Goal: Task Accomplishment & Management: Complete application form

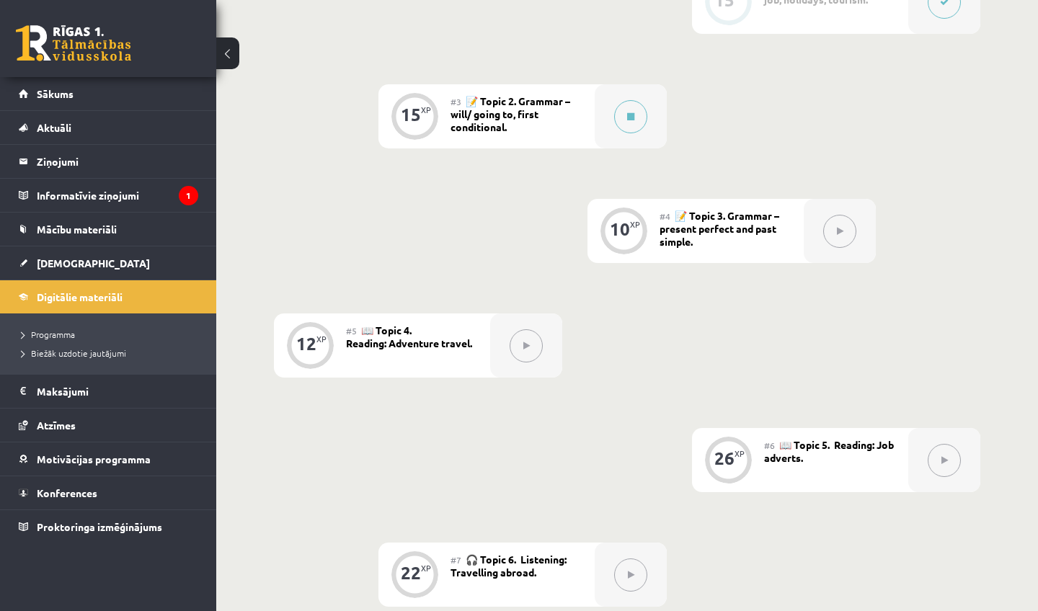
scroll to position [585, 0]
click at [45, 196] on legend "Informatīvie ziņojumi 1" at bounding box center [117, 195] width 161 height 33
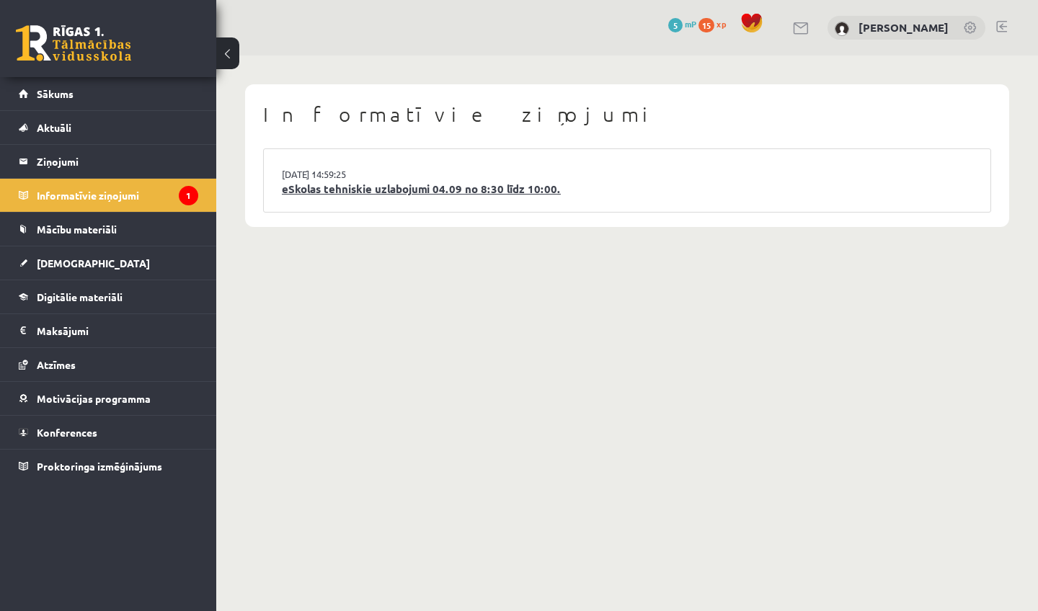
click at [336, 191] on link "eSkolas tehniskie uzlabojumi 04.09 no 8:30 līdz 10:00." at bounding box center [627, 189] width 690 height 17
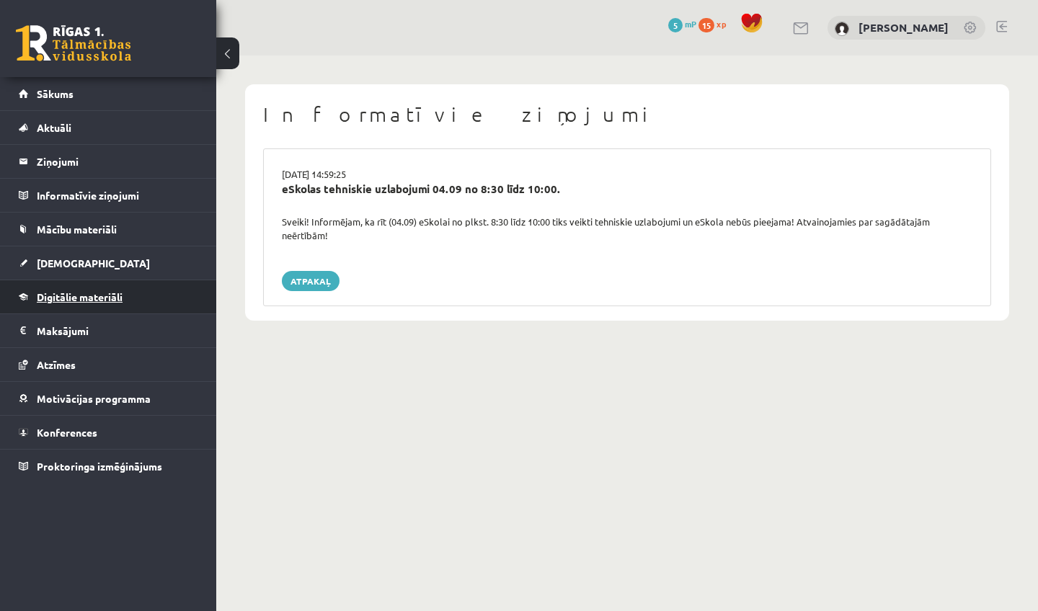
click at [75, 286] on link "Digitālie materiāli" at bounding box center [108, 296] width 179 height 33
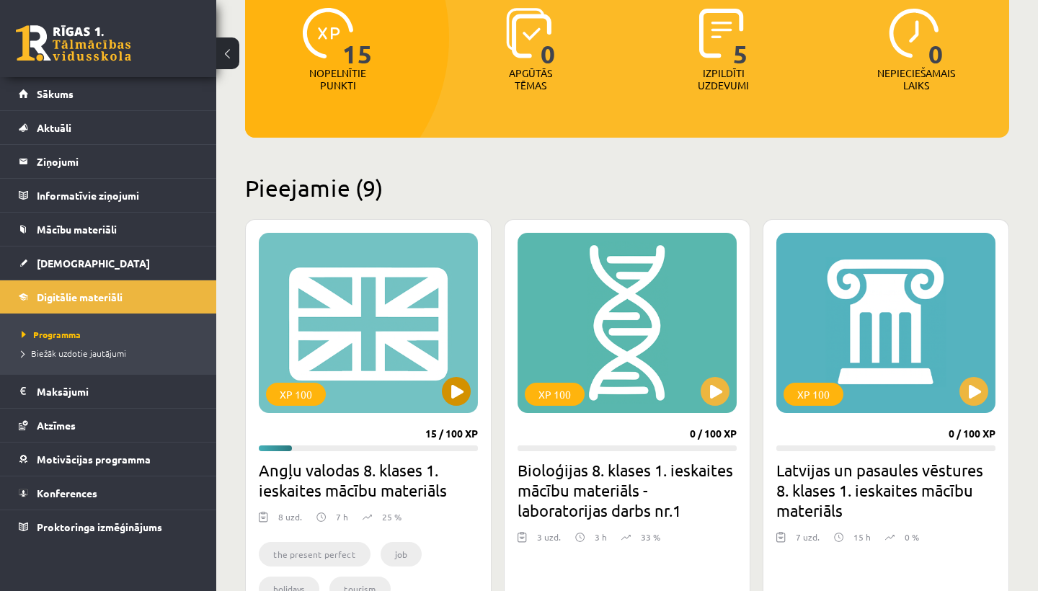
scroll to position [197, 0]
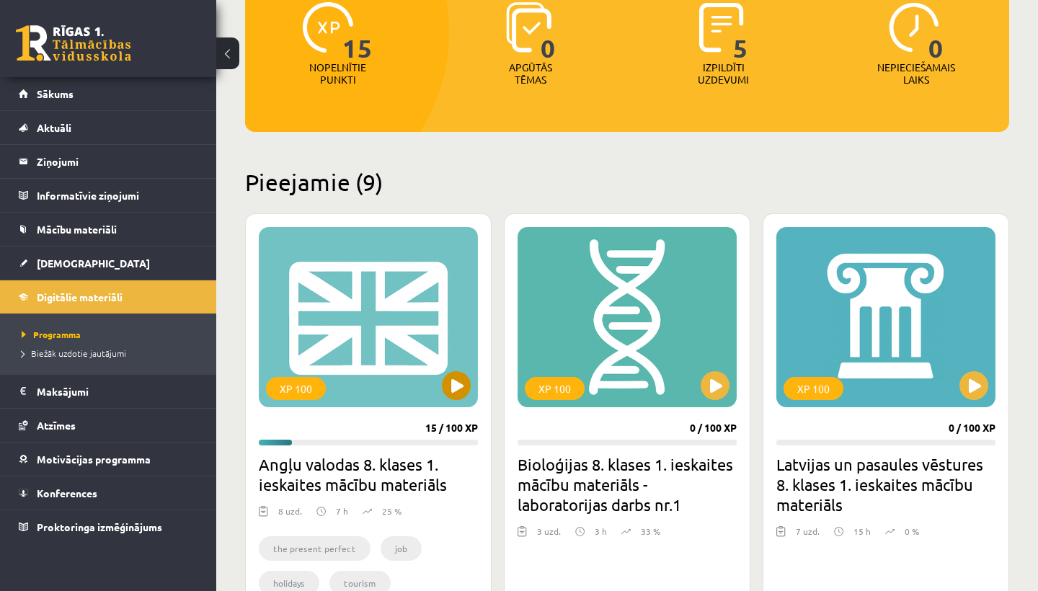
click at [452, 379] on button at bounding box center [456, 385] width 29 height 29
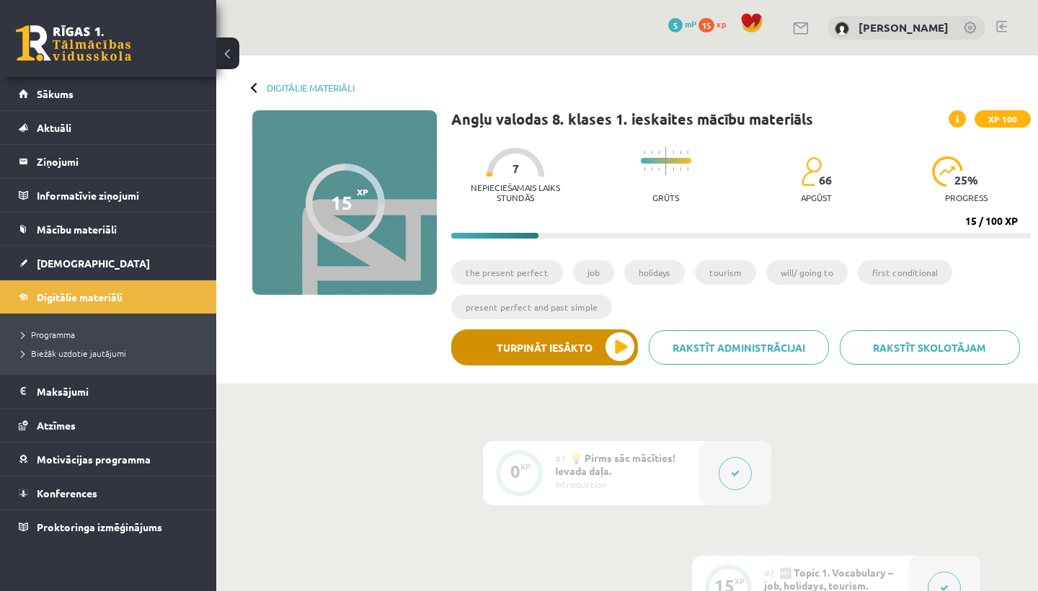
click at [621, 349] on button "Turpināt iesākto" at bounding box center [544, 347] width 187 height 36
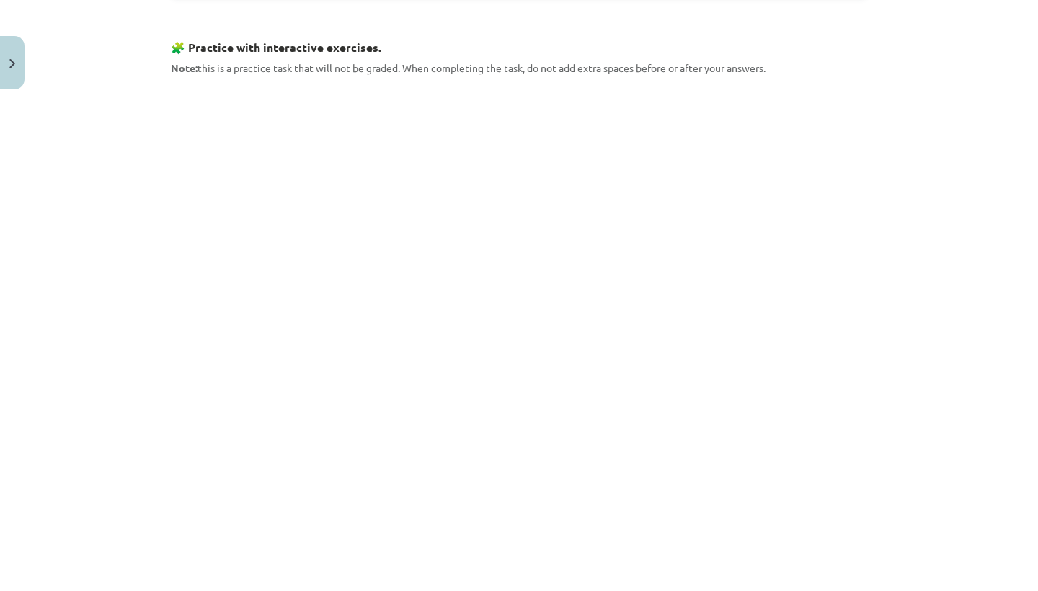
scroll to position [1388, 0]
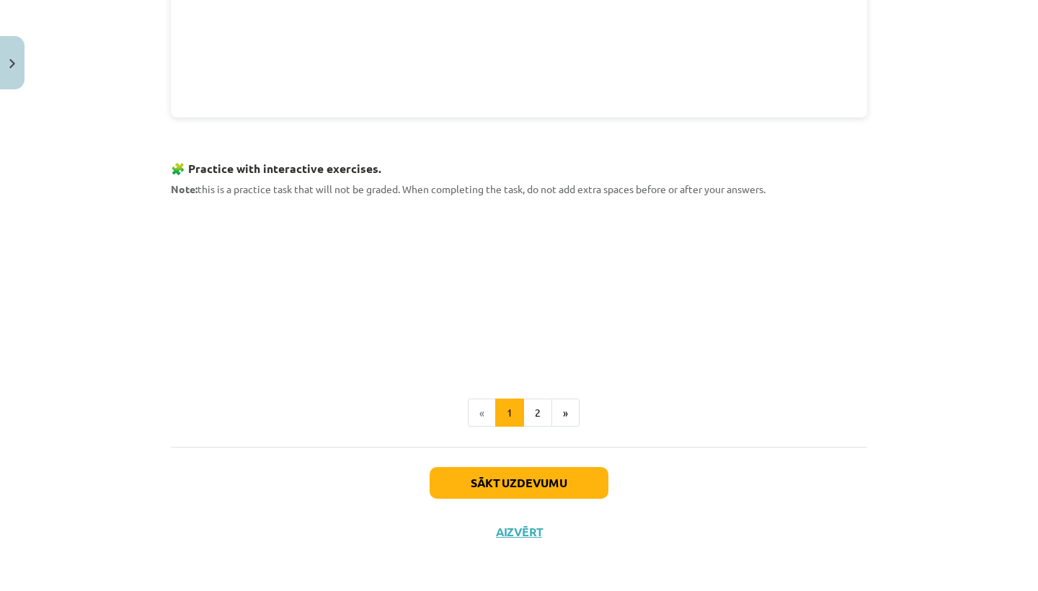
click at [564, 487] on button "Sākt uzdevumu" at bounding box center [518, 483] width 179 height 32
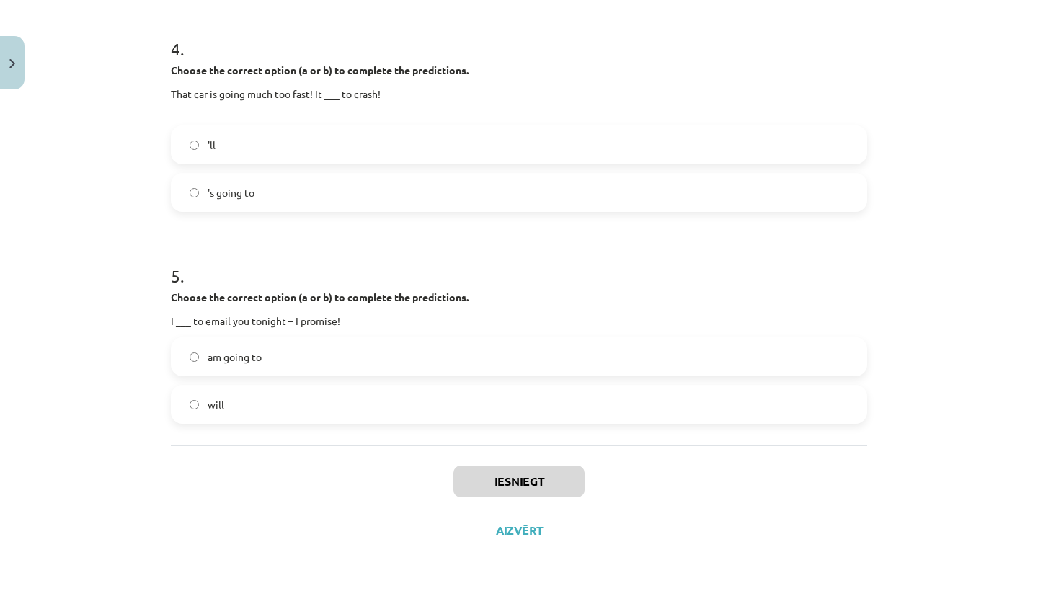
scroll to position [941, 0]
click at [444, 194] on label "'s going to" at bounding box center [518, 192] width 693 height 36
click at [284, 409] on label "will" at bounding box center [518, 404] width 693 height 36
click at [450, 470] on div "Iesniegt Aizvērt" at bounding box center [519, 495] width 696 height 101
click at [474, 471] on button "Iesniegt" at bounding box center [518, 481] width 131 height 32
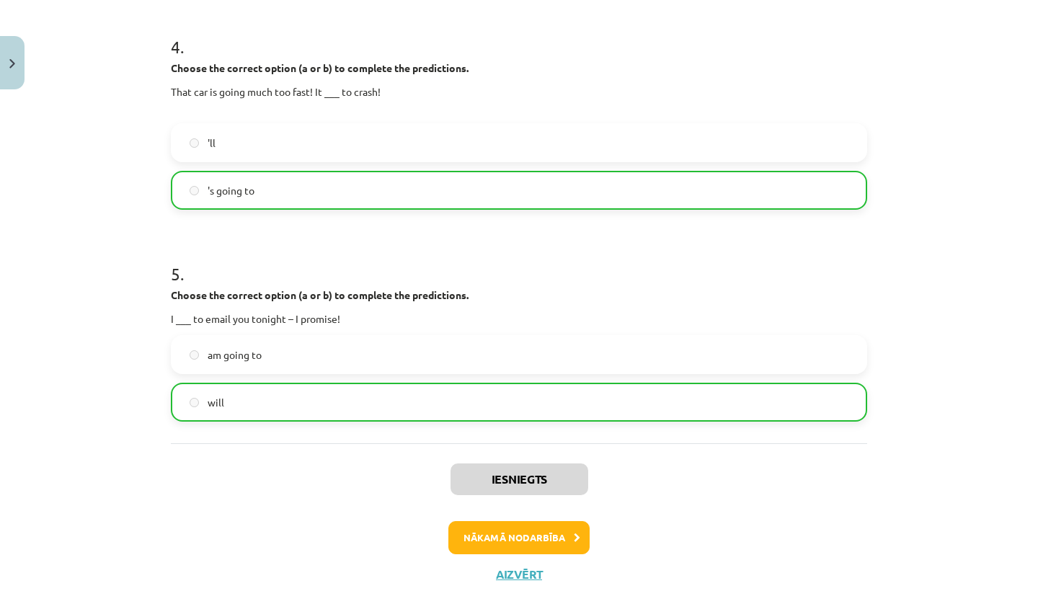
click at [475, 545] on button "Nākamā nodarbība" at bounding box center [518, 537] width 141 height 33
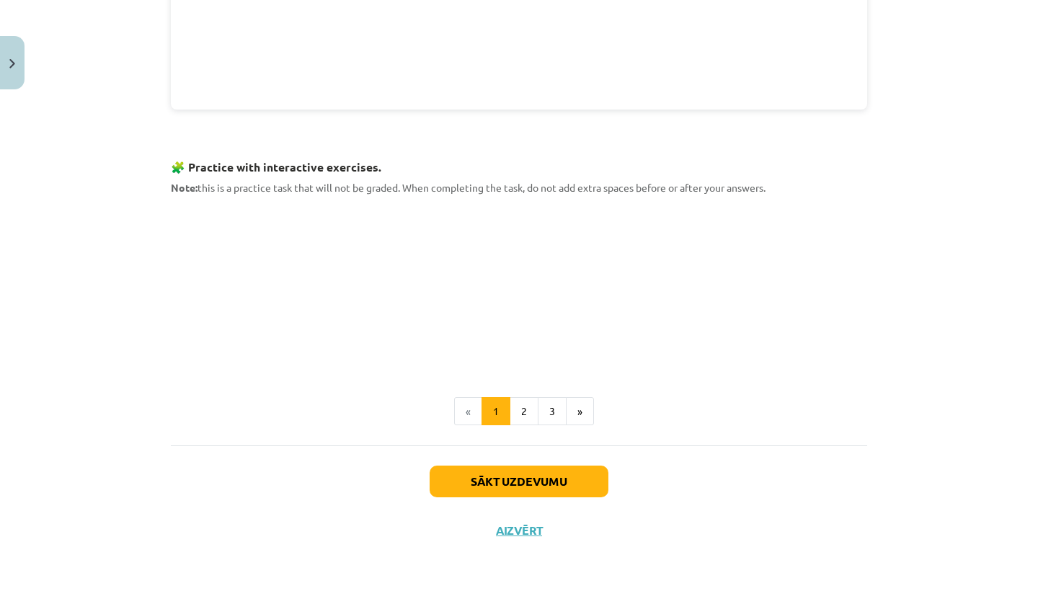
scroll to position [1303, 0]
click at [514, 488] on button "Sākt uzdevumu" at bounding box center [518, 482] width 179 height 32
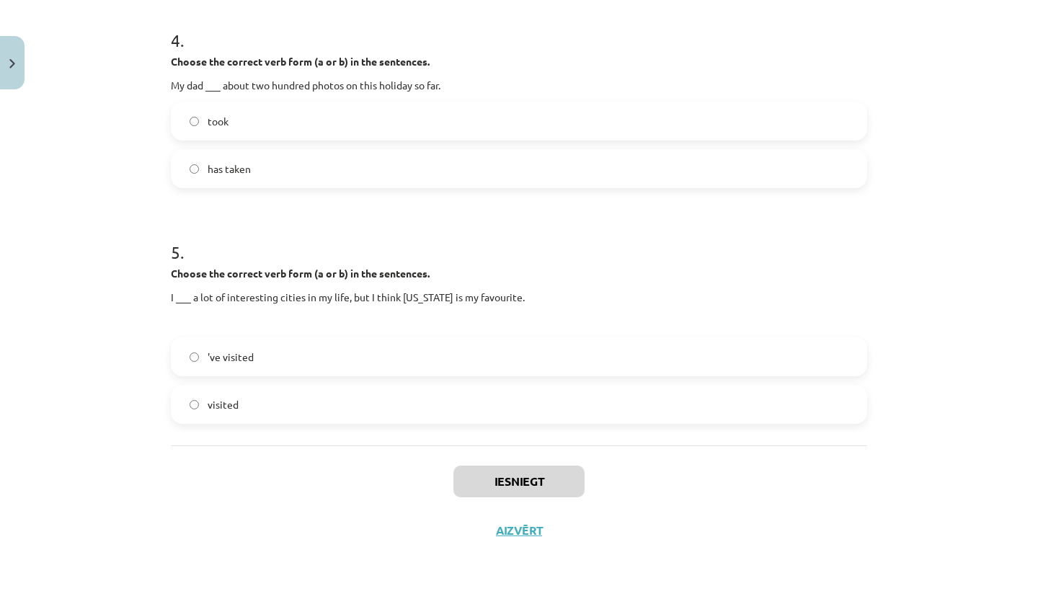
click at [403, 166] on label "has taken" at bounding box center [518, 169] width 693 height 36
click at [290, 353] on label "'ve visited" at bounding box center [518, 357] width 693 height 36
click at [536, 481] on button "Iesniegt" at bounding box center [518, 481] width 131 height 32
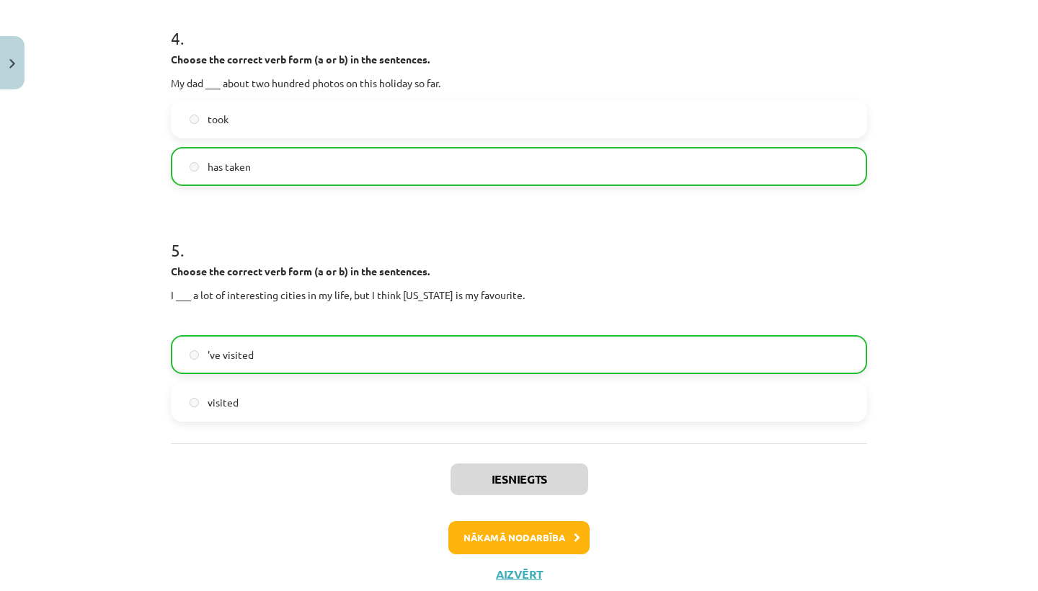
click at [548, 543] on button "Nākamā nodarbība" at bounding box center [518, 537] width 141 height 33
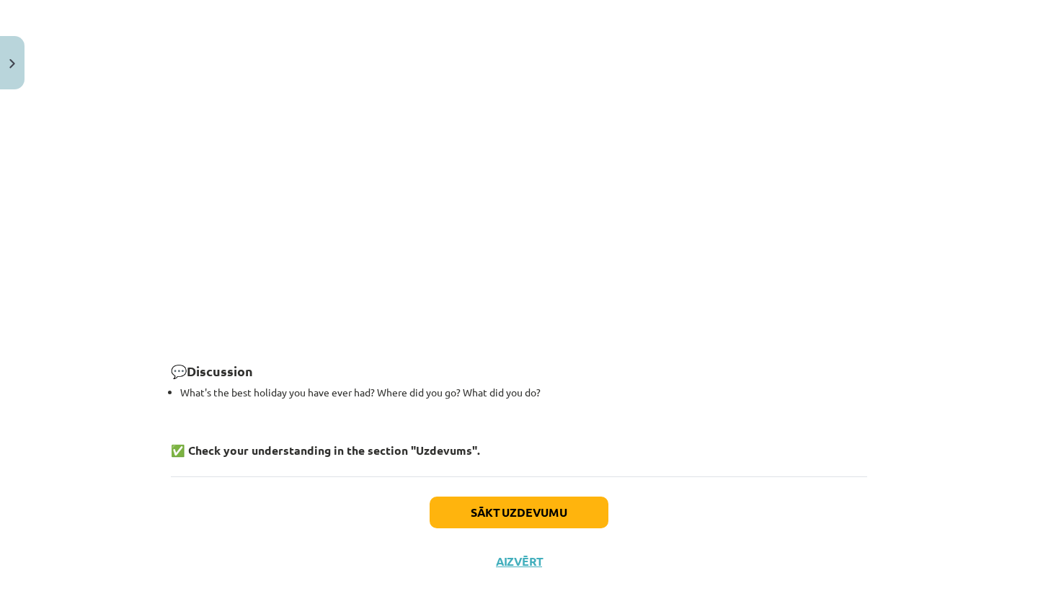
scroll to position [1966, 0]
click at [481, 497] on button "Sākt uzdevumu" at bounding box center [518, 513] width 179 height 32
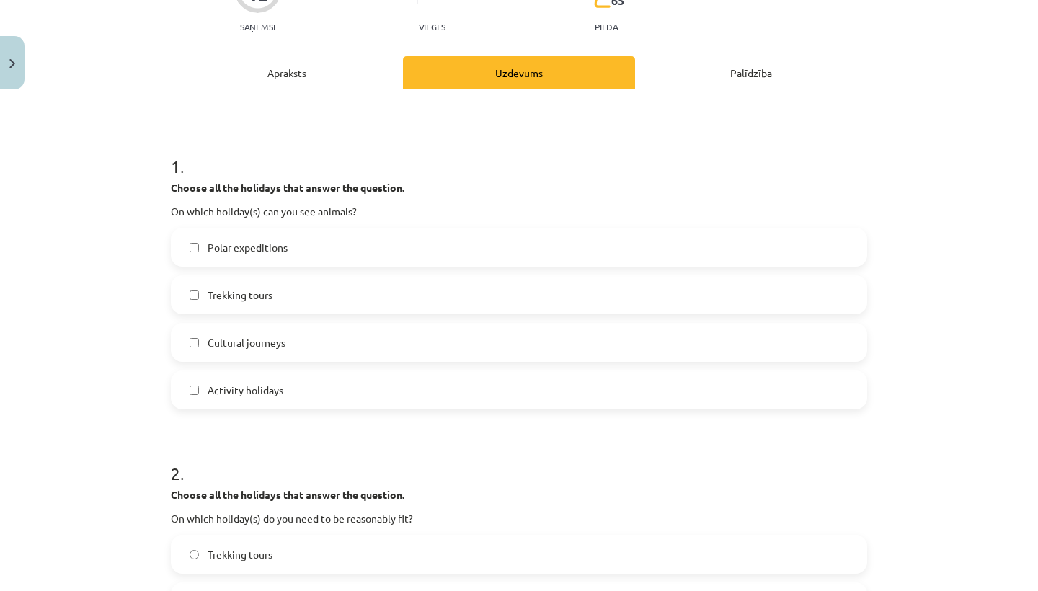
scroll to position [159, 0]
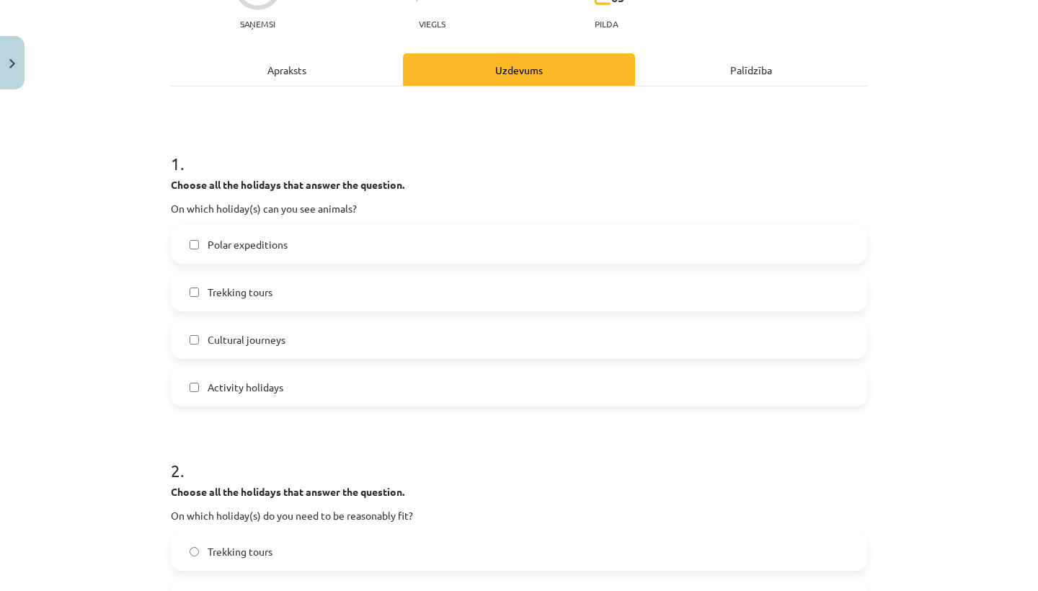
click at [285, 246] on span "Polar expeditions" at bounding box center [248, 244] width 80 height 15
click at [228, 345] on span "Cultural journeys" at bounding box center [247, 339] width 78 height 15
click at [255, 286] on span "Trekking tours" at bounding box center [240, 292] width 65 height 15
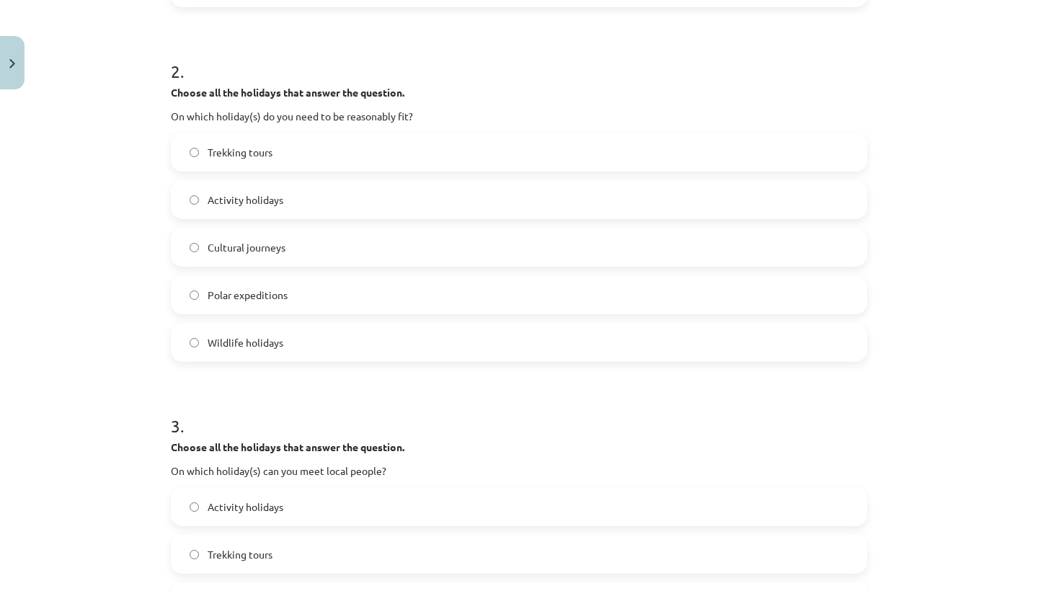
scroll to position [557, 0]
click at [254, 149] on span "Trekking tours" at bounding box center [240, 153] width 65 height 15
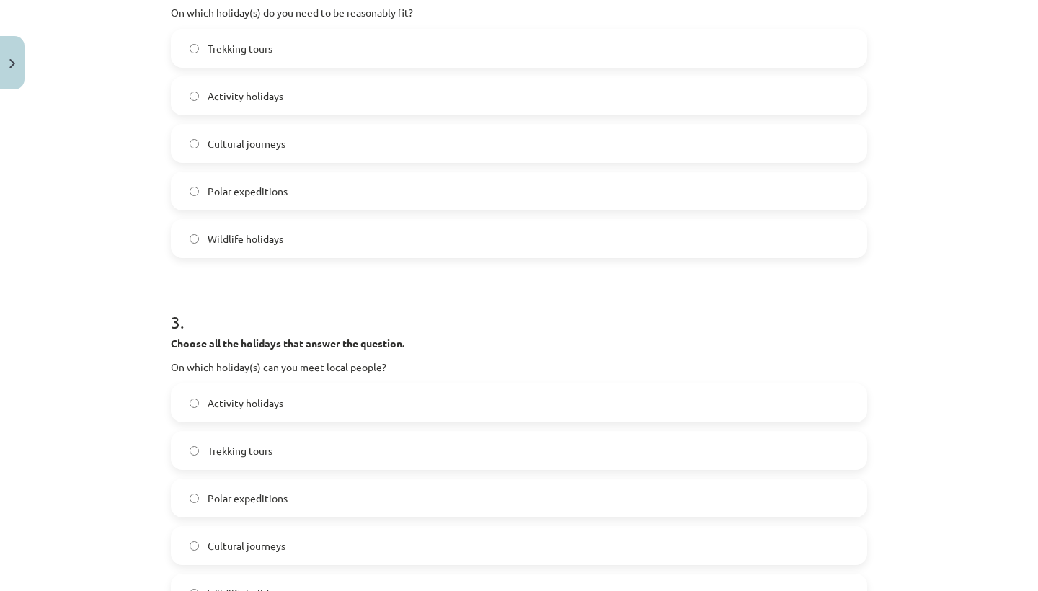
scroll to position [667, 0]
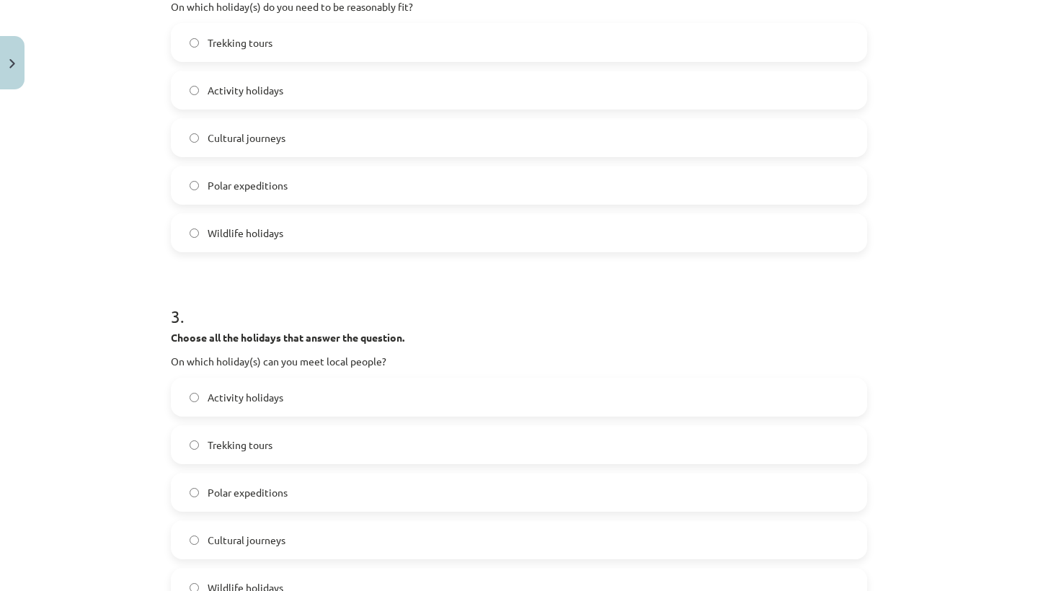
click at [249, 224] on label "Wildlife holidays" at bounding box center [518, 233] width 693 height 36
click at [280, 25] on label "Trekking tours" at bounding box center [518, 42] width 693 height 36
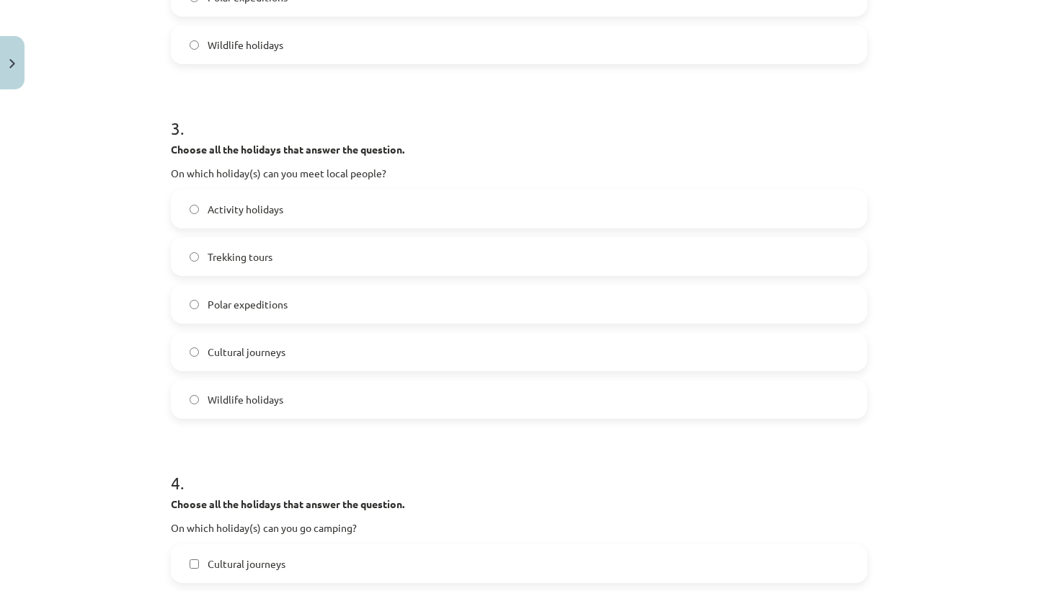
scroll to position [867, 0]
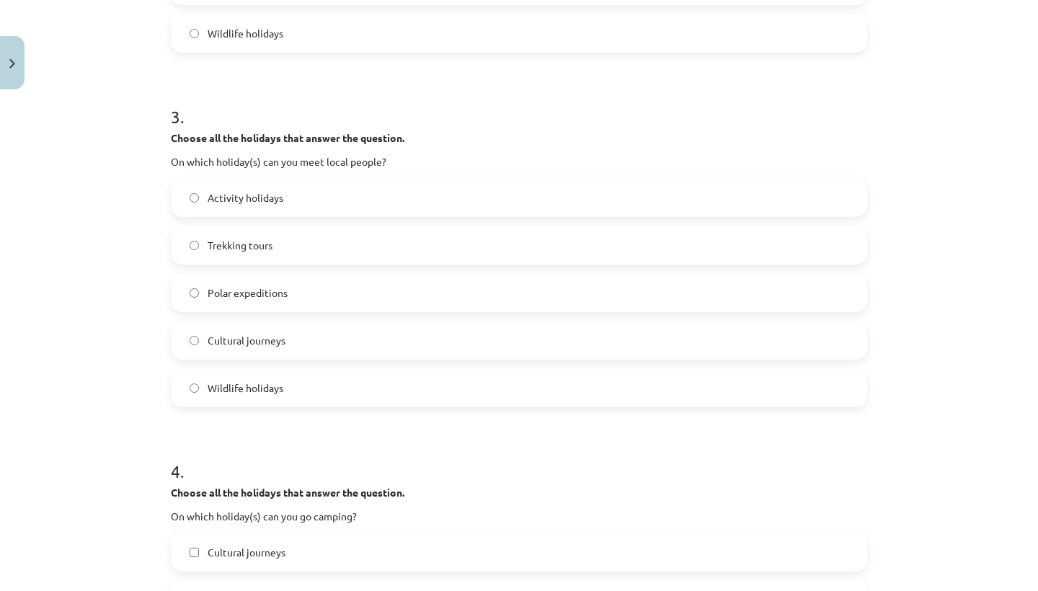
click at [251, 342] on span "Cultural journeys" at bounding box center [247, 340] width 78 height 15
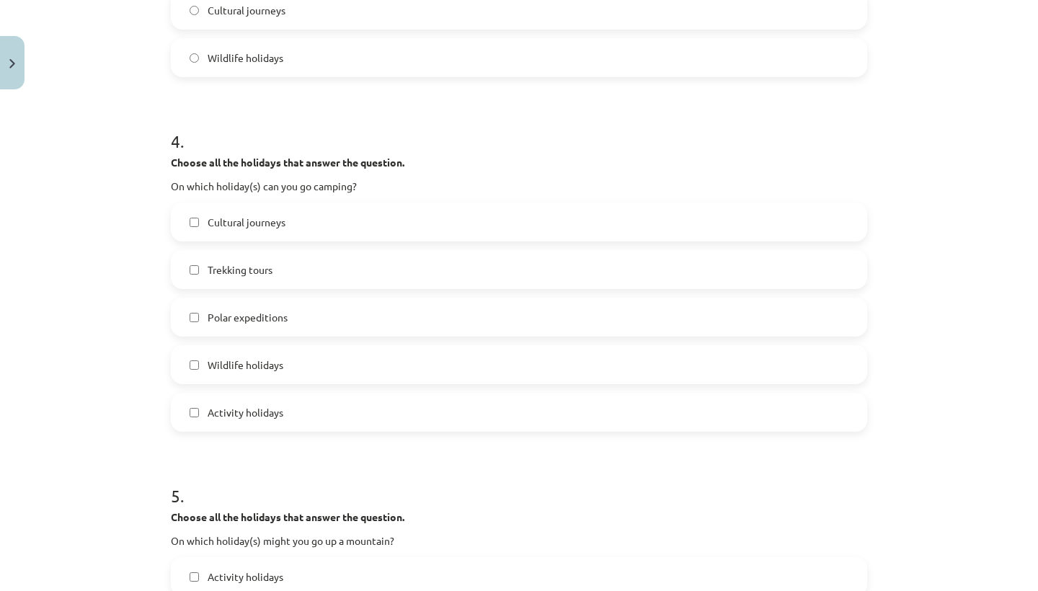
scroll to position [1199, 0]
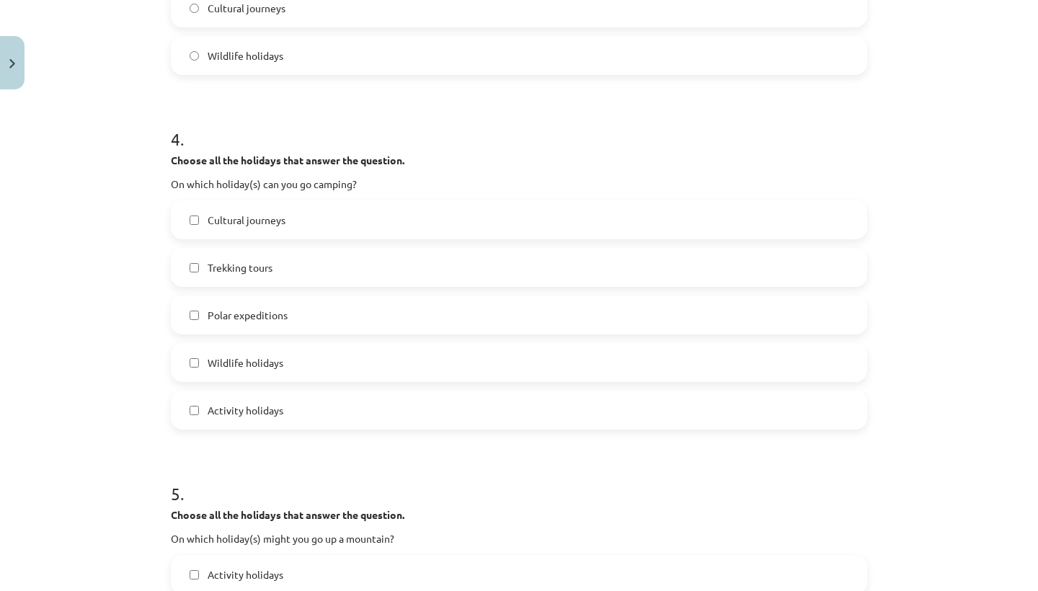
click at [266, 267] on span "Trekking tours" at bounding box center [240, 267] width 65 height 15
click at [261, 365] on span "Wildlife holidays" at bounding box center [246, 362] width 76 height 15
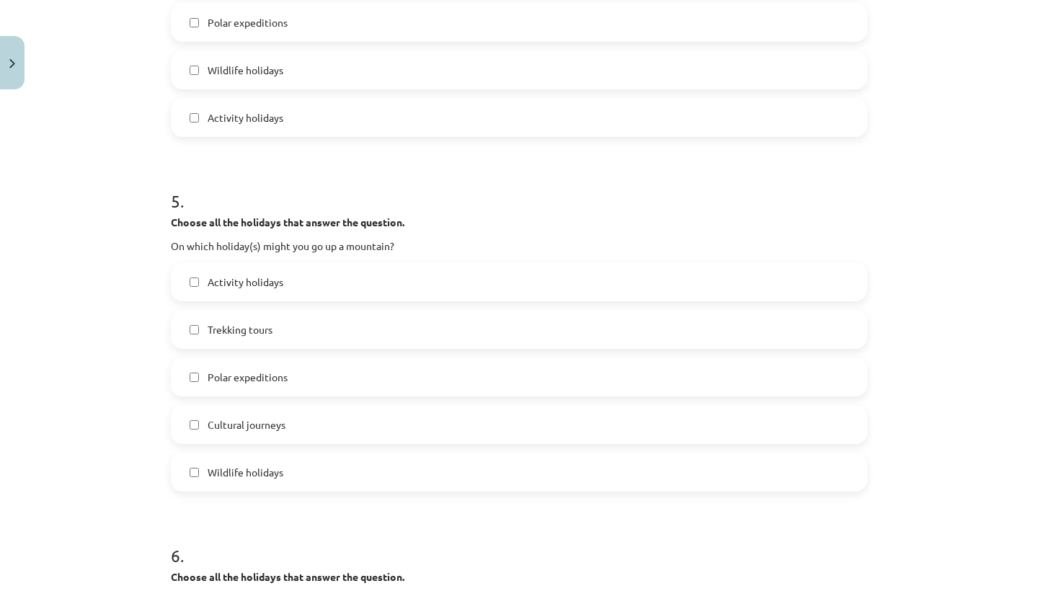
scroll to position [1492, 0]
click at [236, 334] on span "Trekking tours" at bounding box center [240, 328] width 65 height 15
click at [223, 371] on span "Polar expeditions" at bounding box center [248, 376] width 80 height 15
click at [280, 277] on span "Activity holidays" at bounding box center [246, 281] width 76 height 15
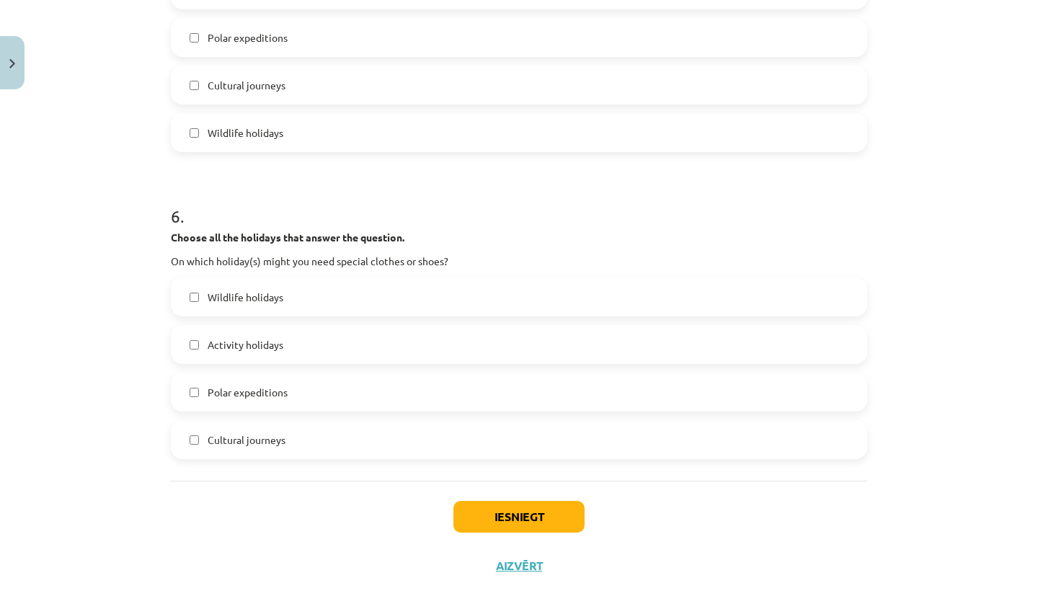
scroll to position [1832, 0]
click at [255, 393] on span "Polar expeditions" at bounding box center [248, 390] width 80 height 15
click at [282, 352] on label "Activity holidays" at bounding box center [518, 343] width 693 height 36
click at [501, 507] on button "Iesniegt" at bounding box center [518, 515] width 131 height 32
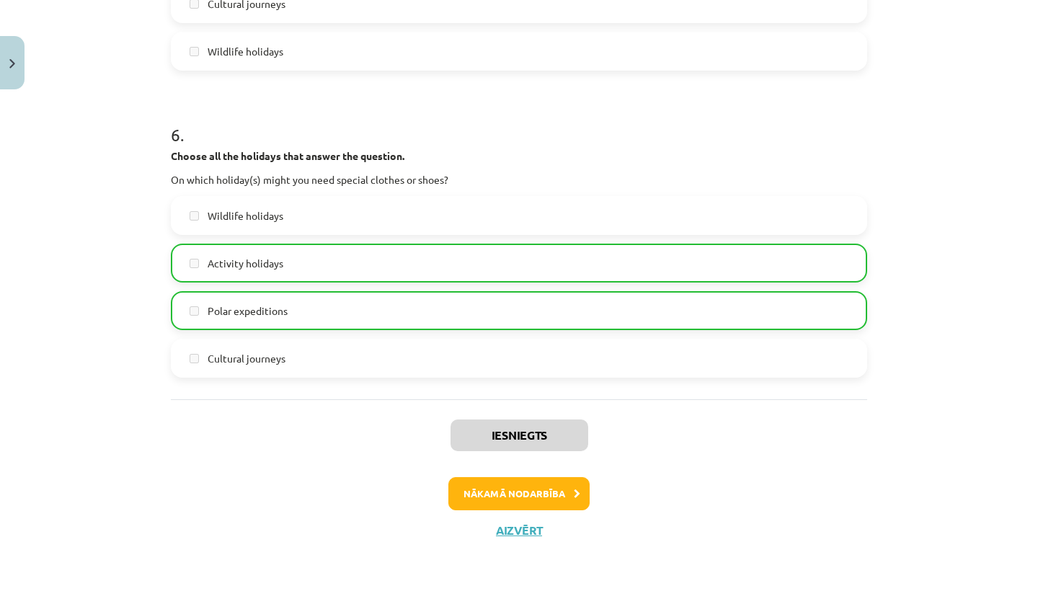
scroll to position [1914, 0]
click at [468, 494] on button "Nākamā nodarbība" at bounding box center [518, 493] width 141 height 33
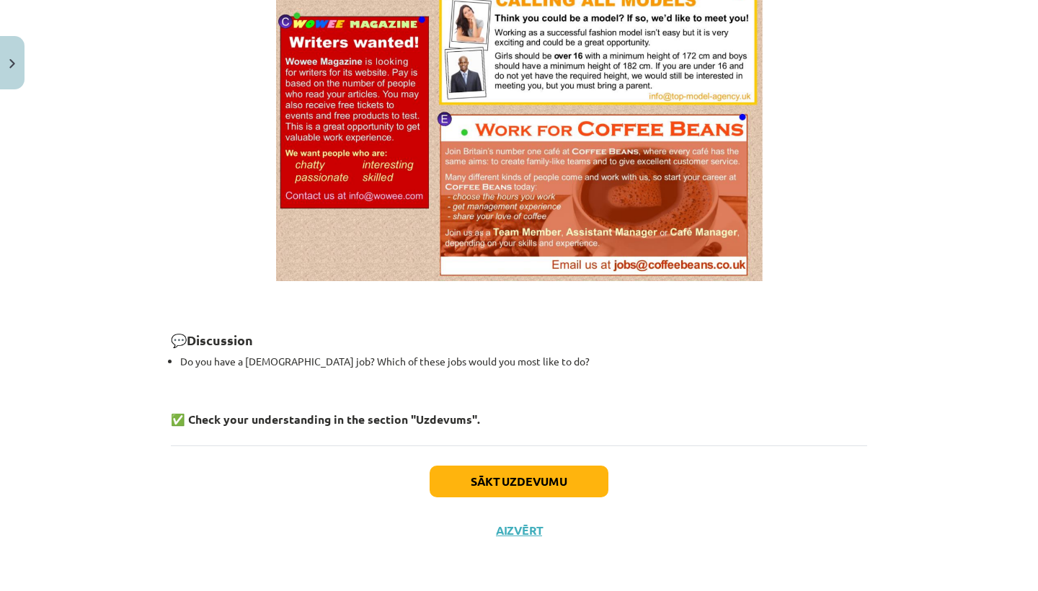
scroll to position [1015, 0]
click at [472, 470] on button "Sākt uzdevumu" at bounding box center [518, 482] width 179 height 32
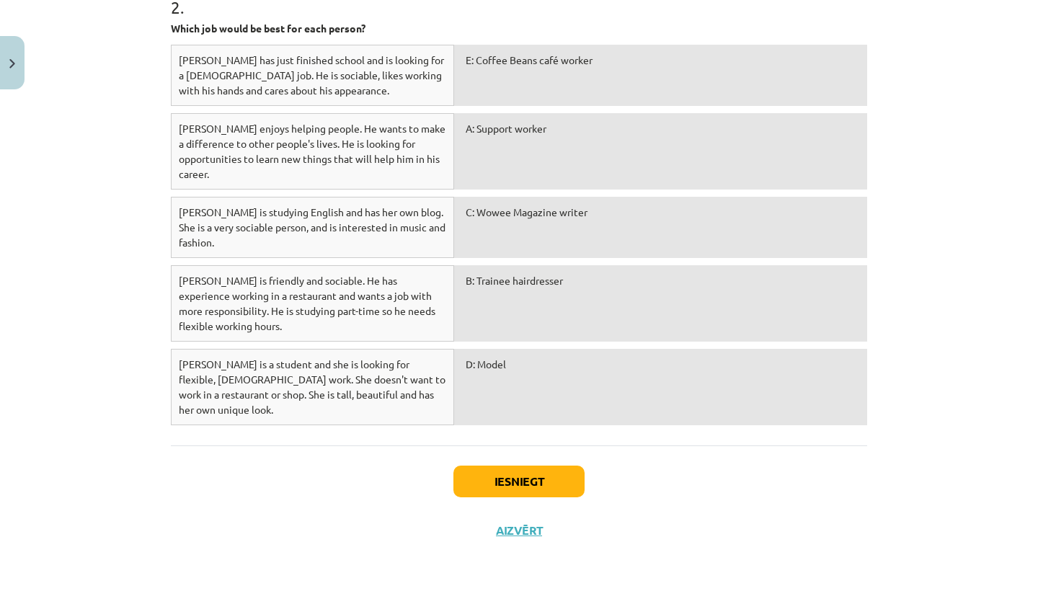
scroll to position [981, 0]
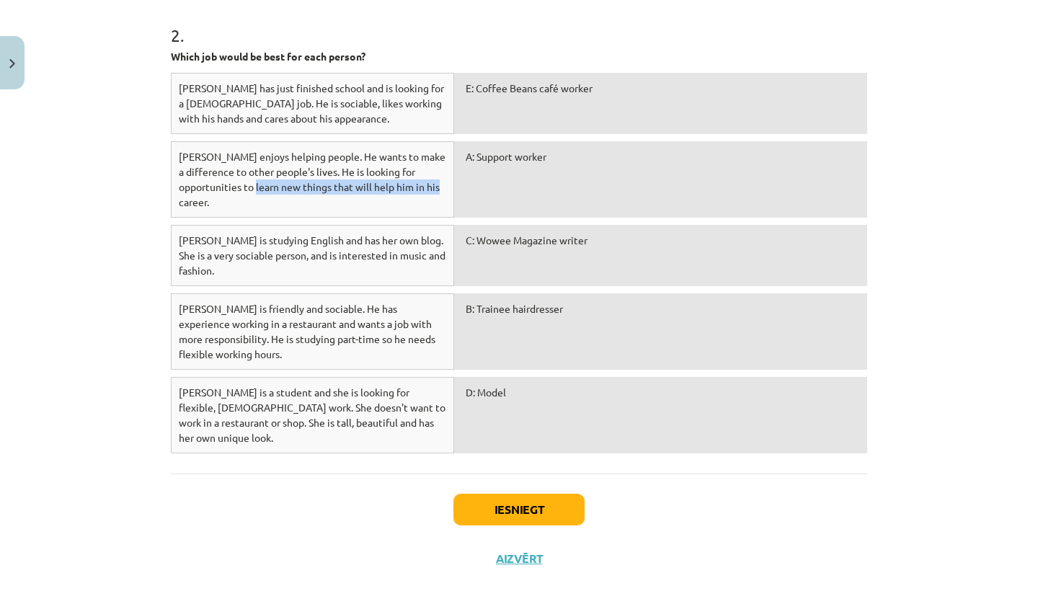
drag, startPoint x: 295, startPoint y: 186, endPoint x: 298, endPoint y: 197, distance: 11.0
click at [298, 197] on div "Dewei enjoys helping people. He wants to make a difference to other people's li…" at bounding box center [312, 179] width 283 height 76
click at [469, 184] on div "A: Support worker" at bounding box center [660, 179] width 413 height 76
click at [429, 377] on div "Sarah is a student and she is looking for flexible, part-time work. She doesn't…" at bounding box center [312, 415] width 283 height 76
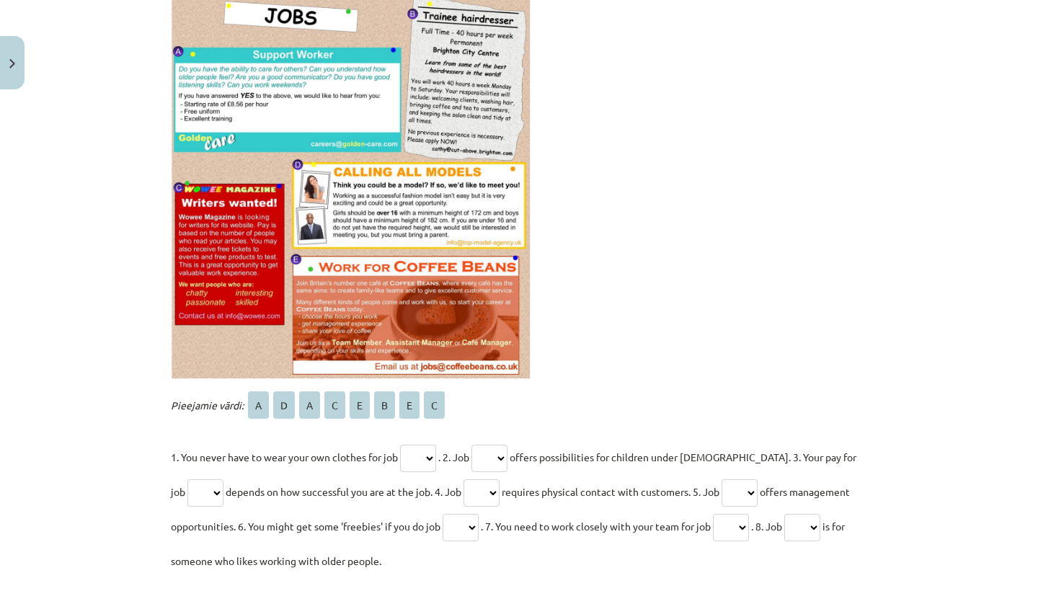
scroll to position [394, 0]
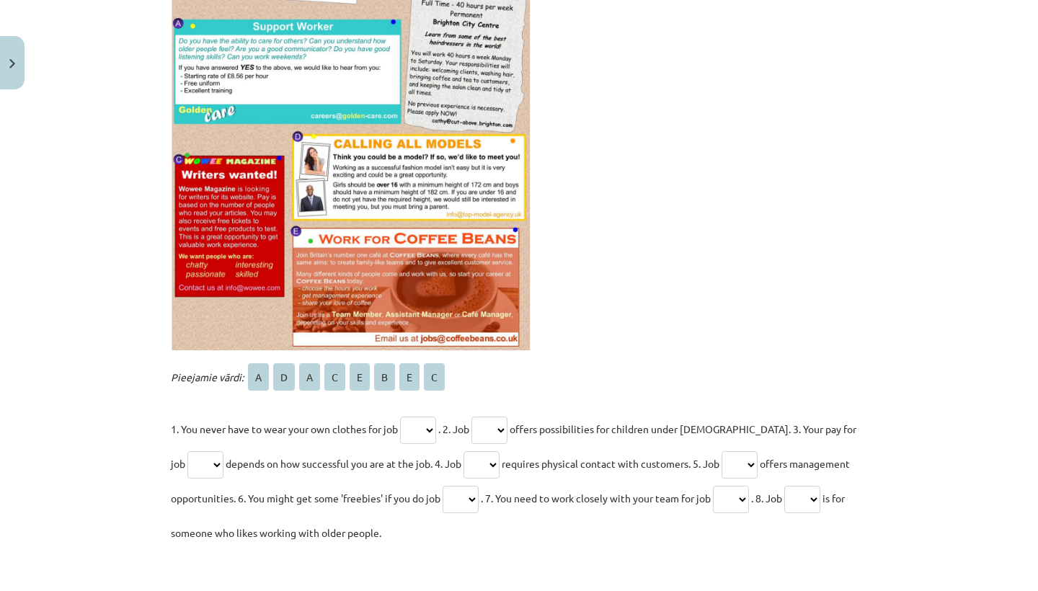
select select "*"
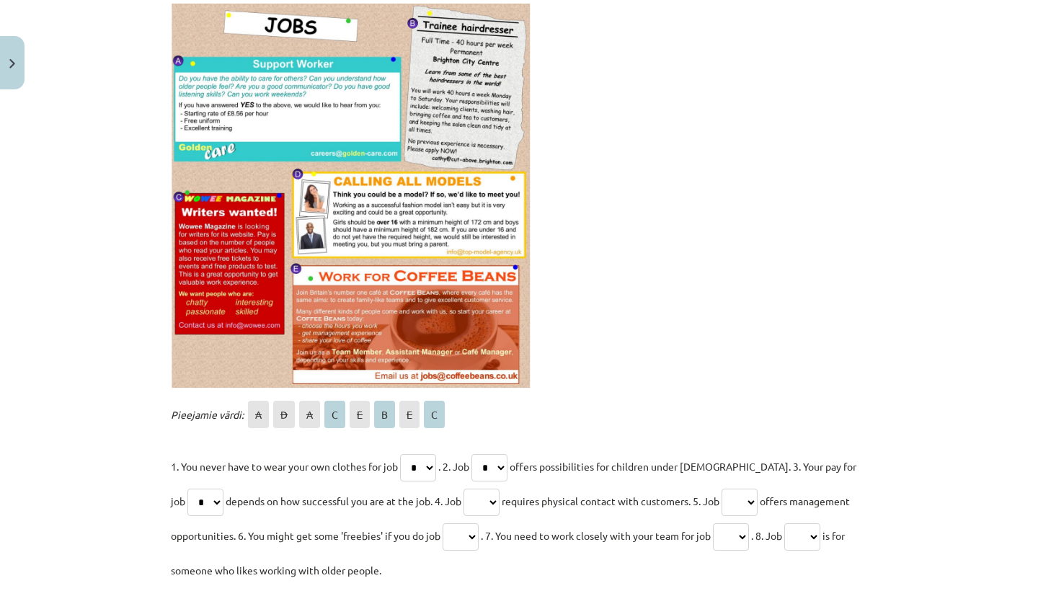
scroll to position [368, 0]
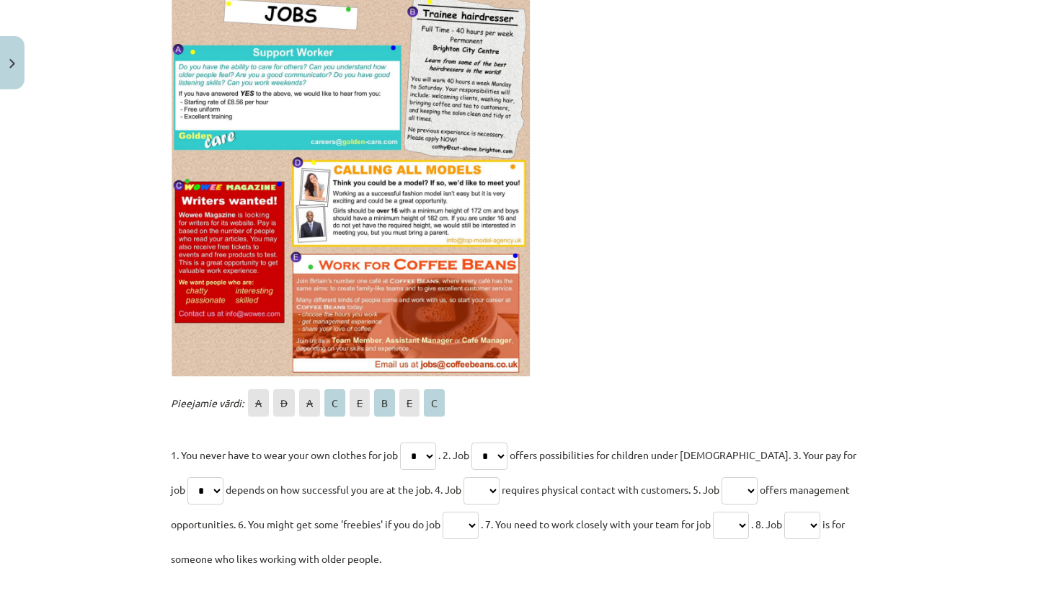
select select "*"
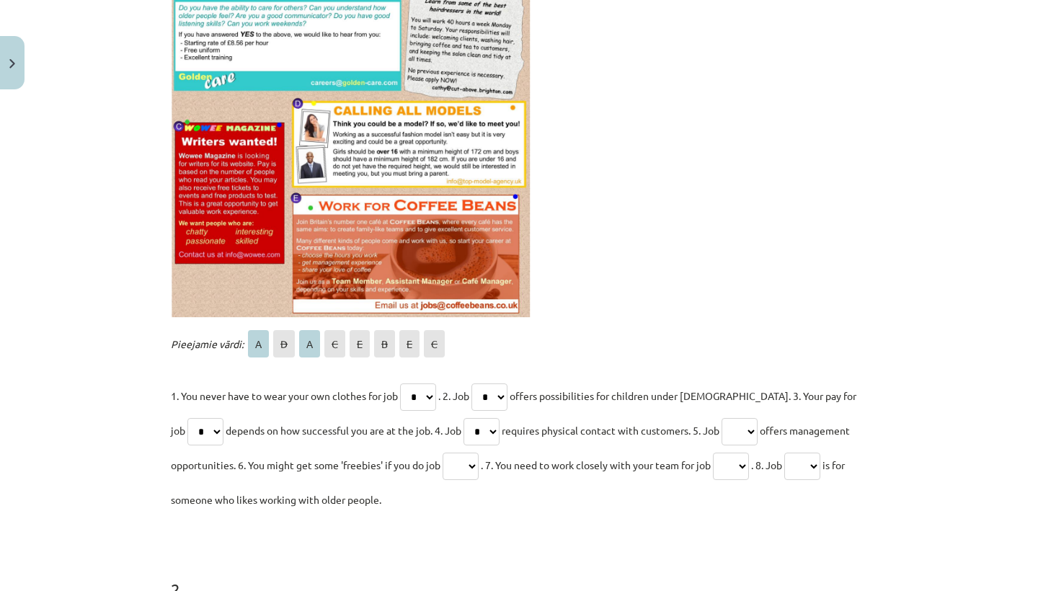
scroll to position [435, 0]
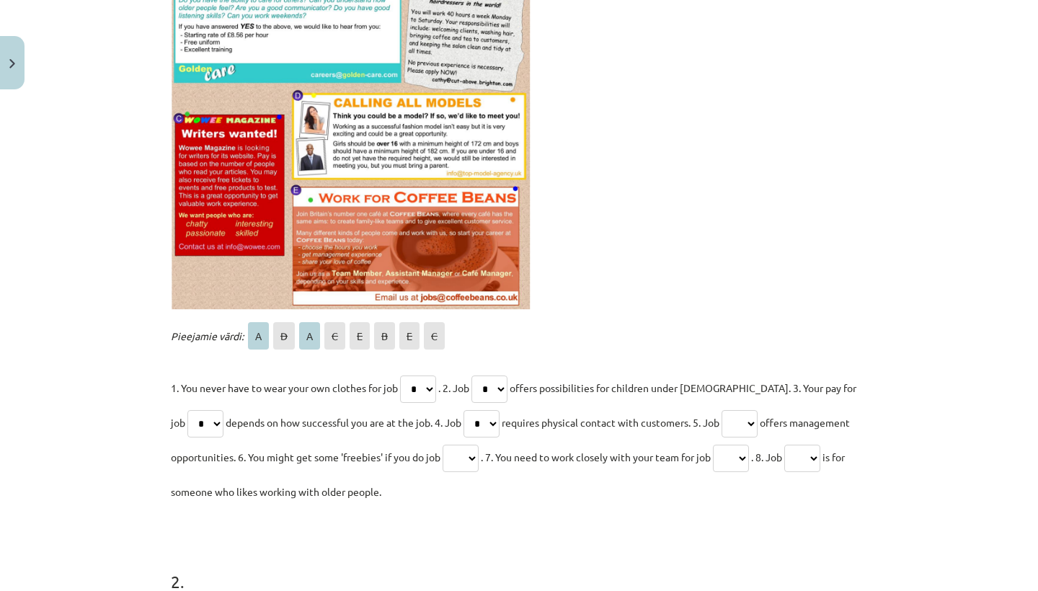
select select "*"
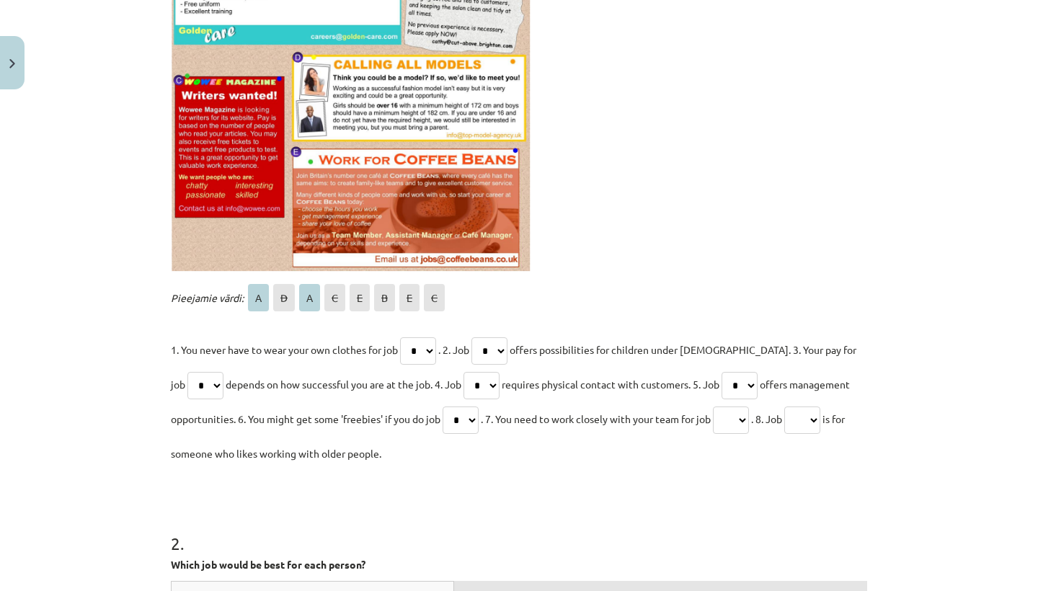
scroll to position [473, 0]
select select "*"
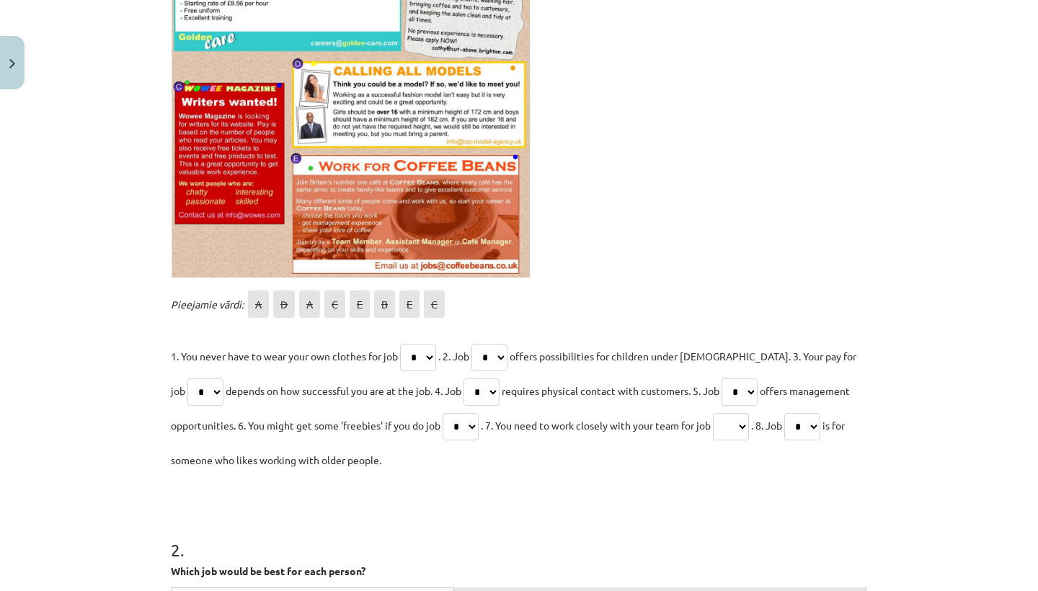
scroll to position [455, 0]
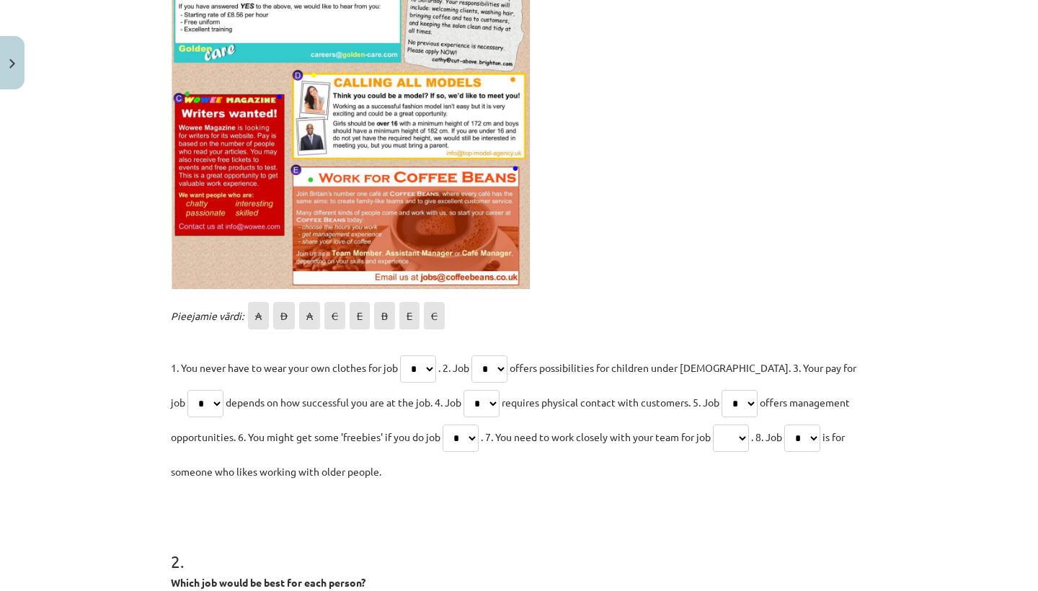
select select "*"
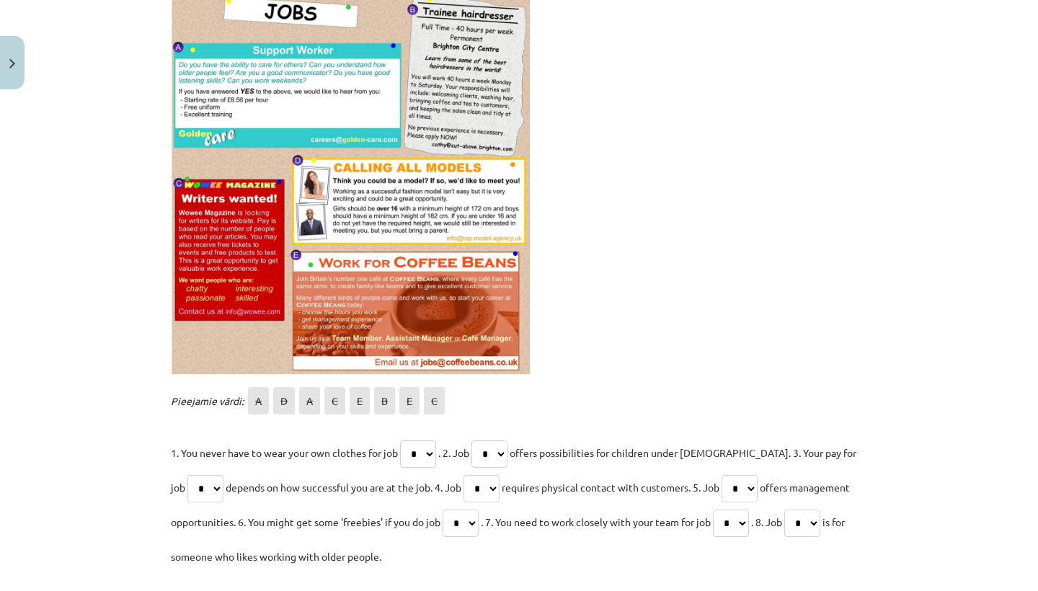
scroll to position [378, 0]
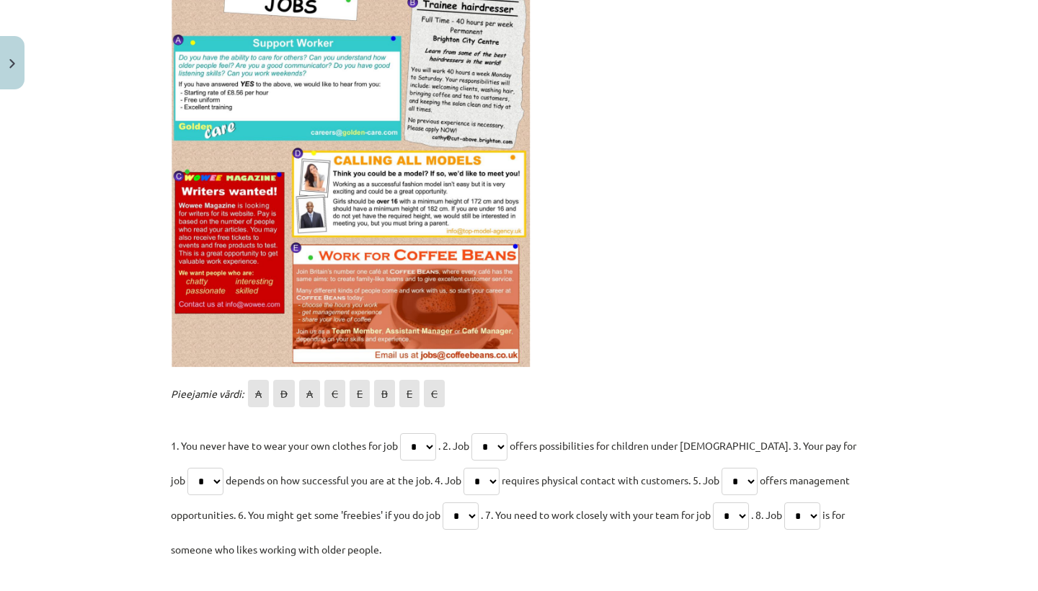
select select "*"
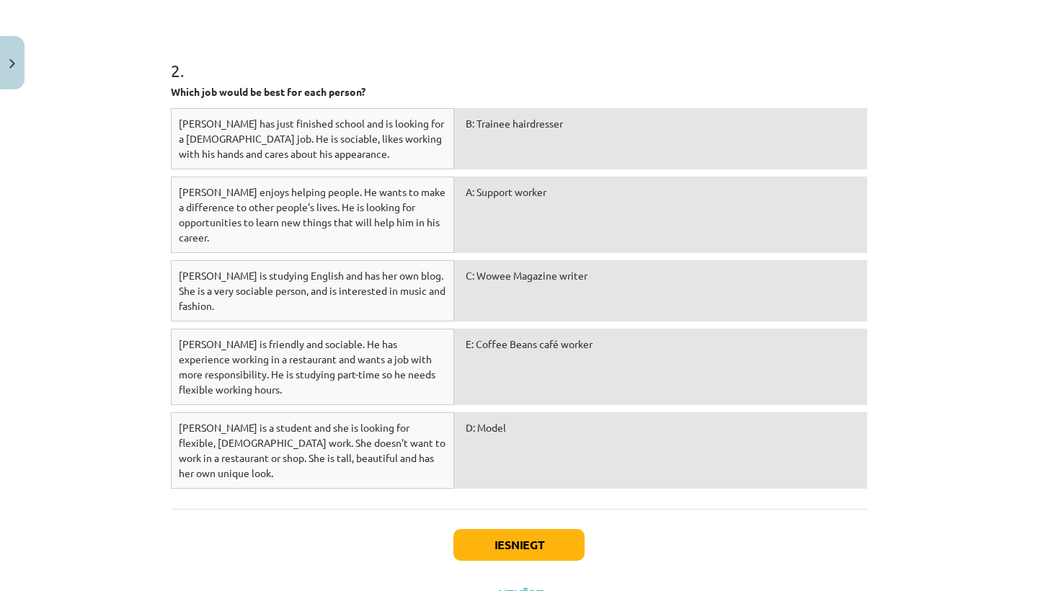
scroll to position [945, 0]
click at [517, 530] on button "Iesniegt" at bounding box center [518, 546] width 131 height 32
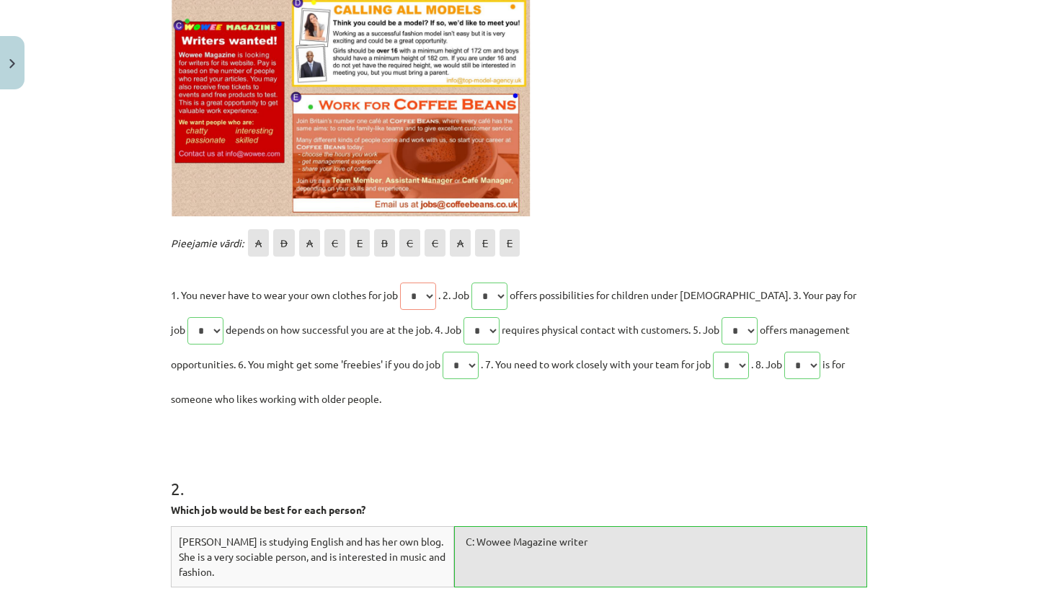
scroll to position [530, 0]
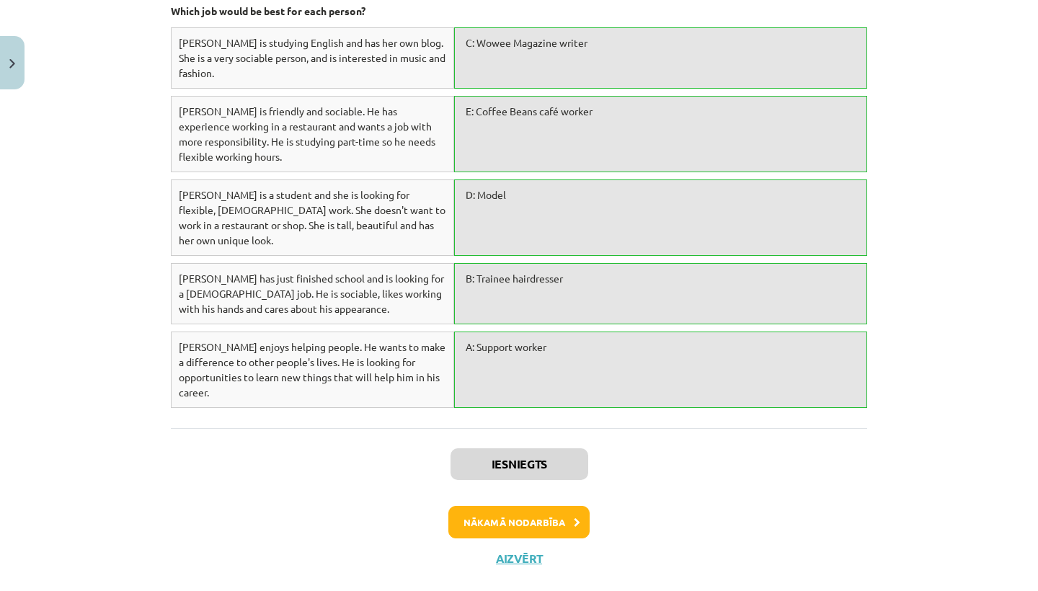
click at [494, 506] on button "Nākamā nodarbība" at bounding box center [518, 522] width 141 height 33
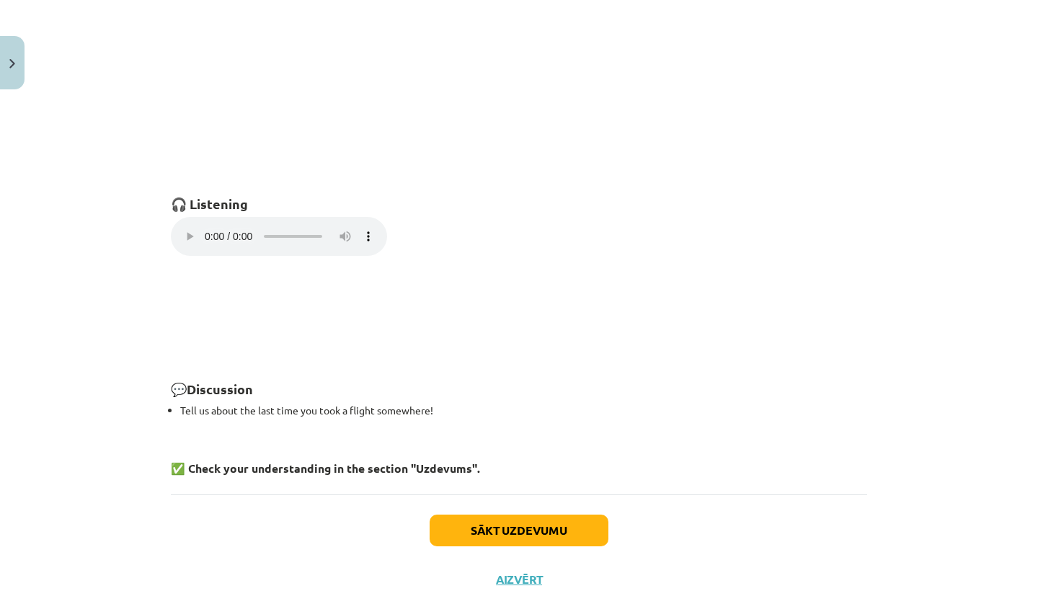
scroll to position [955, 0]
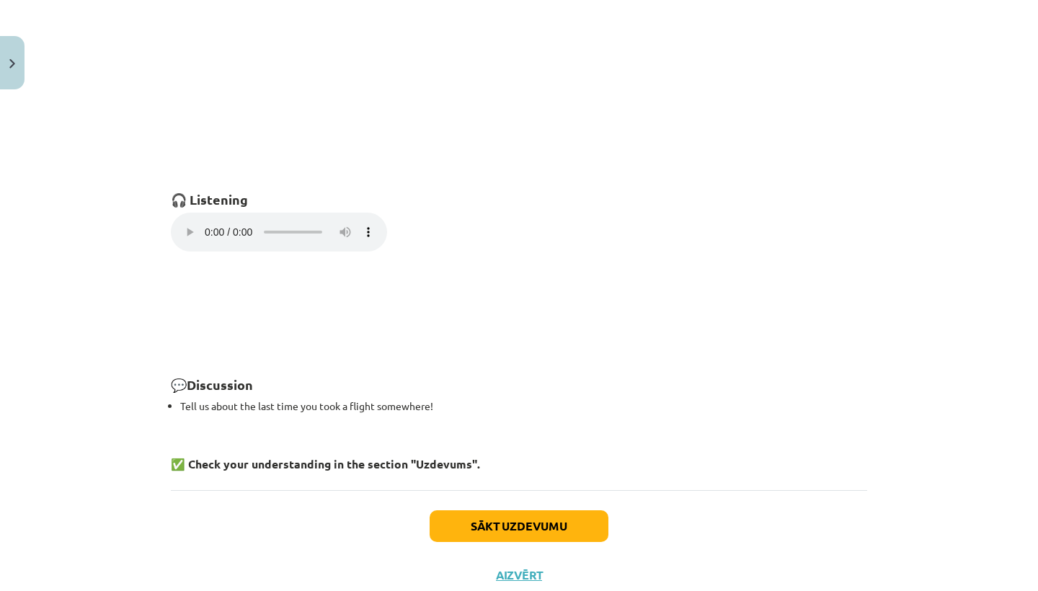
click at [183, 223] on audio "Your browser does not support the audio element." at bounding box center [279, 232] width 216 height 39
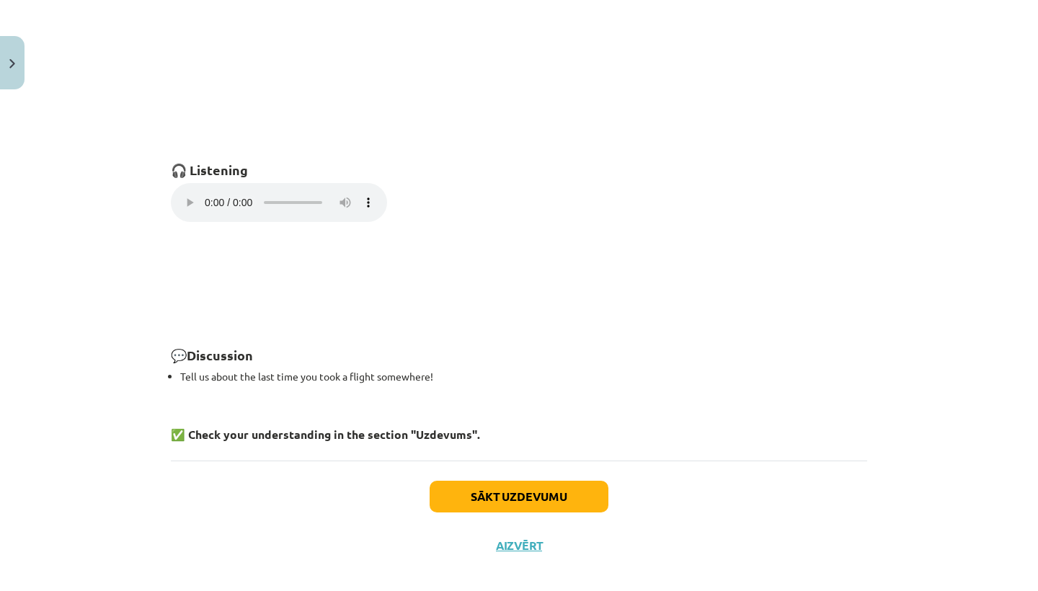
scroll to position [984, 0]
click at [463, 483] on button "Sākt uzdevumu" at bounding box center [518, 497] width 179 height 32
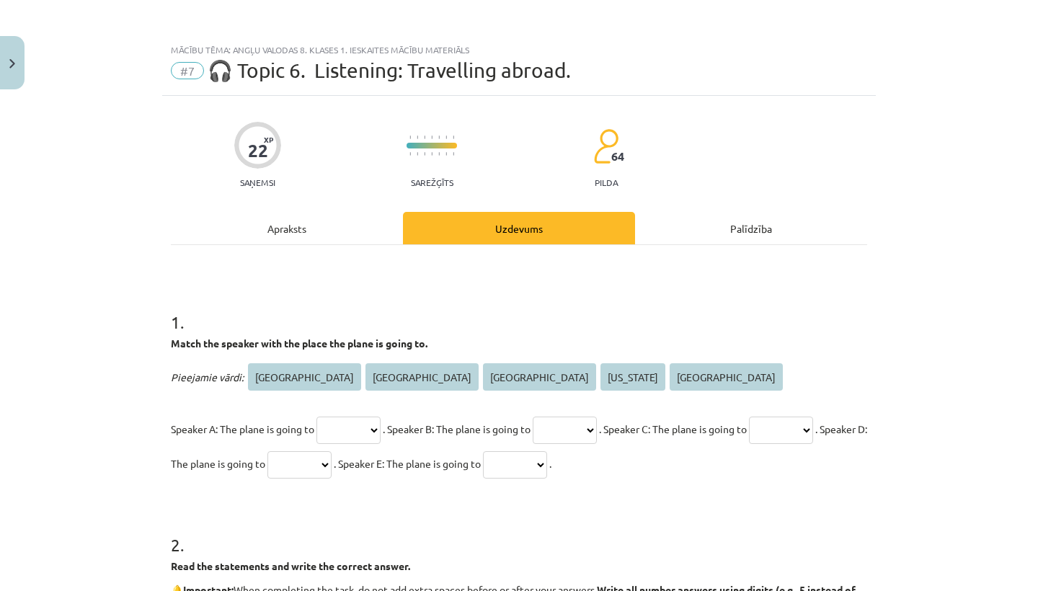
scroll to position [0, 0]
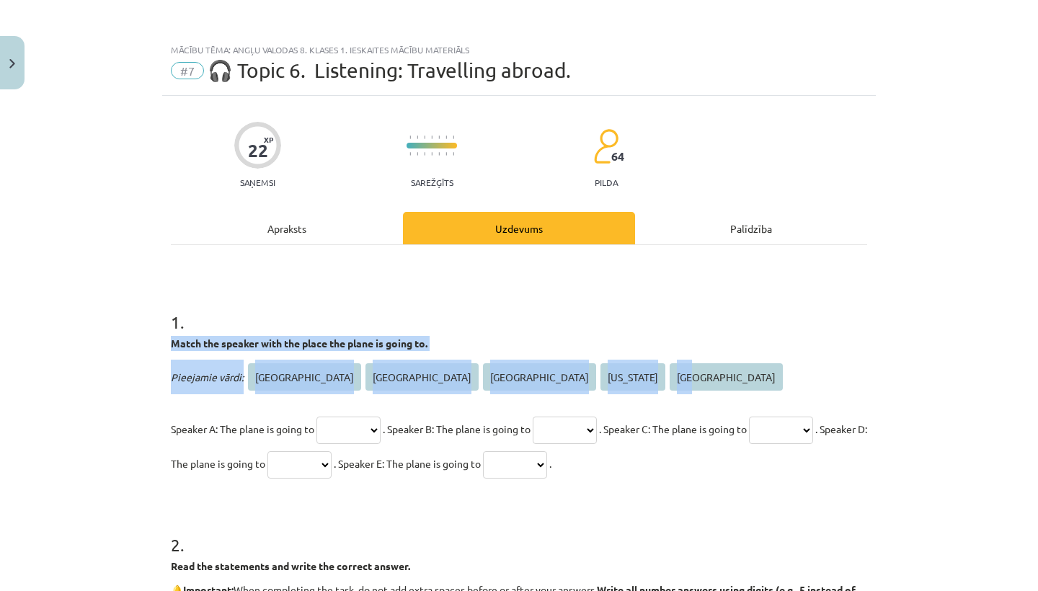
drag, startPoint x: 504, startPoint y: 380, endPoint x: 509, endPoint y: 334, distance: 47.2
click at [509, 334] on div "1 . Match the speaker with the place the plane is going to. Pieejamie vārdi: Am…" at bounding box center [519, 384] width 696 height 194
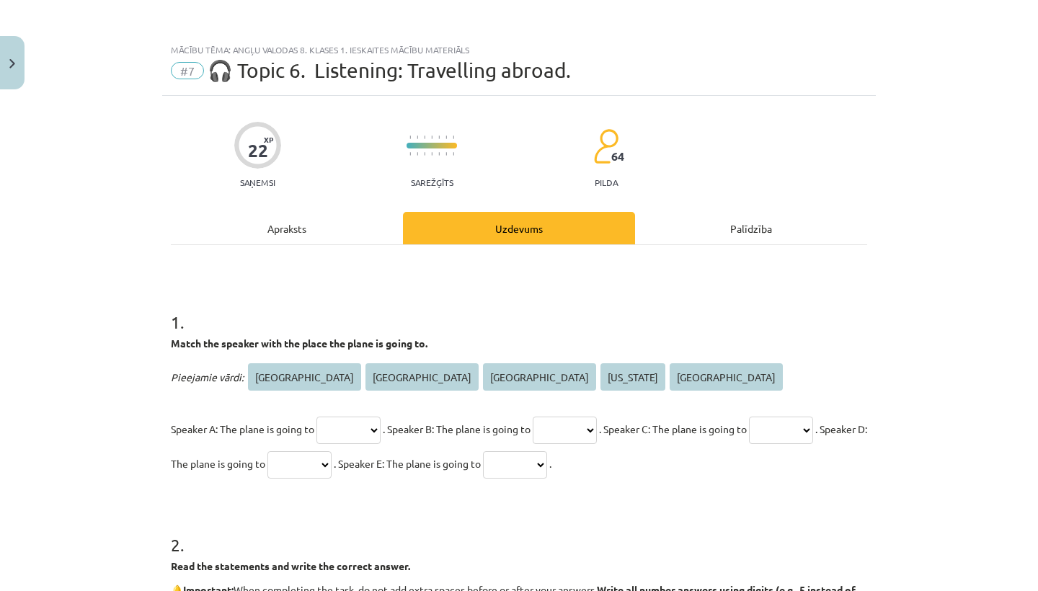
select select "****"
select select "*****"
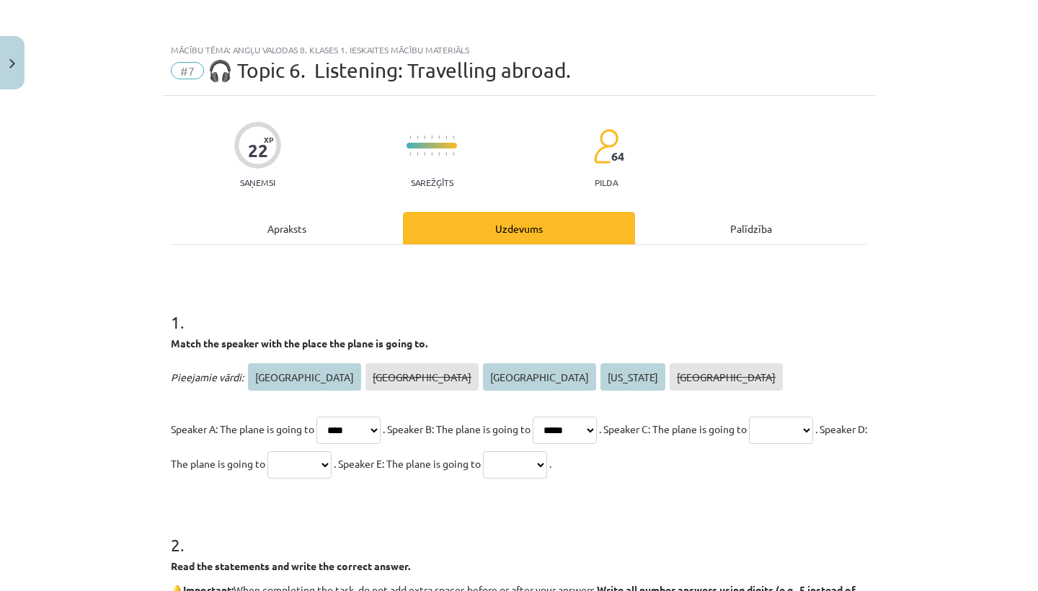
select select "******"
select select "*********"
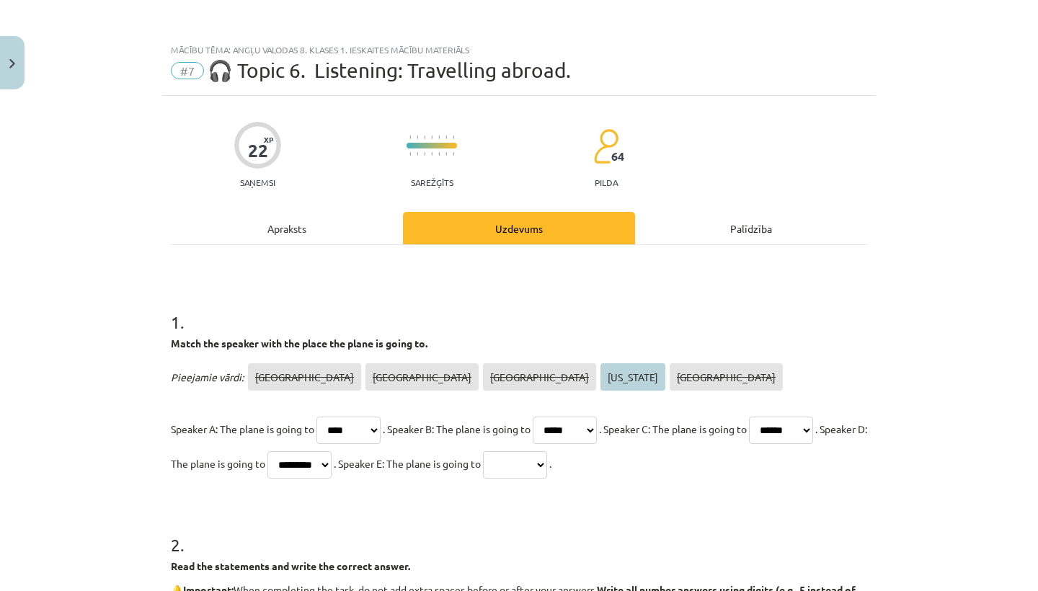
select select "********"
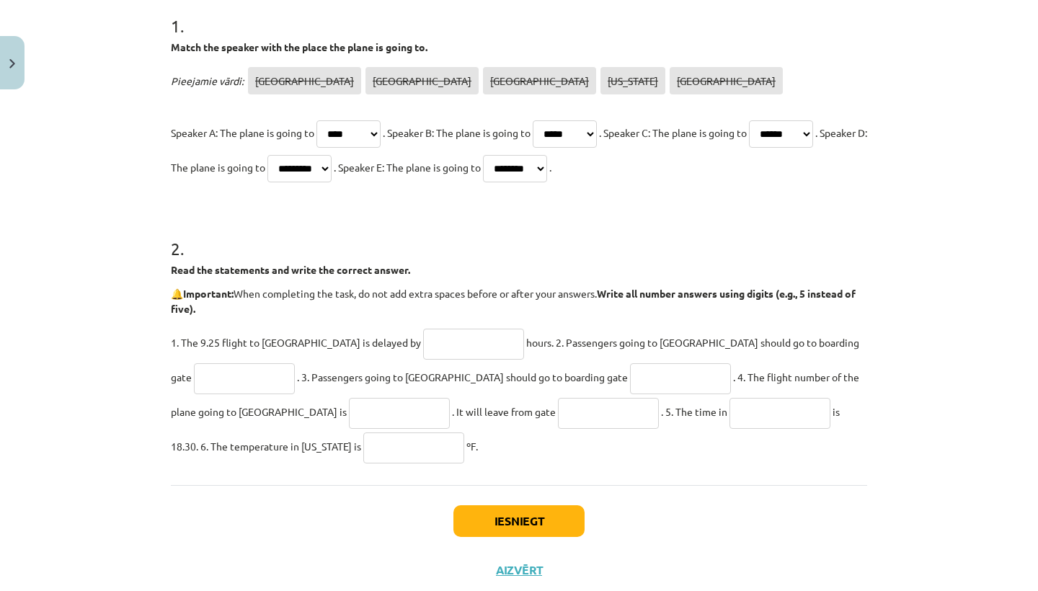
scroll to position [331, 0]
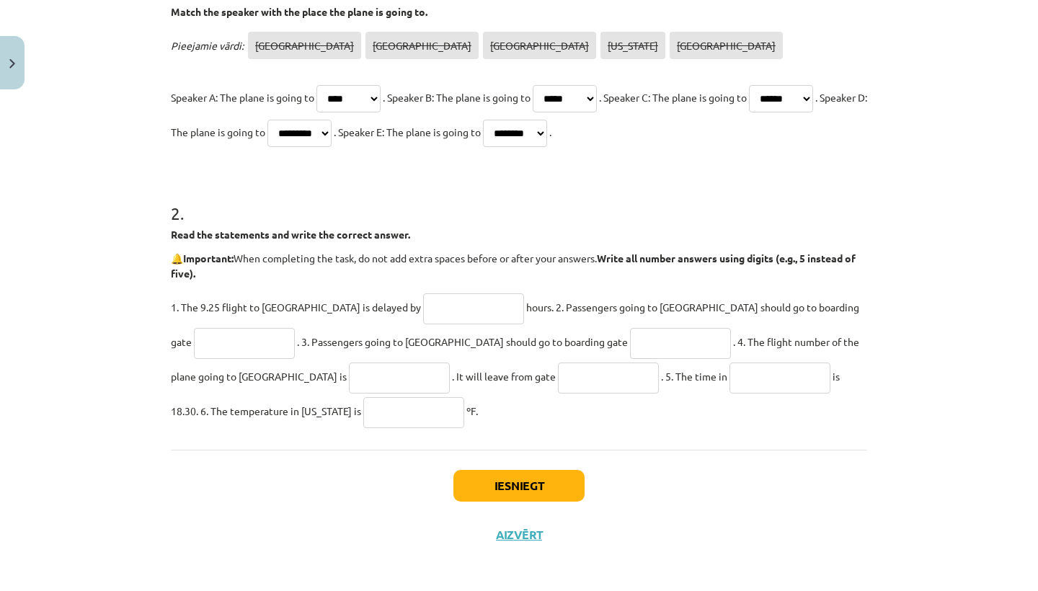
click at [423, 302] on input "text" at bounding box center [473, 308] width 101 height 31
type input "*"
click at [295, 328] on input "text" at bounding box center [244, 343] width 101 height 31
click at [902, 313] on div "Mācību tēma: Angļu valodas 8. klases 1. ieskaites mācību materiāls #7 🎧 Topic 6…" at bounding box center [519, 295] width 1038 height 591
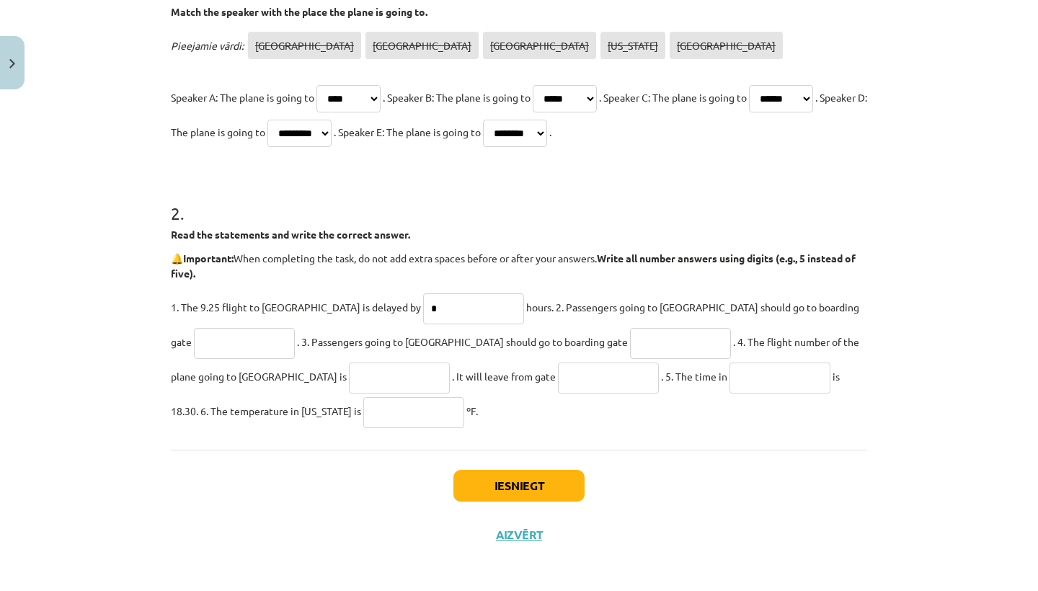
click at [295, 328] on input "text" at bounding box center [244, 343] width 101 height 31
type input "**"
click at [630, 341] on input "text" at bounding box center [680, 343] width 101 height 31
click at [630, 342] on input "text" at bounding box center [680, 343] width 101 height 31
type input "**"
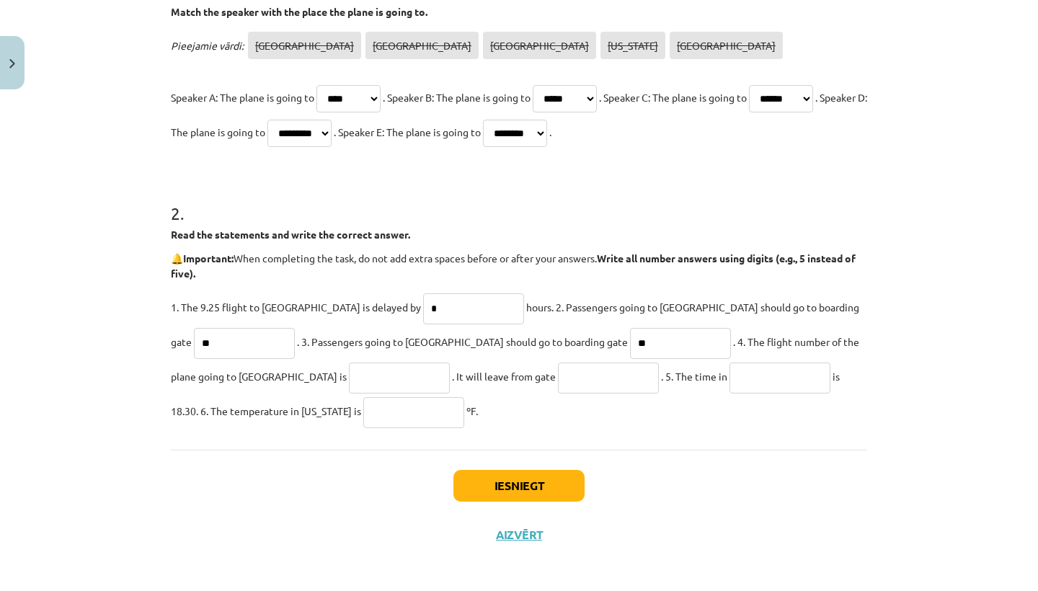
click at [729, 380] on input "text" at bounding box center [779, 377] width 101 height 31
click at [349, 376] on input "text" at bounding box center [399, 377] width 101 height 31
click at [729, 372] on input "text" at bounding box center [779, 377] width 101 height 31
click at [536, 480] on button "Iesniegt" at bounding box center [518, 486] width 131 height 32
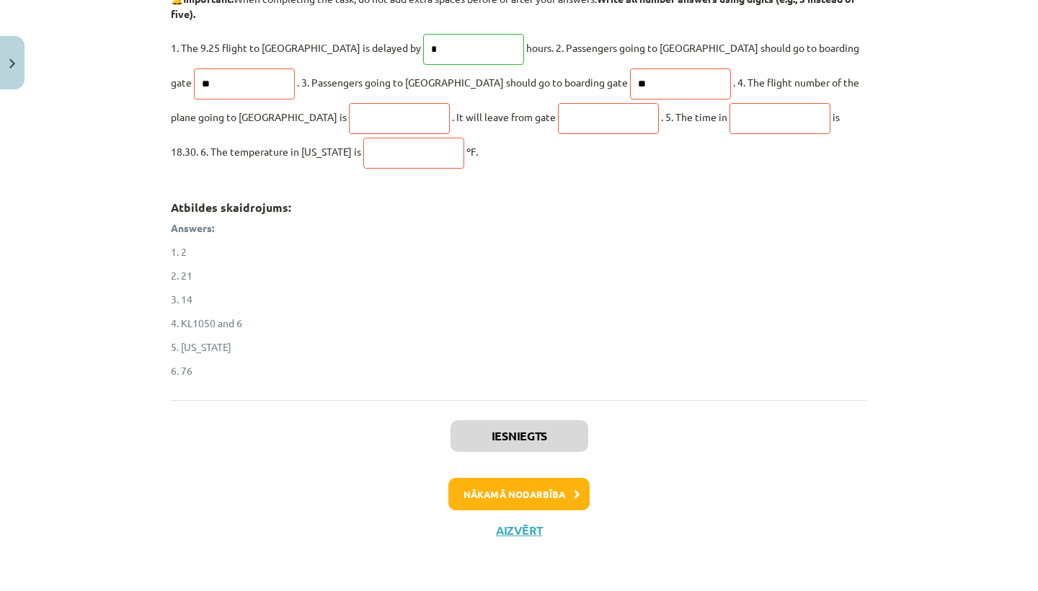
scroll to position [592, 0]
click at [487, 493] on button "Nākamā nodarbība" at bounding box center [518, 494] width 141 height 33
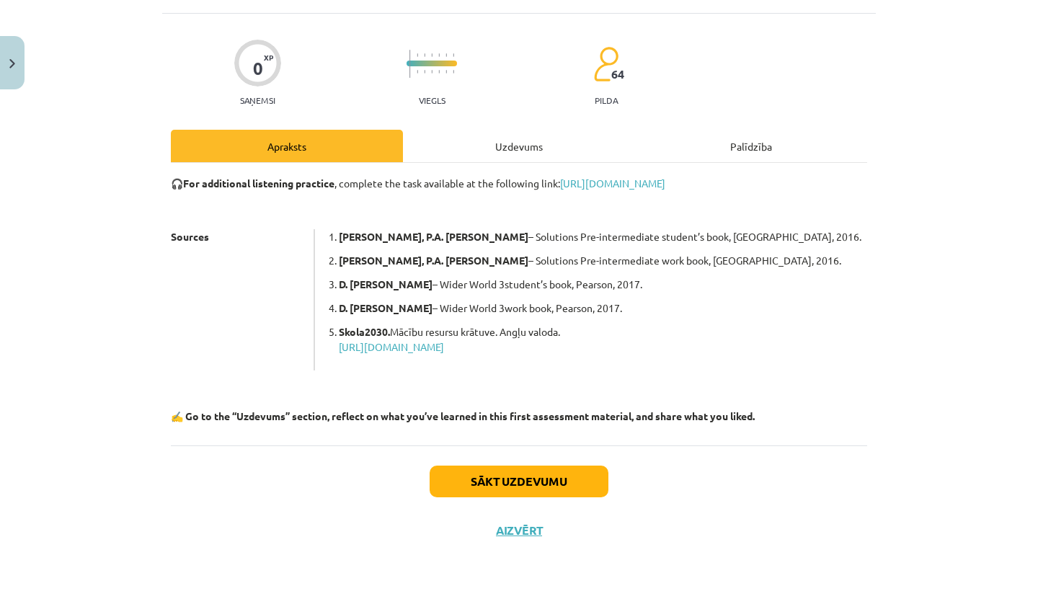
click at [494, 484] on button "Sākt uzdevumu" at bounding box center [518, 481] width 179 height 32
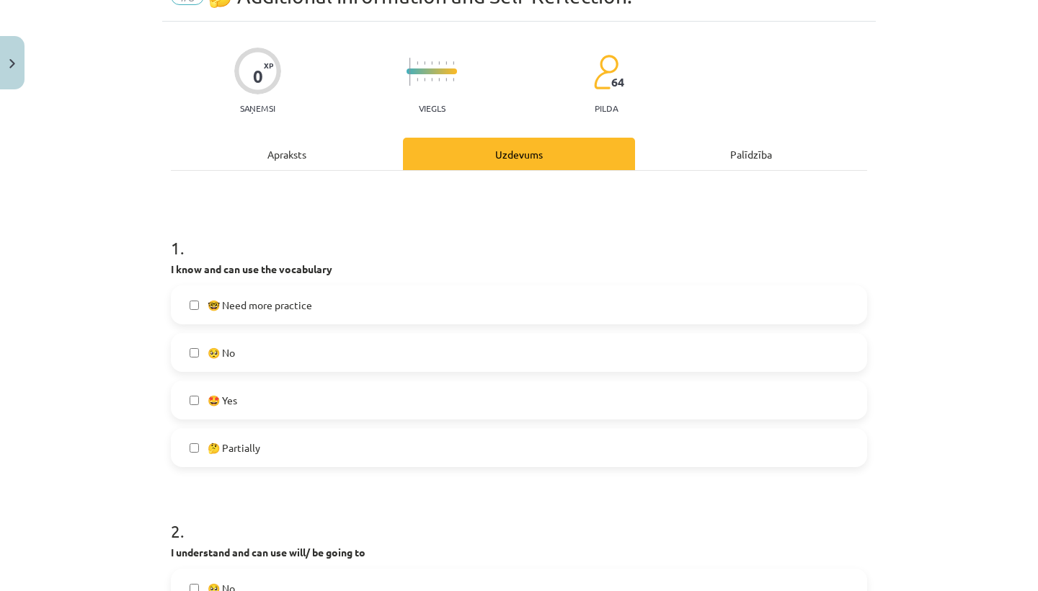
scroll to position [75, 0]
click at [387, 438] on label "🤔 Partially" at bounding box center [518, 447] width 693 height 36
click at [367, 303] on label "🤓 Need more practice" at bounding box center [518, 304] width 693 height 36
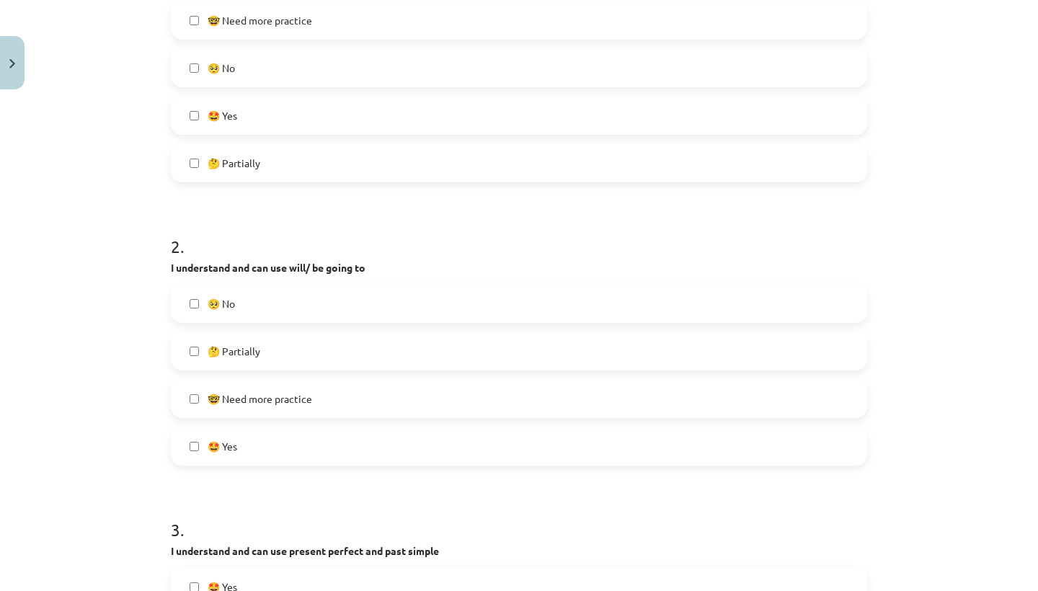
scroll to position [368, 0]
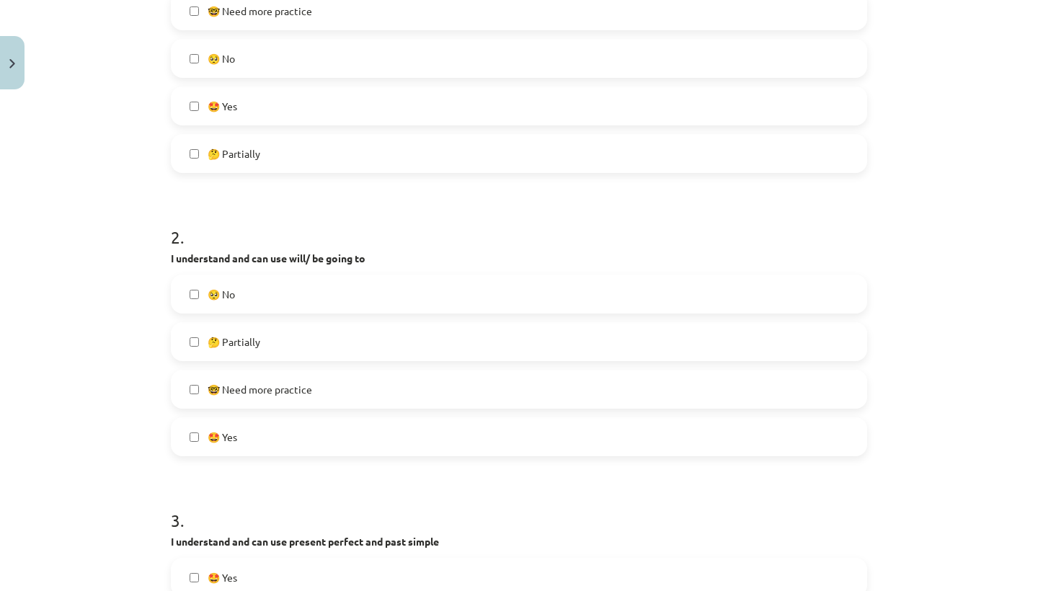
click at [308, 445] on label "🤩 Yes" at bounding box center [518, 437] width 693 height 36
click at [319, 342] on label "🤔 Partially" at bounding box center [518, 342] width 693 height 36
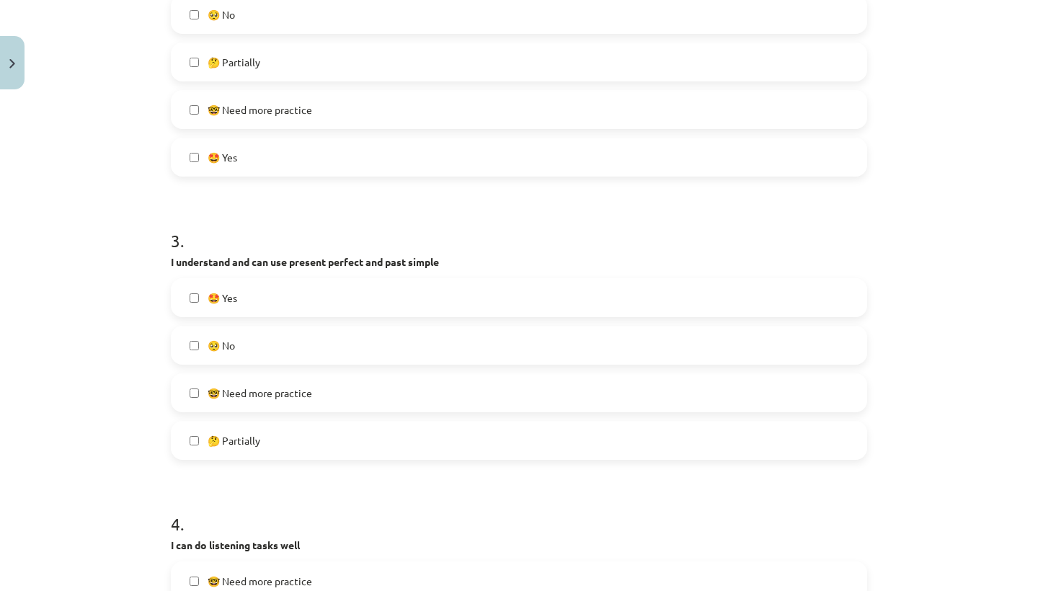
scroll to position [649, 0]
click at [286, 445] on label "🤔 Partially" at bounding box center [518, 439] width 693 height 36
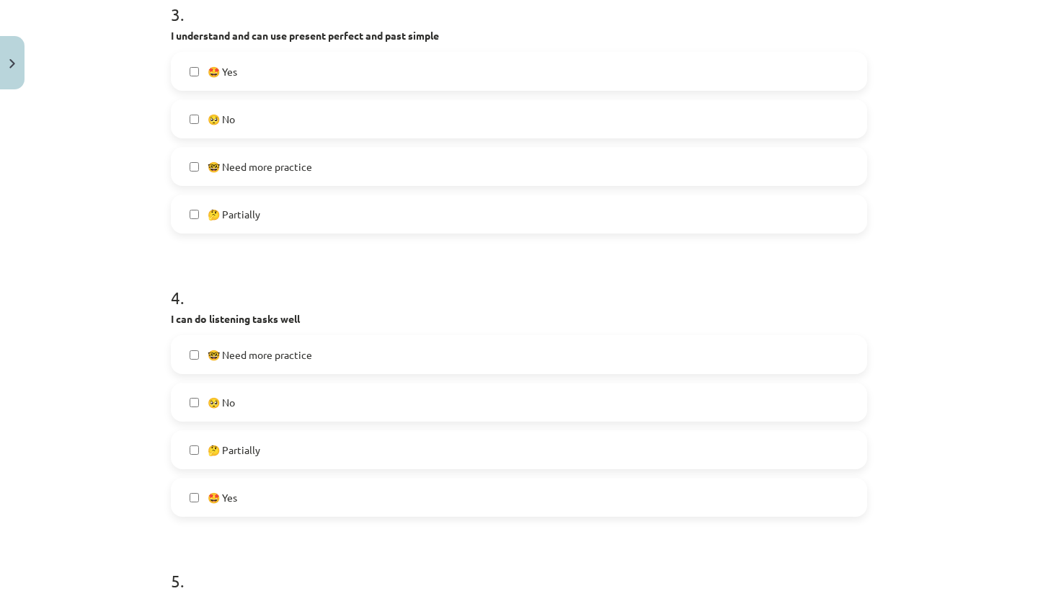
scroll to position [922, 0]
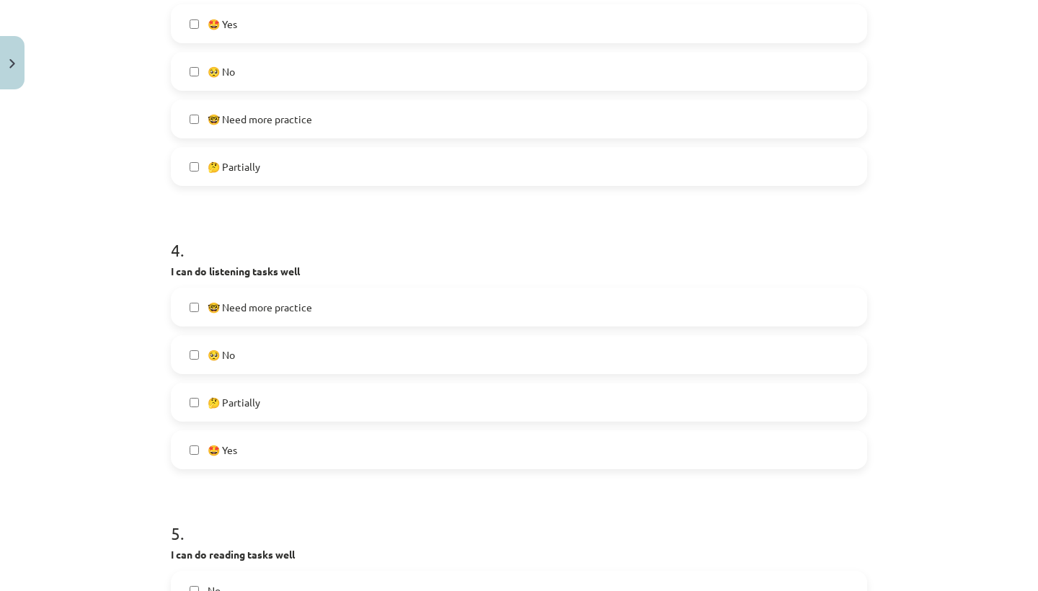
click at [296, 346] on label "🥺 No" at bounding box center [518, 354] width 693 height 36
click at [302, 306] on span "🤓 Need more practice" at bounding box center [260, 307] width 104 height 15
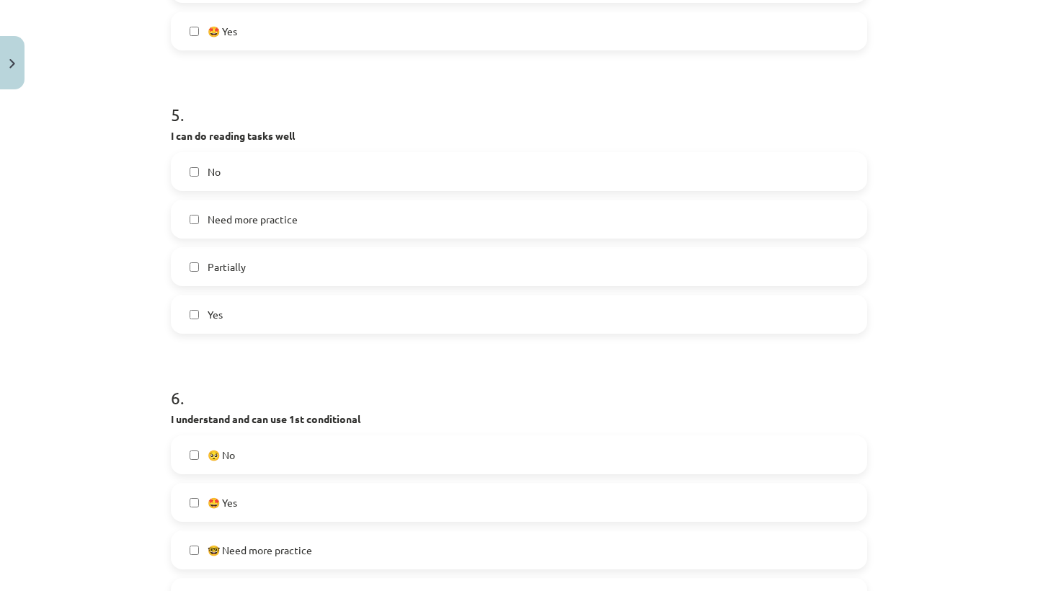
scroll to position [1338, 0]
click at [285, 291] on div "No Need more practice Partially Yes" at bounding box center [519, 245] width 696 height 182
click at [284, 318] on label "Yes" at bounding box center [518, 316] width 693 height 36
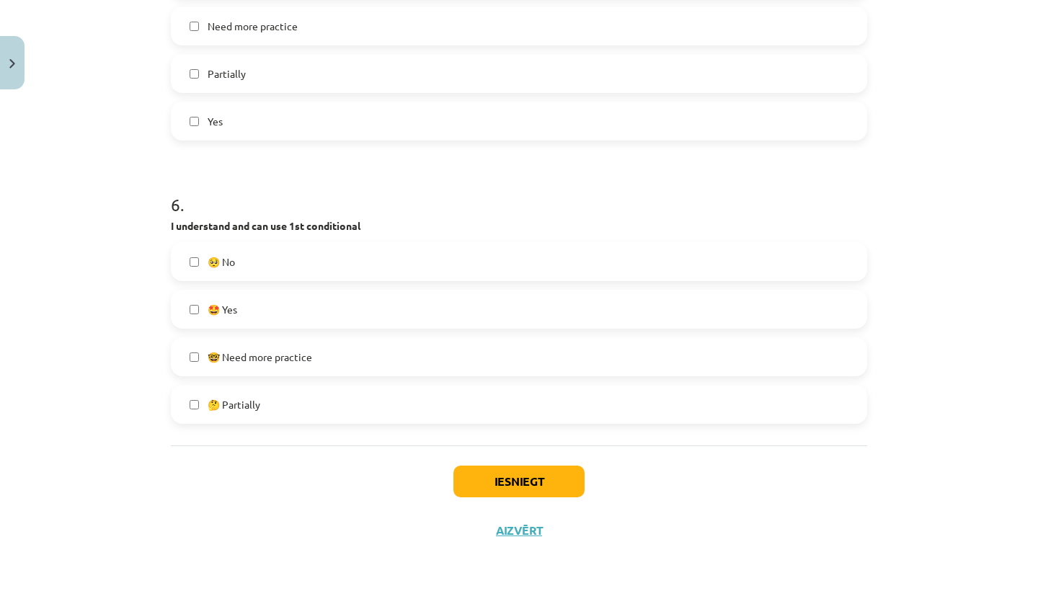
scroll to position [1535, 0]
click at [260, 411] on label "🤔 Partially" at bounding box center [518, 404] width 693 height 36
click at [479, 470] on button "Iesniegt" at bounding box center [518, 481] width 131 height 32
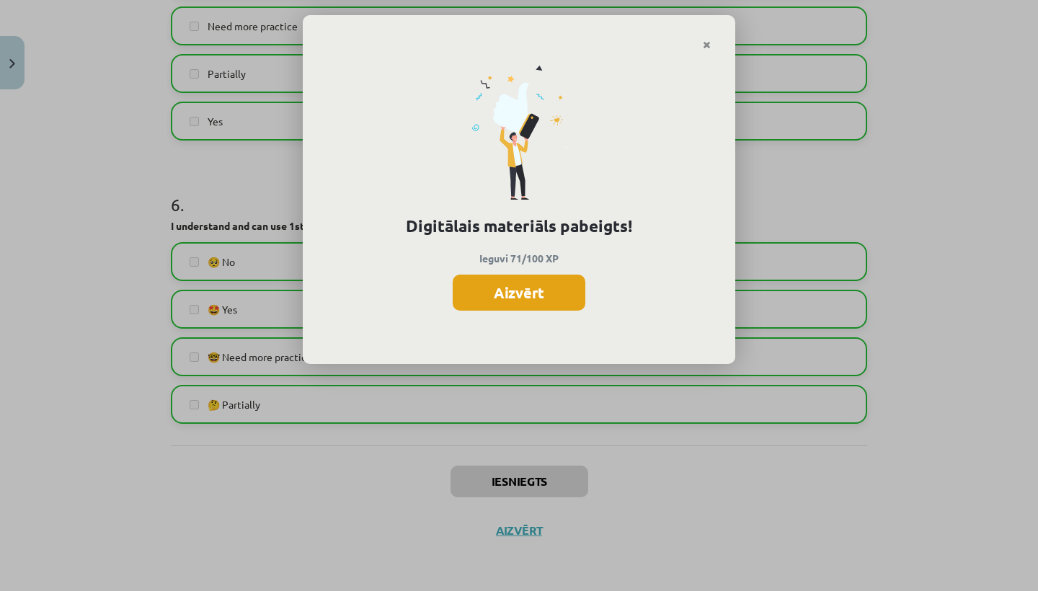
click at [553, 283] on button "Aizvērt" at bounding box center [518, 293] width 133 height 36
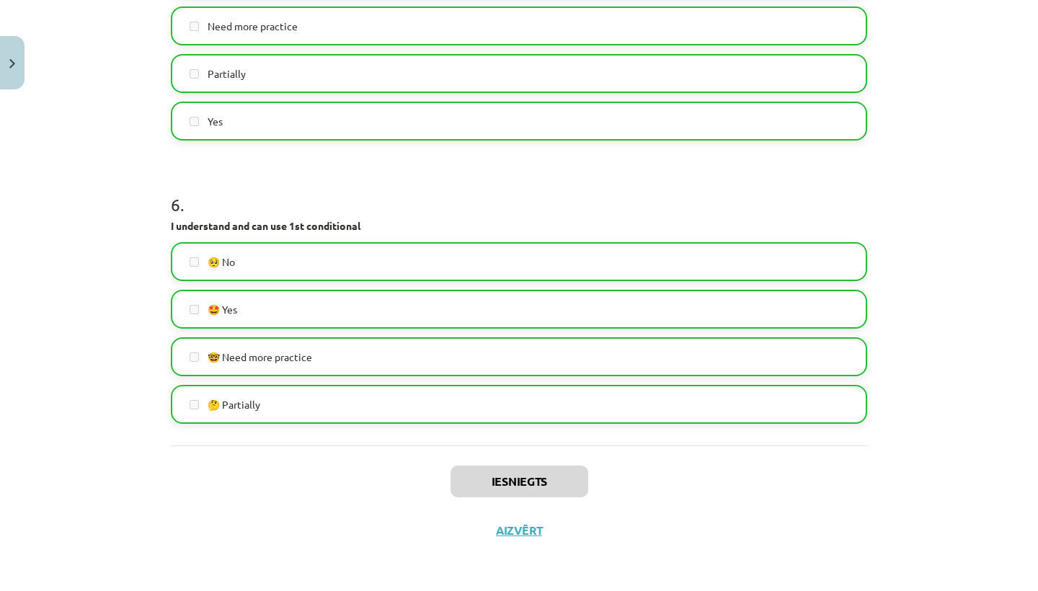
click at [509, 532] on button "Aizvērt" at bounding box center [518, 530] width 55 height 14
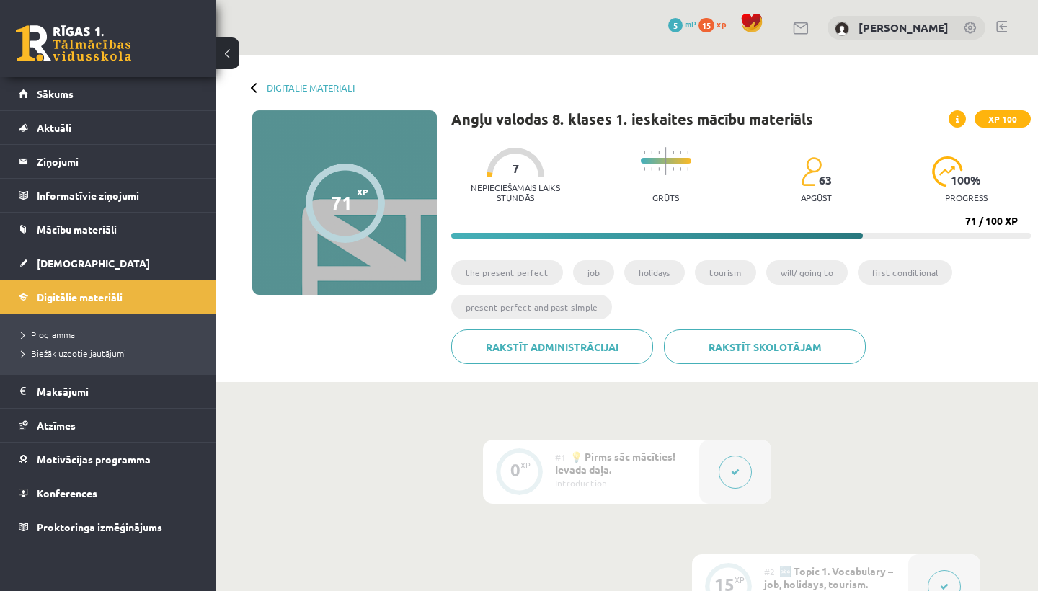
scroll to position [0, 0]
click at [88, 259] on link "[DEMOGRAPHIC_DATA]" at bounding box center [108, 262] width 179 height 33
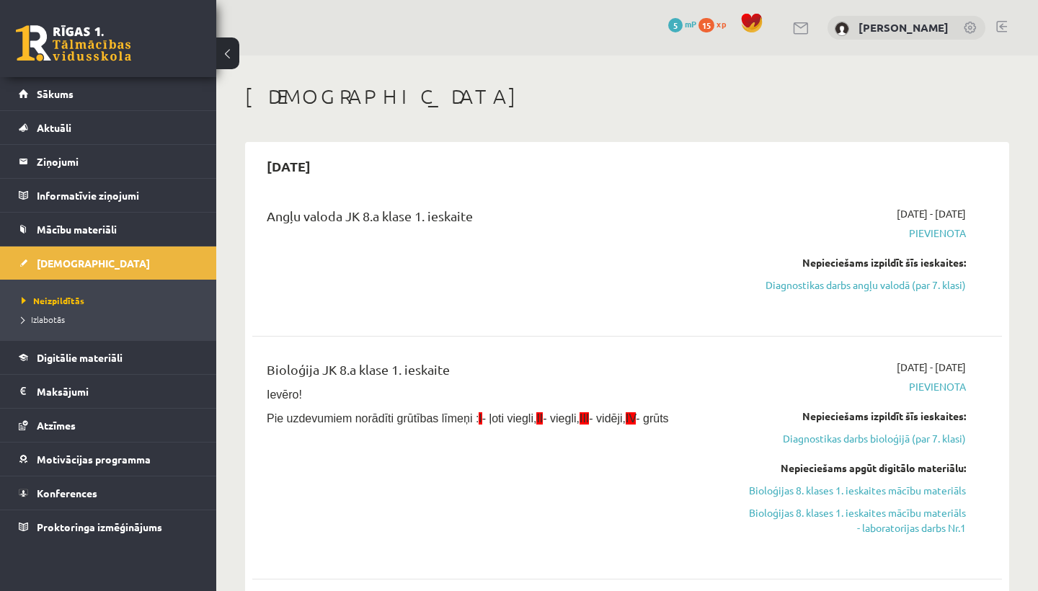
click at [367, 272] on div "Angļu valoda JK 8.a klase 1. ieskaite" at bounding box center [496, 259] width 481 height 107
click at [116, 82] on link "Sākums" at bounding box center [108, 93] width 179 height 33
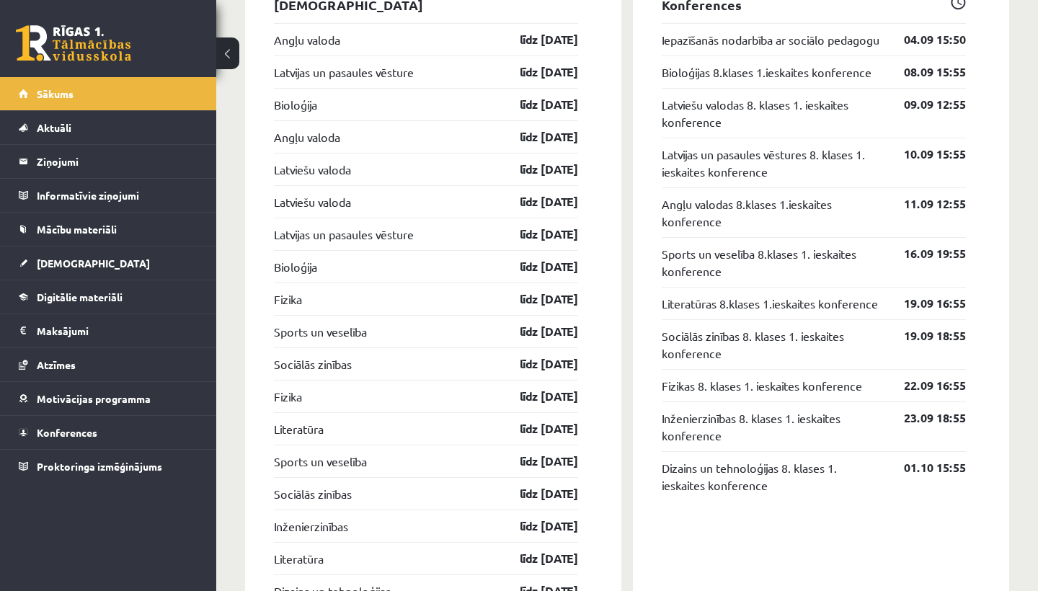
scroll to position [1475, 0]
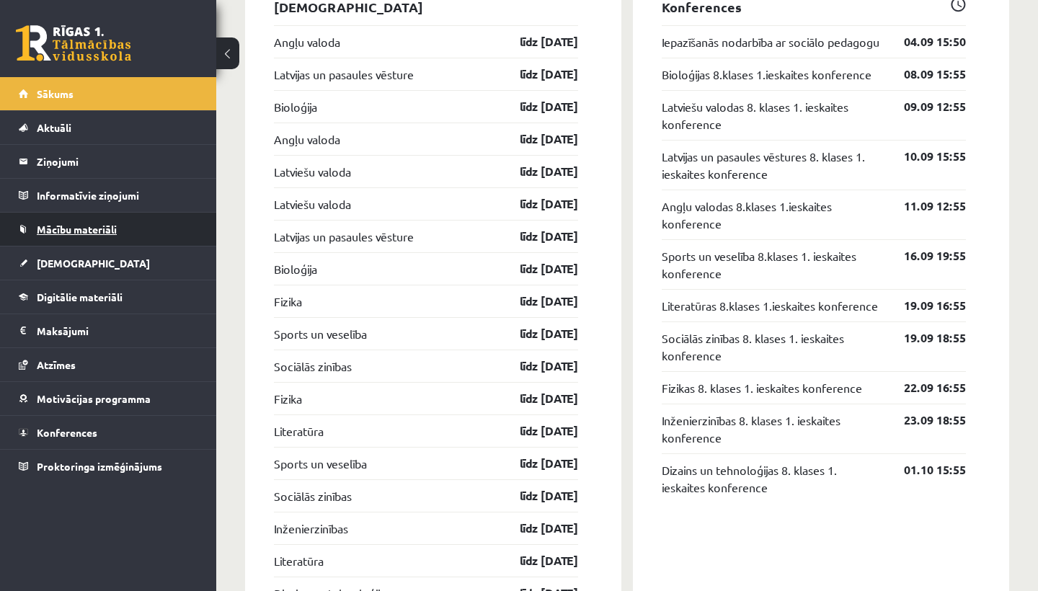
click at [79, 227] on span "Mācību materiāli" at bounding box center [77, 229] width 80 height 13
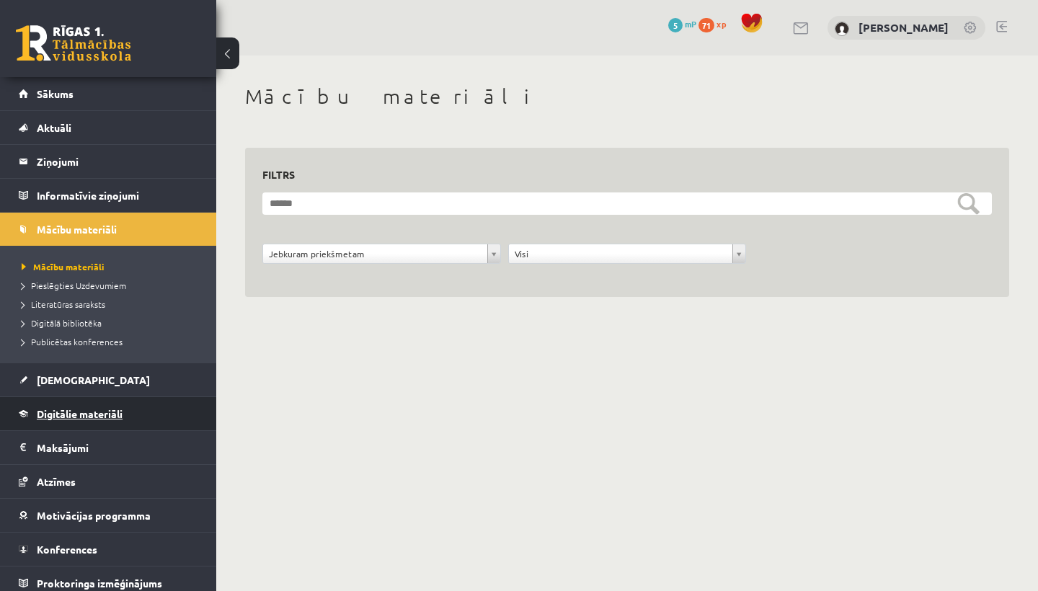
click at [84, 409] on span "Digitālie materiāli" at bounding box center [80, 413] width 86 height 13
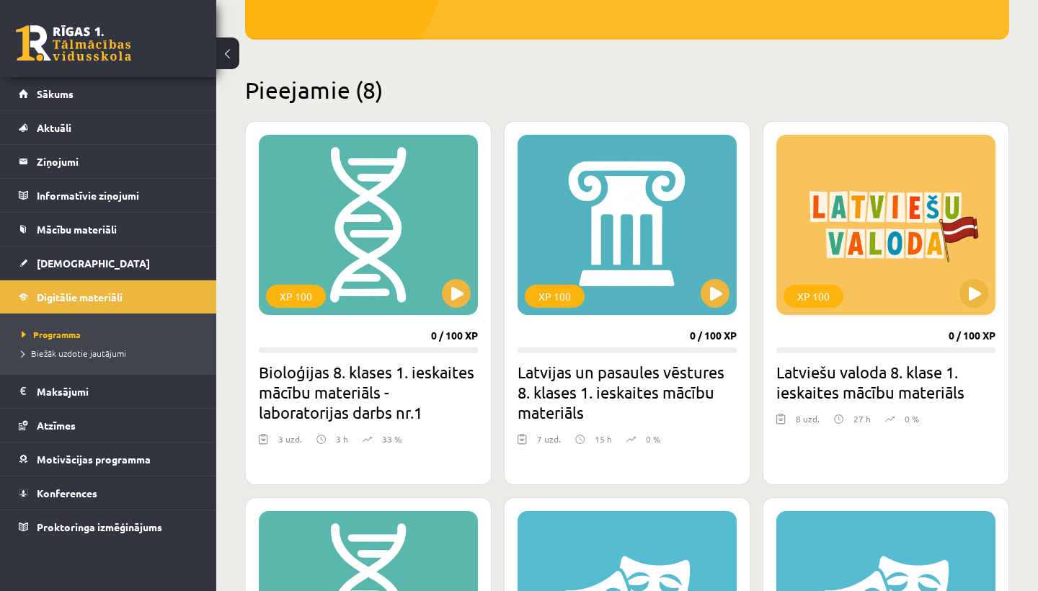
scroll to position [290, 0]
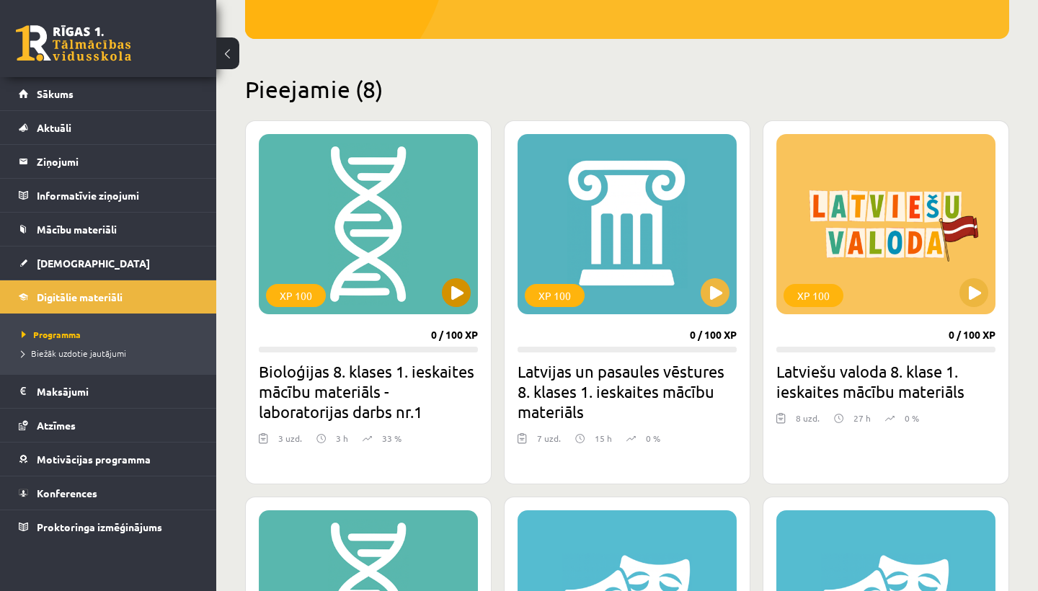
click at [461, 299] on button at bounding box center [456, 292] width 29 height 29
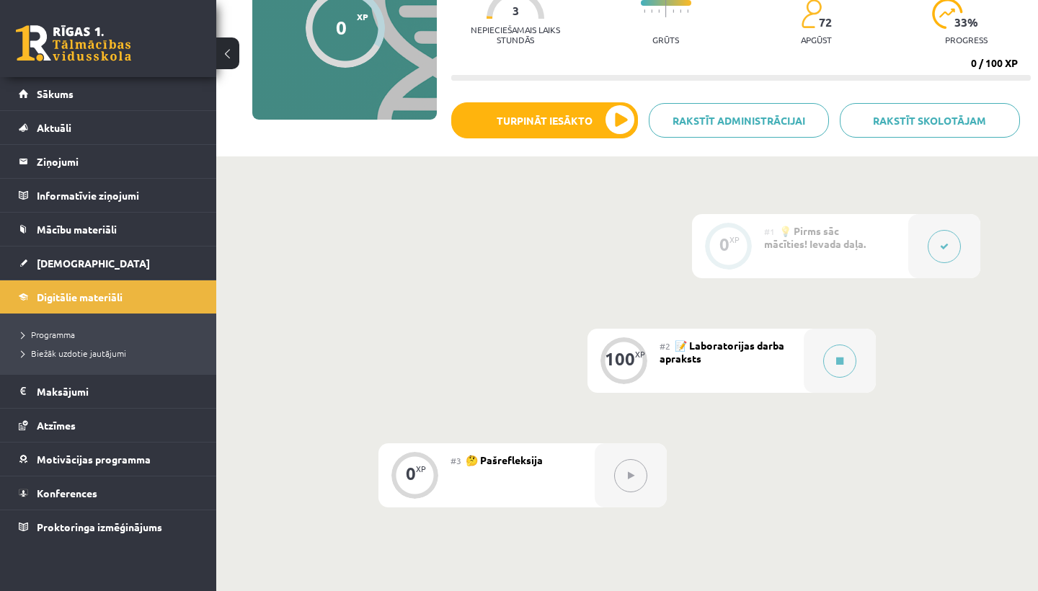
scroll to position [174, 0]
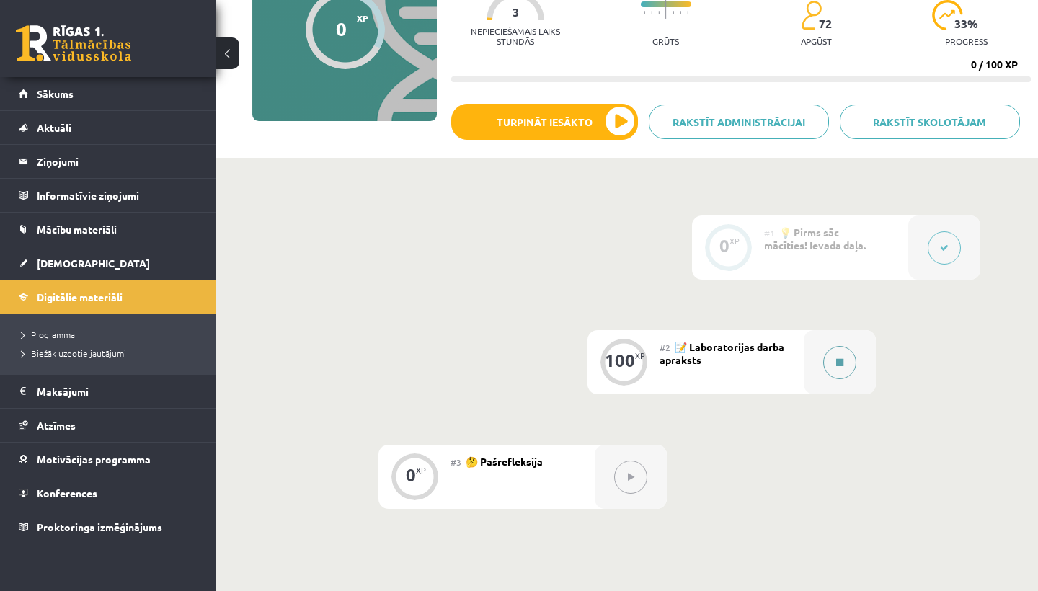
click at [833, 370] on button at bounding box center [839, 362] width 33 height 33
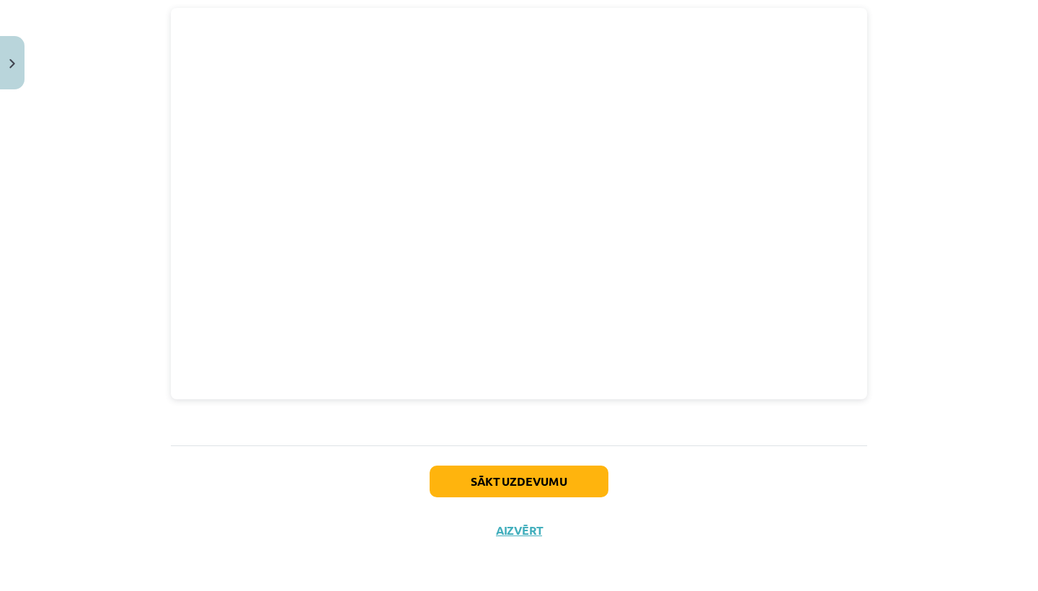
scroll to position [690, 0]
click at [485, 486] on button "Sākt uzdevumu" at bounding box center [518, 481] width 179 height 32
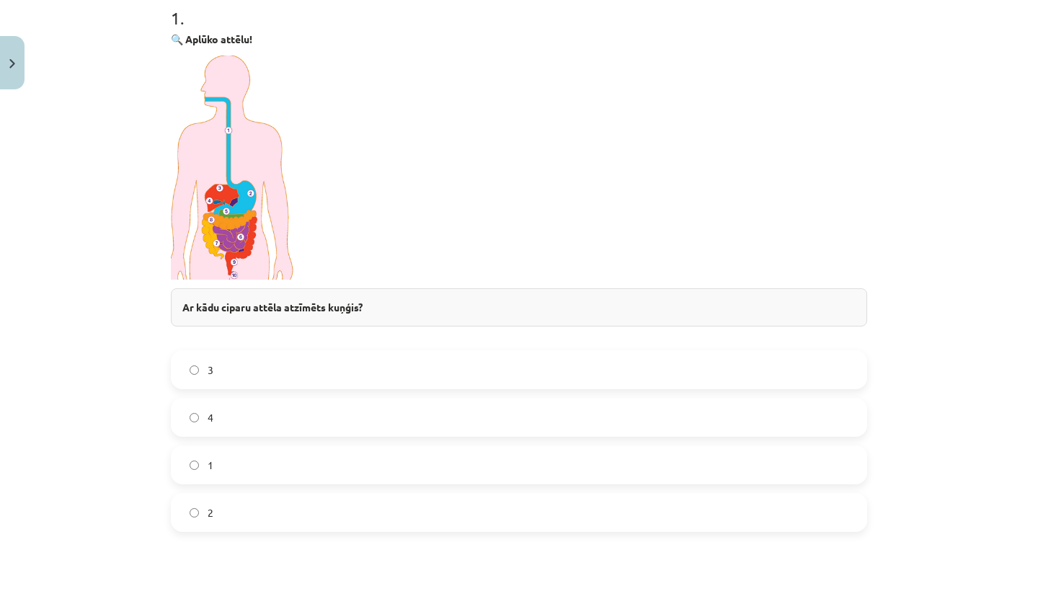
scroll to position [285, 0]
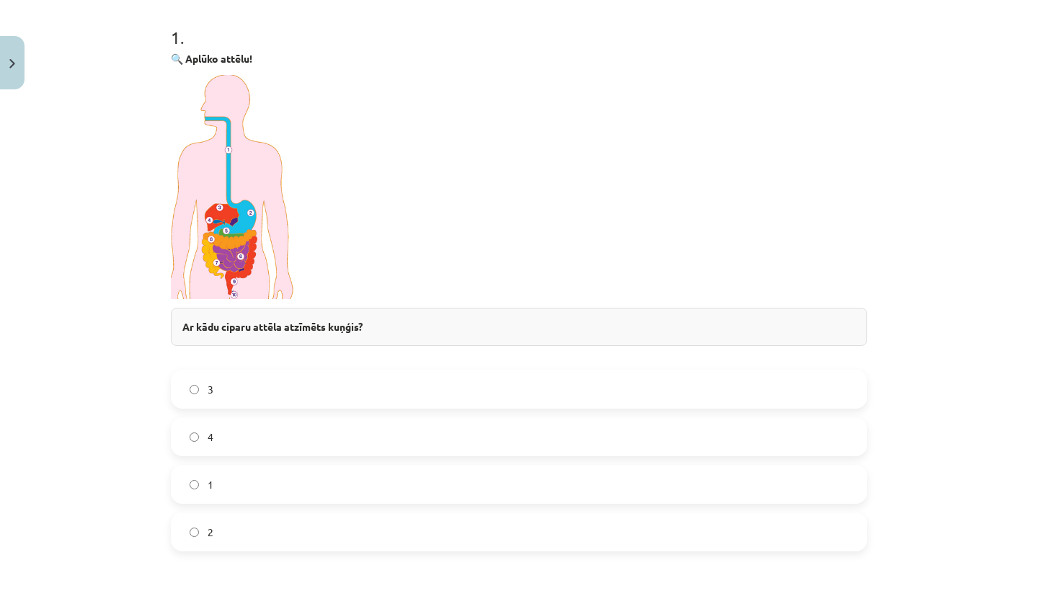
click at [233, 527] on label "2" at bounding box center [518, 532] width 693 height 36
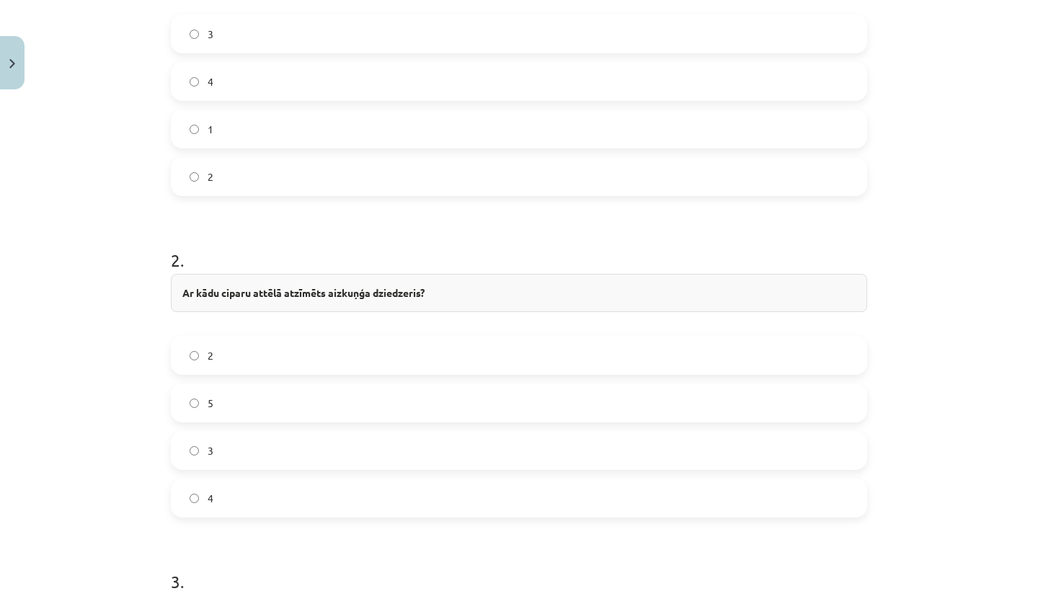
scroll to position [648, 0]
click at [249, 388] on label "5" at bounding box center [518, 395] width 693 height 36
click at [228, 375] on label "4" at bounding box center [518, 386] width 693 height 36
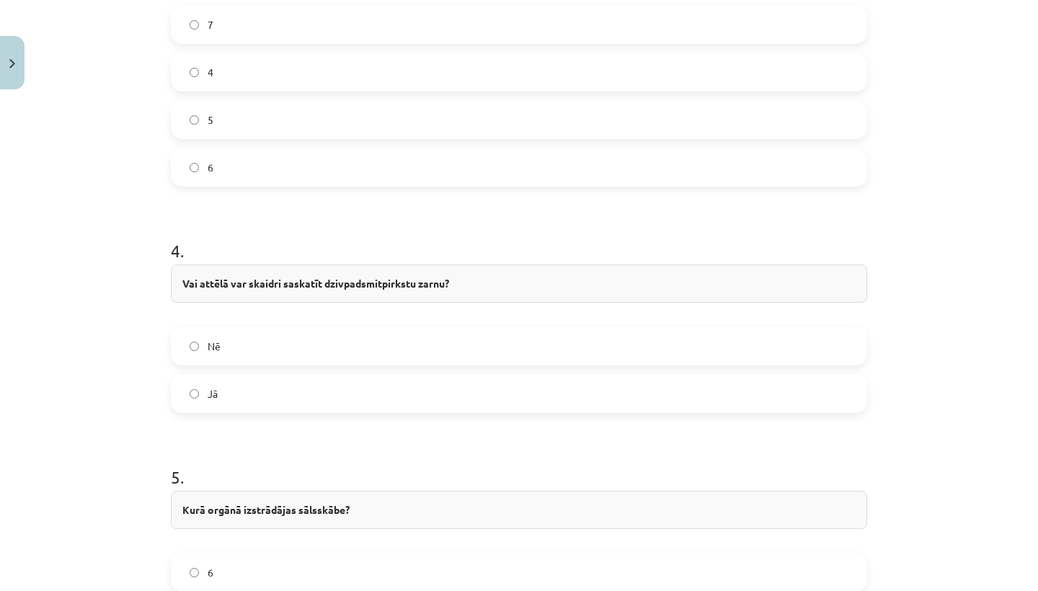
scroll to position [1293, 0]
click at [231, 394] on label "Jā" at bounding box center [518, 392] width 693 height 36
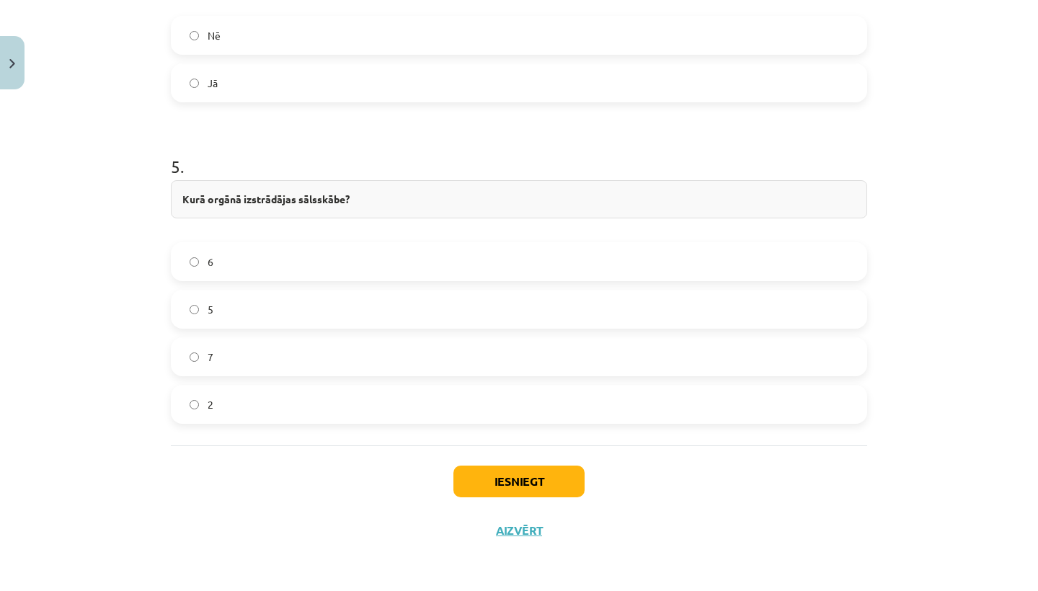
scroll to position [1605, 0]
click at [229, 397] on label "2" at bounding box center [518, 404] width 693 height 36
click at [574, 478] on button "Iesniegt" at bounding box center [518, 481] width 131 height 32
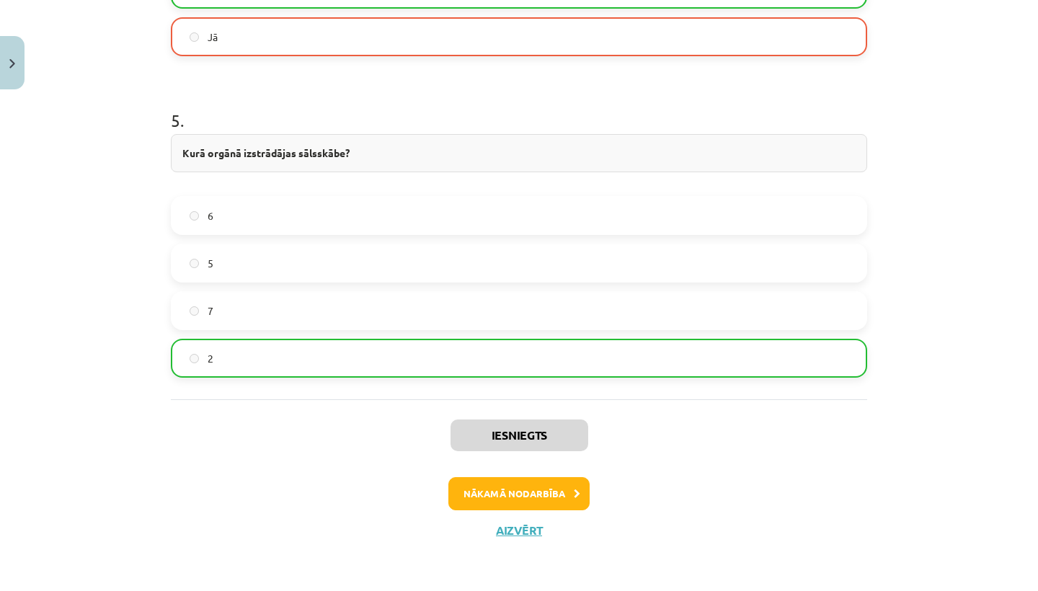
scroll to position [1650, 0]
click at [528, 488] on button "Nākamā nodarbība" at bounding box center [518, 493] width 141 height 33
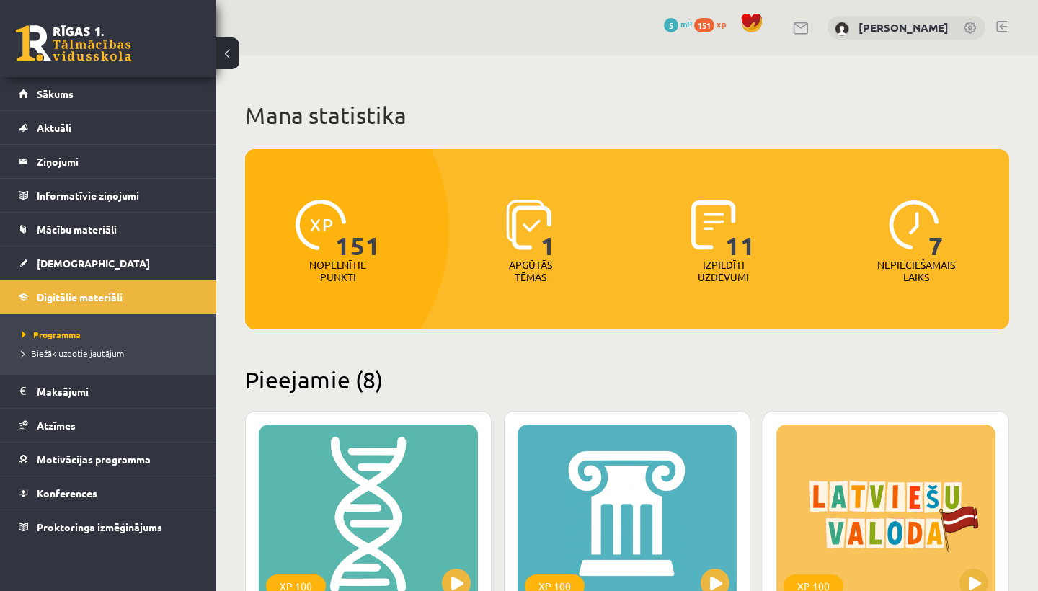
scroll to position [290, 0]
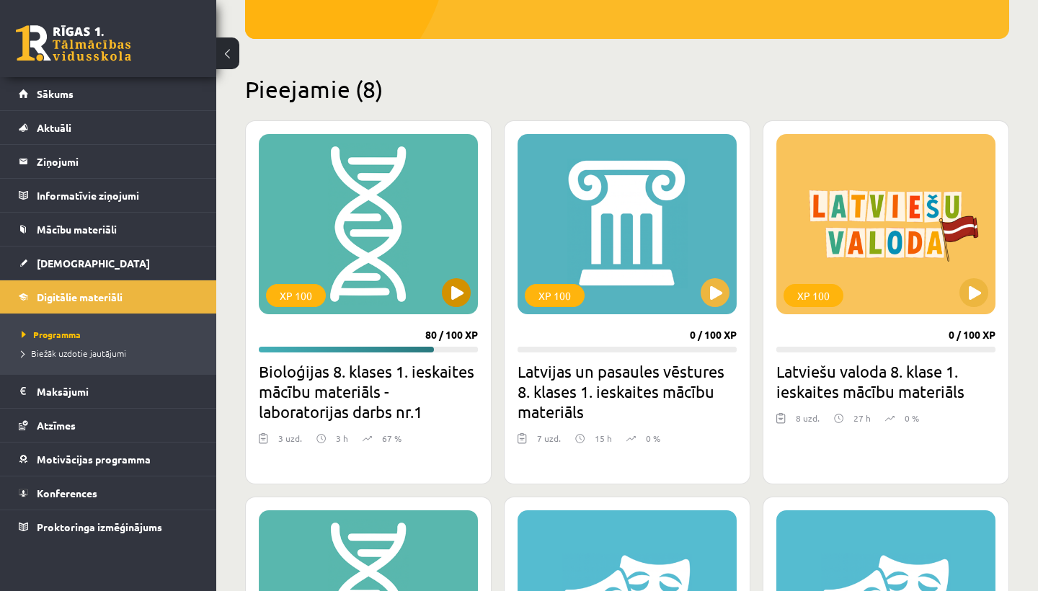
click at [465, 300] on button at bounding box center [456, 292] width 29 height 29
click at [73, 94] on link "Sākums" at bounding box center [108, 93] width 179 height 33
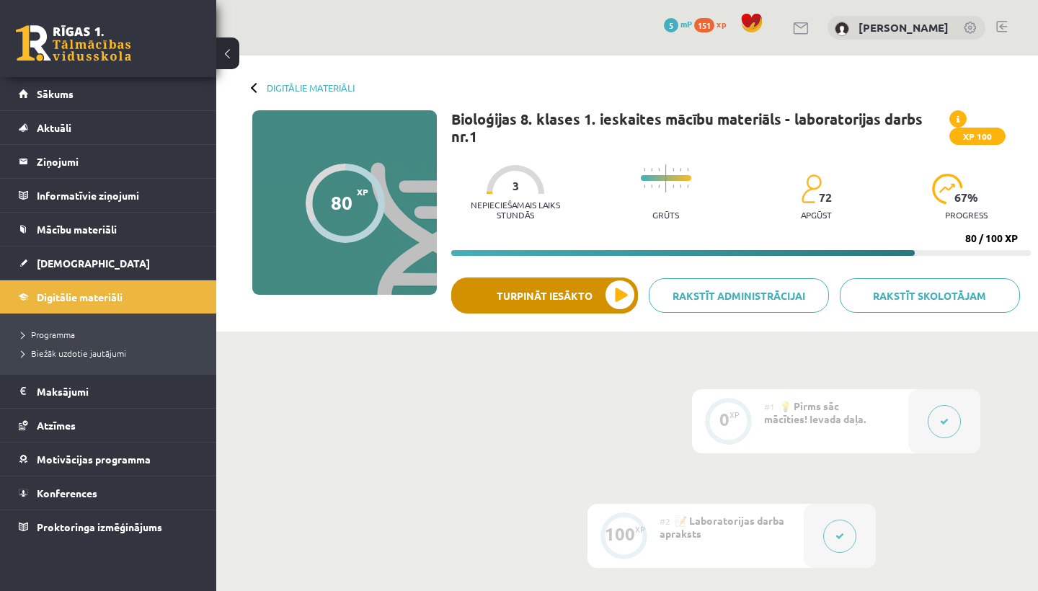
click at [558, 300] on button "Turpināt iesākto" at bounding box center [544, 295] width 187 height 36
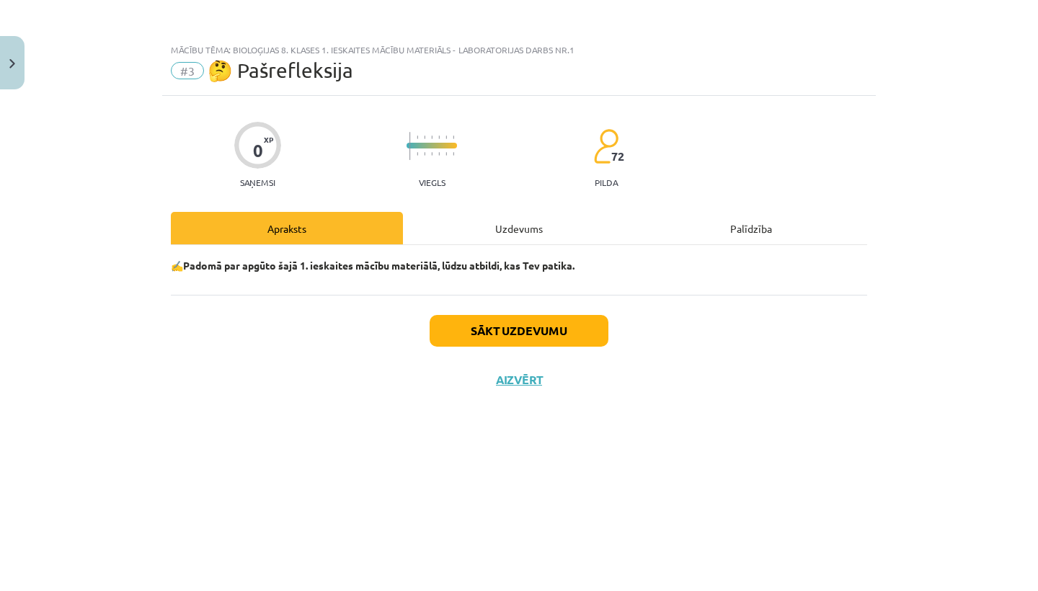
click at [458, 334] on button "Sākt uzdevumu" at bounding box center [518, 331] width 179 height 32
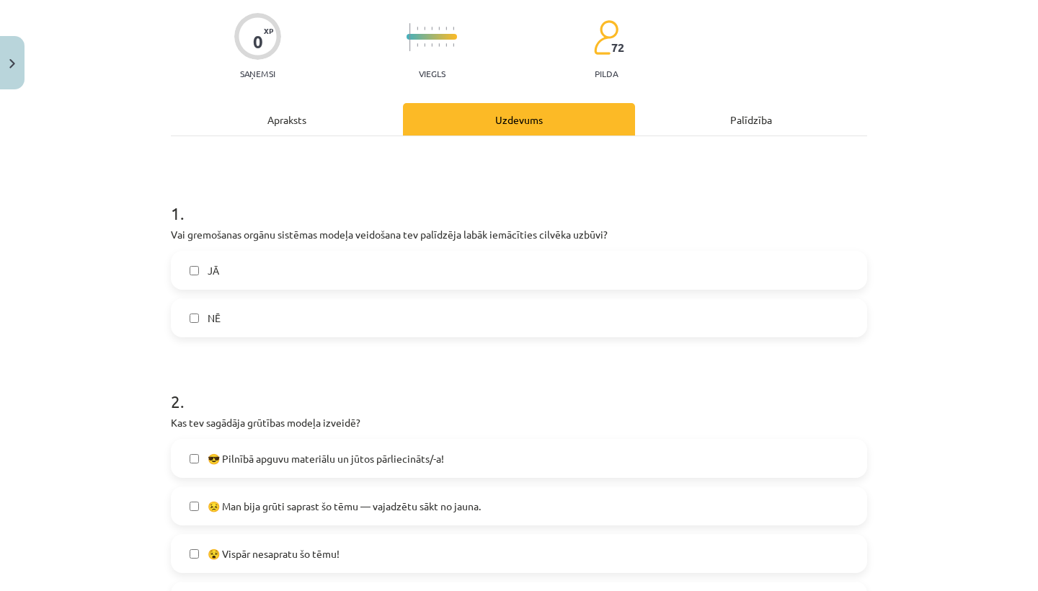
scroll to position [121, 0]
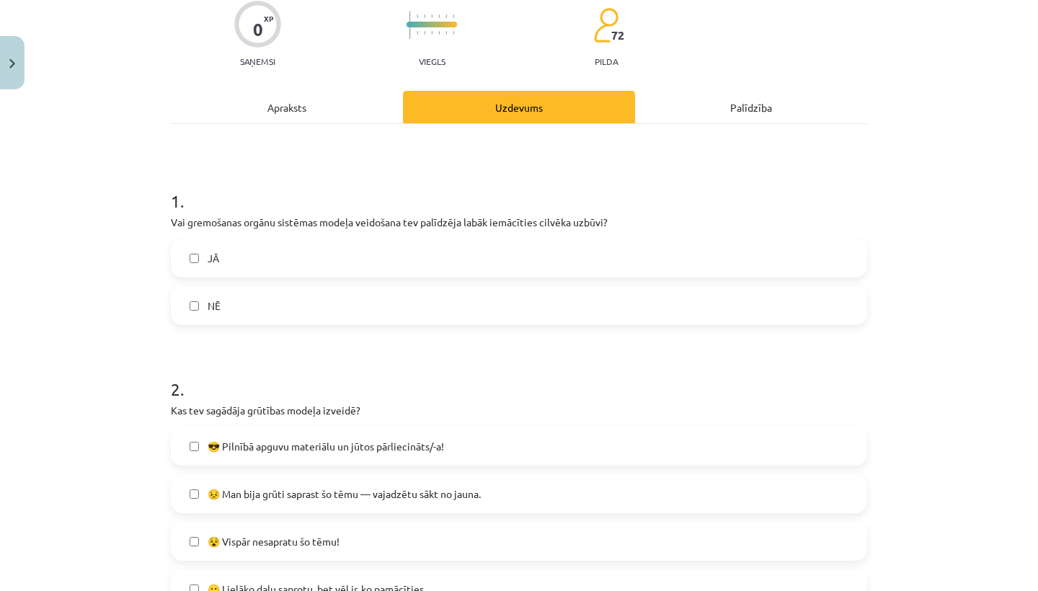
click at [436, 252] on label "JĀ" at bounding box center [518, 258] width 693 height 36
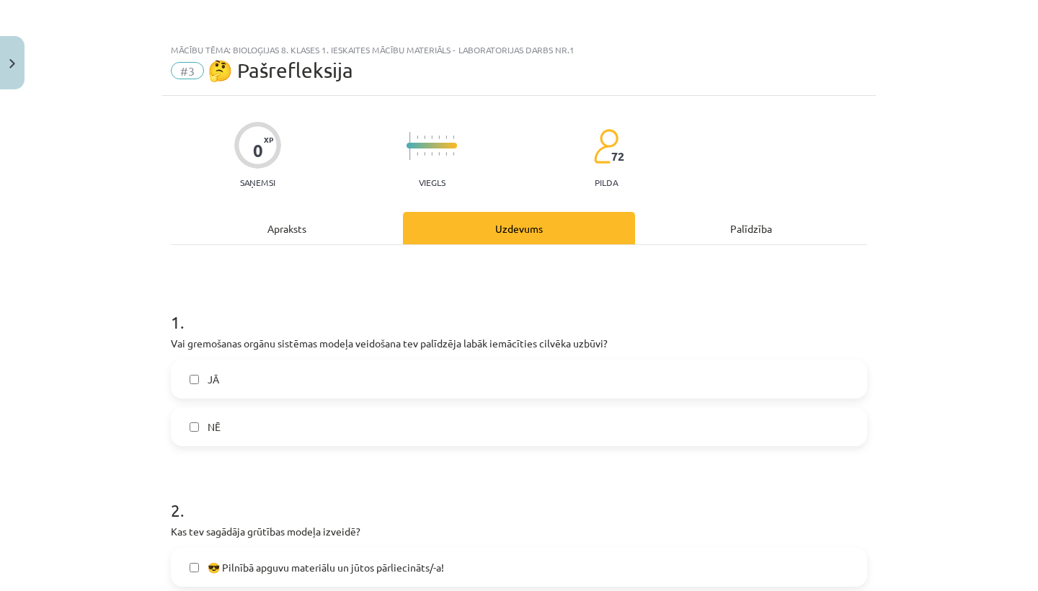
scroll to position [0, 0]
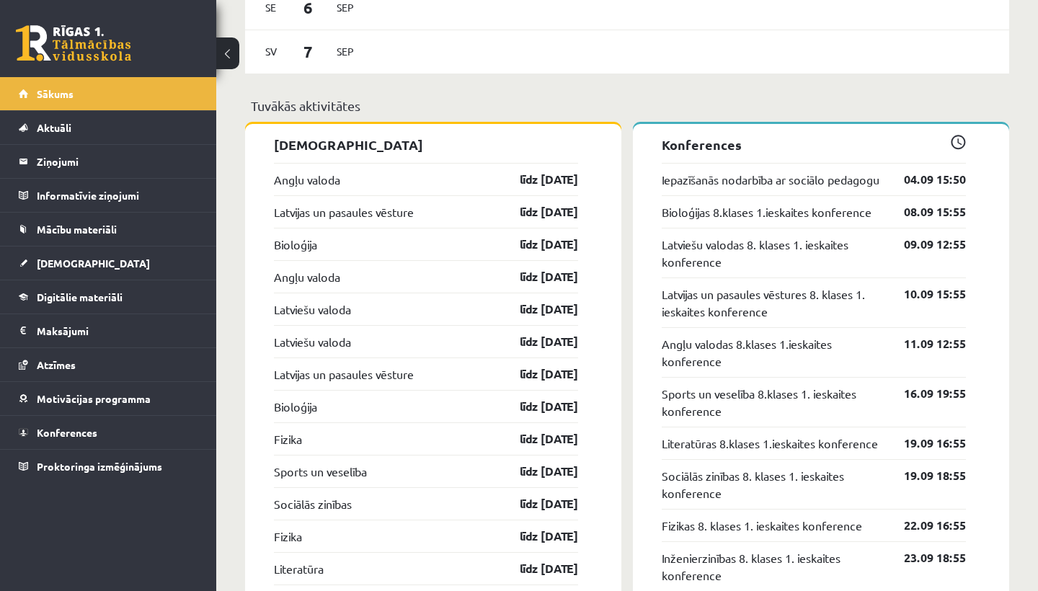
scroll to position [1340, 0]
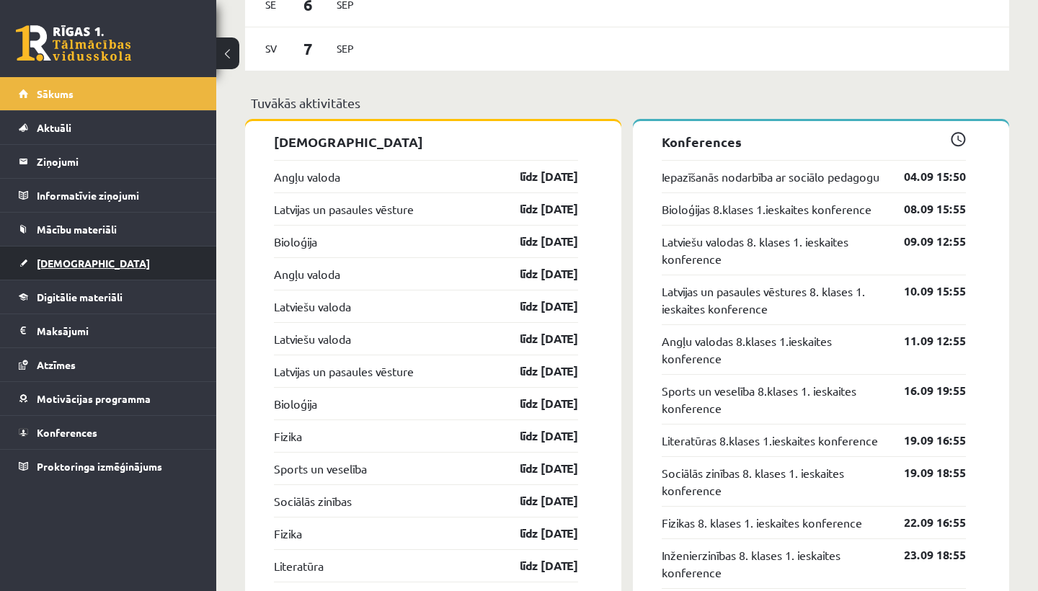
click at [66, 252] on link "[DEMOGRAPHIC_DATA]" at bounding box center [108, 262] width 179 height 33
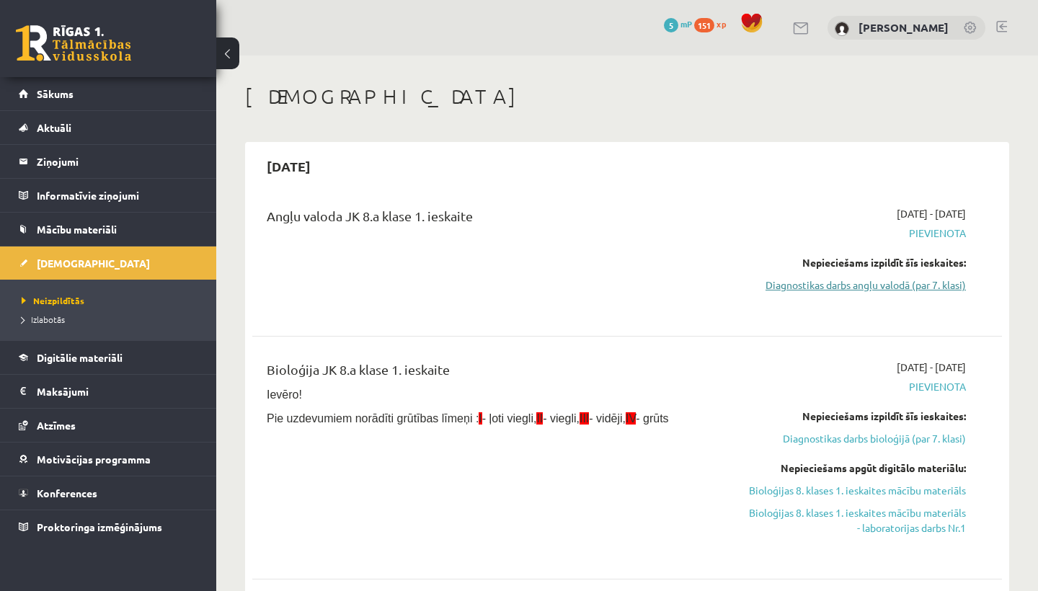
click at [828, 287] on link "Diagnostikas darbs angļu valodā (par 7. klasi)" at bounding box center [856, 284] width 218 height 15
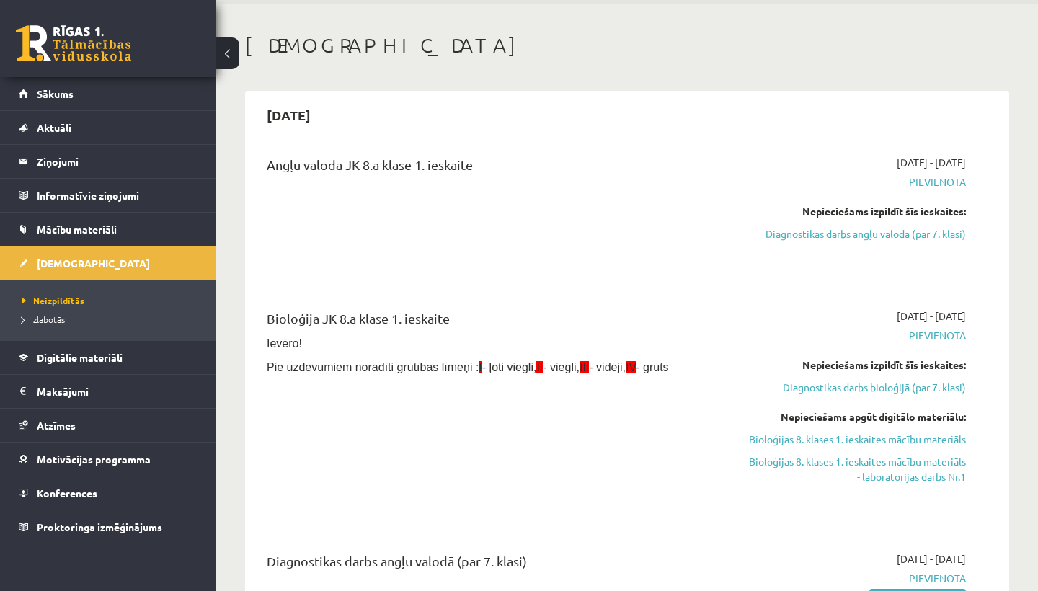
scroll to position [58, 0]
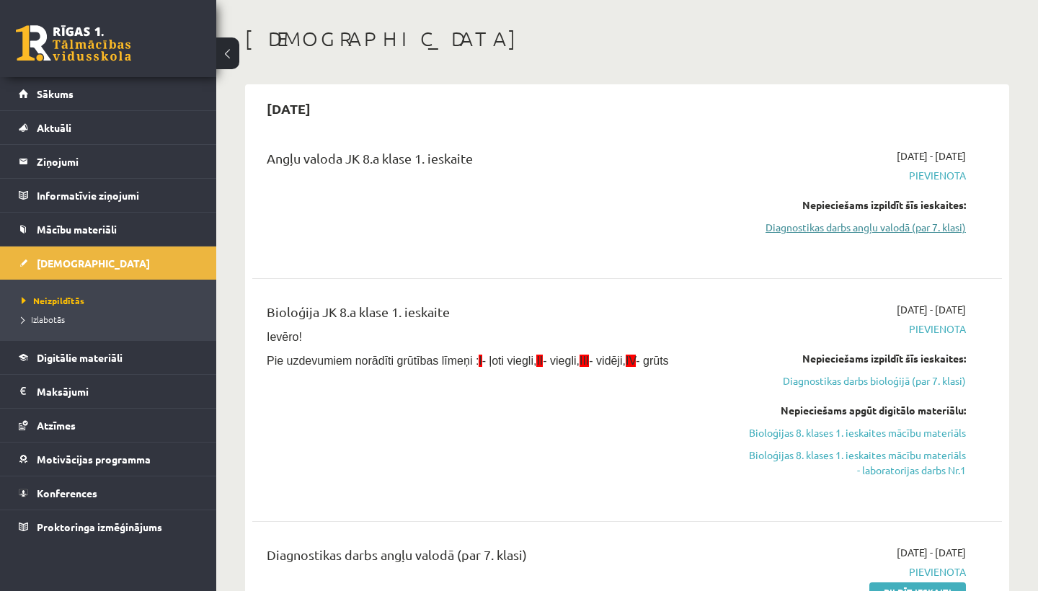
click at [887, 229] on link "Diagnostikas darbs angļu valodā (par 7. klasi)" at bounding box center [856, 227] width 218 height 15
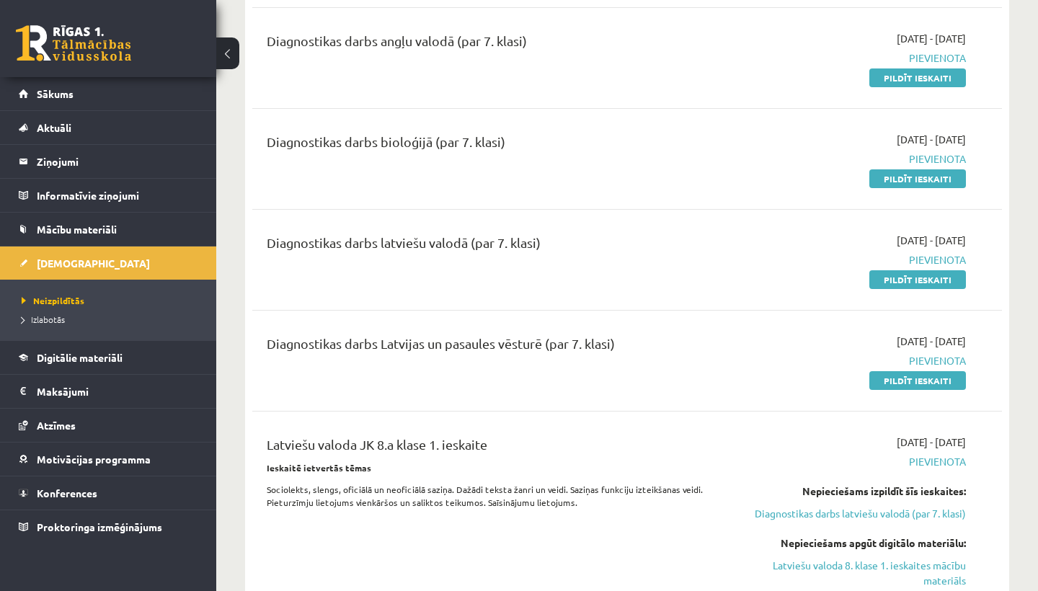
scroll to position [562, 0]
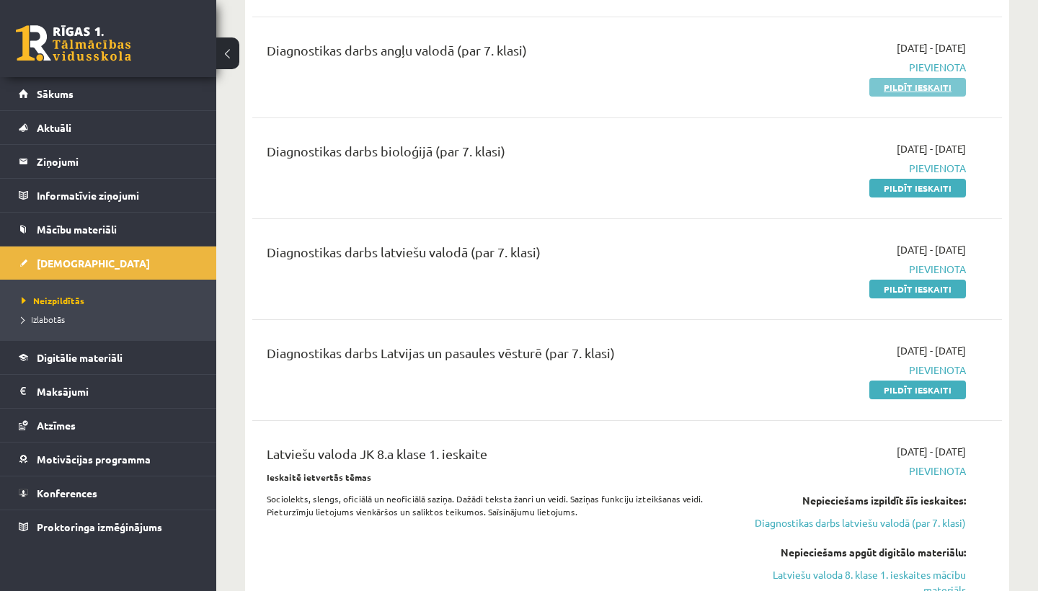
click at [916, 89] on link "Pildīt ieskaiti" at bounding box center [917, 87] width 97 height 19
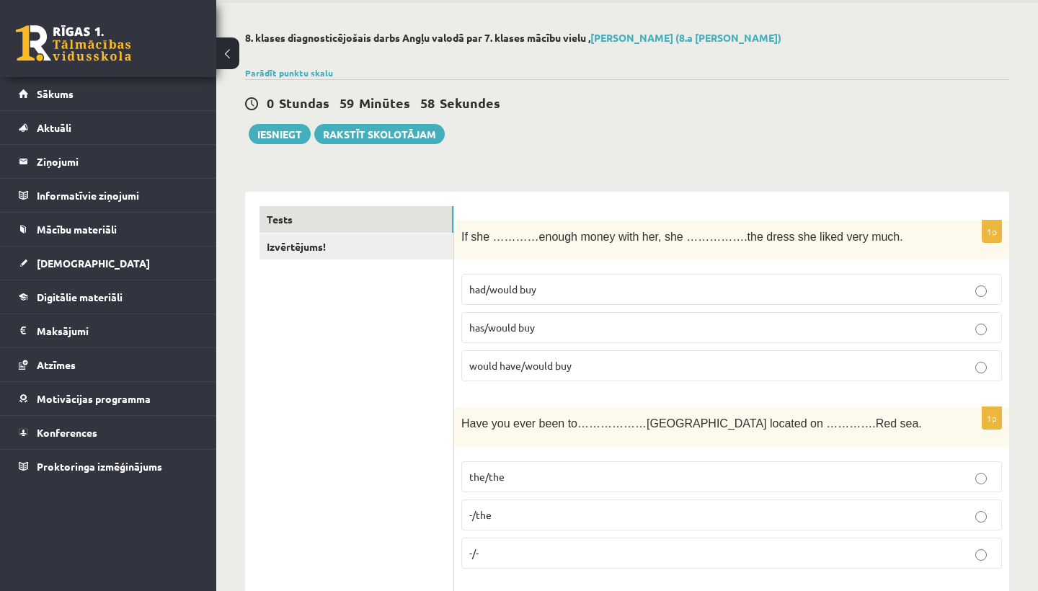
scroll to position [58, 0]
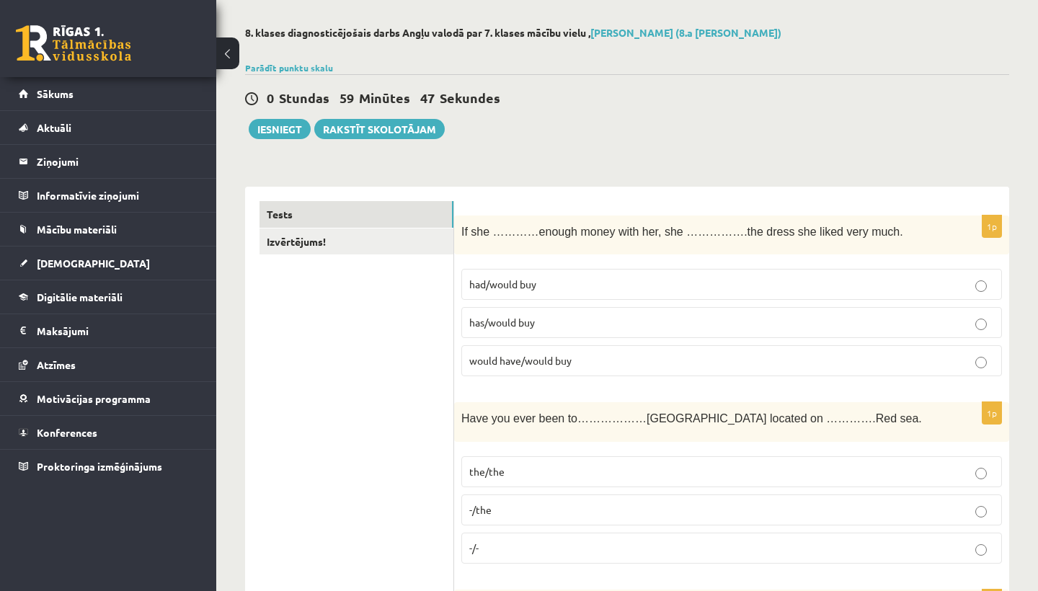
click at [587, 311] on label "has/would buy" at bounding box center [731, 322] width 540 height 31
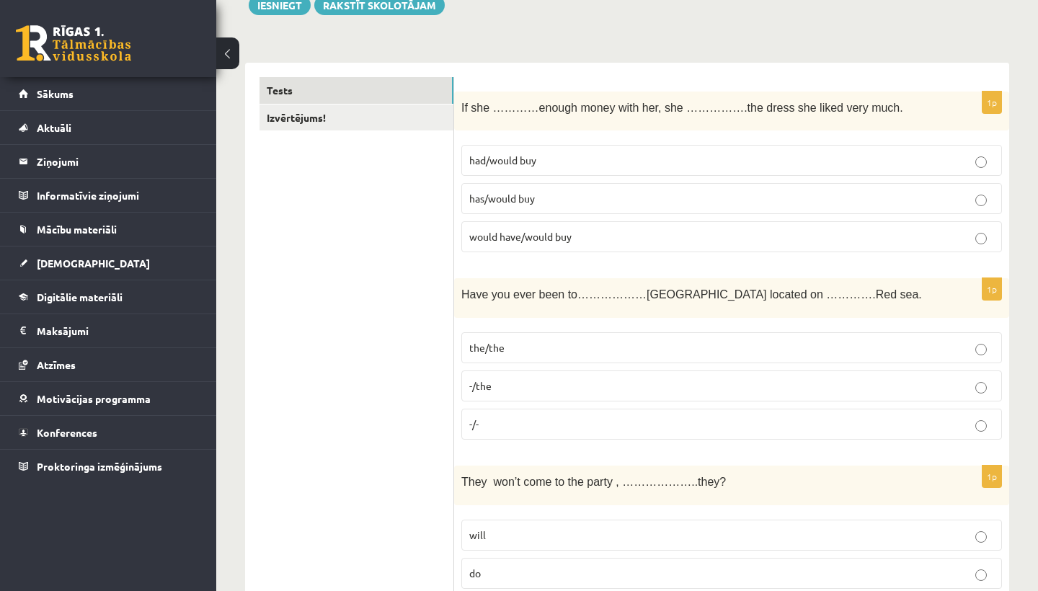
scroll to position [186, 0]
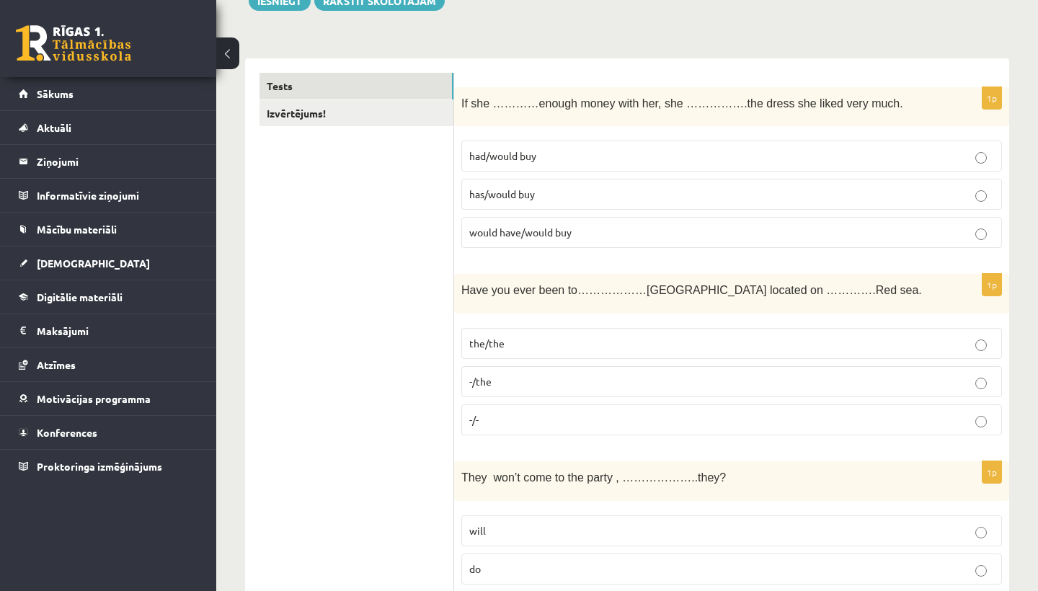
click at [578, 344] on p "the/the" at bounding box center [731, 343] width 525 height 15
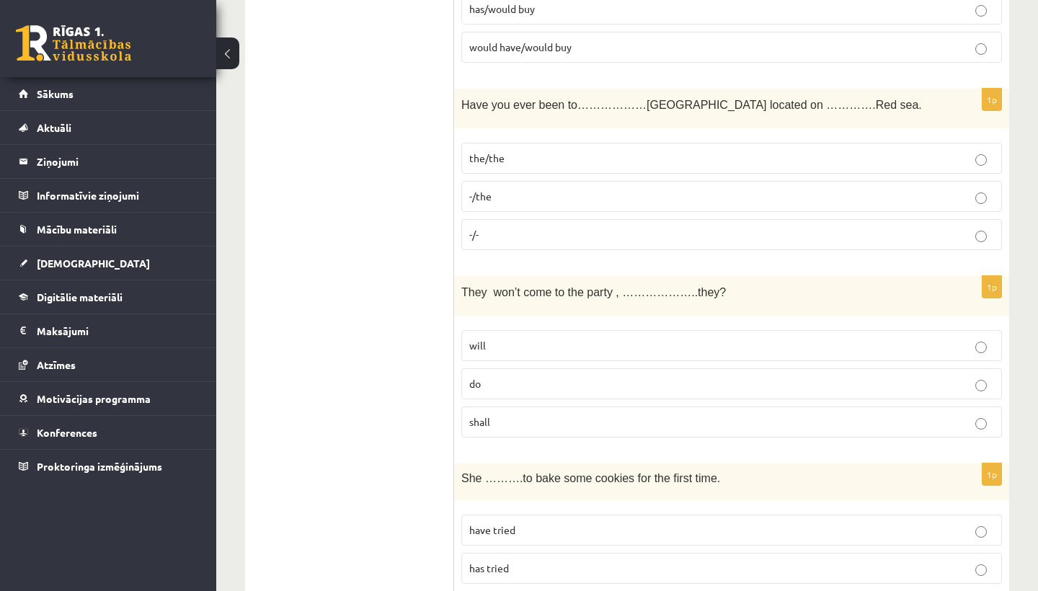
scroll to position [371, 0]
click at [566, 345] on p "will" at bounding box center [731, 345] width 525 height 15
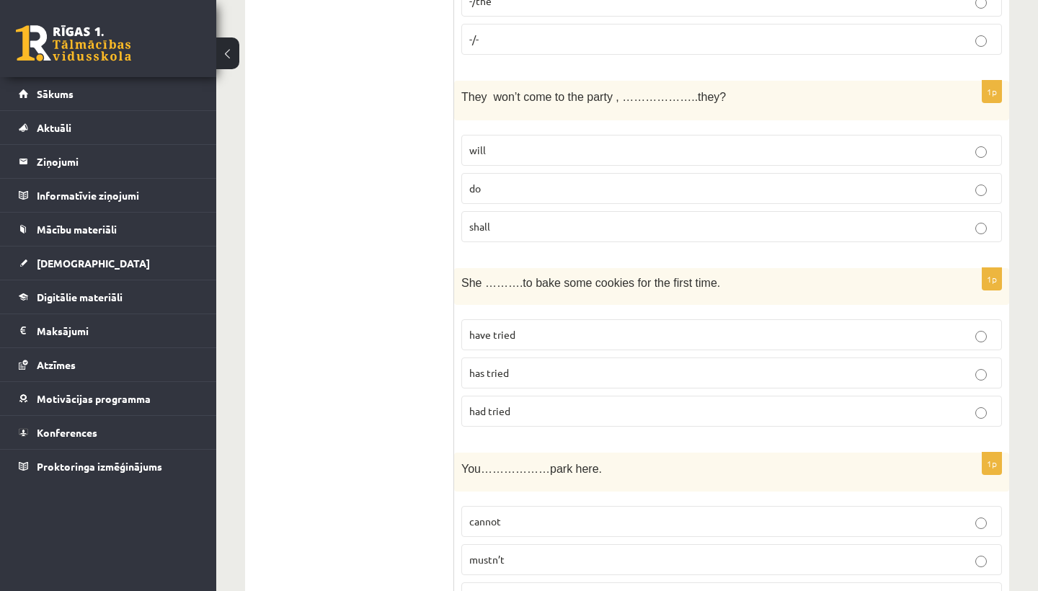
scroll to position [569, 0]
click at [545, 368] on p "has tried" at bounding box center [731, 369] width 525 height 15
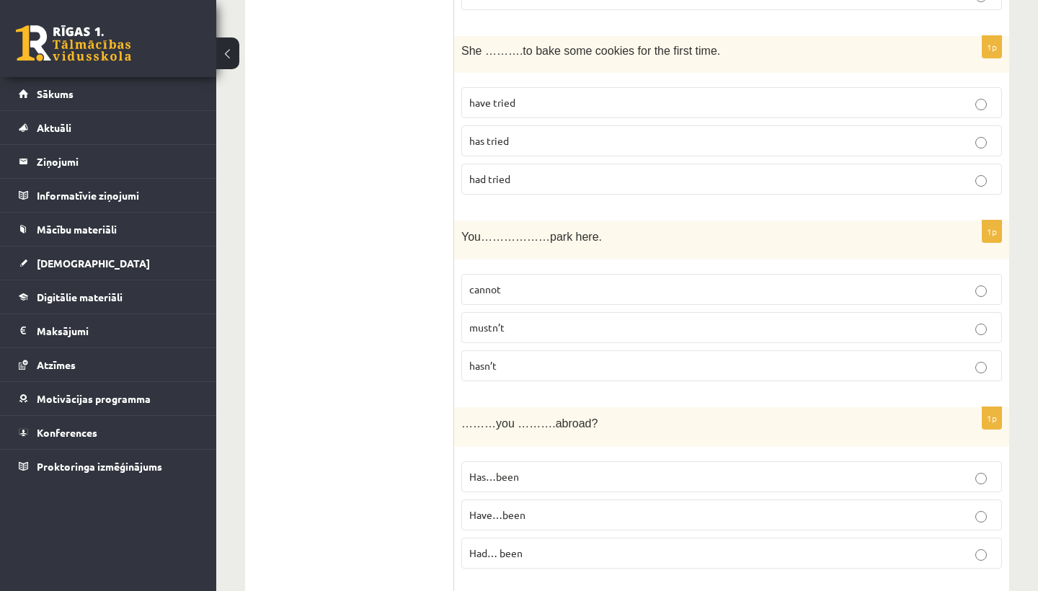
scroll to position [800, 0]
click at [581, 286] on p "cannot" at bounding box center [731, 287] width 525 height 15
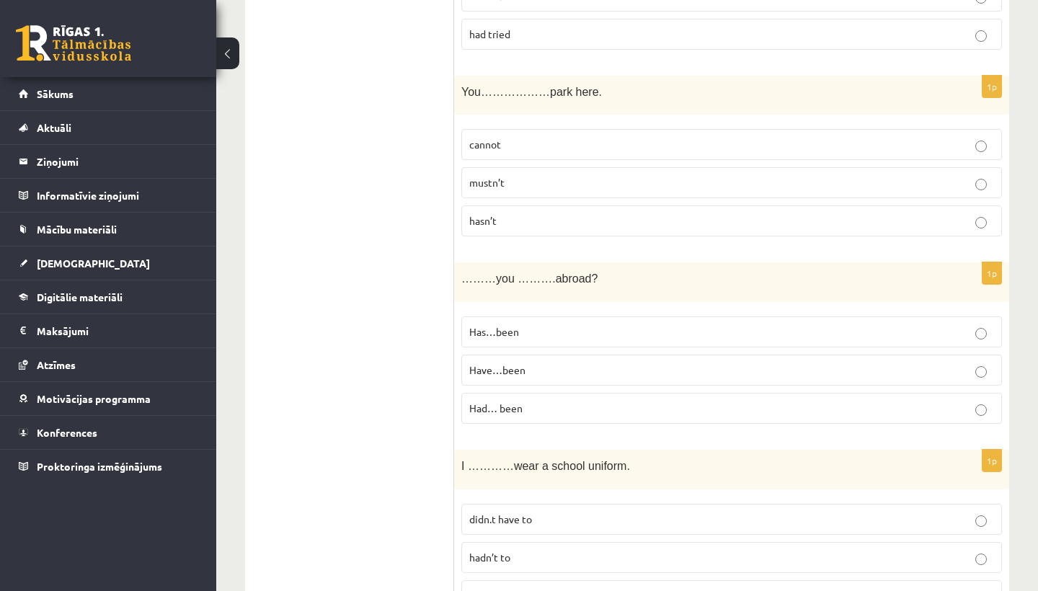
scroll to position [978, 0]
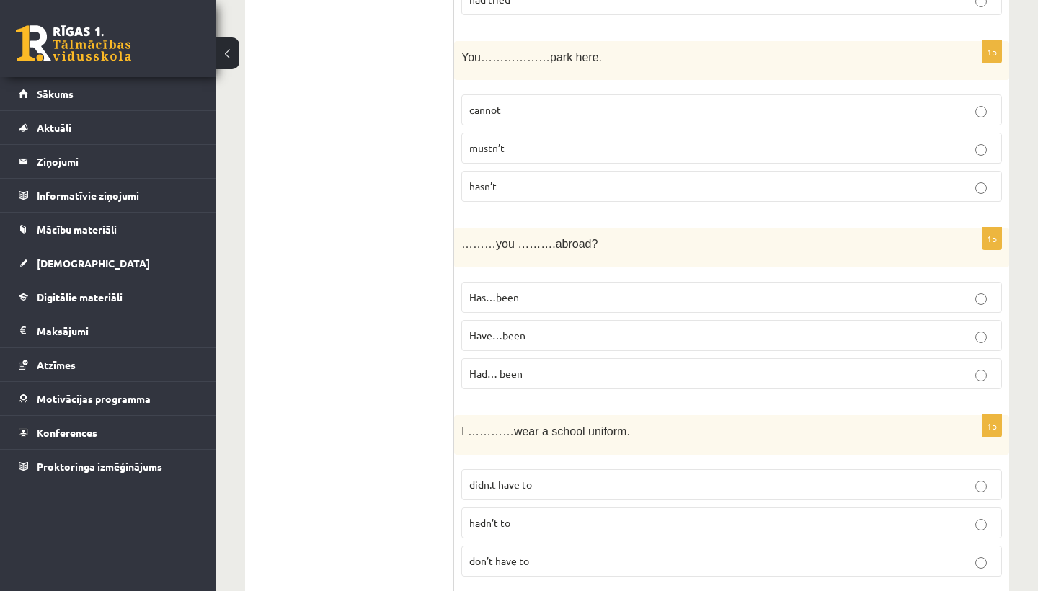
click at [588, 328] on p "Have…been" at bounding box center [731, 335] width 525 height 15
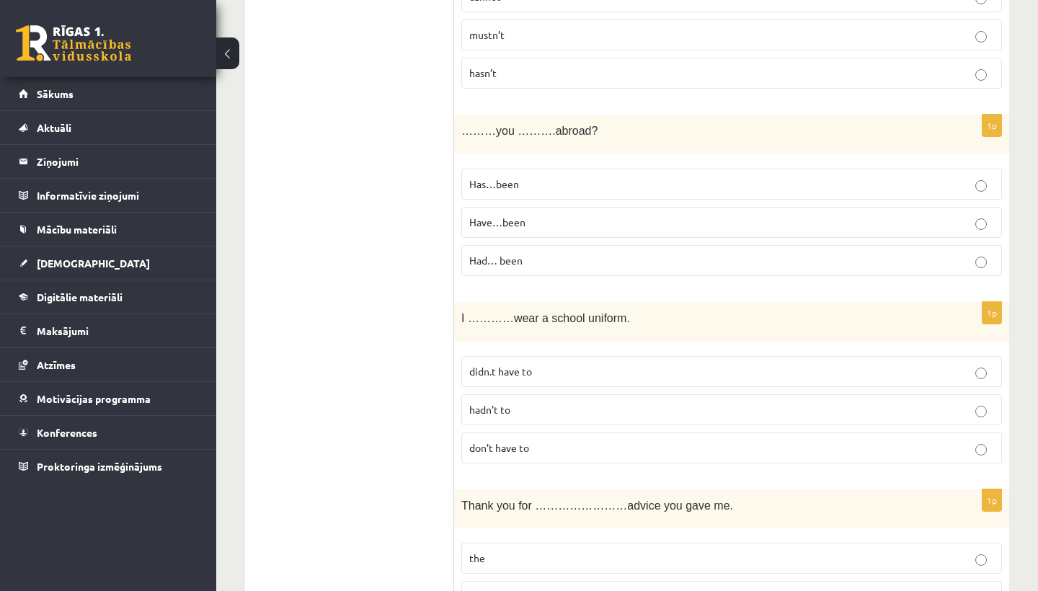
scroll to position [1143, 0]
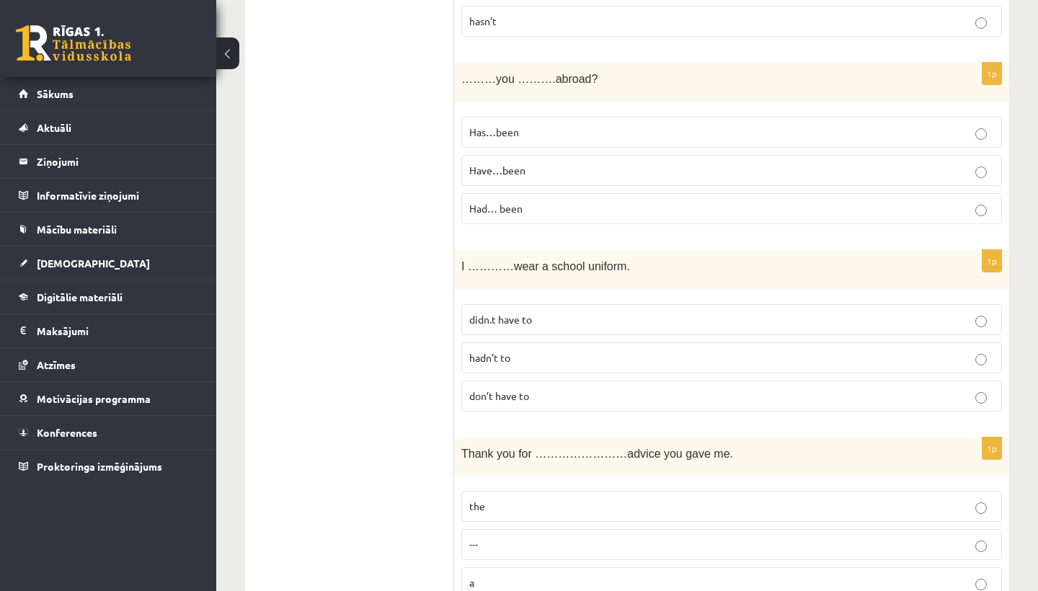
click at [561, 390] on p "don’t have to" at bounding box center [731, 395] width 525 height 15
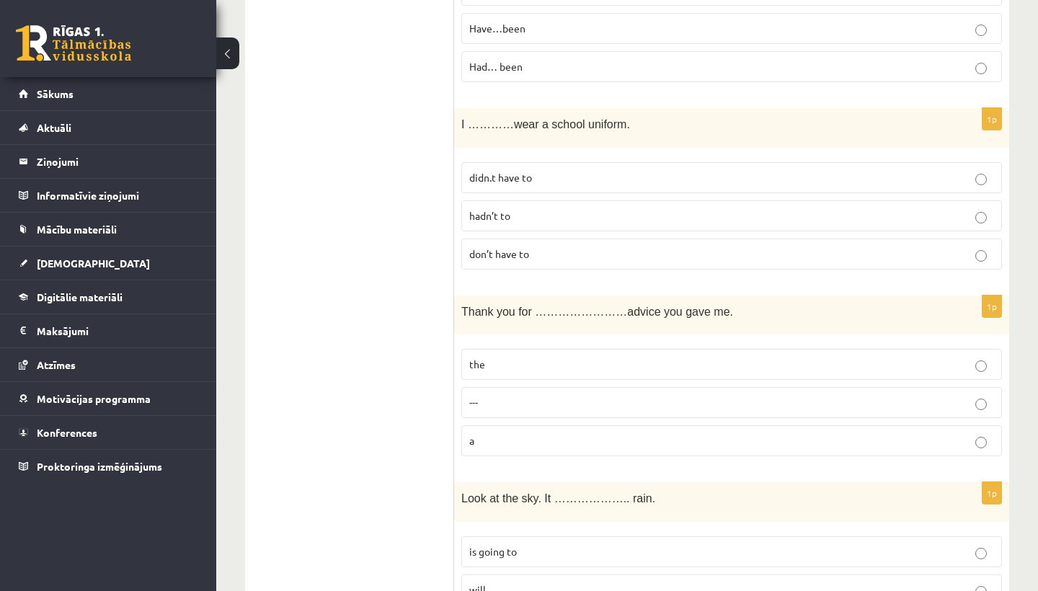
scroll to position [1285, 0]
click at [625, 358] on p "the" at bounding box center [731, 363] width 525 height 15
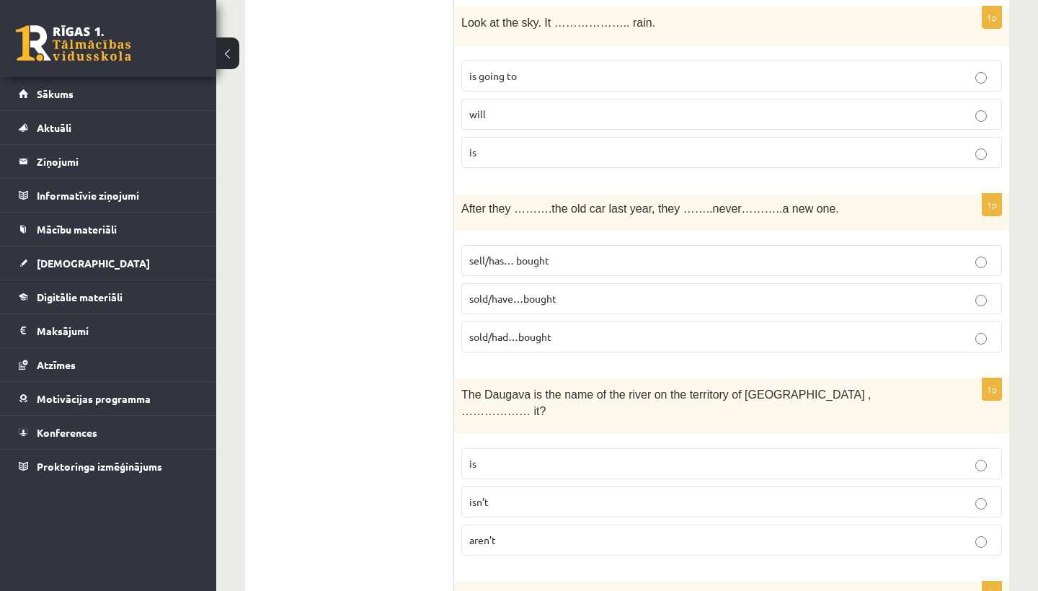
scroll to position [1761, 0]
click at [987, 333] on p "sold/had…bought" at bounding box center [731, 336] width 525 height 15
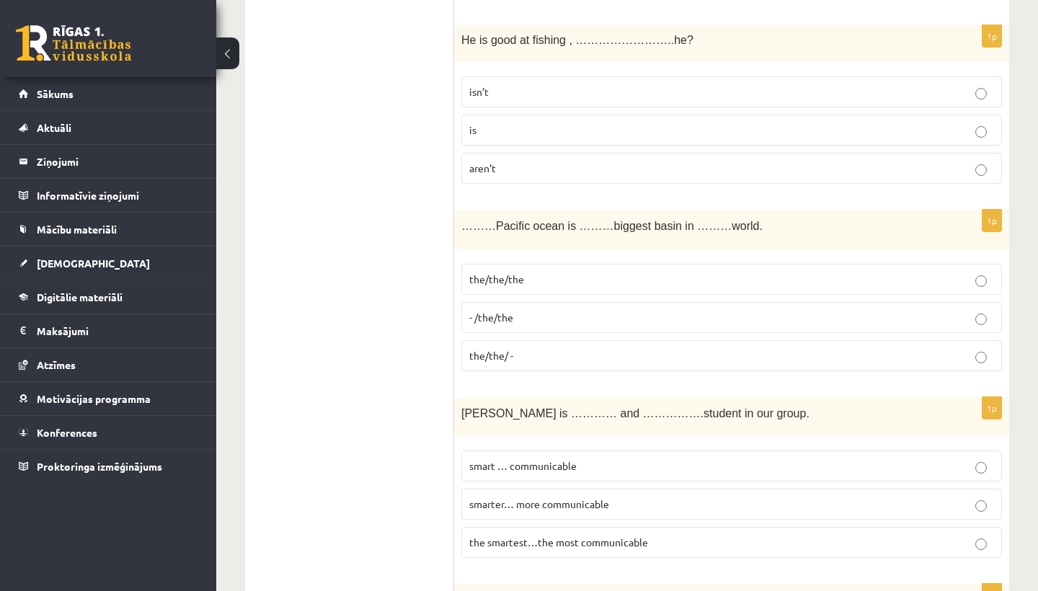
scroll to position [2505, 0]
click at [826, 309] on p "- /the/the" at bounding box center [731, 316] width 525 height 15
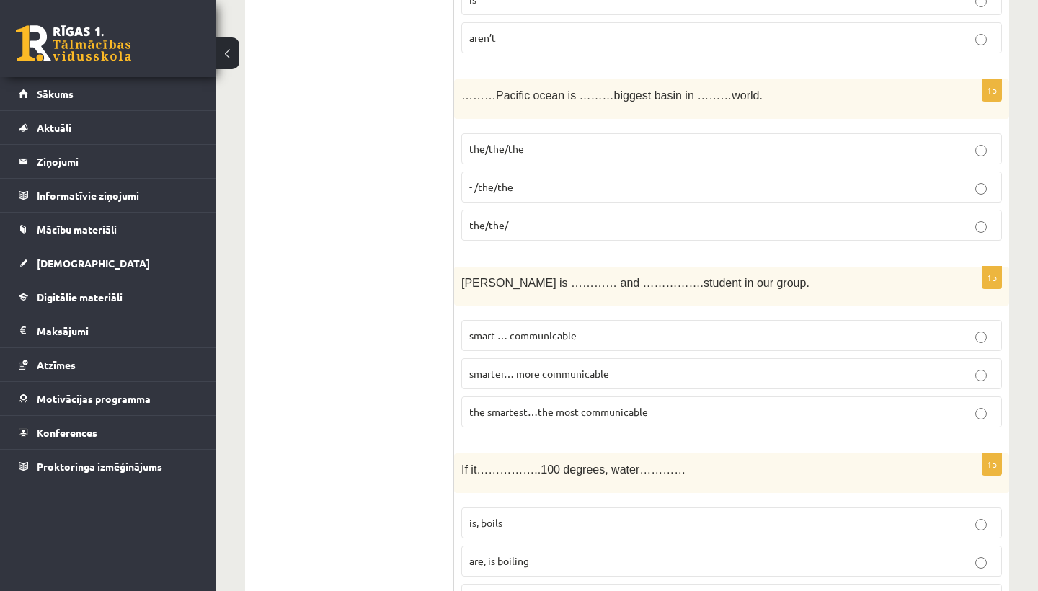
scroll to position [2644, 0]
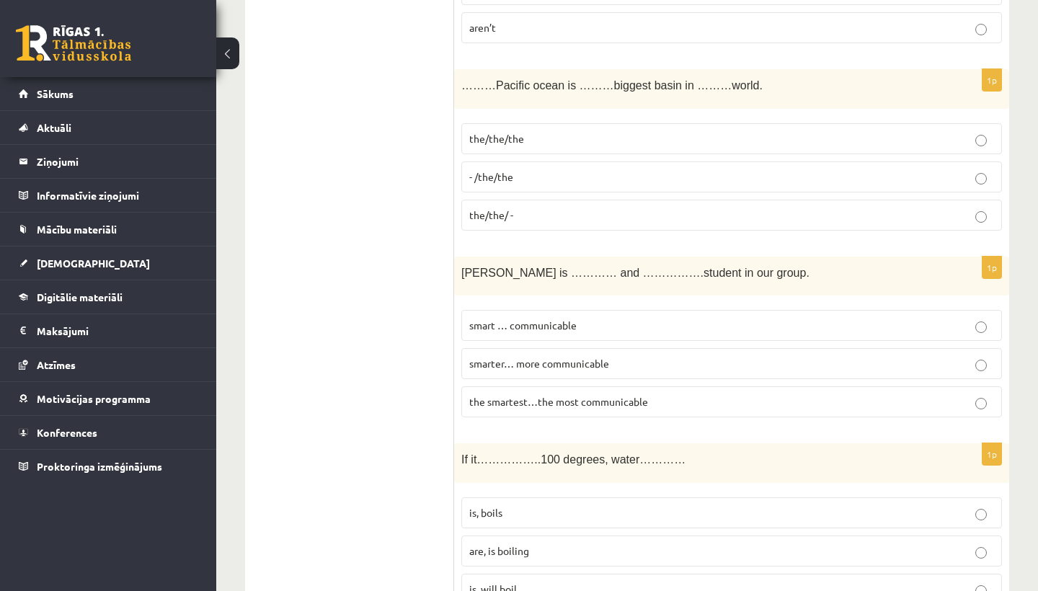
click at [557, 200] on label "the/the/ -" at bounding box center [731, 215] width 540 height 31
click at [555, 131] on p "the/the/the" at bounding box center [731, 138] width 525 height 15
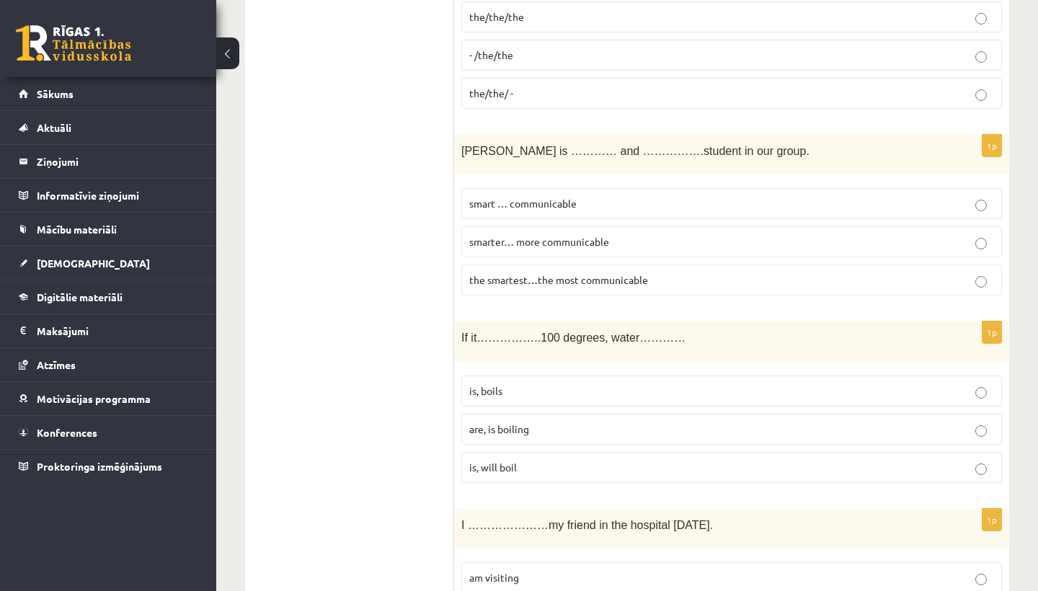
scroll to position [2766, 0]
click at [578, 266] on label "the smartest…the most communicable" at bounding box center [731, 279] width 540 height 31
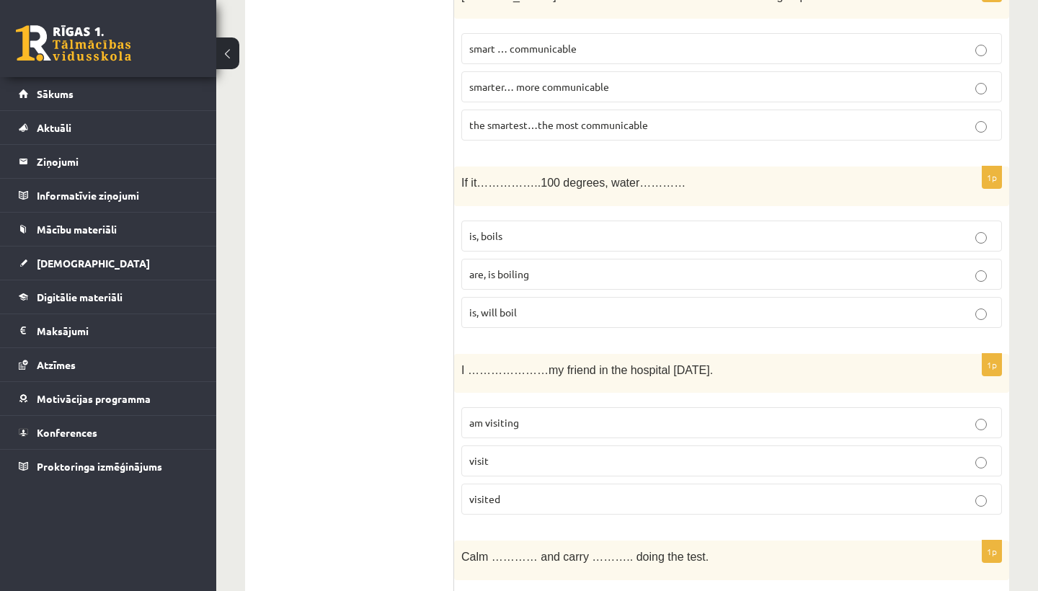
scroll to position [2925, 0]
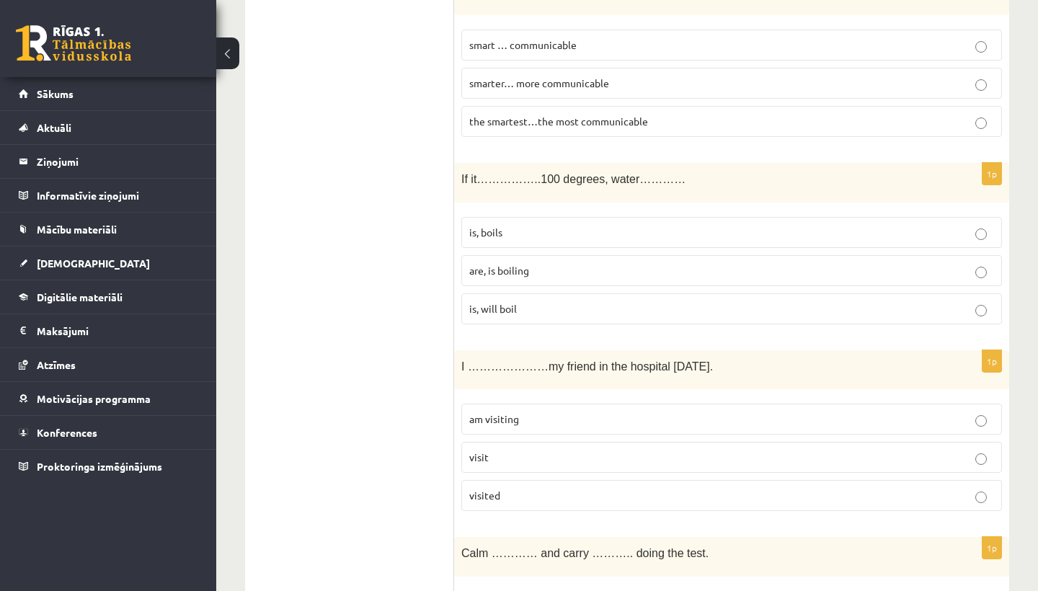
click at [586, 301] on p "is, will boil" at bounding box center [731, 308] width 525 height 15
click at [590, 225] on p "is, boils" at bounding box center [731, 232] width 525 height 15
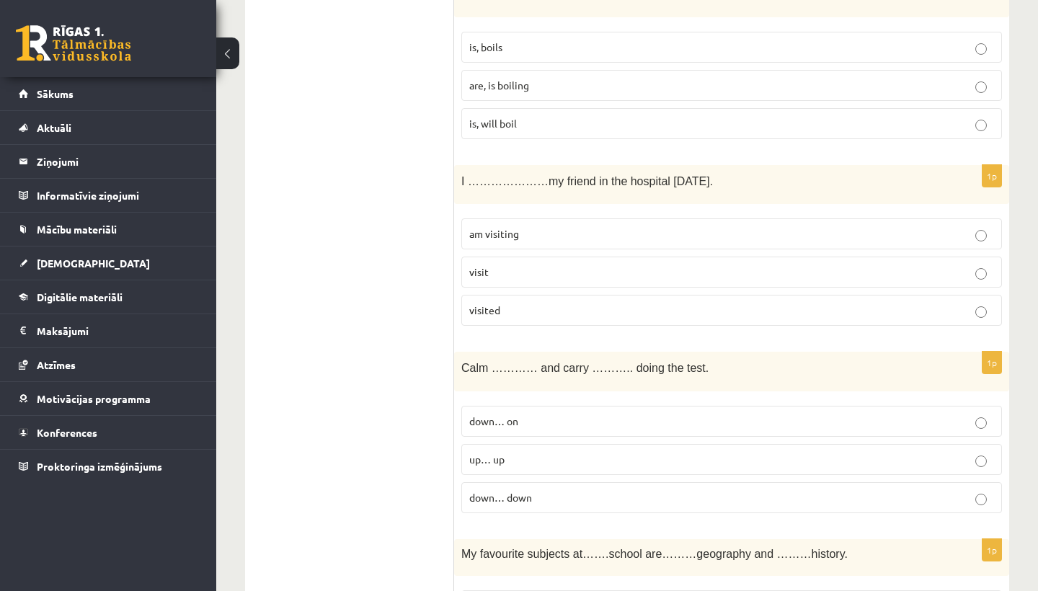
scroll to position [3123, 0]
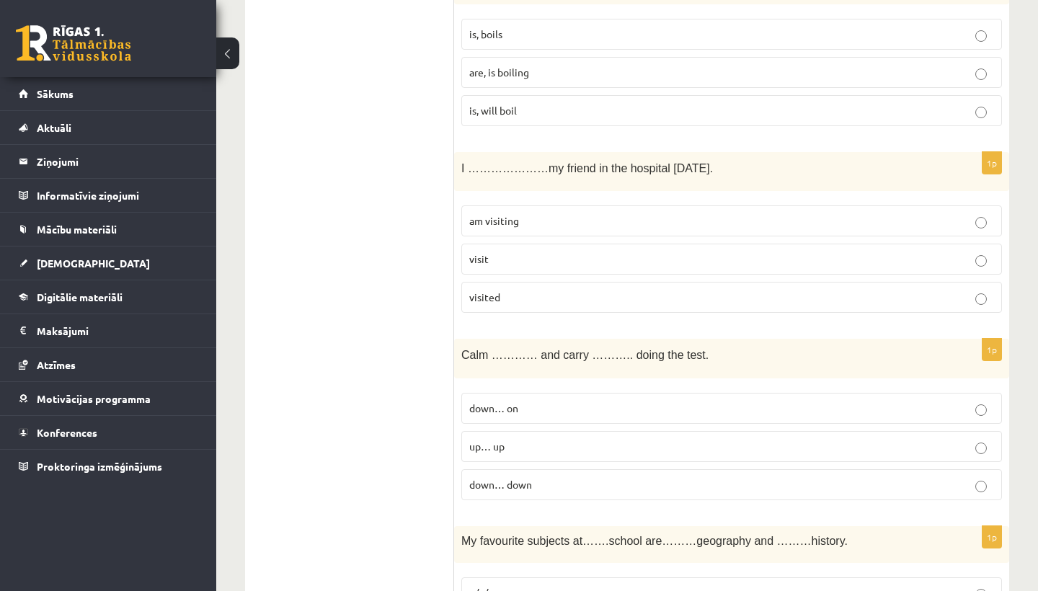
click at [564, 213] on p "am visiting" at bounding box center [731, 220] width 525 height 15
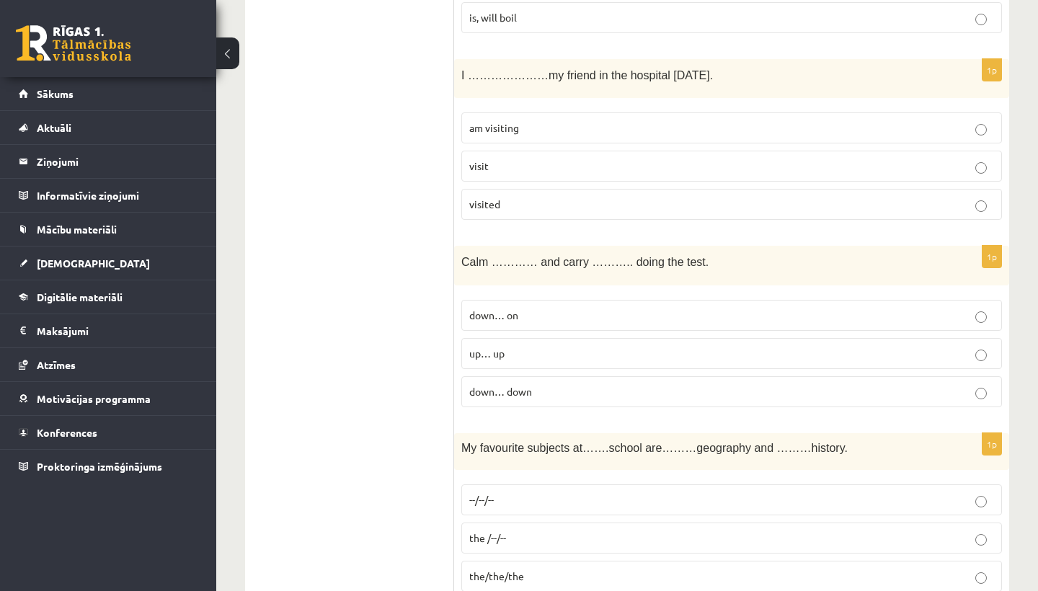
scroll to position [3216, 0]
click at [556, 307] on p "down… on" at bounding box center [731, 314] width 525 height 15
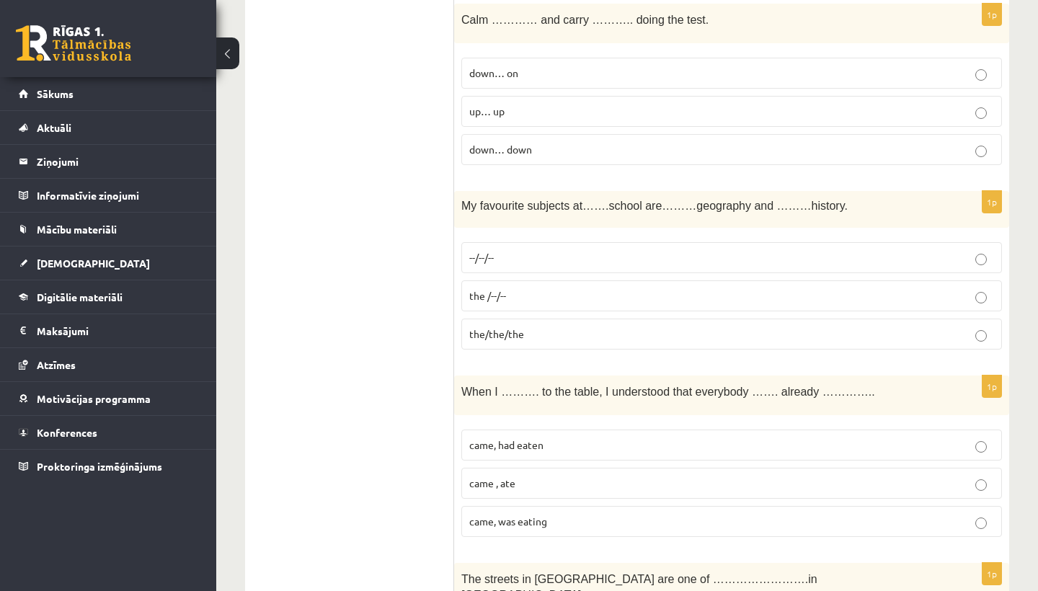
scroll to position [3459, 0]
click at [558, 287] on p "the /--/--" at bounding box center [731, 294] width 525 height 15
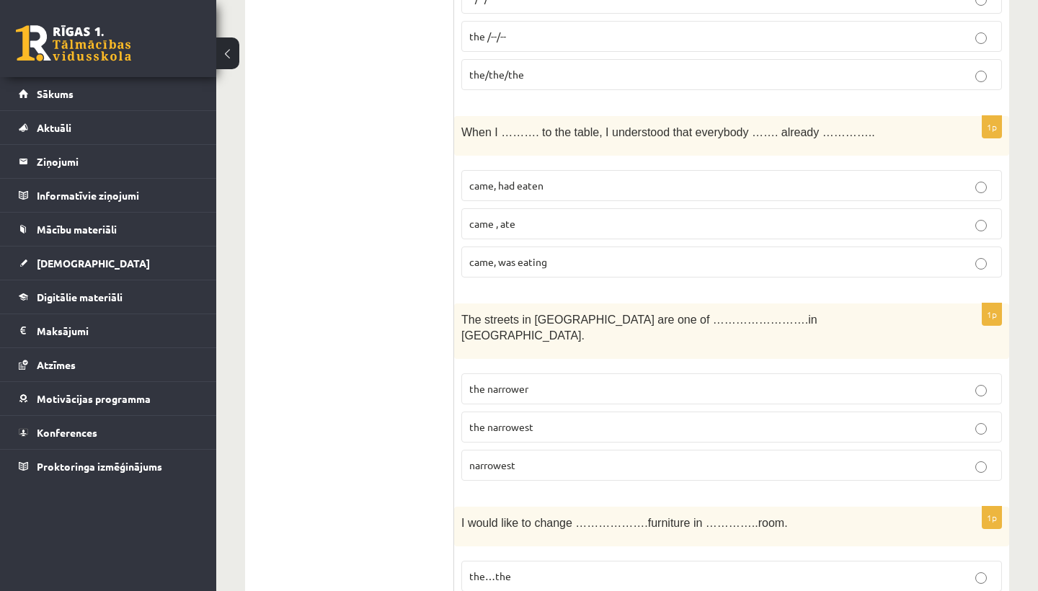
scroll to position [3716, 0]
click at [553, 256] on p "came, was eating" at bounding box center [731, 263] width 525 height 15
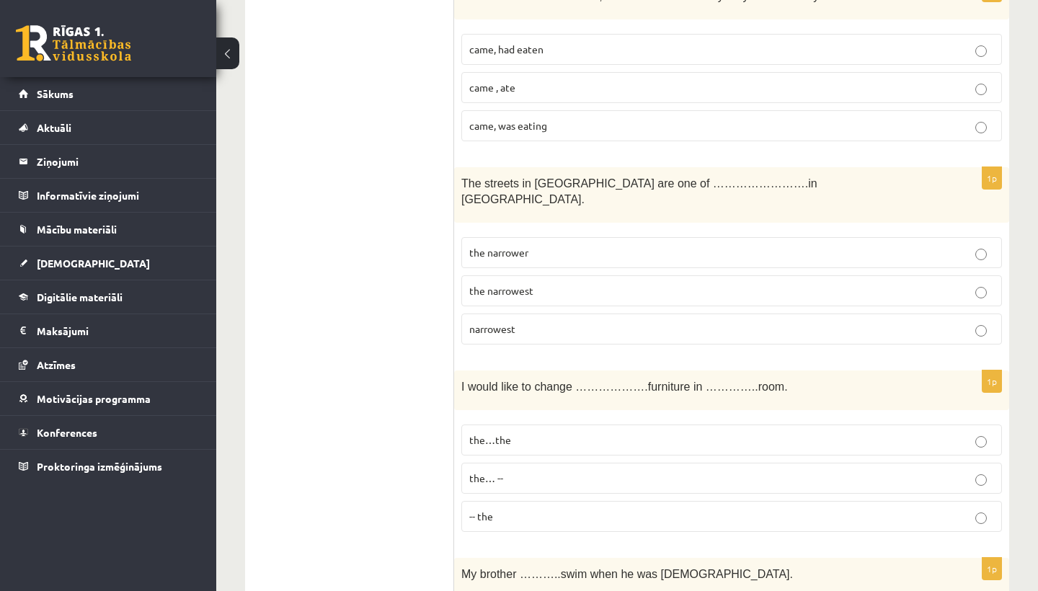
scroll to position [3853, 0]
click at [544, 284] on p "the narrowest" at bounding box center [731, 291] width 525 height 15
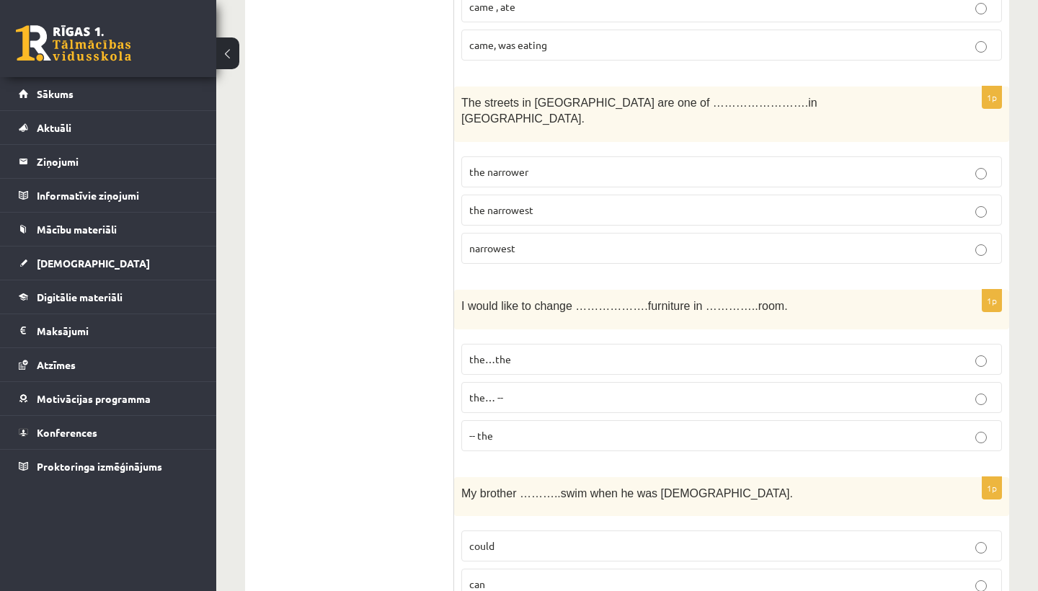
scroll to position [3943, 0]
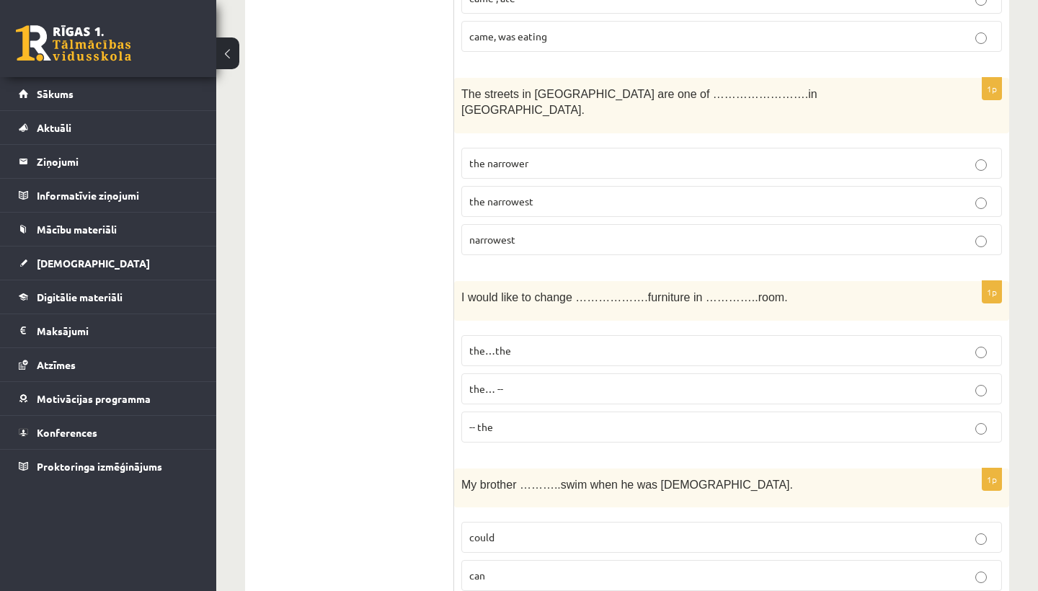
click at [544, 343] on p "the…the" at bounding box center [731, 350] width 525 height 15
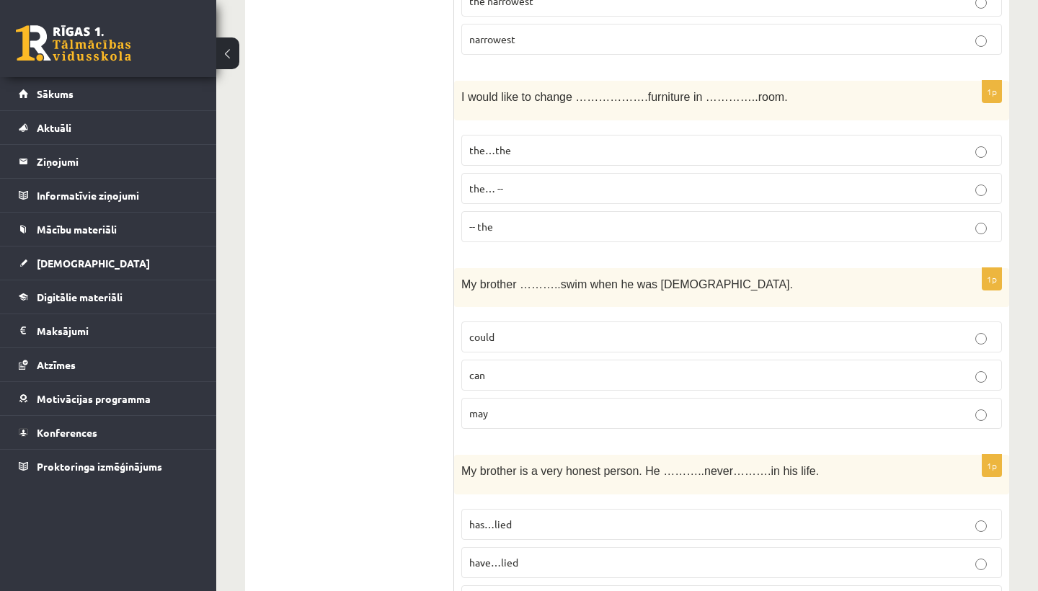
scroll to position [4155, 0]
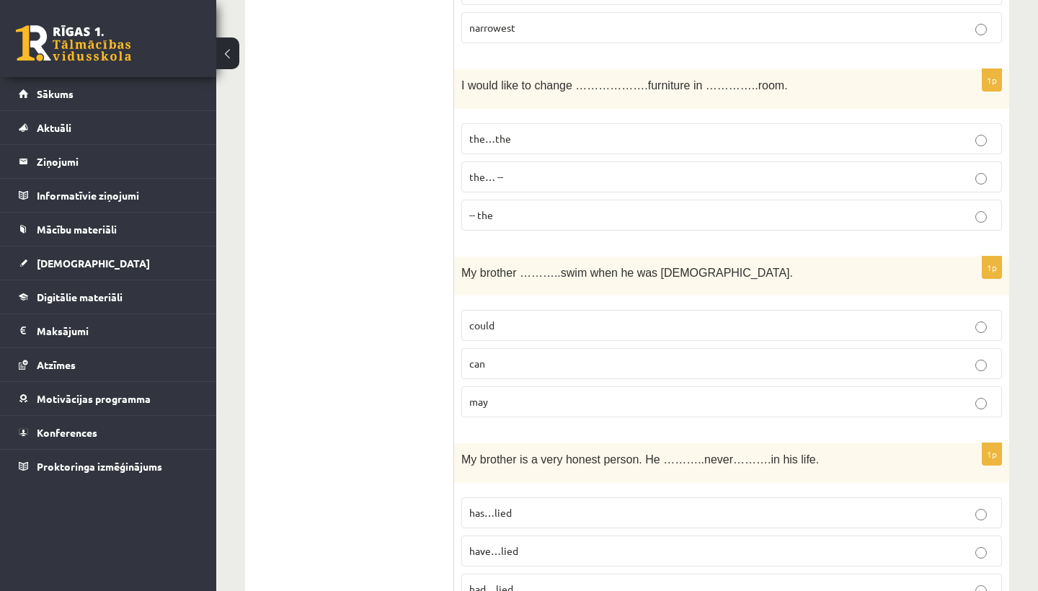
click at [547, 318] on p "could" at bounding box center [731, 325] width 525 height 15
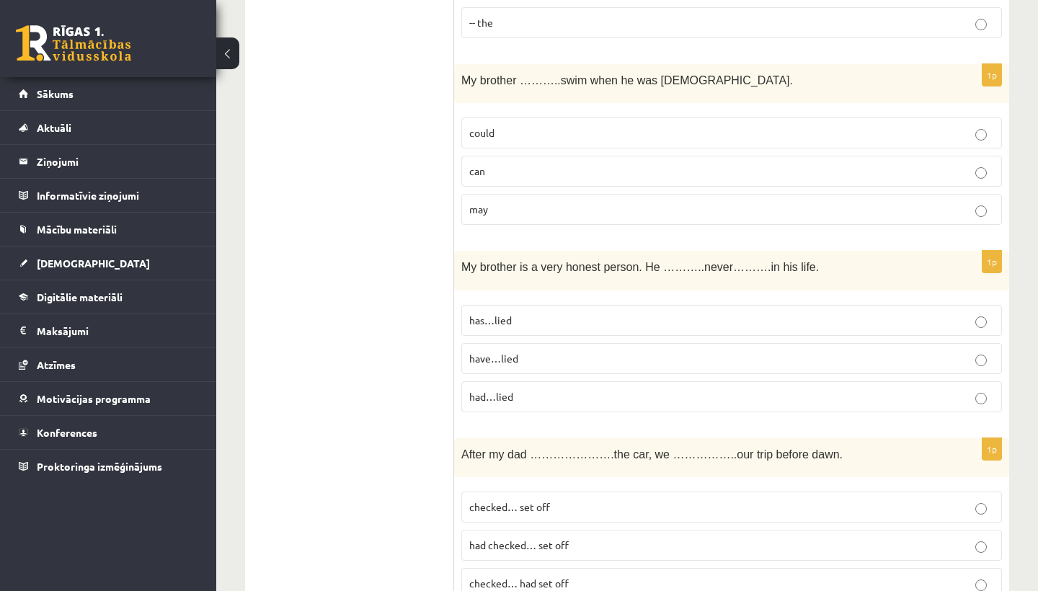
scroll to position [4349, 0]
click at [547, 311] on p "has…lied" at bounding box center [731, 318] width 525 height 15
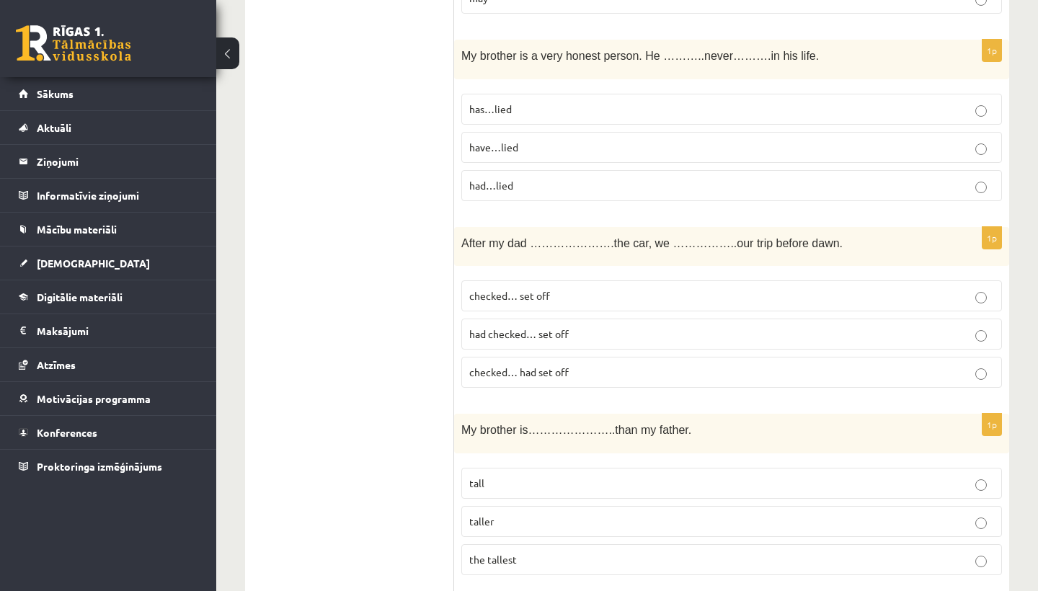
scroll to position [4559, 0]
click at [540, 326] on span "had checked… set off" at bounding box center [518, 332] width 99 height 13
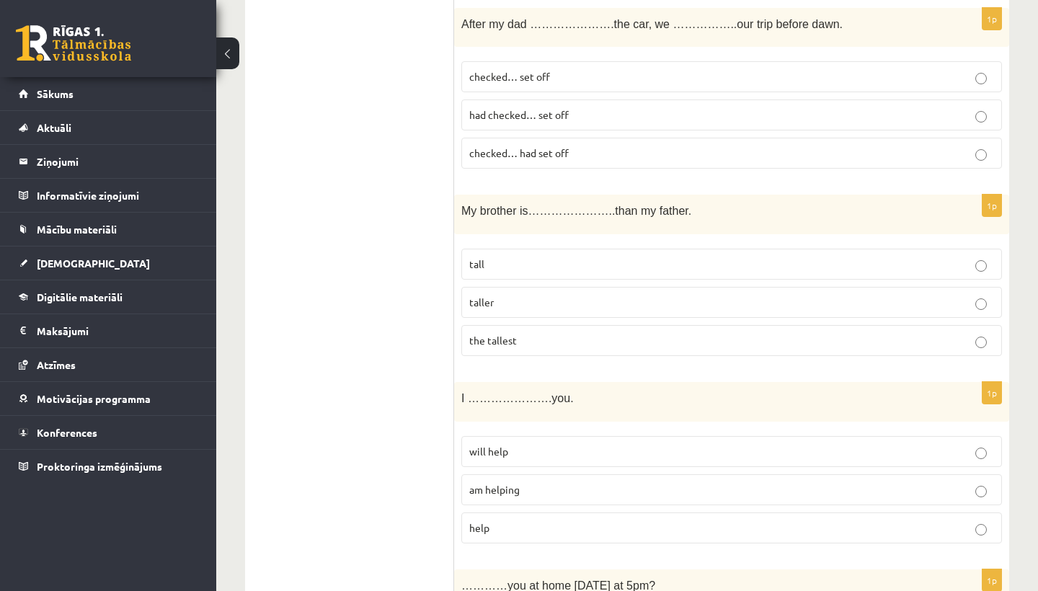
scroll to position [4776, 0]
click at [539, 295] on p "taller" at bounding box center [731, 302] width 525 height 15
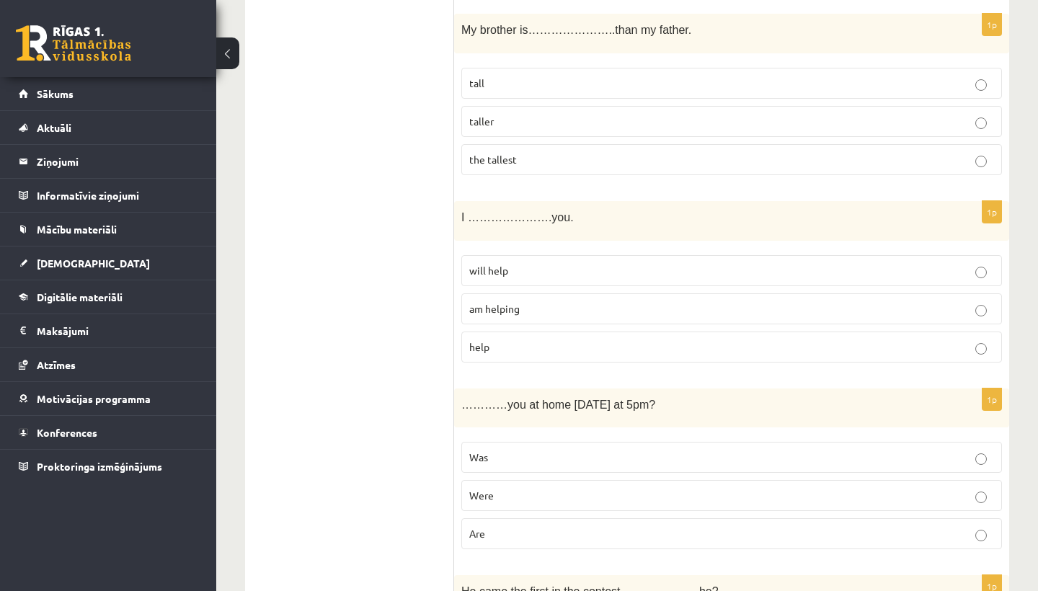
scroll to position [4964, 0]
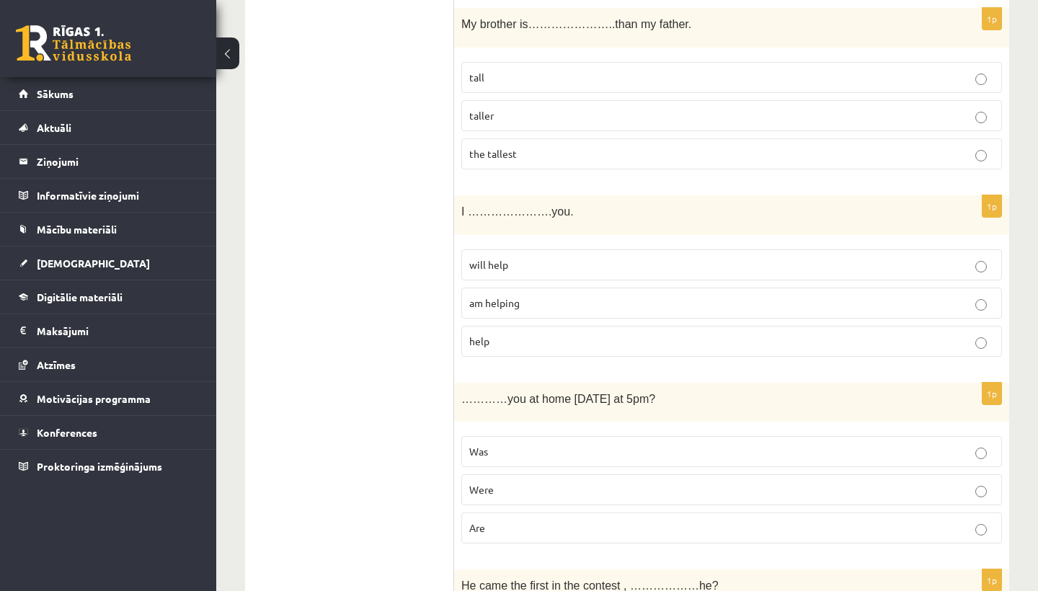
click at [549, 257] on p "will help" at bounding box center [731, 264] width 525 height 15
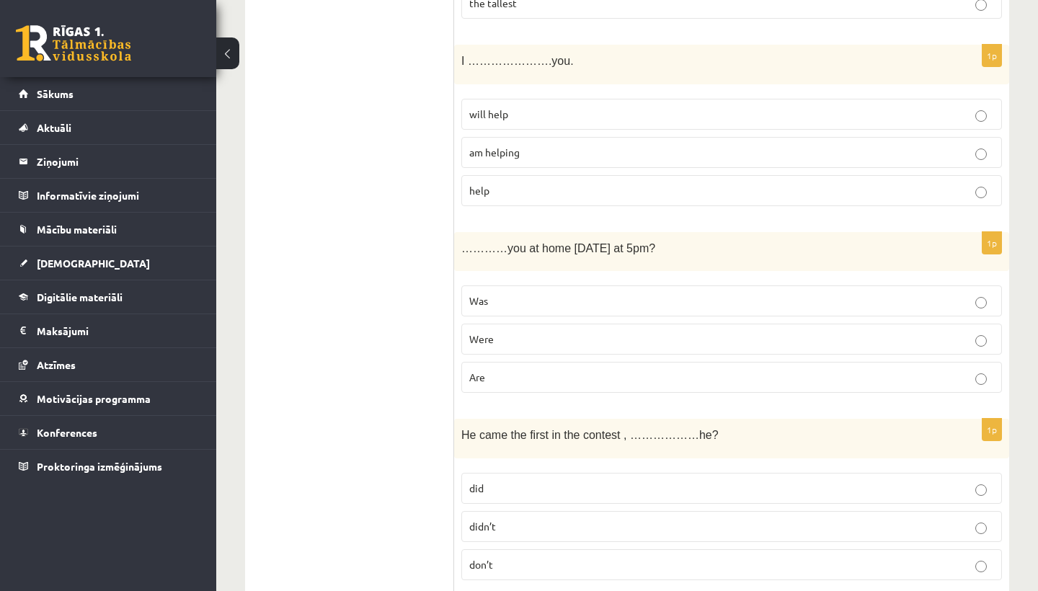
scroll to position [5114, 0]
click at [527, 324] on label "Were" at bounding box center [731, 339] width 540 height 31
click at [522, 473] on label "did" at bounding box center [731, 488] width 540 height 31
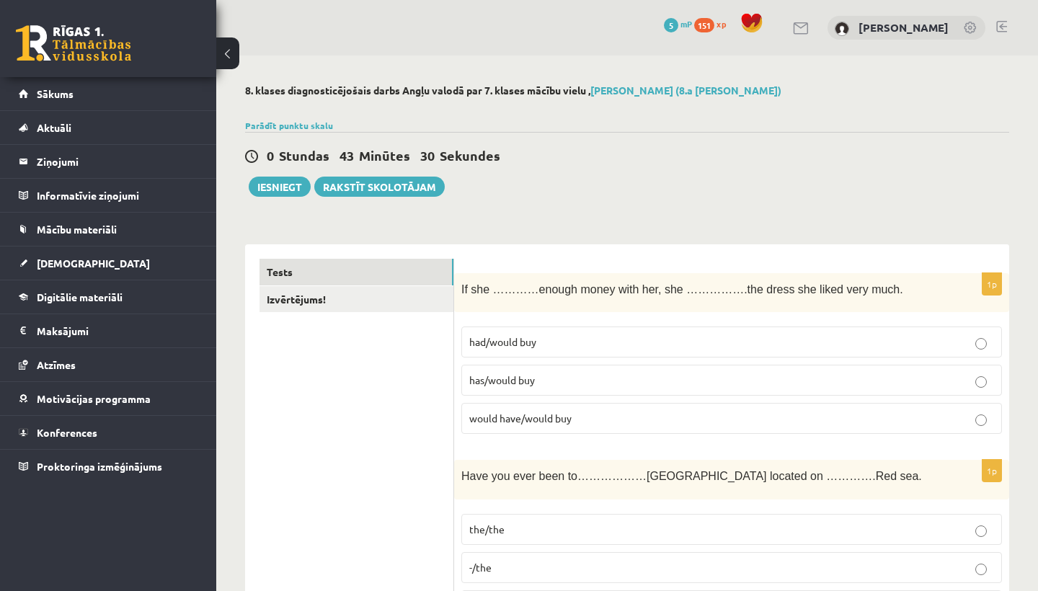
scroll to position [0, 0]
click at [288, 180] on button "Iesniegt" at bounding box center [280, 187] width 62 height 20
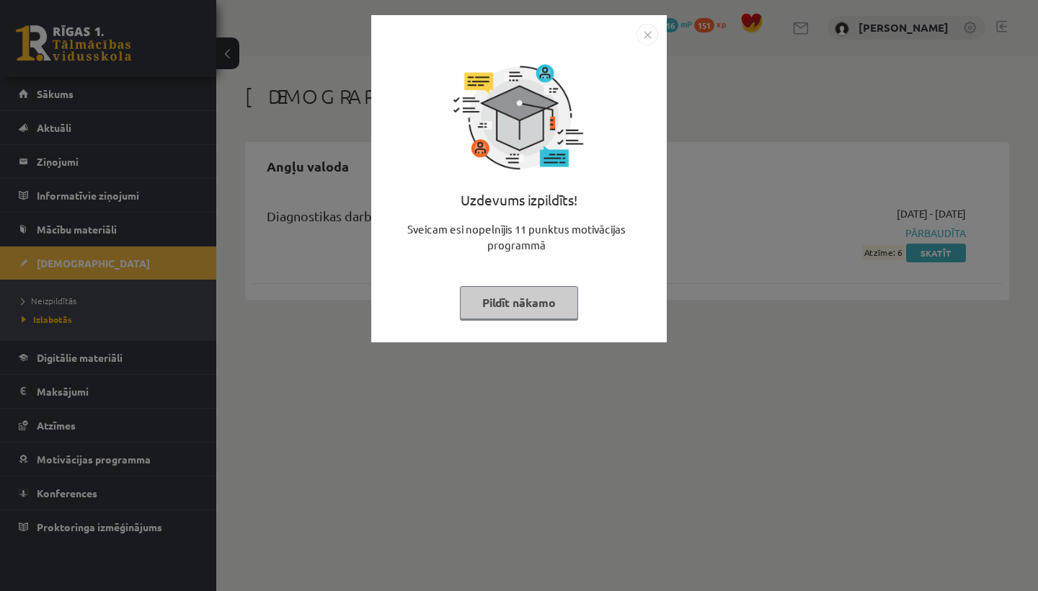
click at [644, 30] on img "Close" at bounding box center [647, 35] width 22 height 22
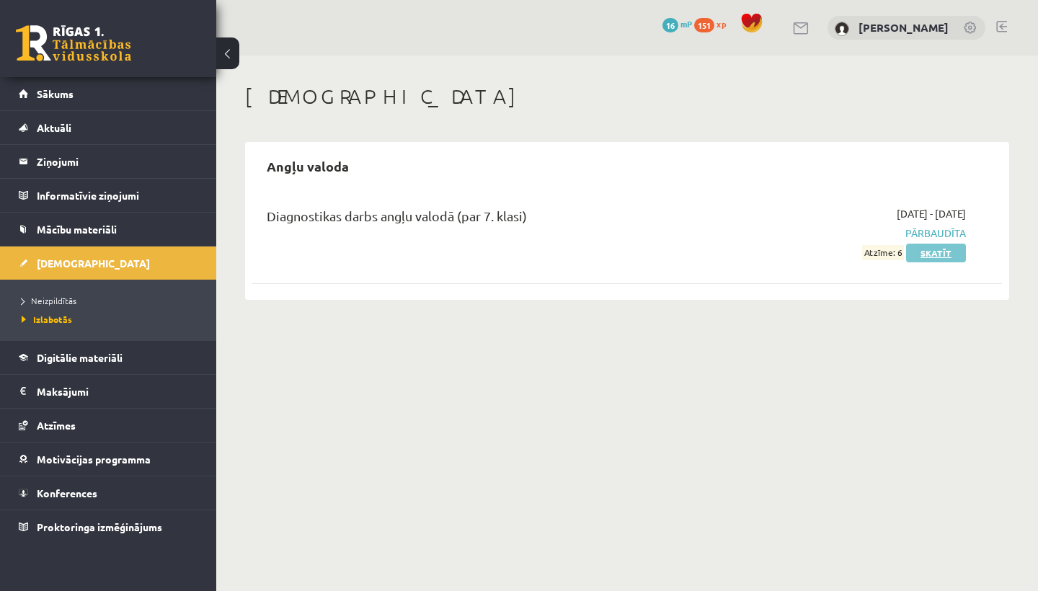
click at [924, 247] on link "Skatīt" at bounding box center [936, 253] width 60 height 19
click at [231, 53] on button at bounding box center [227, 53] width 23 height 32
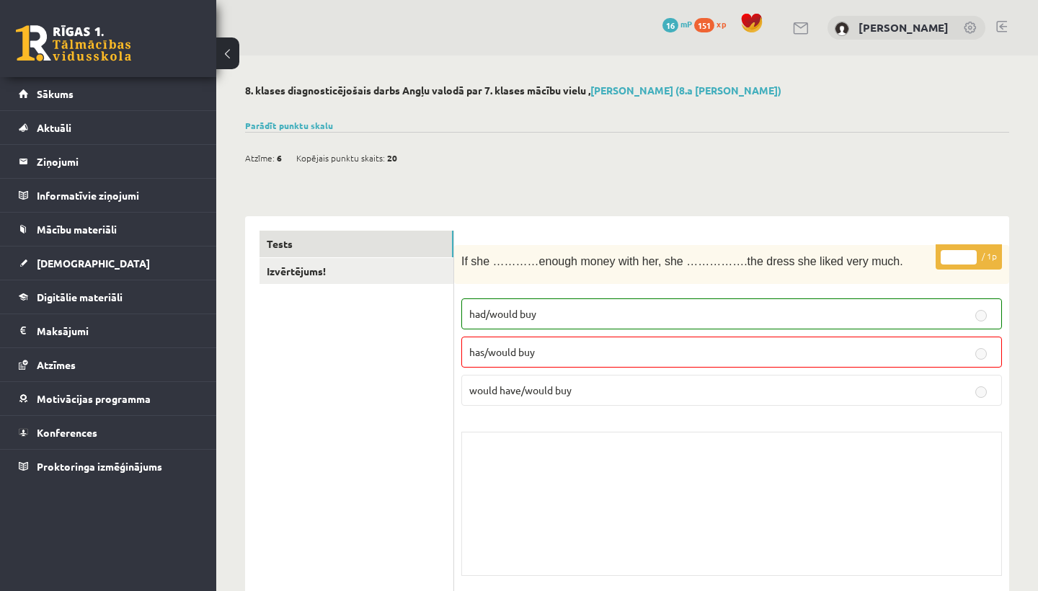
click at [225, 51] on button at bounding box center [227, 53] width 23 height 32
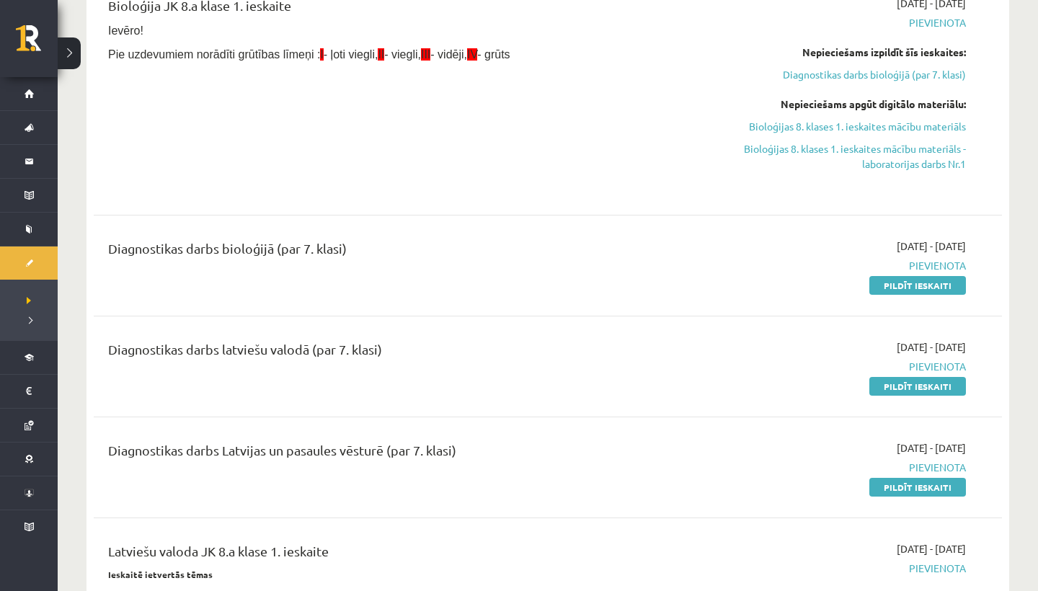
scroll to position [313, 0]
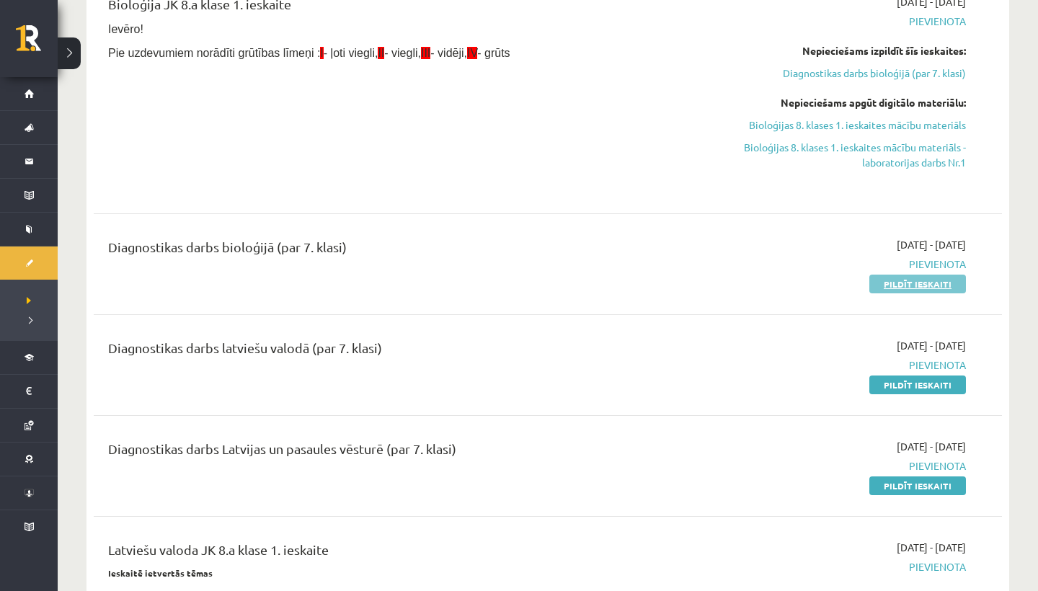
click at [903, 285] on link "Pildīt ieskaiti" at bounding box center [917, 284] width 97 height 19
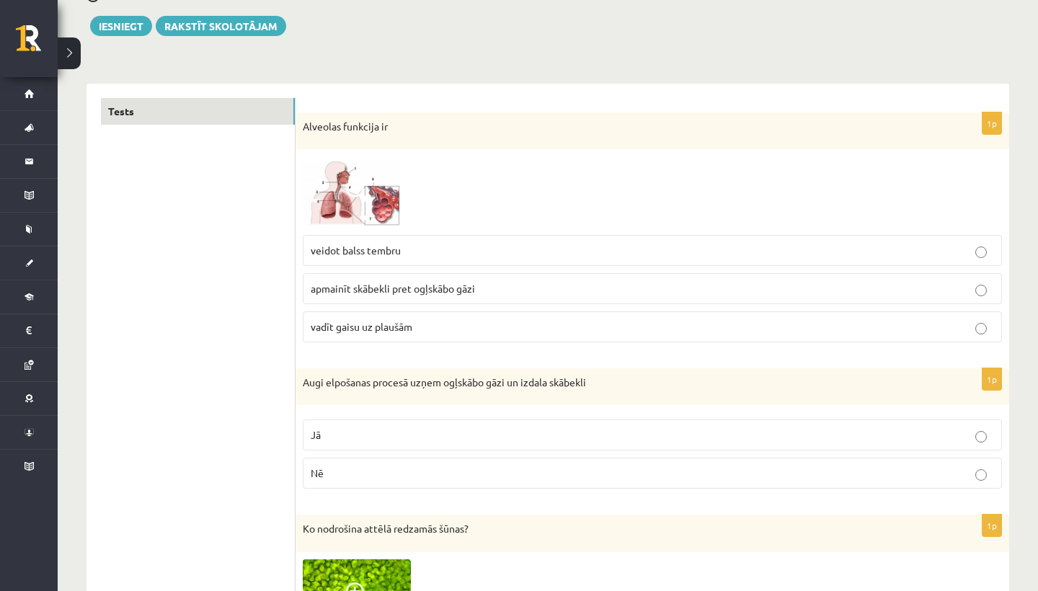
scroll to position [161, 0]
click at [541, 296] on label "apmainīt skābekli pret ogļskābo gāzi" at bounding box center [652, 288] width 699 height 31
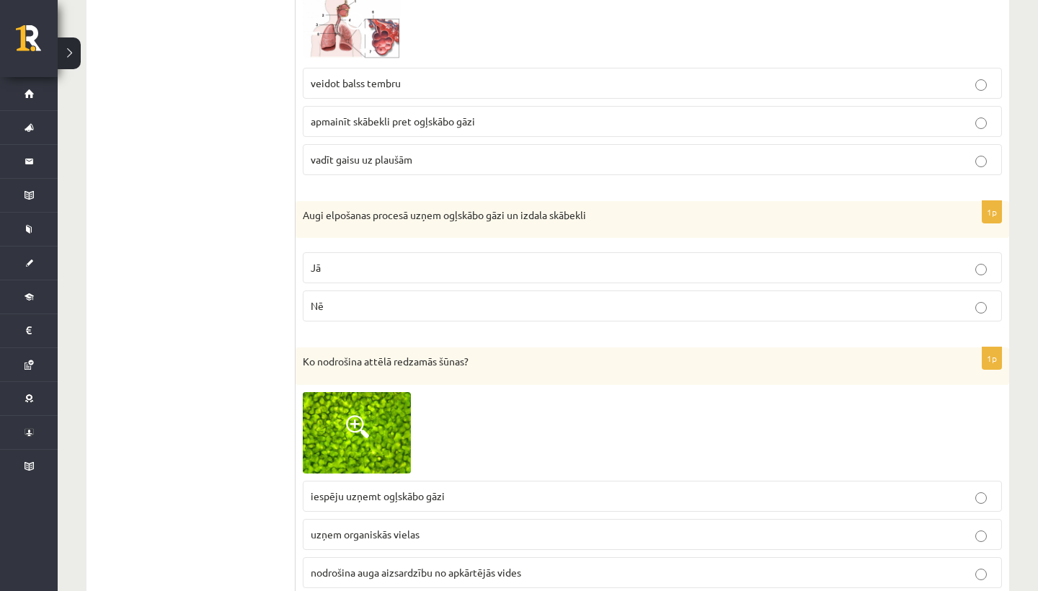
scroll to position [336, 0]
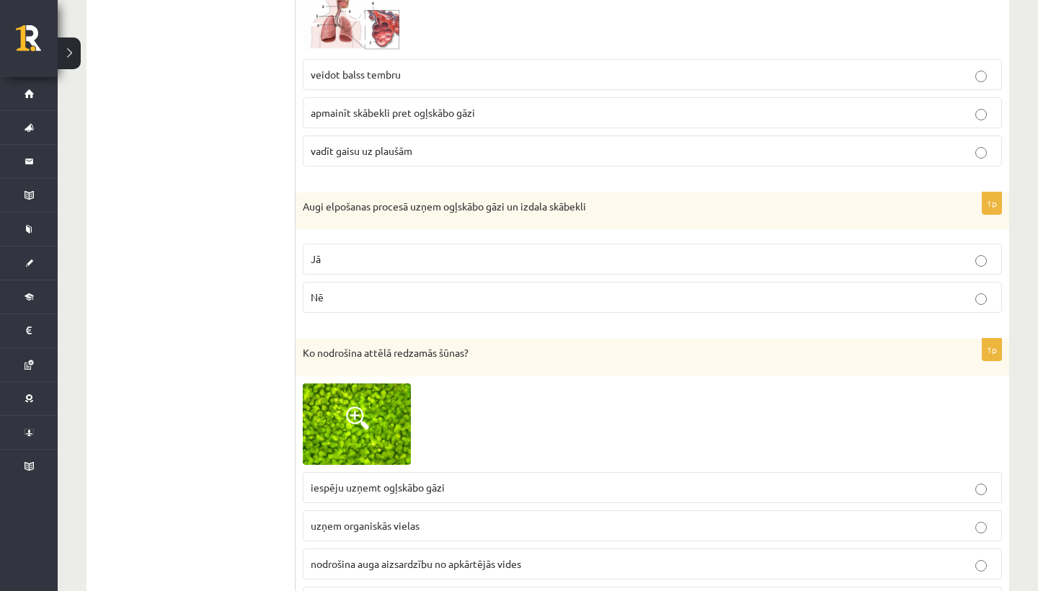
click at [542, 246] on label "Jā" at bounding box center [652, 259] width 699 height 31
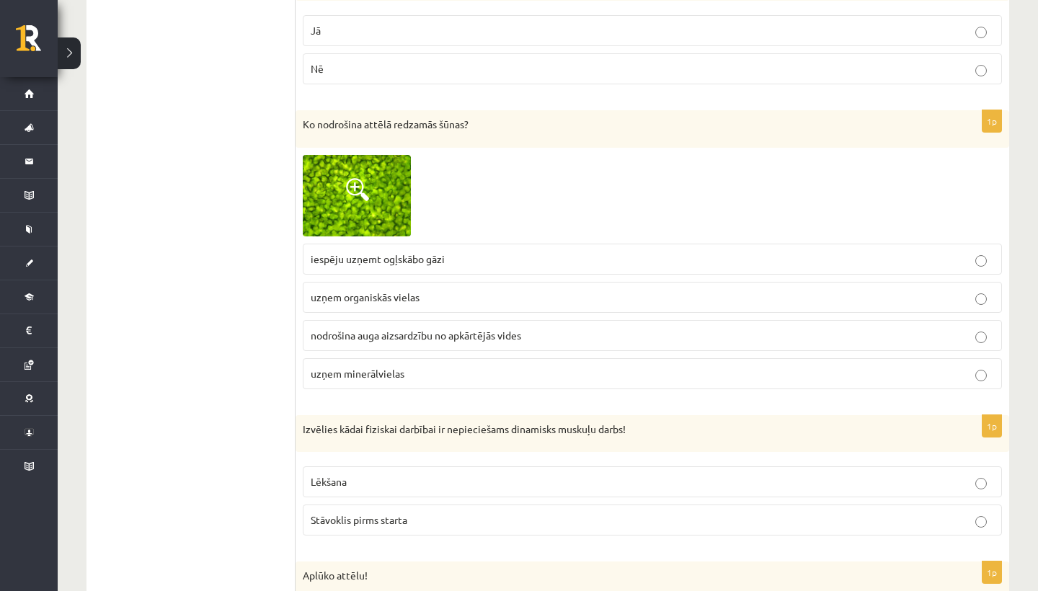
scroll to position [569, 0]
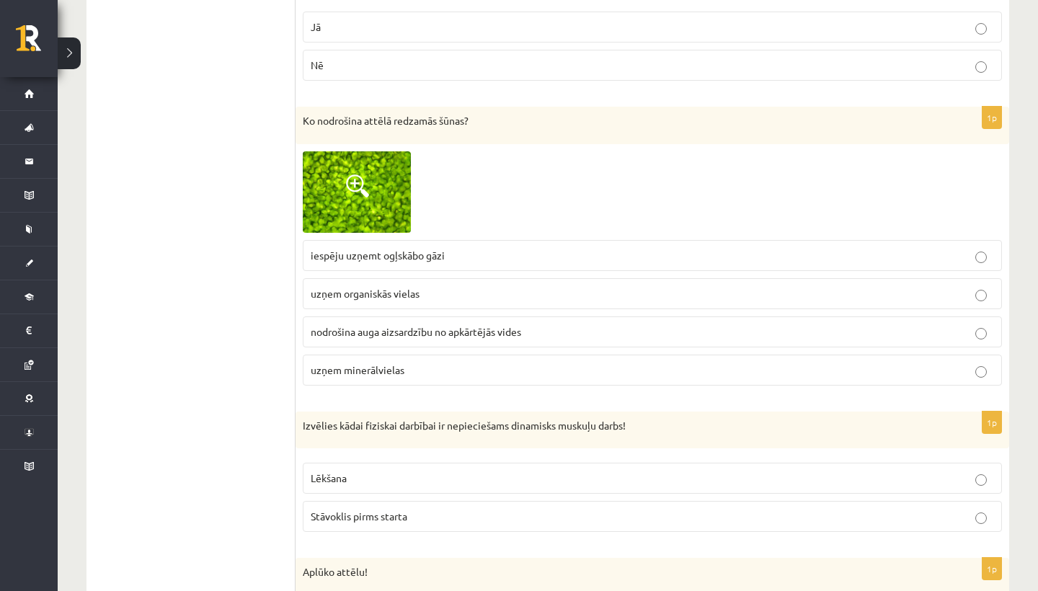
click at [358, 186] on span at bounding box center [357, 185] width 23 height 23
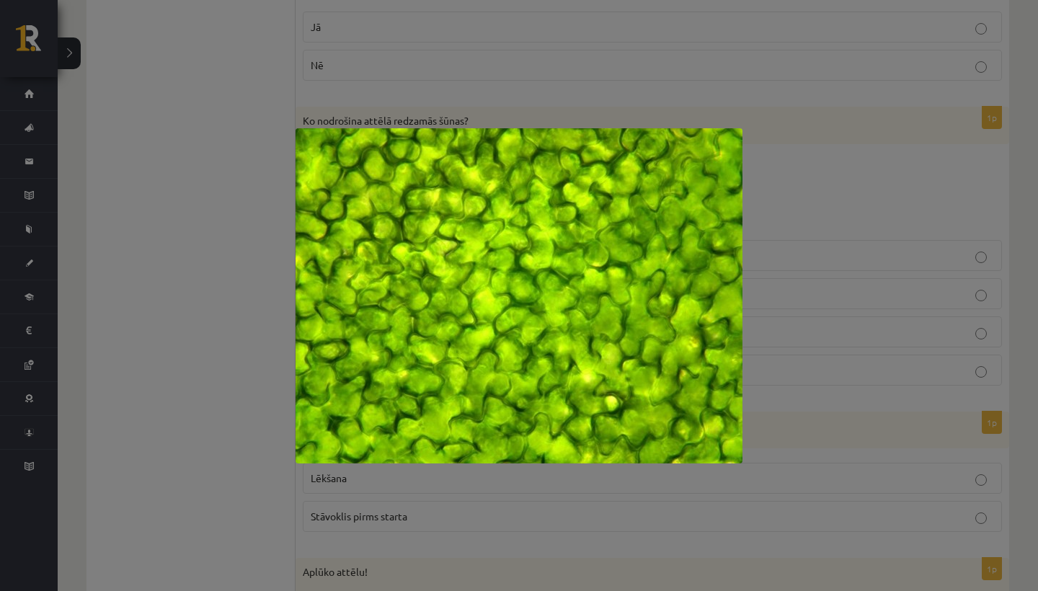
click at [767, 157] on div at bounding box center [519, 295] width 1038 height 591
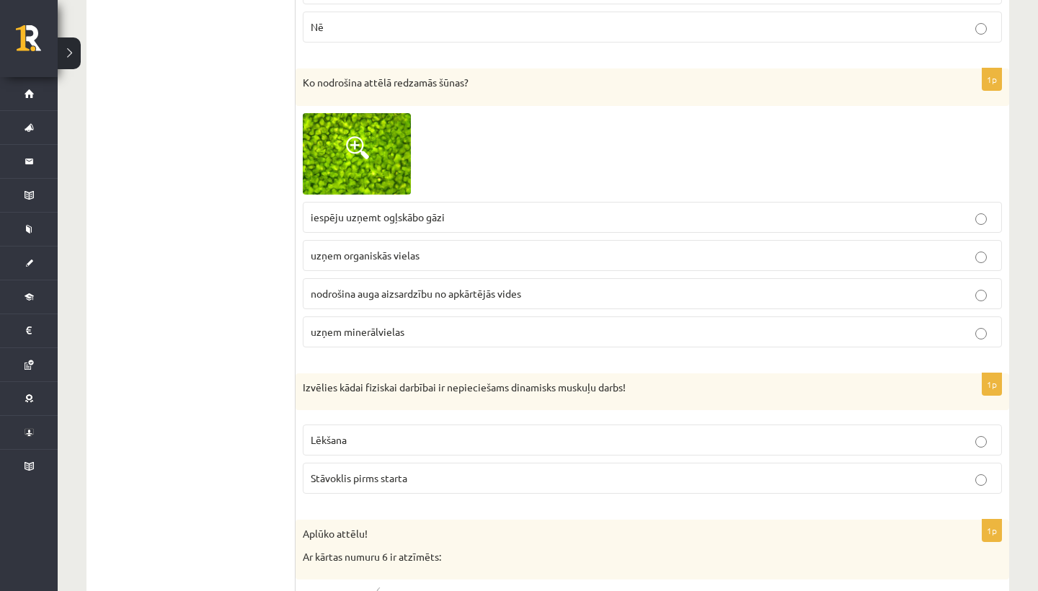
scroll to position [612, 0]
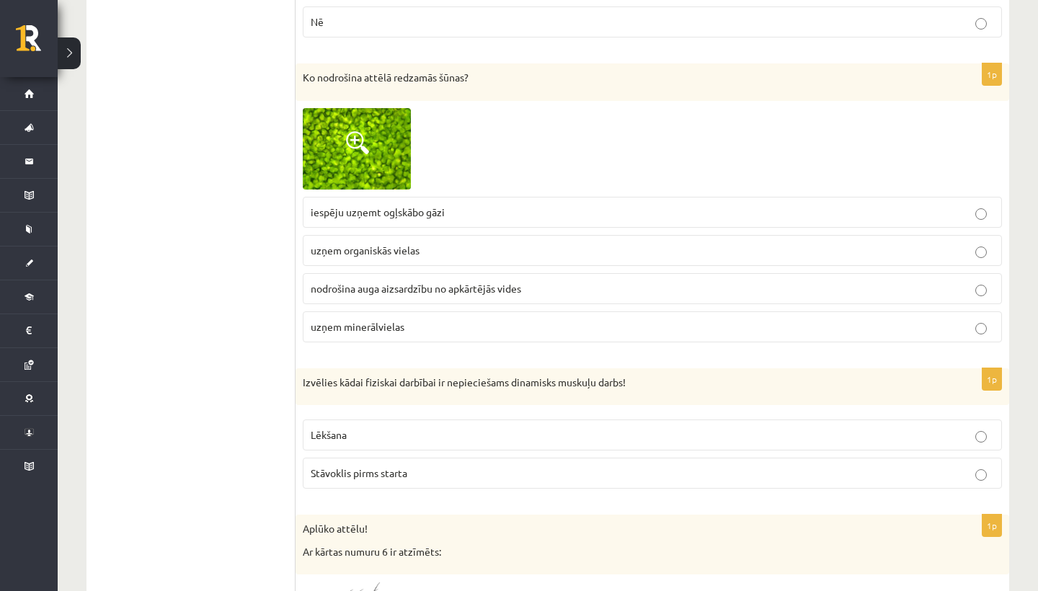
click at [511, 205] on p "iespēju uzņemt ogļskābo gāzi" at bounding box center [652, 212] width 683 height 15
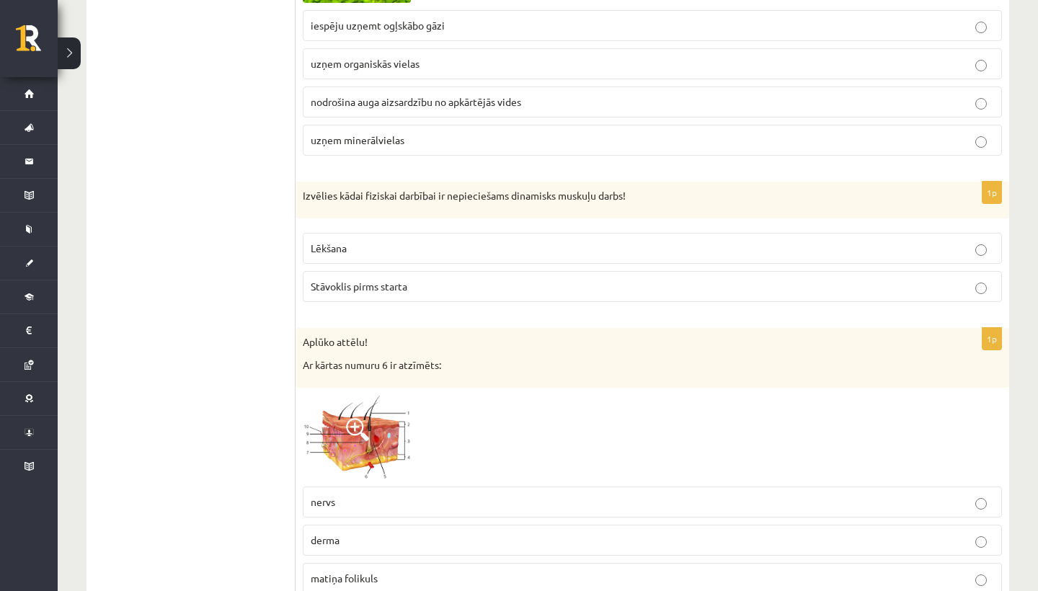
scroll to position [803, 0]
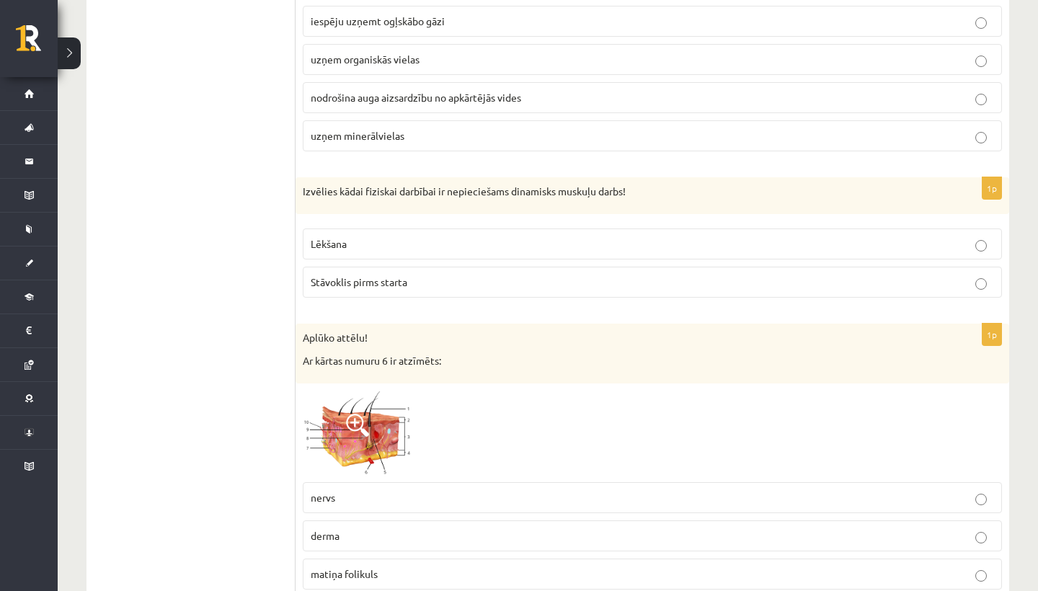
click at [486, 236] on p "Lēkšana" at bounding box center [652, 243] width 683 height 15
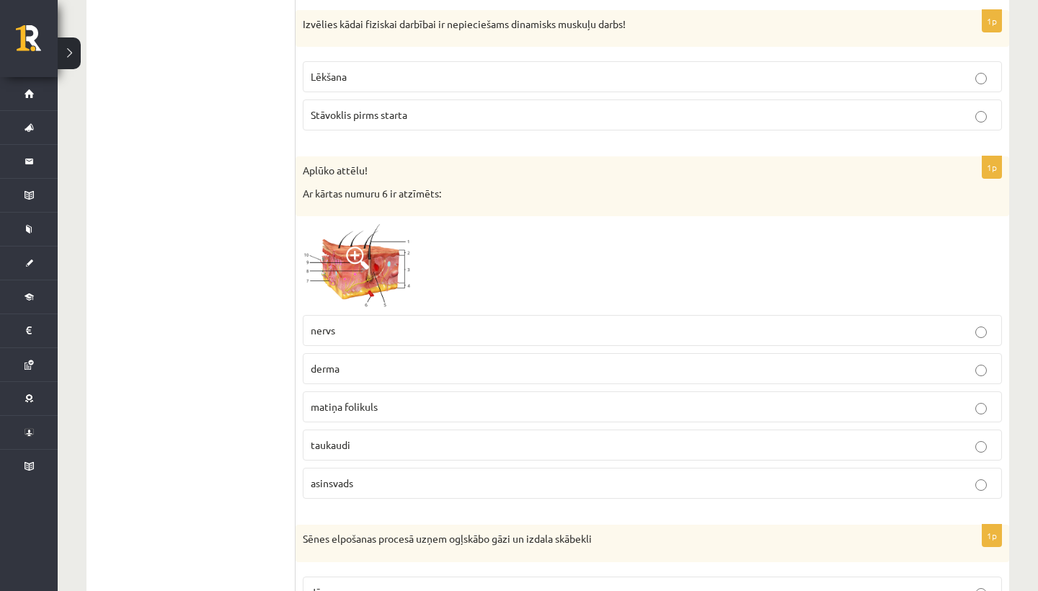
scroll to position [970, 0]
click at [353, 264] on span at bounding box center [357, 257] width 23 height 23
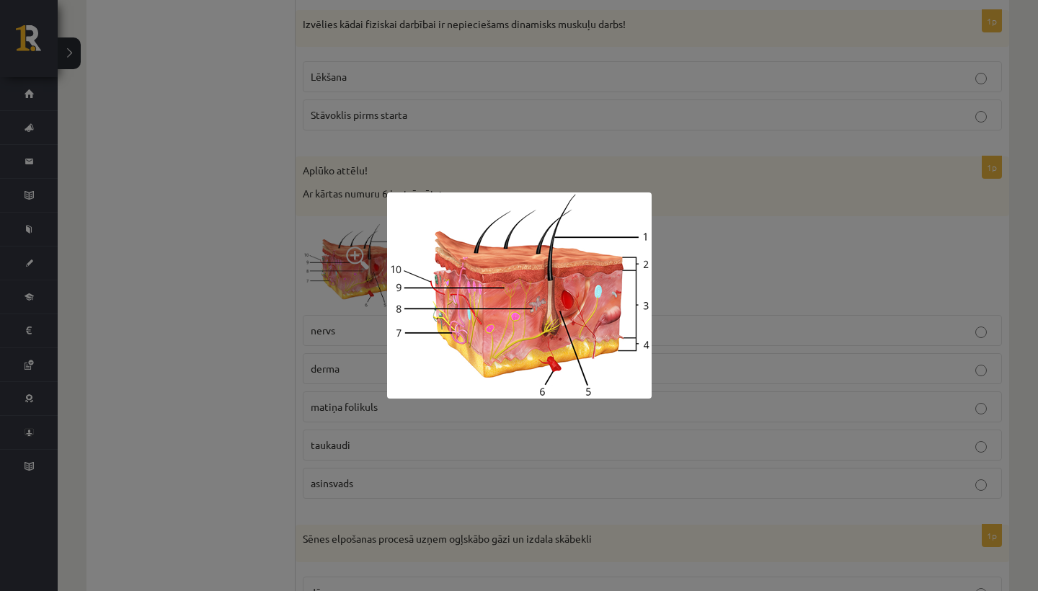
click at [686, 246] on div at bounding box center [519, 295] width 1038 height 591
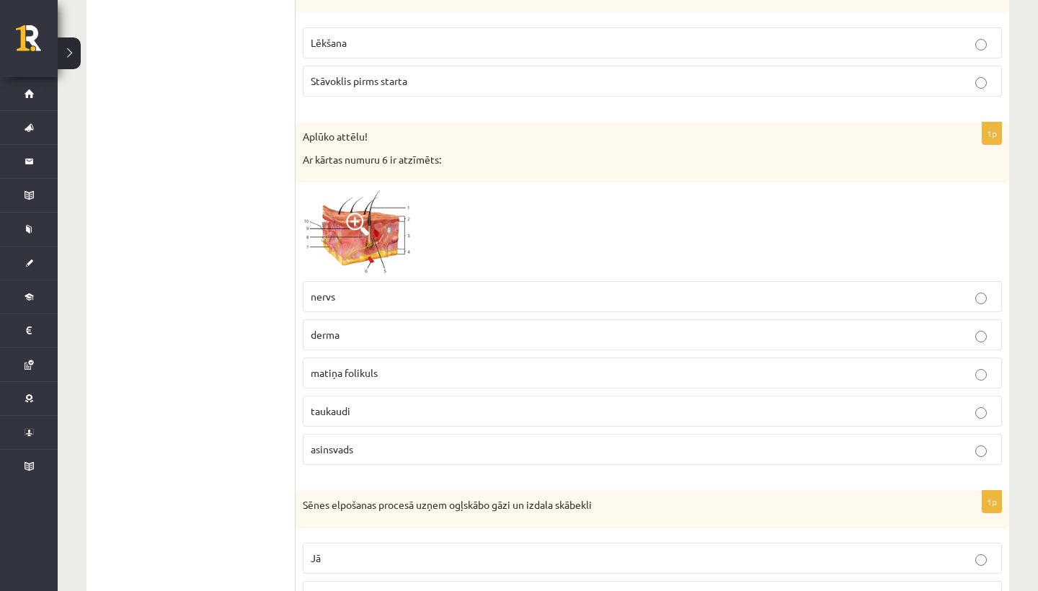
scroll to position [1004, 0]
click at [404, 456] on label "asinsvads" at bounding box center [652, 449] width 699 height 31
click at [355, 213] on span at bounding box center [357, 224] width 23 height 23
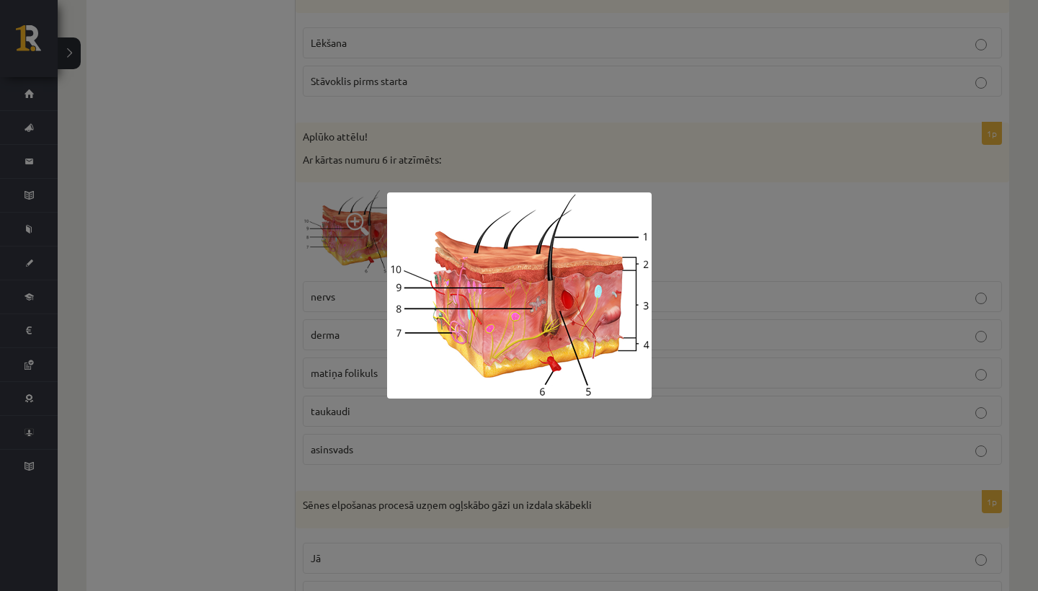
click at [451, 152] on div at bounding box center [519, 295] width 1038 height 591
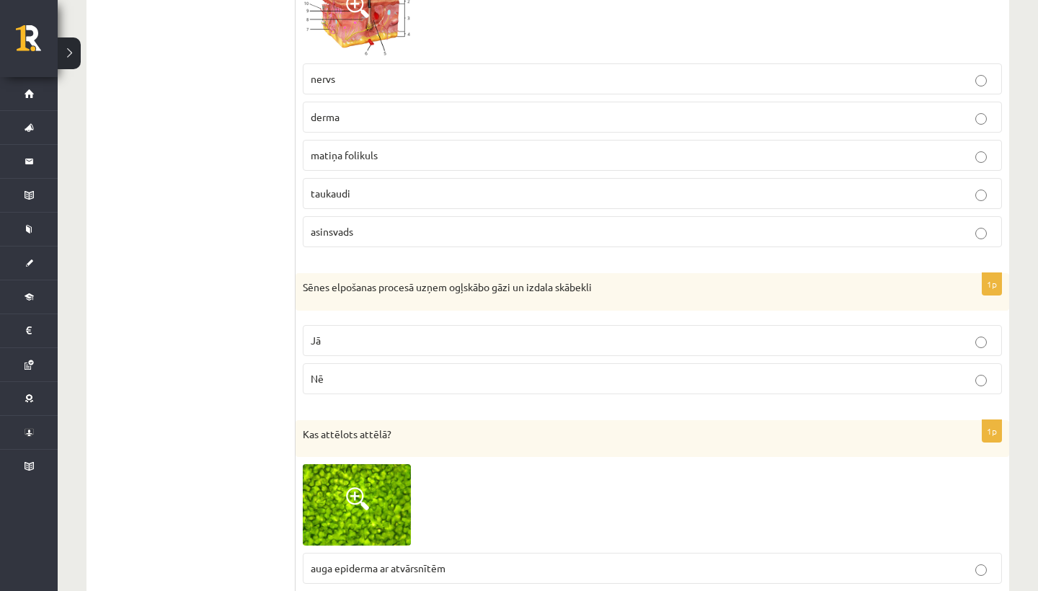
scroll to position [1258, 0]
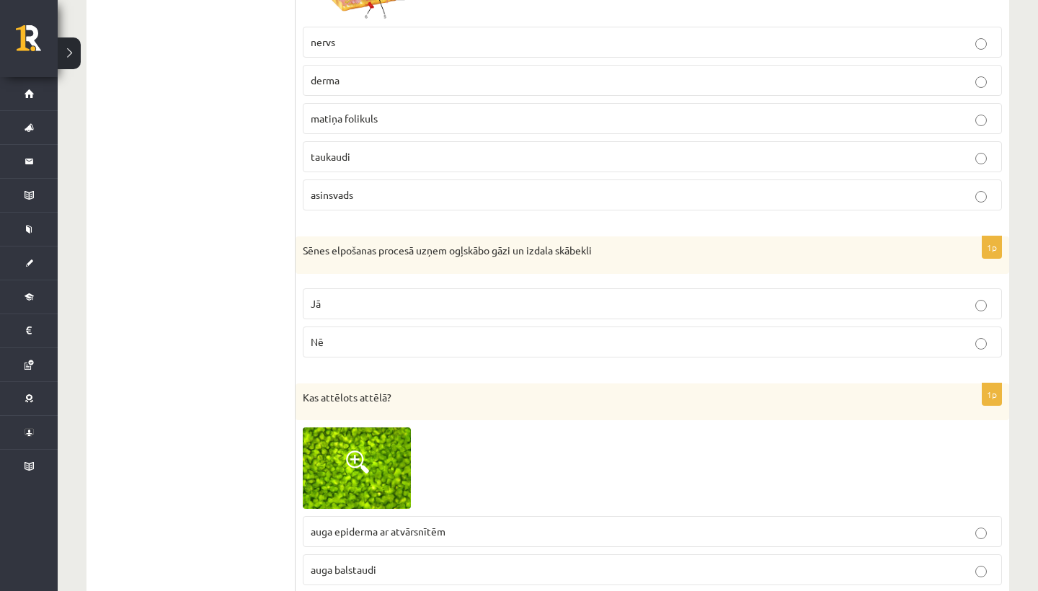
click at [401, 340] on p "Nē" at bounding box center [652, 341] width 683 height 15
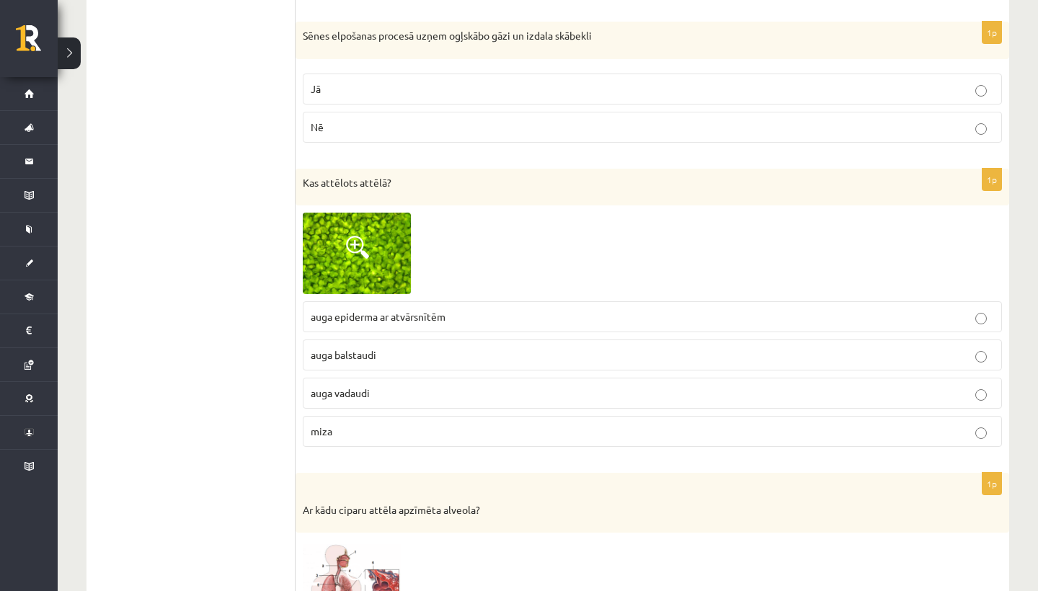
scroll to position [1475, 0]
click at [371, 241] on img at bounding box center [357, 250] width 108 height 81
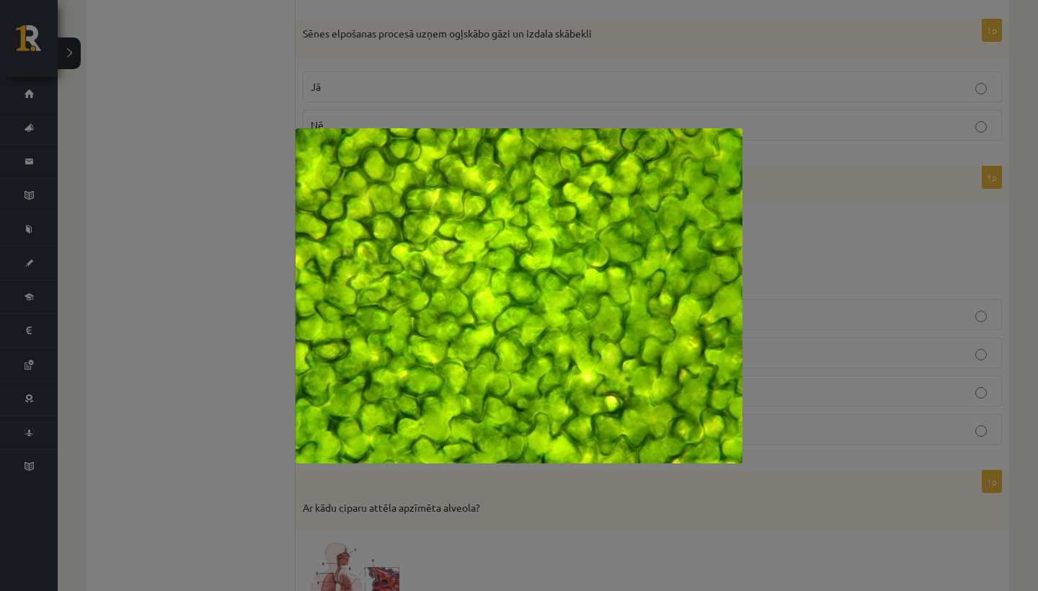
click at [739, 35] on div at bounding box center [519, 295] width 1038 height 591
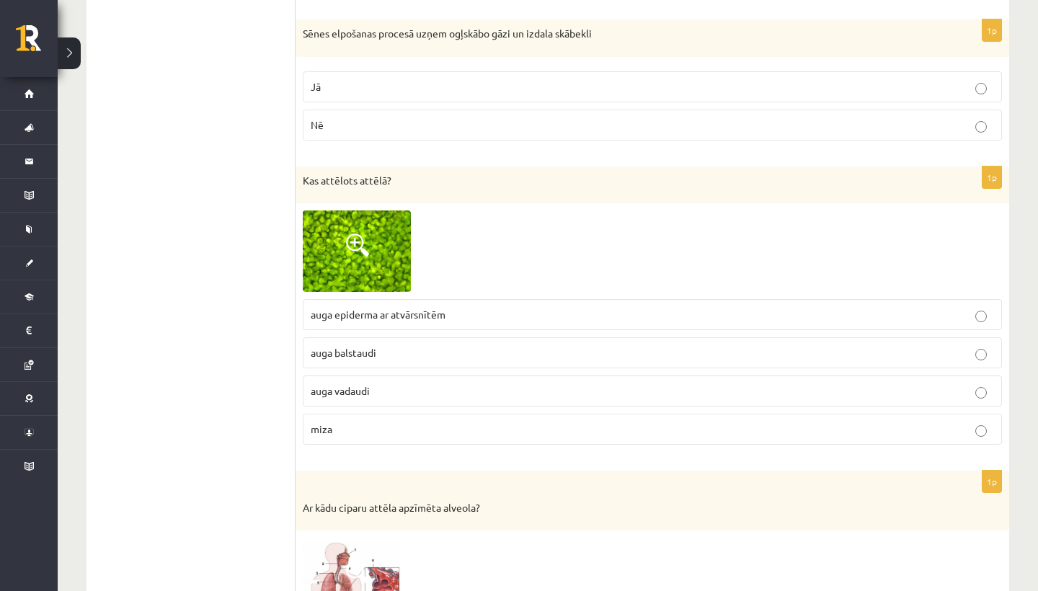
click at [388, 348] on p "auga balstaudi" at bounding box center [652, 352] width 683 height 15
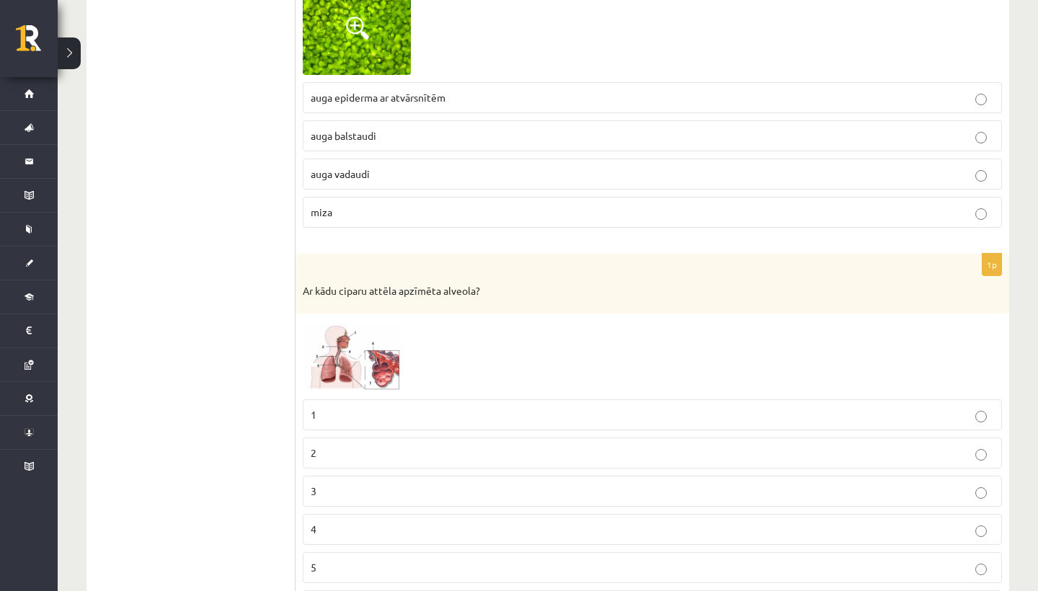
scroll to position [1747, 0]
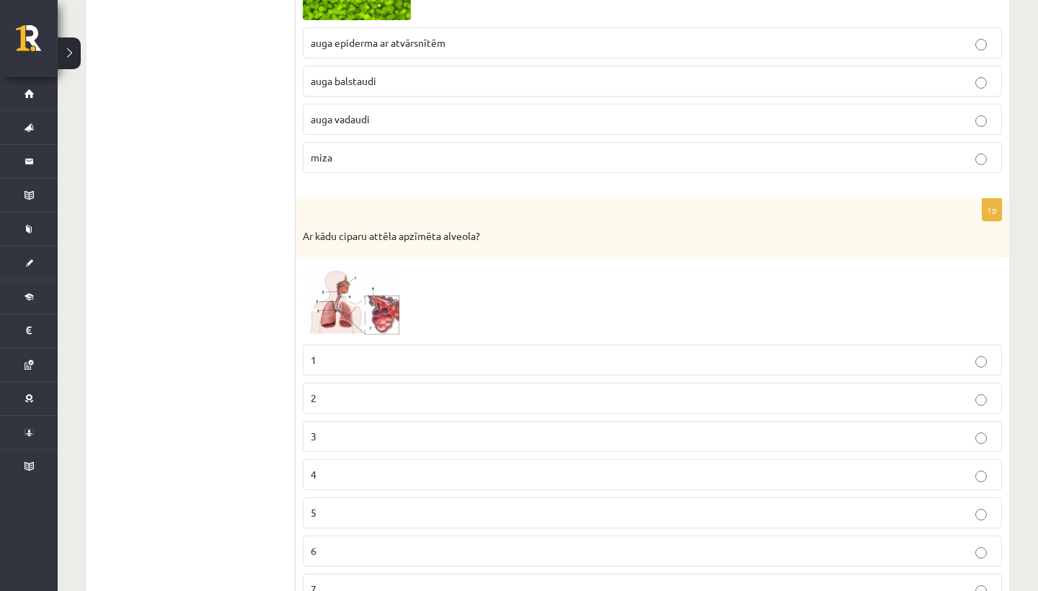
click at [327, 299] on img at bounding box center [357, 301] width 108 height 71
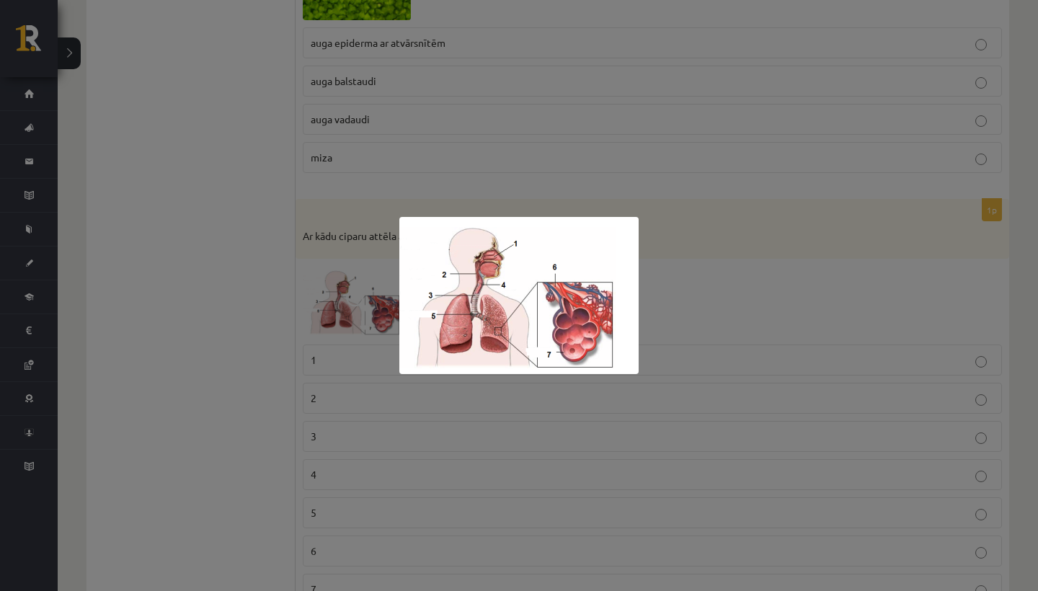
click at [473, 397] on div at bounding box center [519, 295] width 1038 height 591
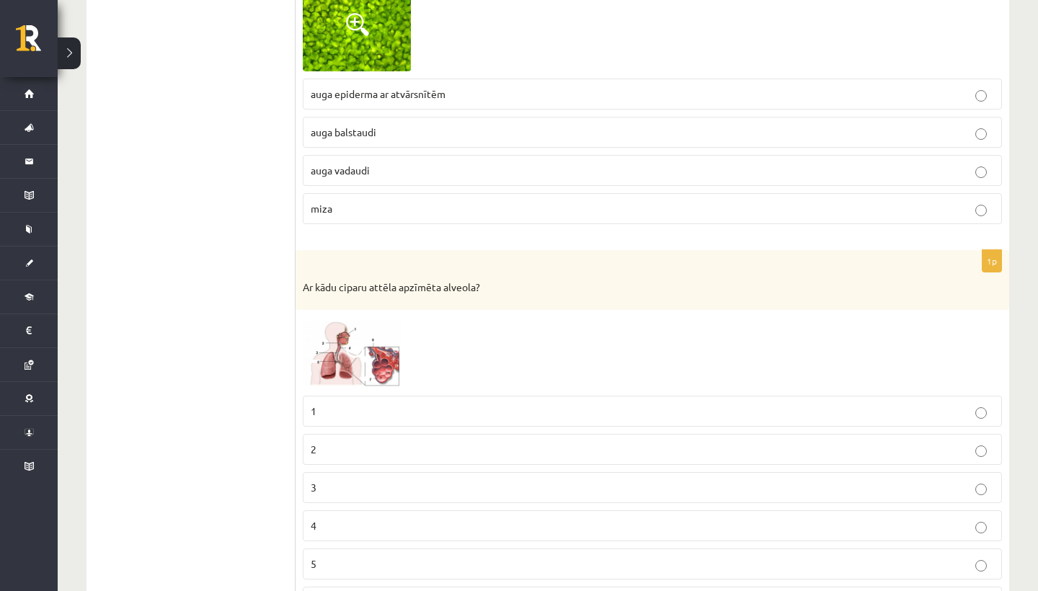
scroll to position [1758, 0]
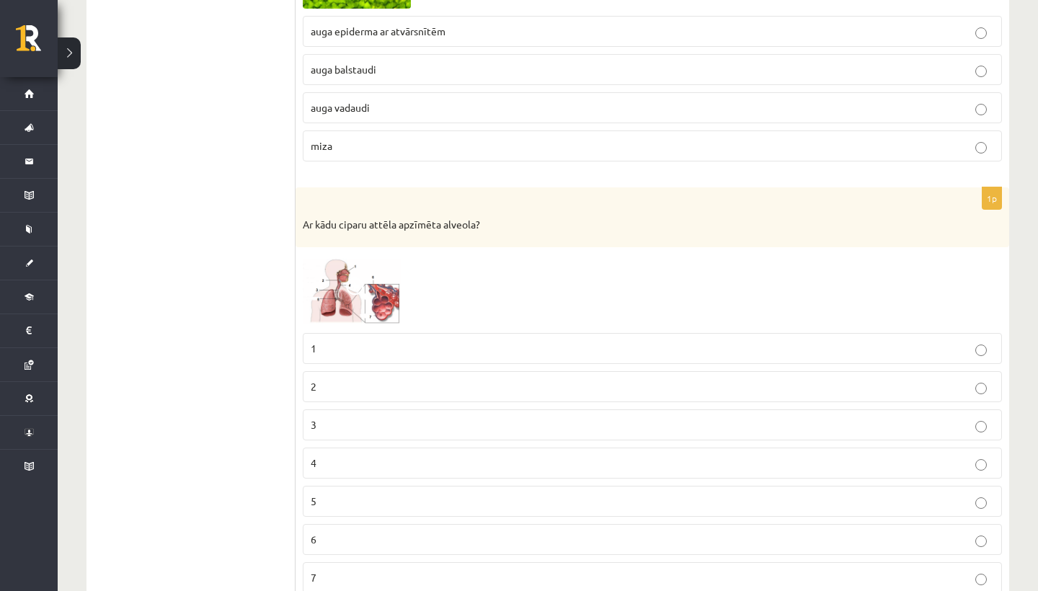
click at [370, 289] on img at bounding box center [357, 289] width 108 height 71
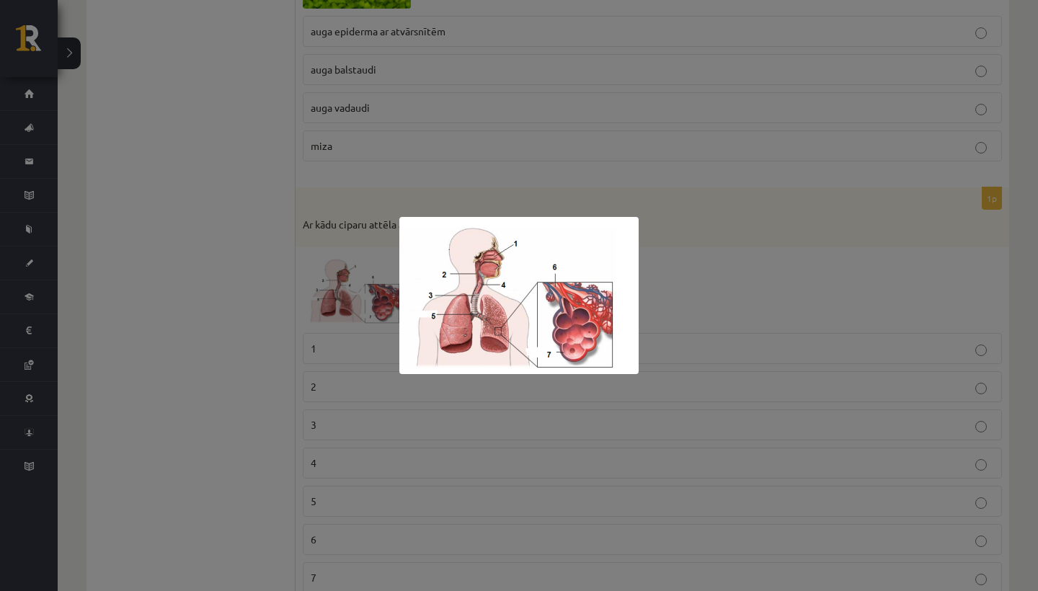
click at [253, 334] on div at bounding box center [519, 295] width 1038 height 591
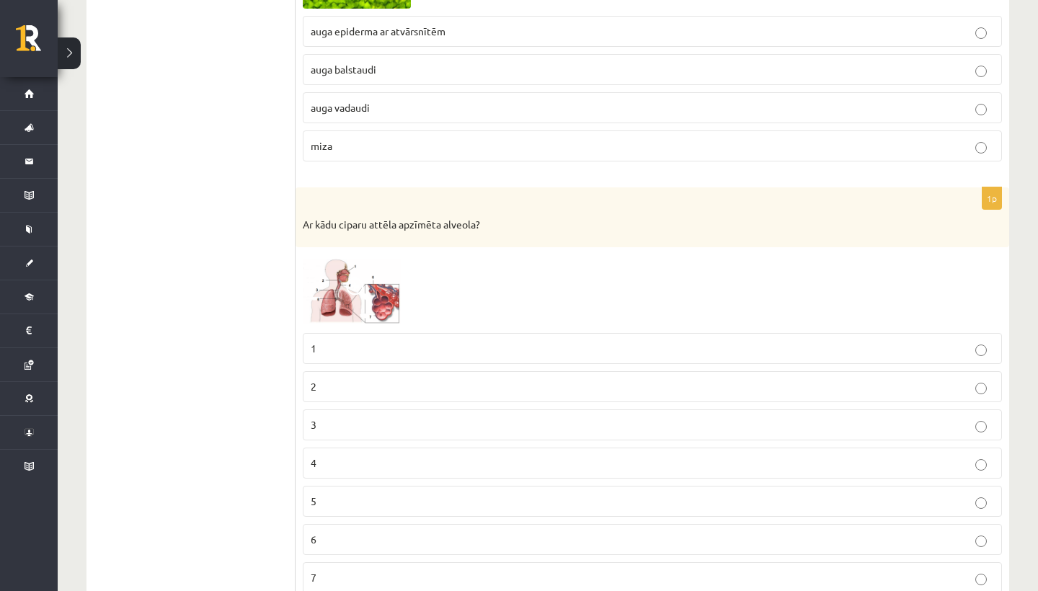
scroll to position [1789, 0]
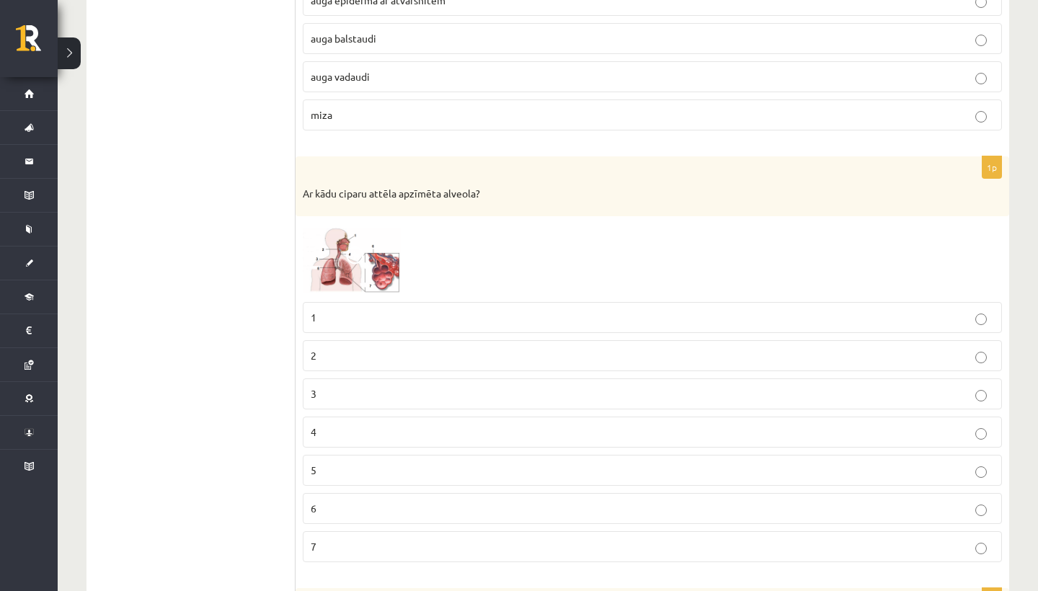
click at [384, 501] on p "6" at bounding box center [652, 508] width 683 height 15
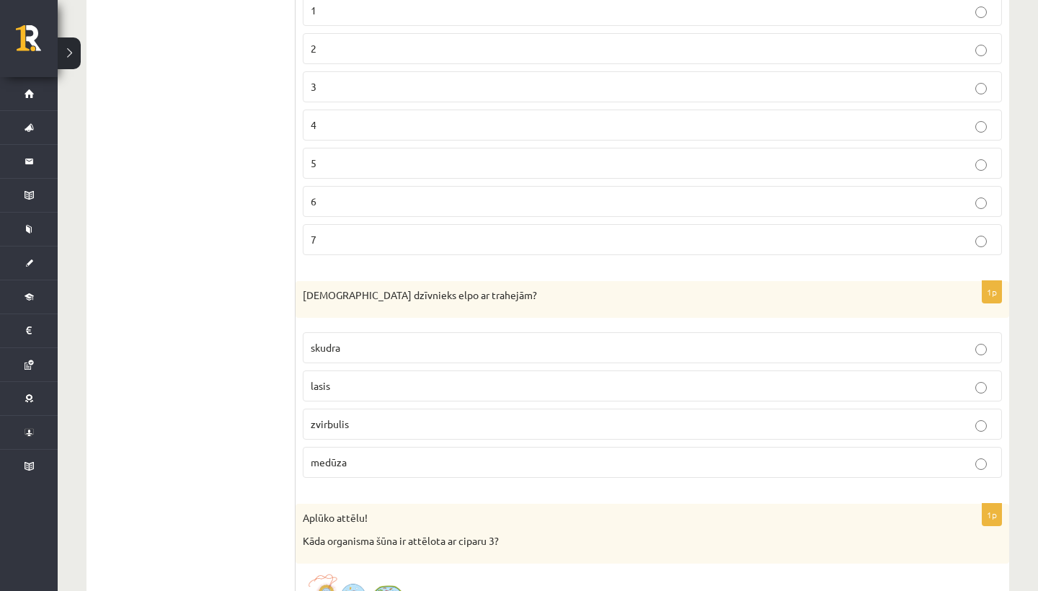
scroll to position [2133, 0]
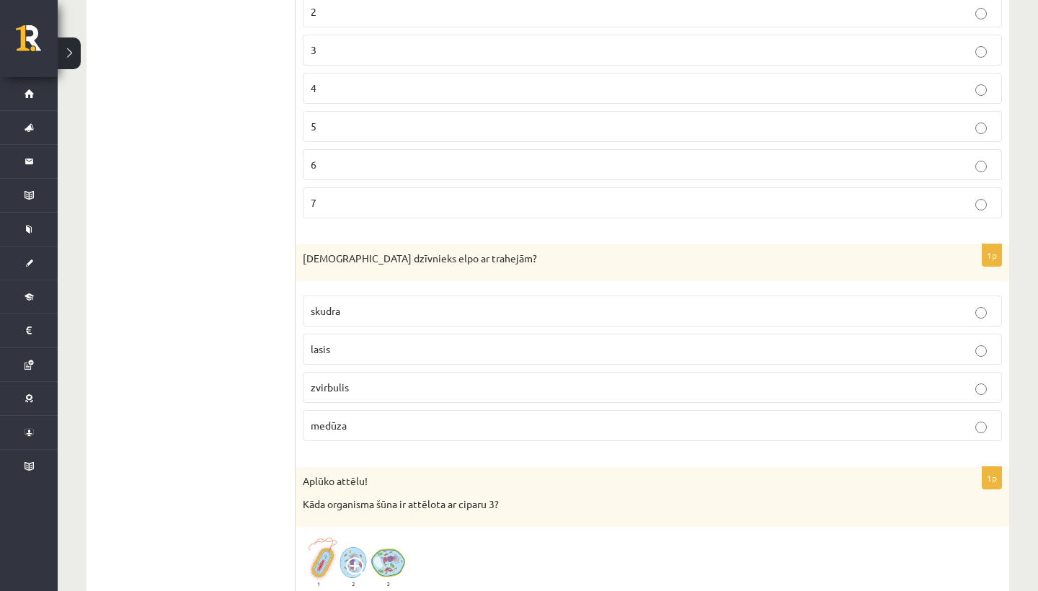
click at [388, 308] on p "skudra" at bounding box center [652, 310] width 683 height 15
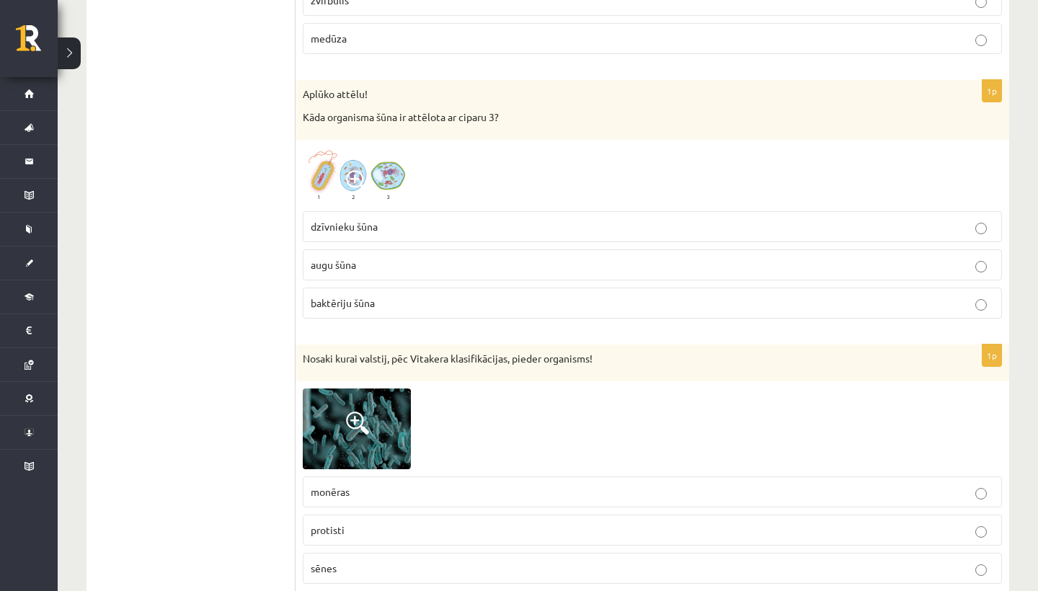
scroll to position [2508, 0]
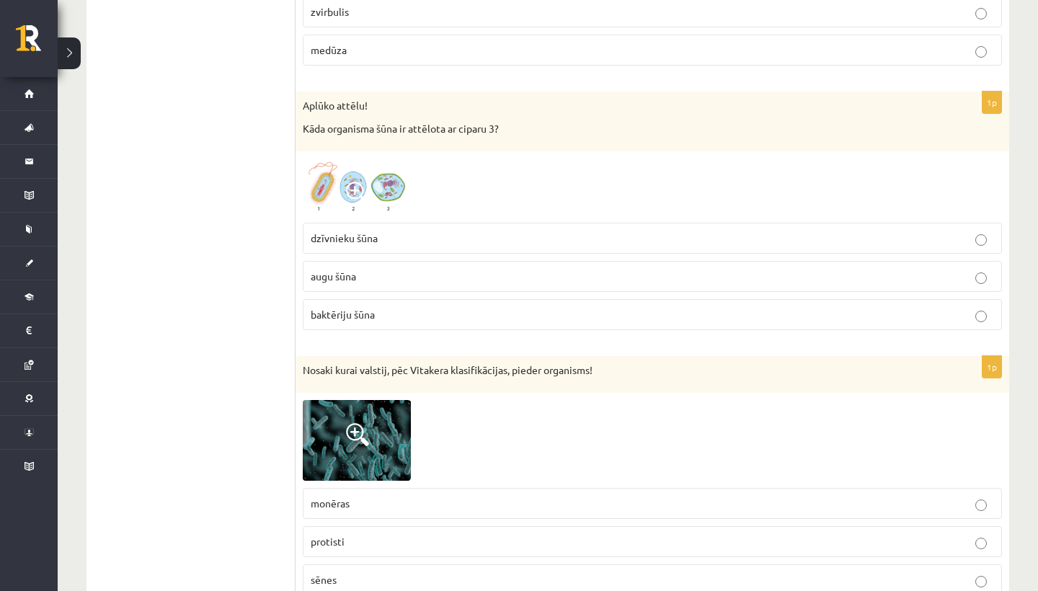
click at [362, 173] on img at bounding box center [357, 187] width 108 height 56
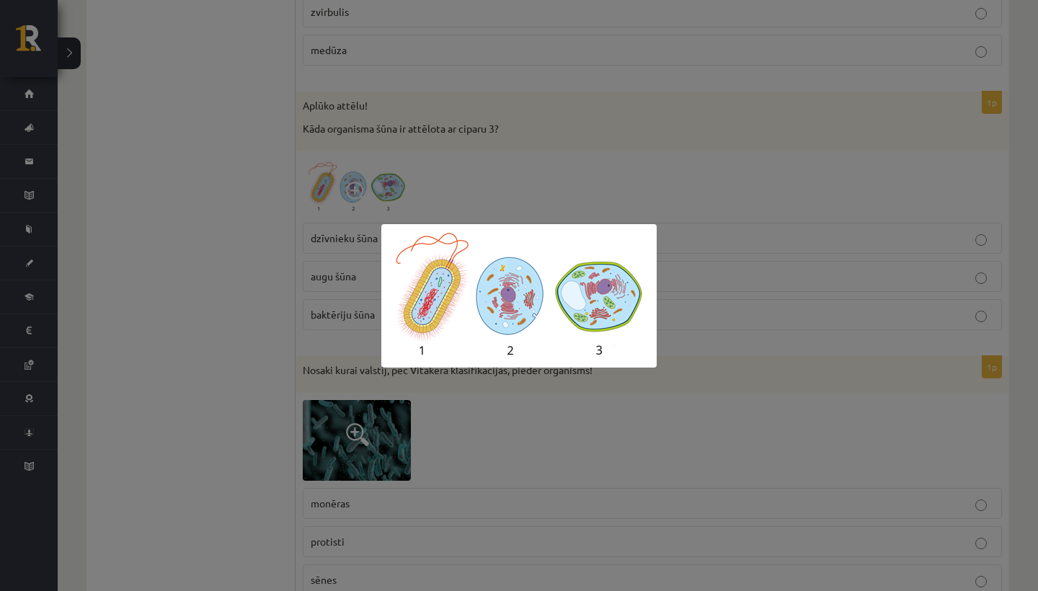
click at [362, 173] on div at bounding box center [519, 295] width 1038 height 591
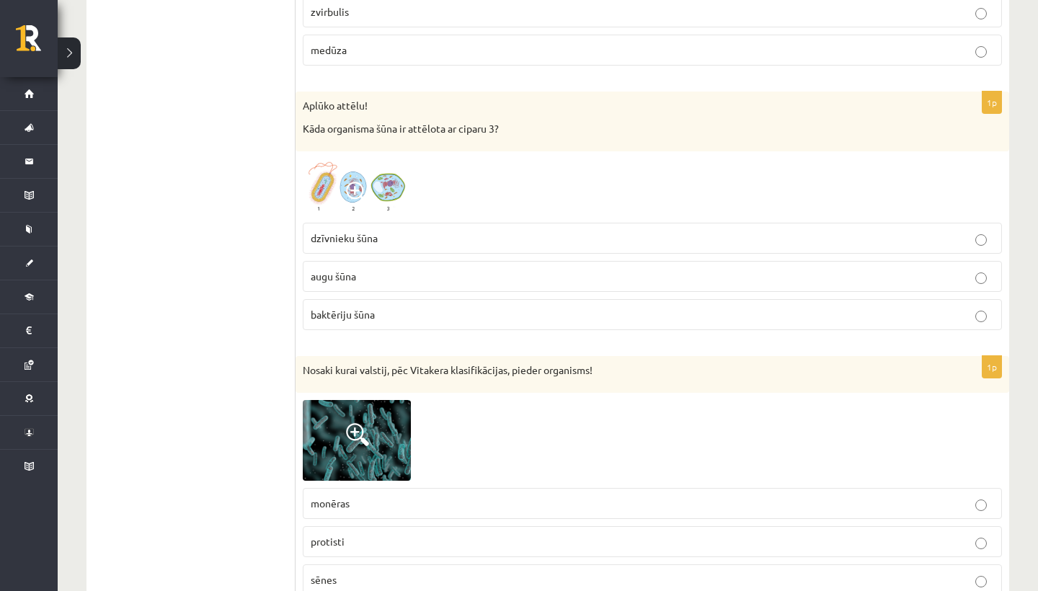
click at [372, 195] on img at bounding box center [357, 187] width 108 height 56
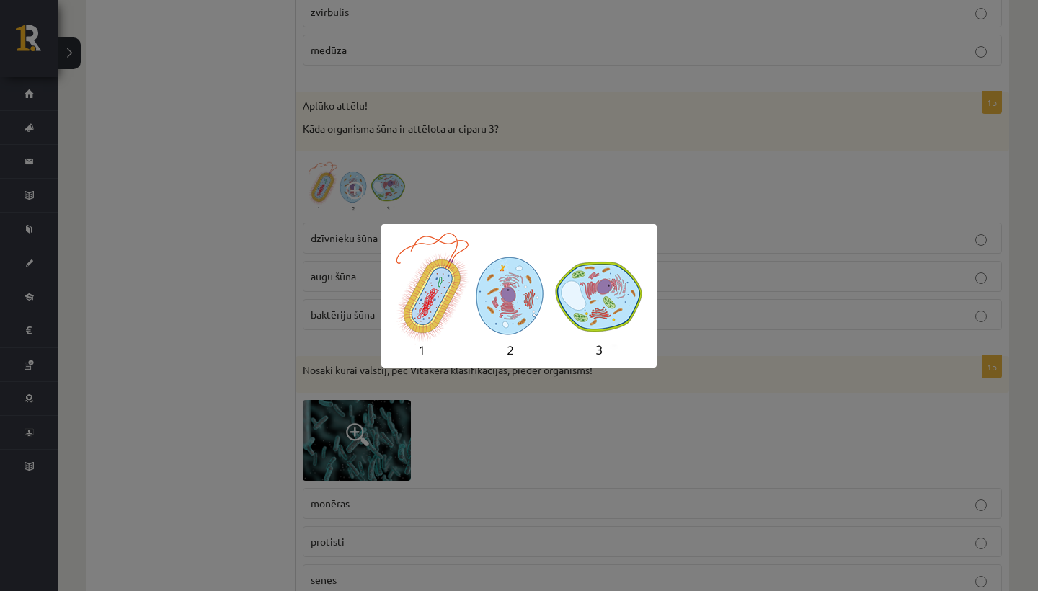
click at [442, 89] on div at bounding box center [519, 295] width 1038 height 591
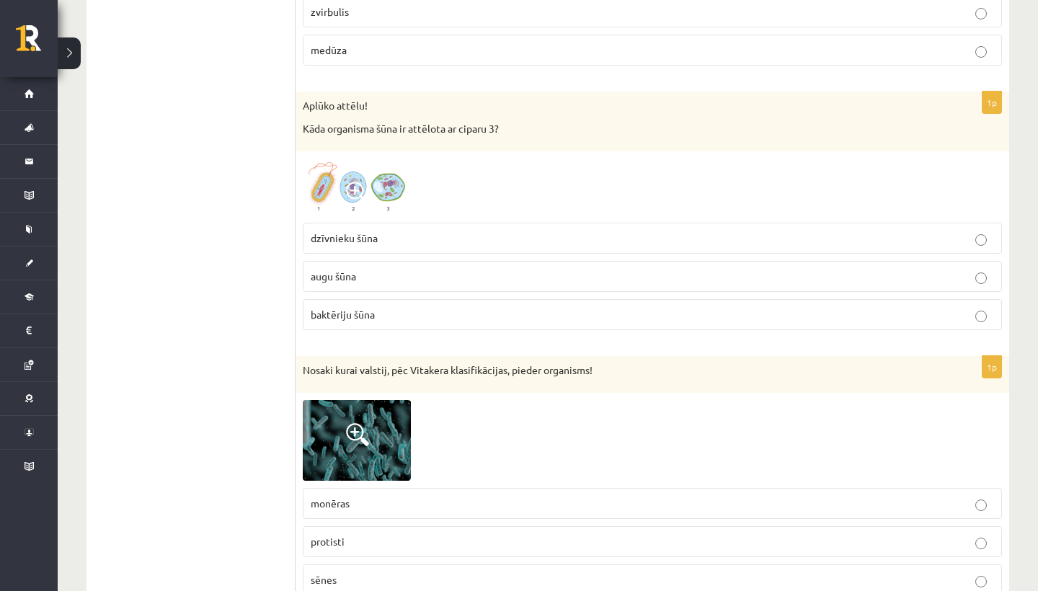
click at [425, 269] on p "augu šūna" at bounding box center [652, 276] width 683 height 15
click at [355, 192] on span at bounding box center [357, 193] width 23 height 23
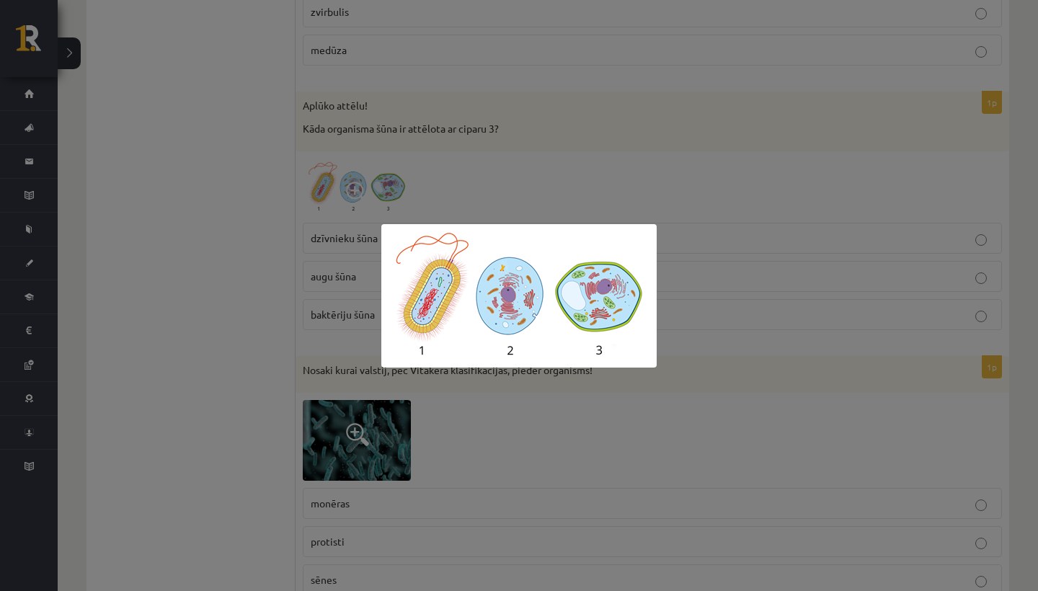
click at [460, 163] on div at bounding box center [519, 295] width 1038 height 591
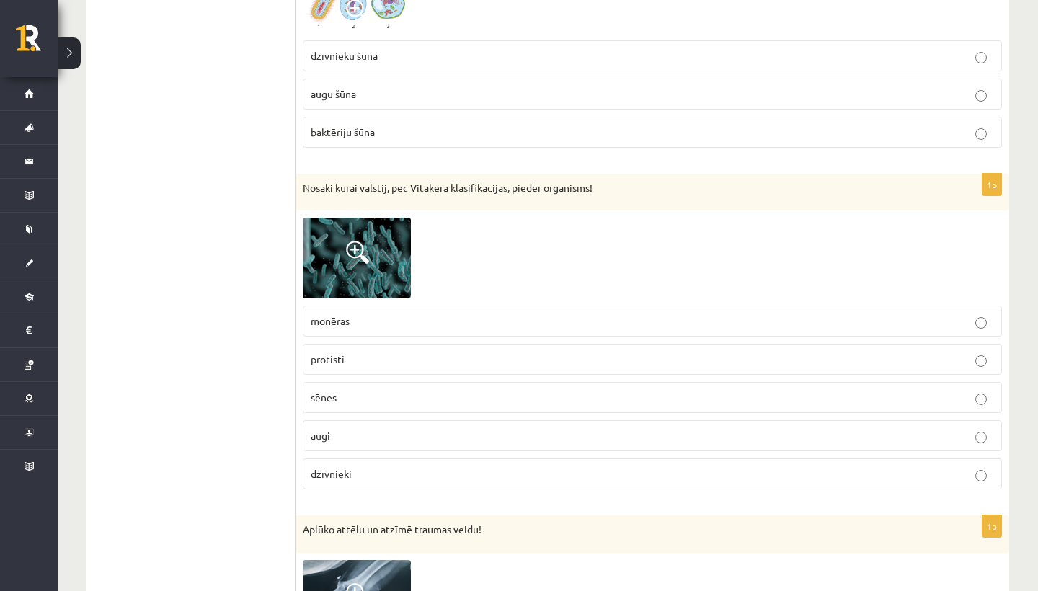
scroll to position [2692, 0]
click at [398, 304] on label "monēras" at bounding box center [652, 319] width 699 height 31
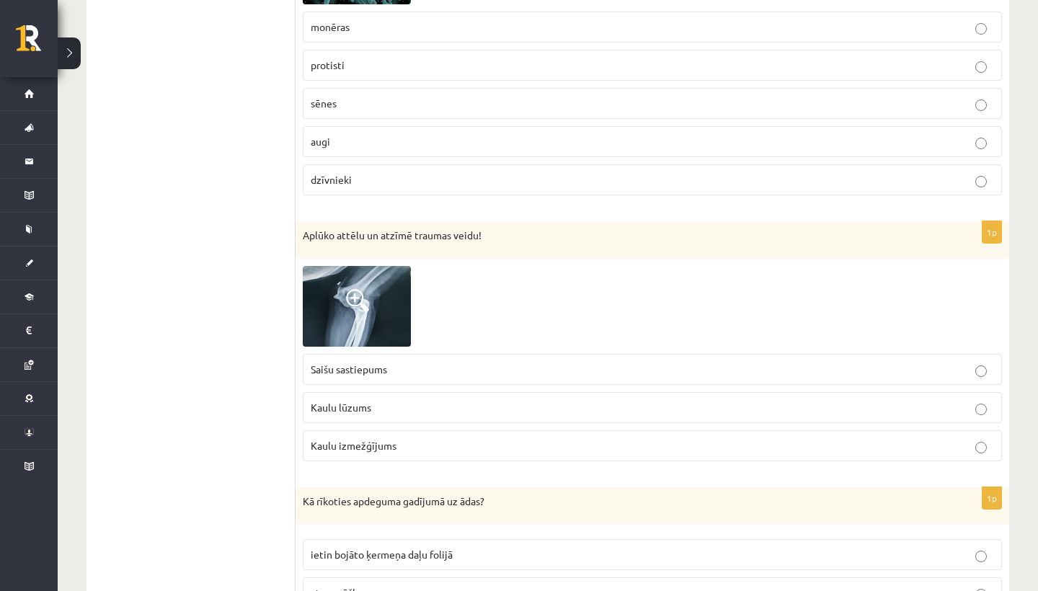
scroll to position [2987, 0]
click at [349, 294] on span at bounding box center [357, 298] width 23 height 23
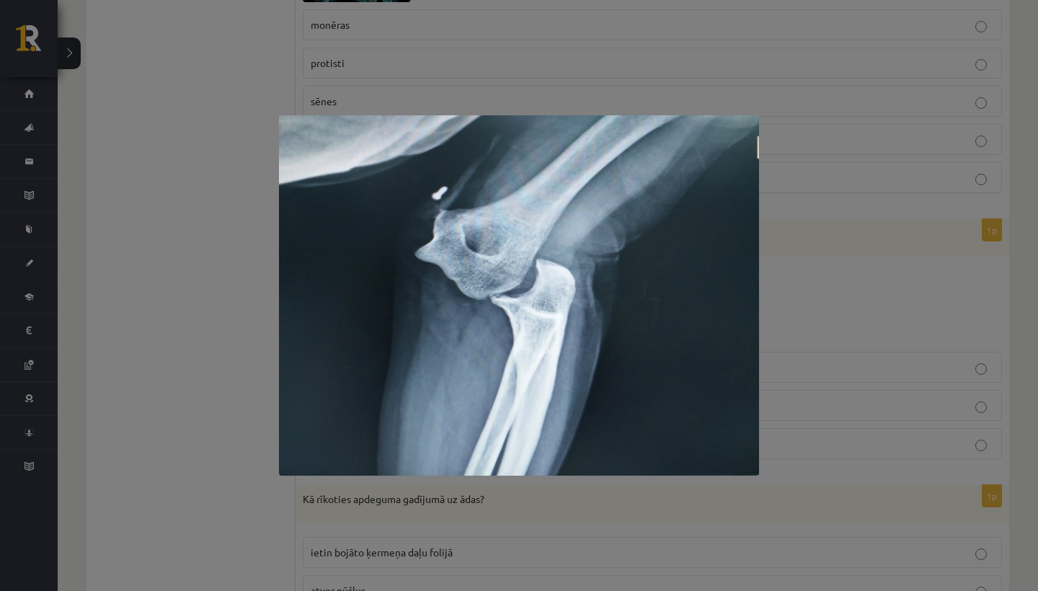
click at [246, 326] on div at bounding box center [519, 295] width 1038 height 591
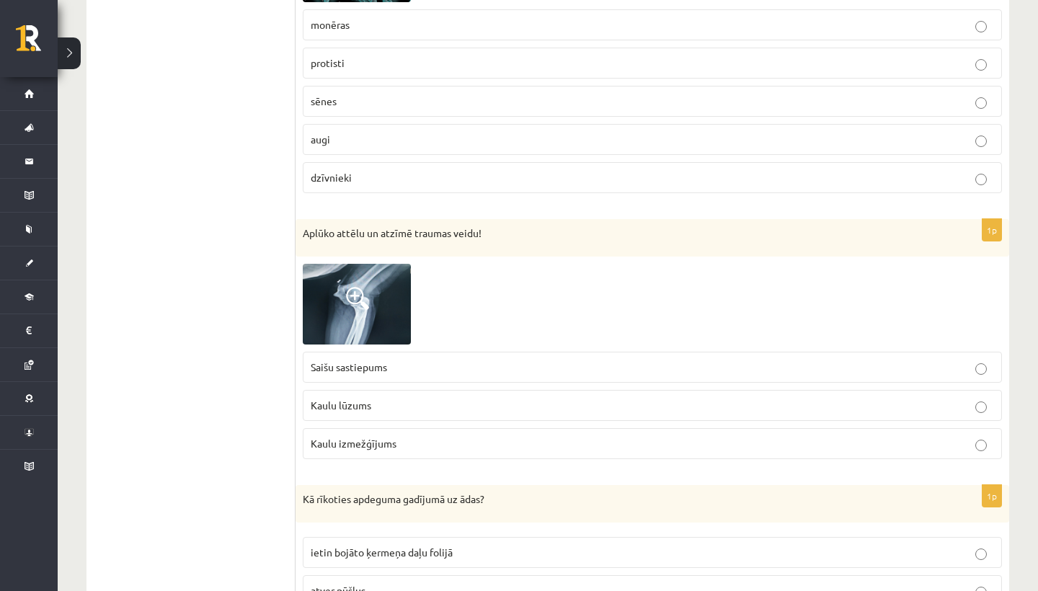
click at [355, 437] on span "Kaulu izmežģījums" at bounding box center [354, 443] width 86 height 13
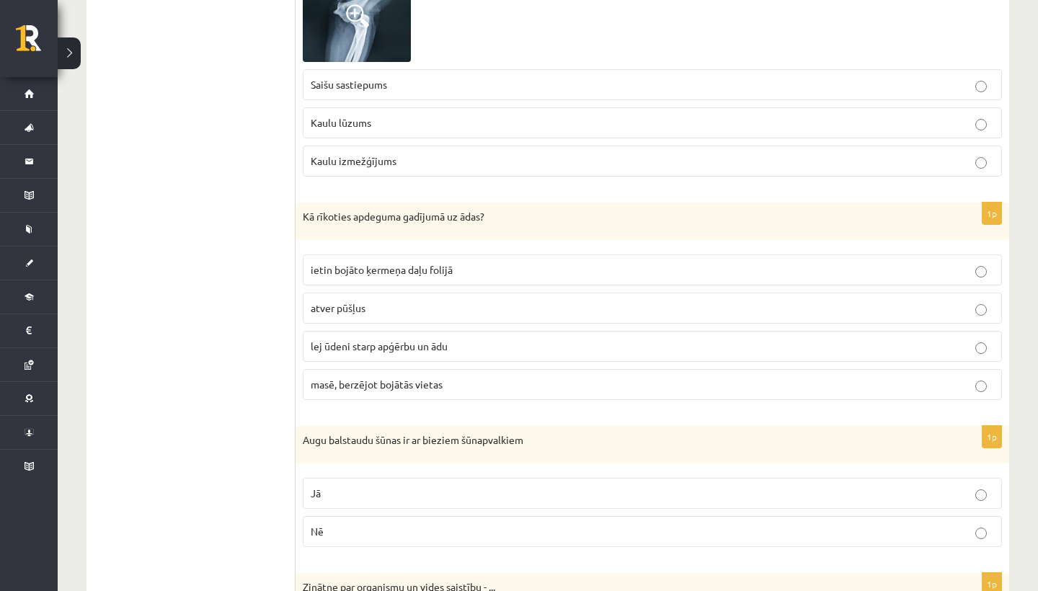
scroll to position [3266, 0]
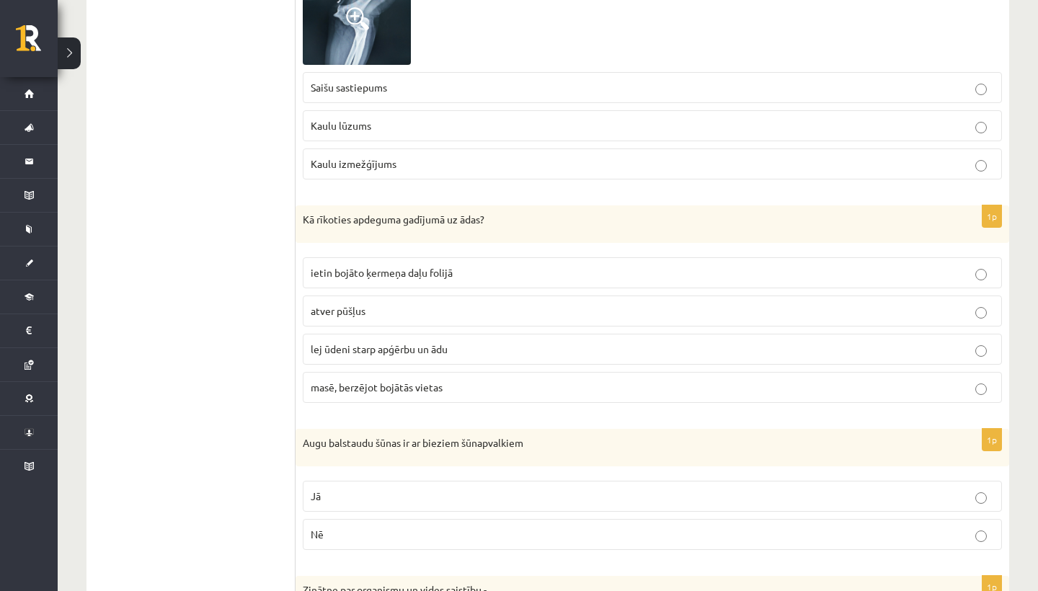
click at [367, 342] on span "lej ūdeni starp apģērbu un ādu" at bounding box center [379, 348] width 137 height 13
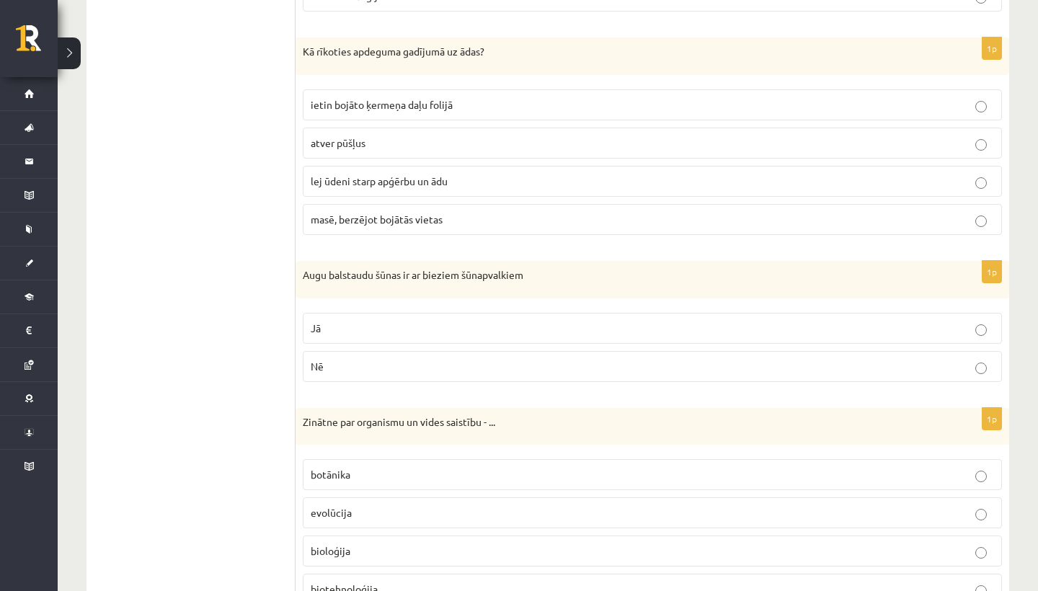
scroll to position [3436, 0]
click at [366, 325] on p "Jā" at bounding box center [652, 326] width 683 height 15
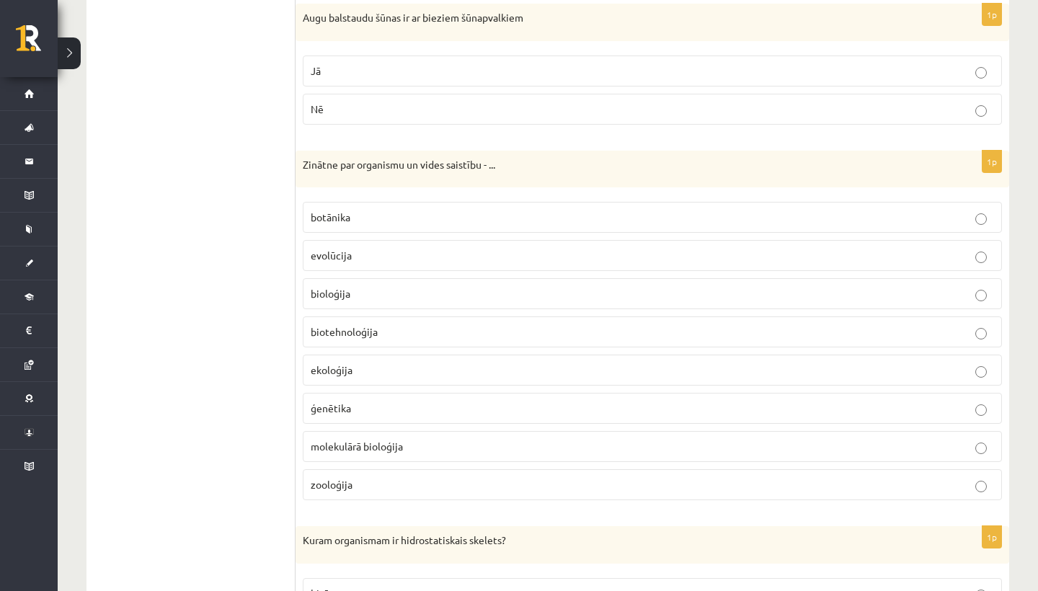
scroll to position [3691, 0]
click at [367, 286] on p "bioloģija" at bounding box center [652, 293] width 683 height 15
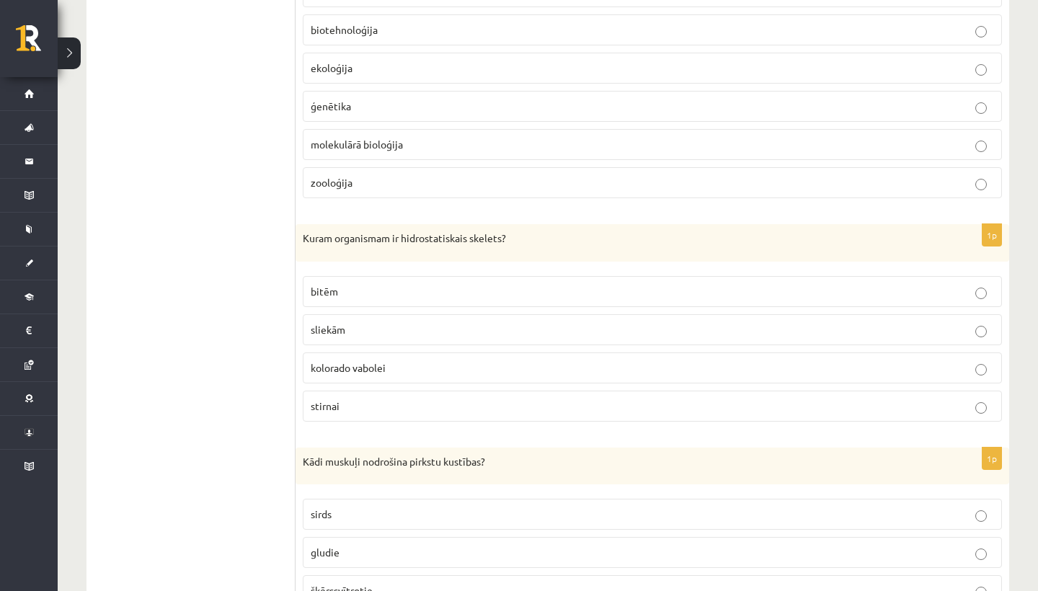
scroll to position [3993, 0]
click at [379, 322] on p "sliekām" at bounding box center [652, 329] width 683 height 15
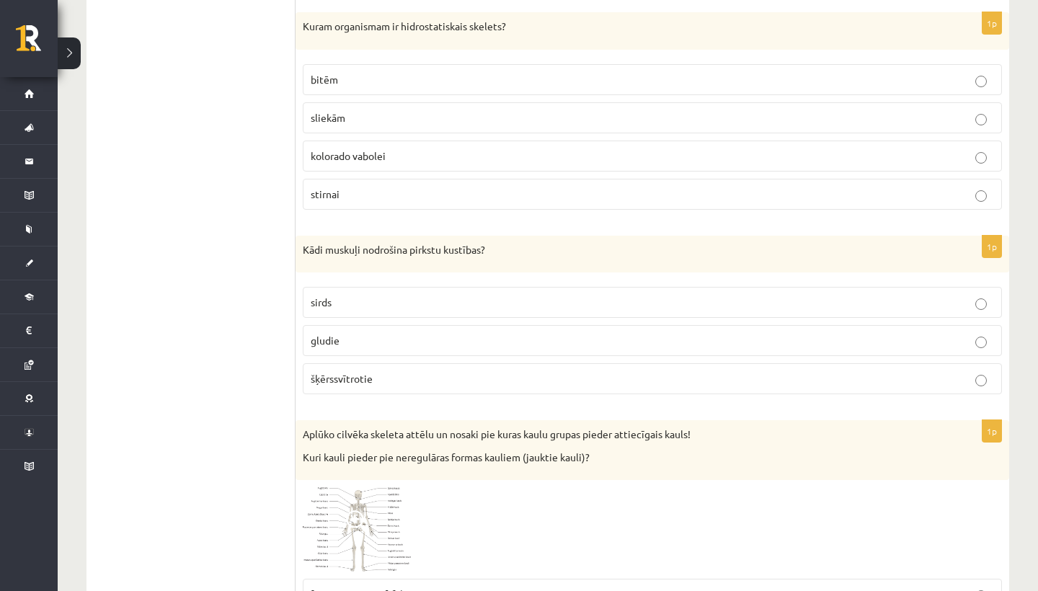
scroll to position [4210, 0]
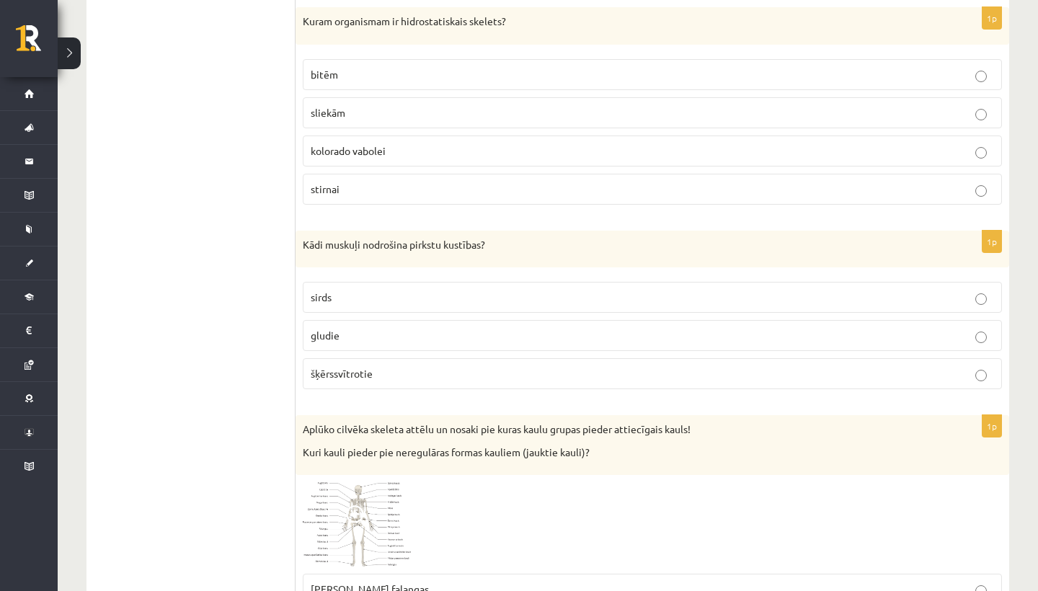
click at [362, 367] on span "šķērssvītrotie" at bounding box center [342, 373] width 62 height 13
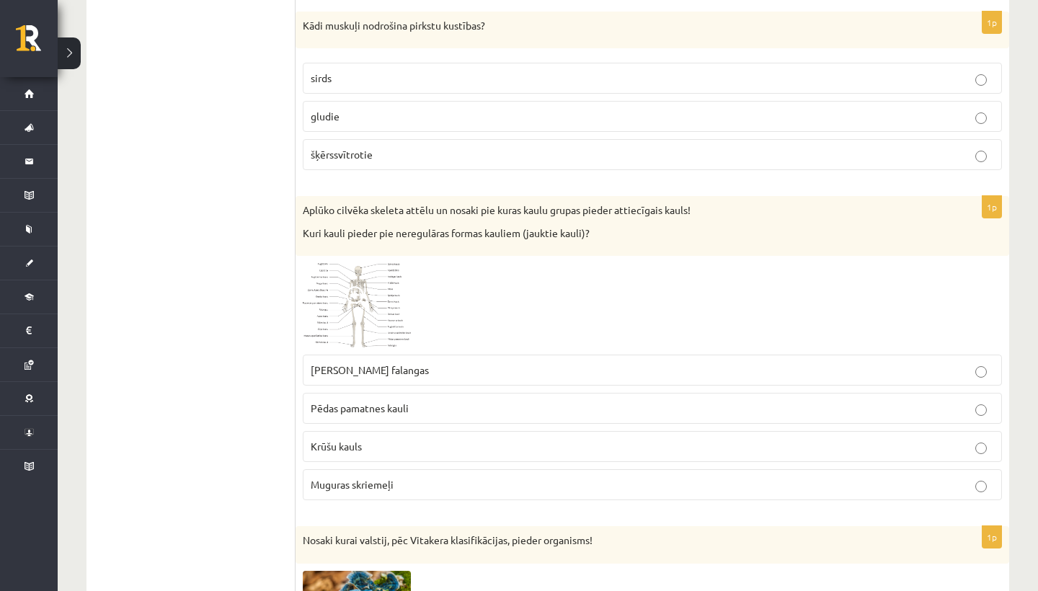
scroll to position [4442, 0]
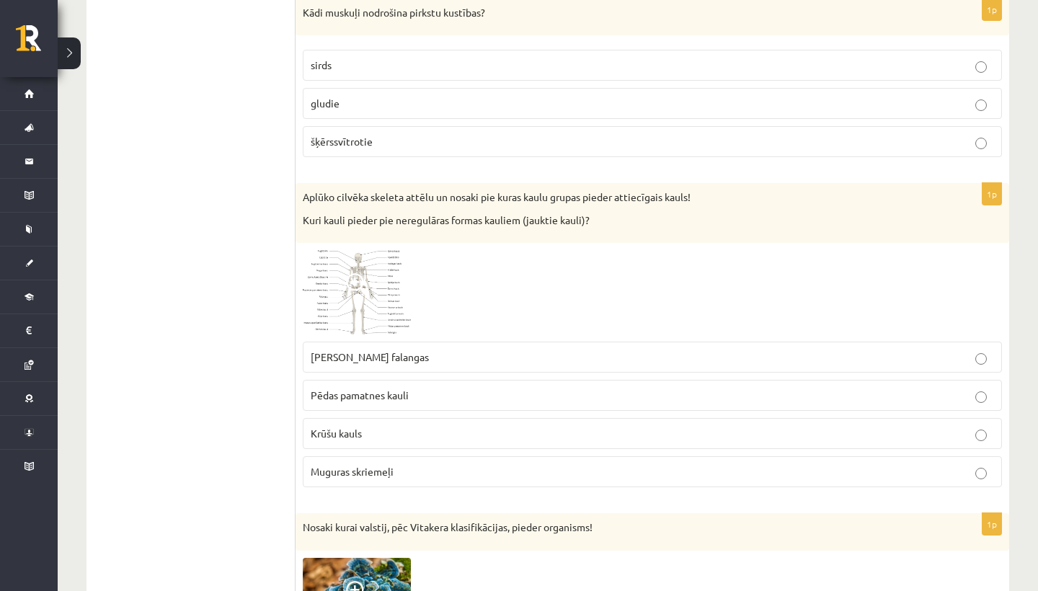
click at [364, 277] on span at bounding box center [357, 284] width 23 height 23
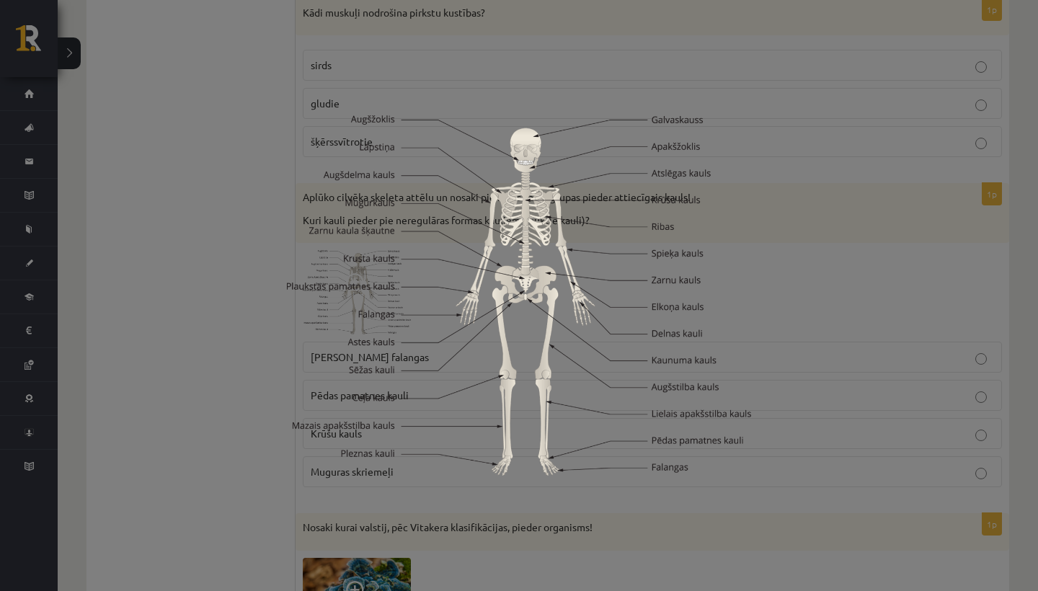
click at [586, 288] on img at bounding box center [519, 295] width 464 height 360
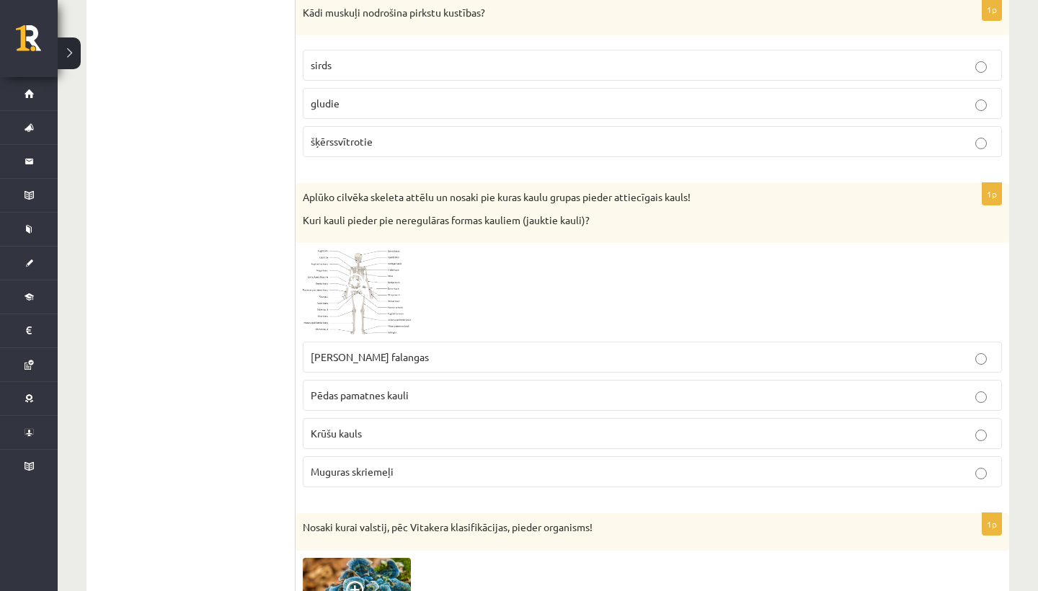
click at [386, 292] on img at bounding box center [357, 292] width 108 height 84
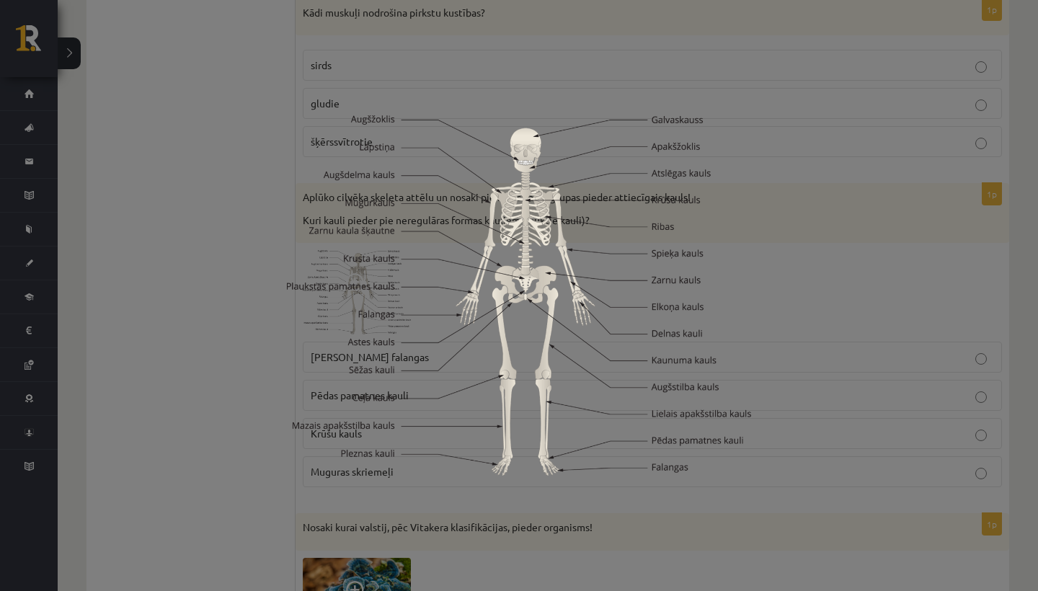
click at [402, 415] on img at bounding box center [519, 295] width 464 height 360
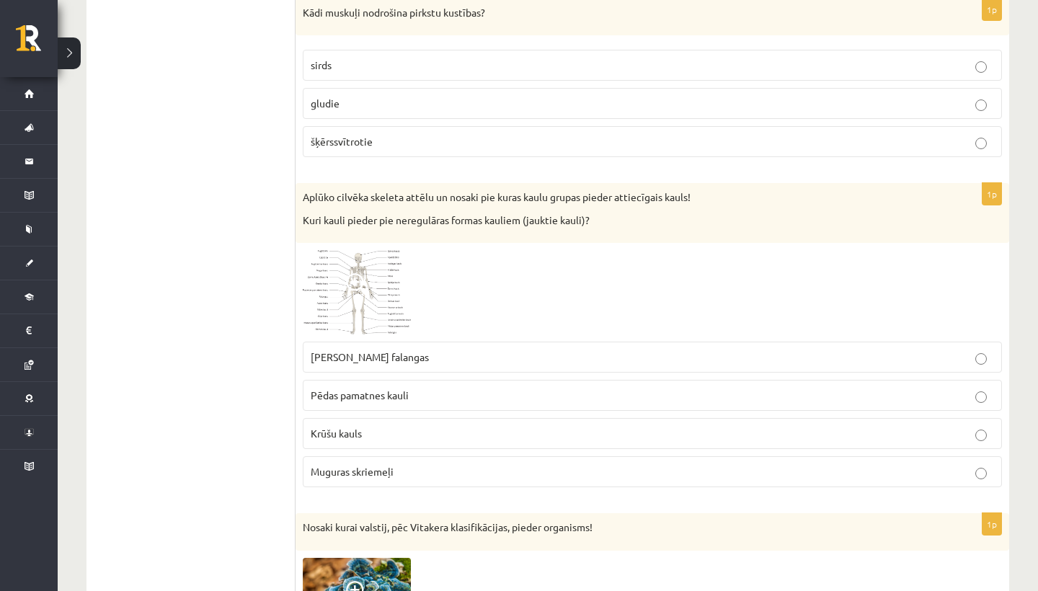
click at [365, 273] on span at bounding box center [357, 284] width 23 height 23
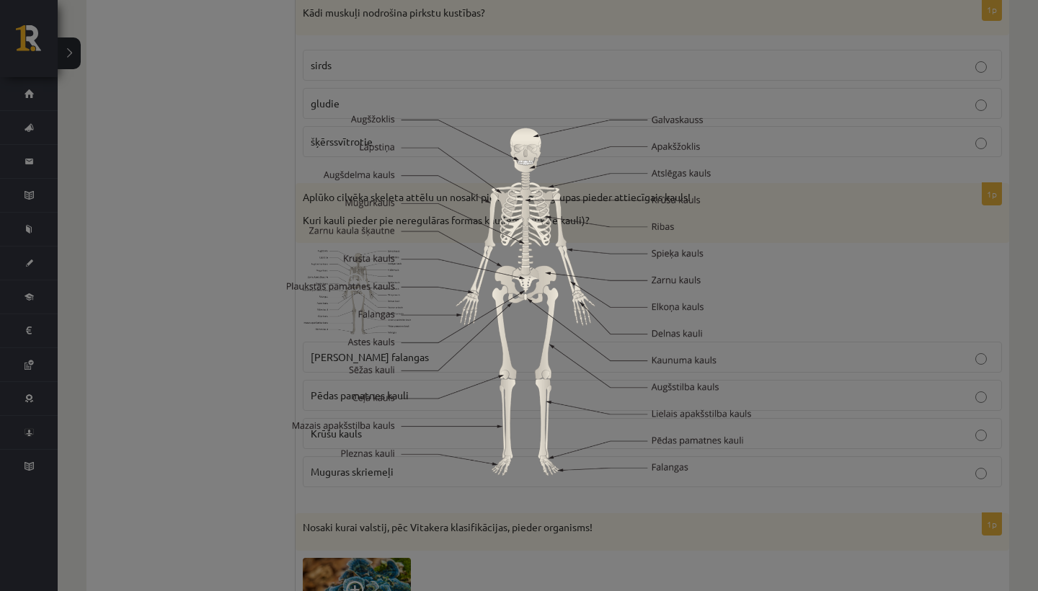
click at [604, 238] on img at bounding box center [519, 295] width 464 height 360
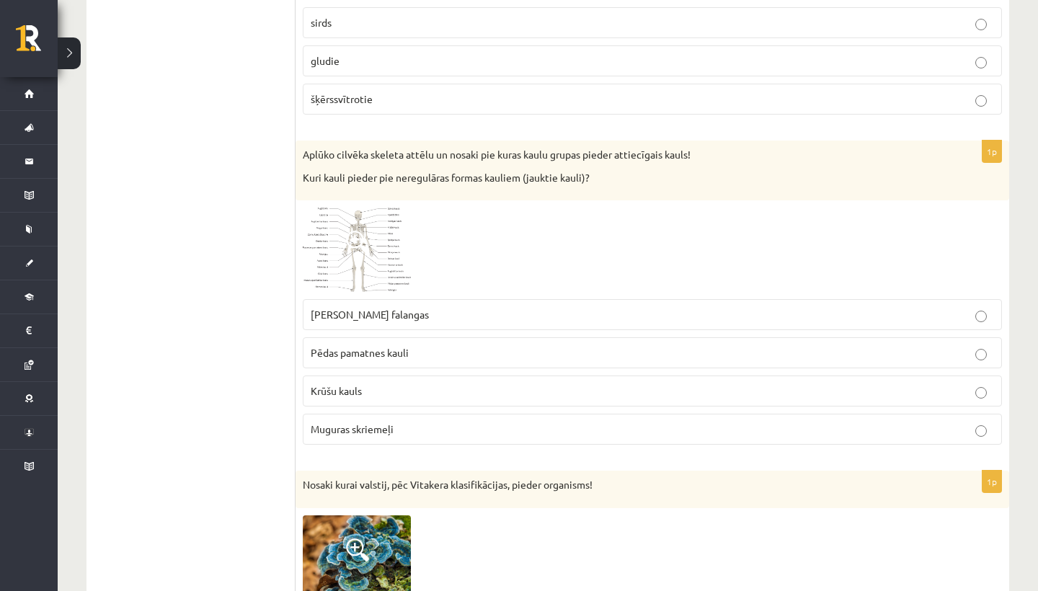
scroll to position [4488, 0]
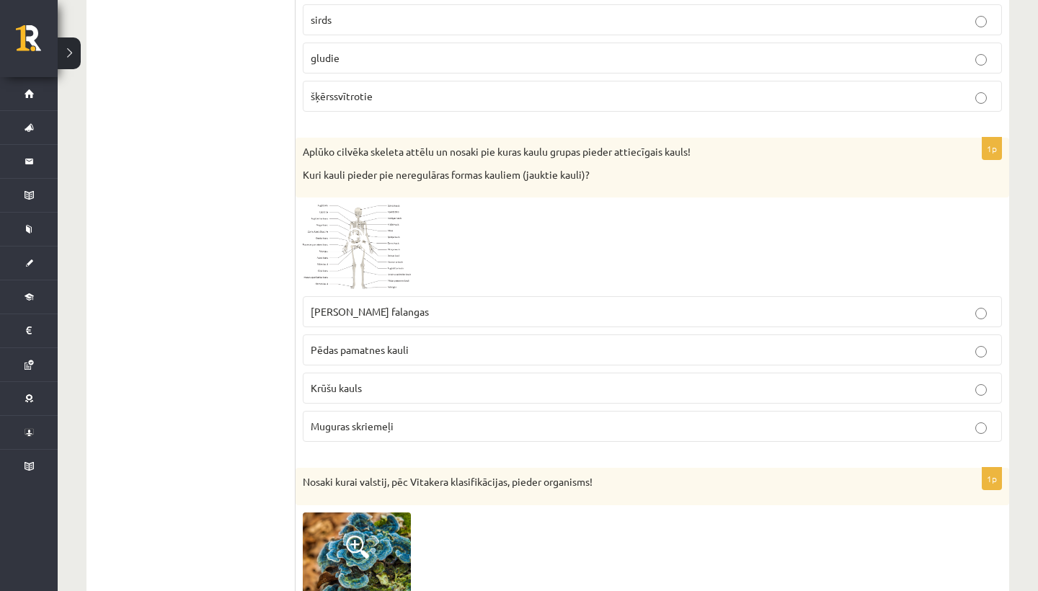
click at [340, 257] on img at bounding box center [357, 247] width 108 height 84
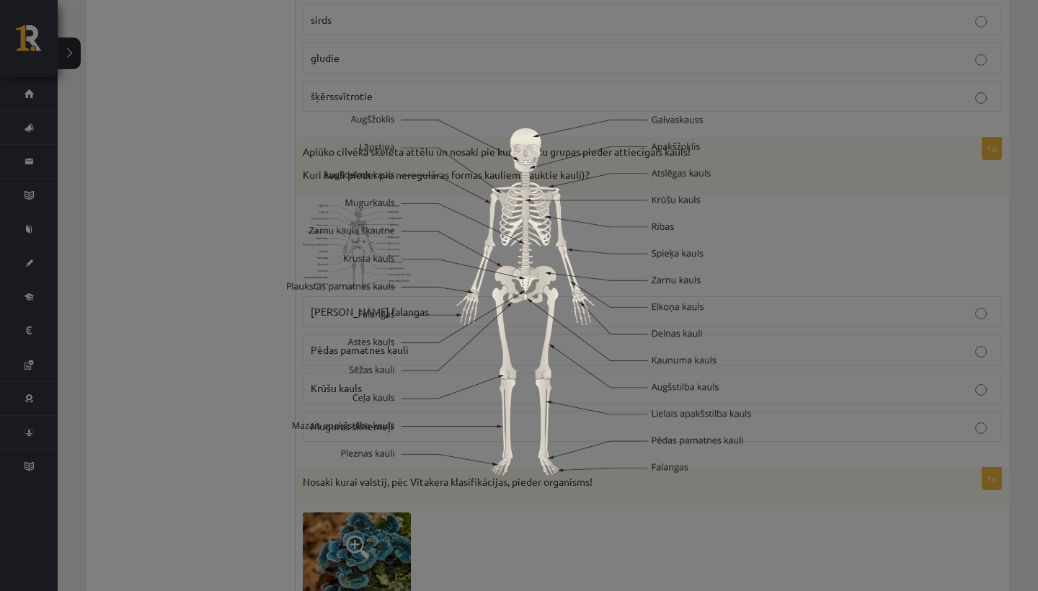
click at [365, 259] on img at bounding box center [519, 295] width 464 height 360
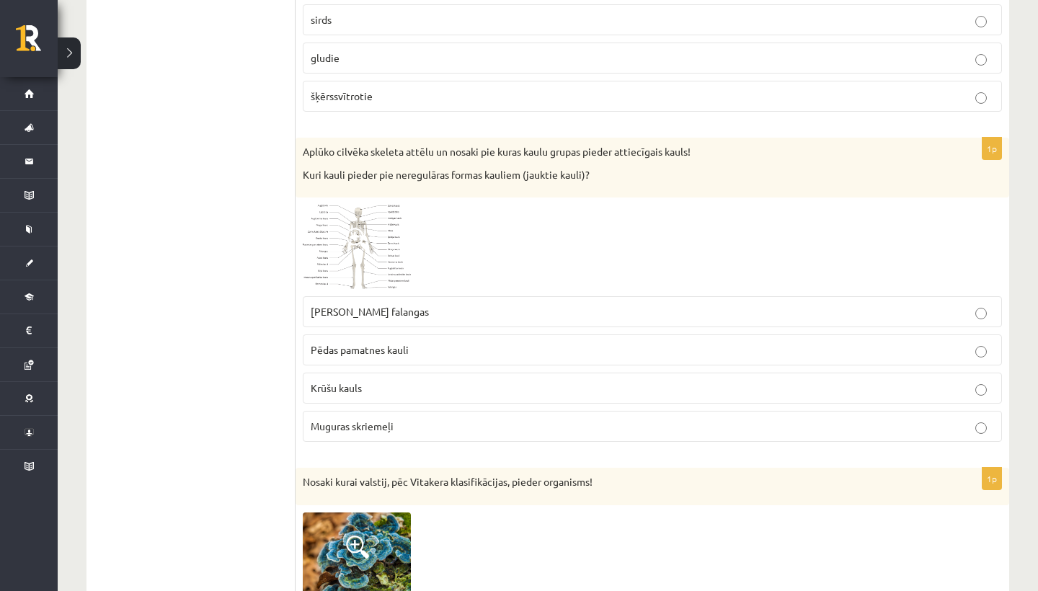
click at [334, 205] on img at bounding box center [357, 247] width 108 height 84
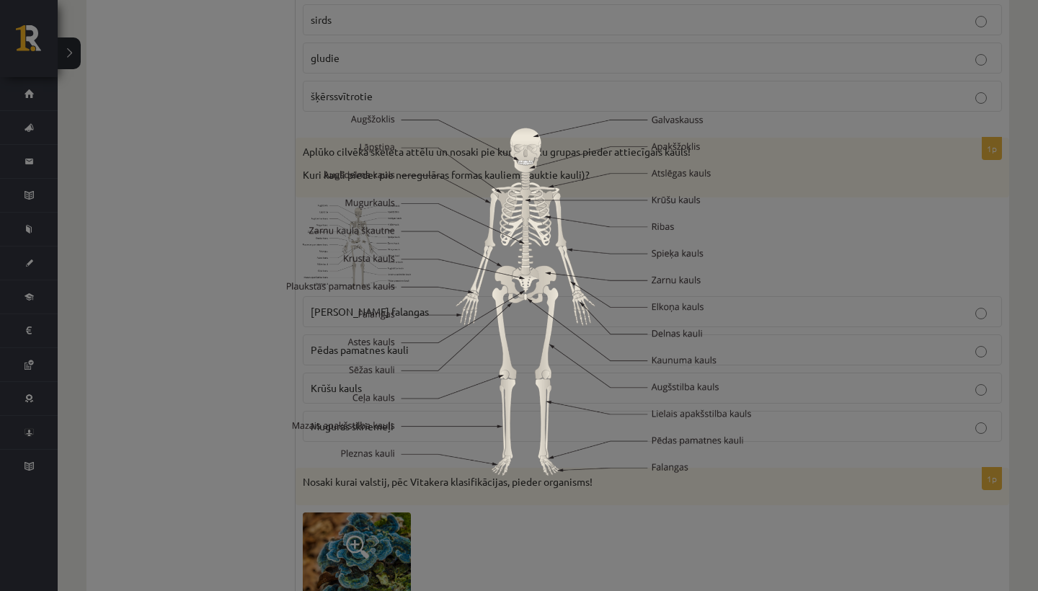
click at [335, 205] on img at bounding box center [519, 295] width 464 height 360
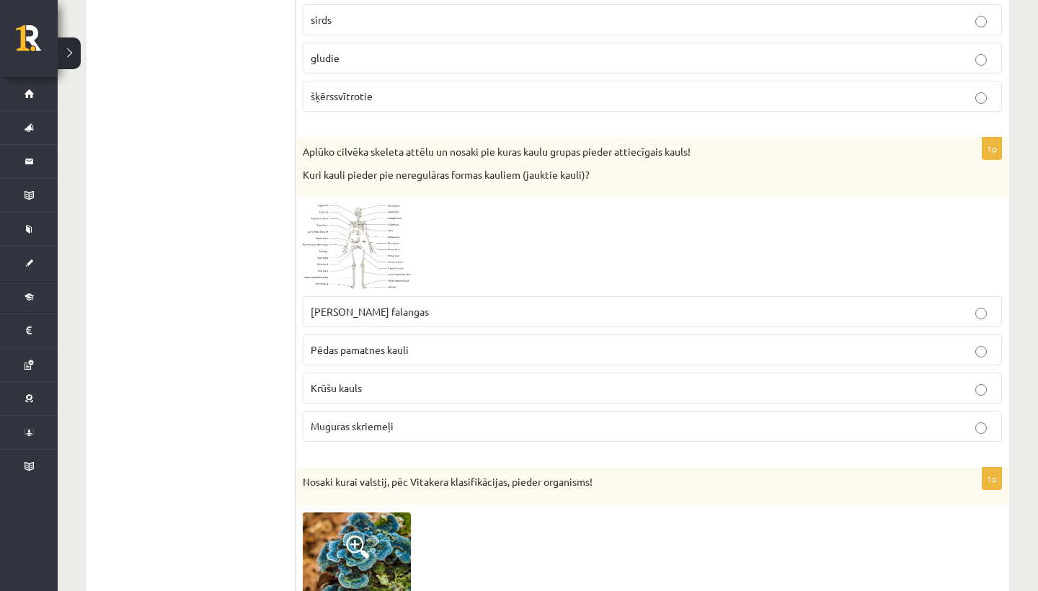
click at [360, 305] on span "[PERSON_NAME] falangas" at bounding box center [370, 311] width 118 height 13
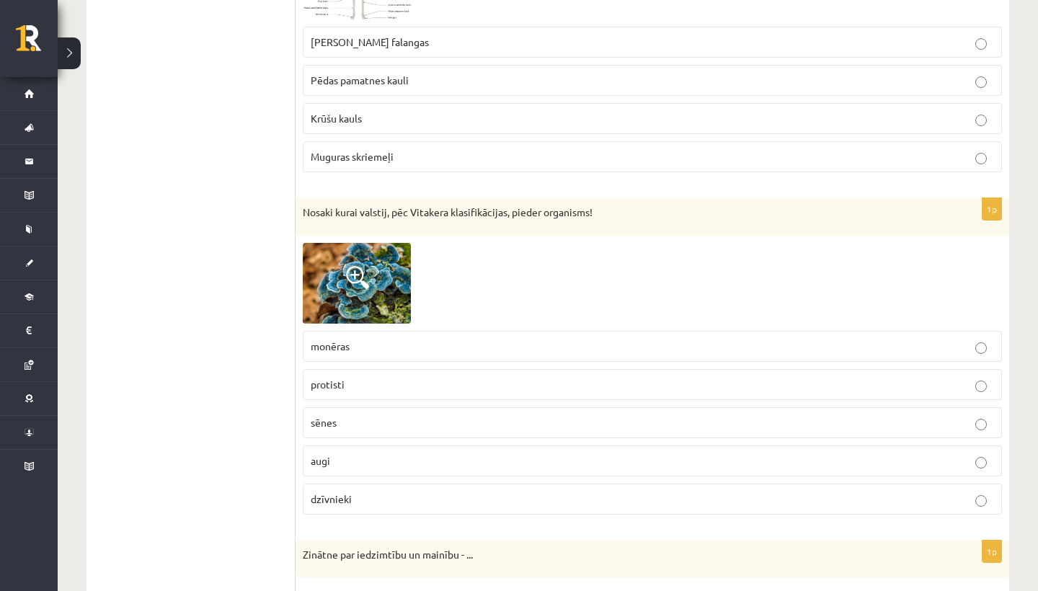
scroll to position [4767, 0]
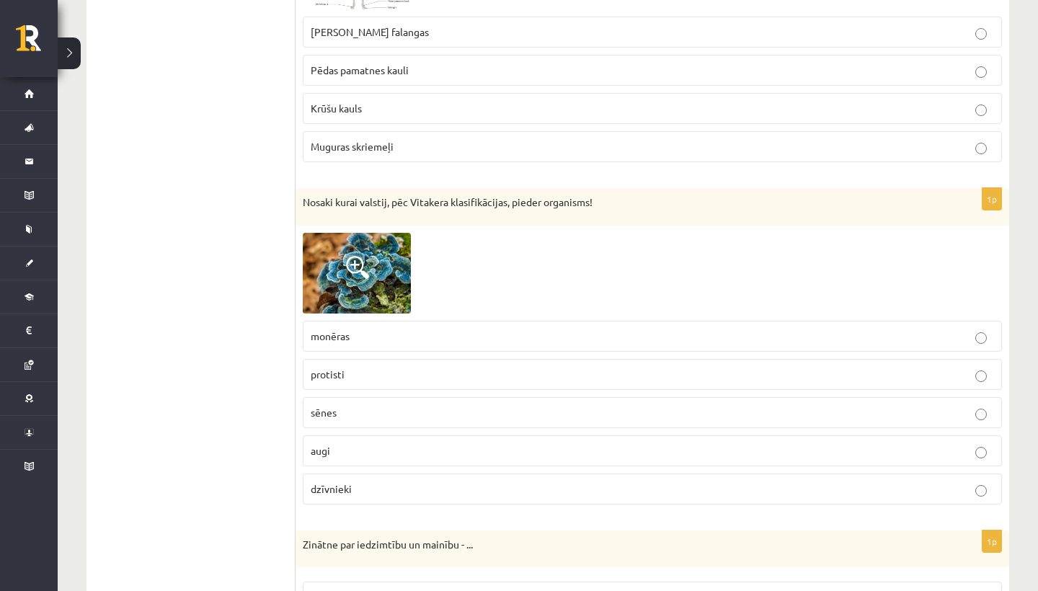
click at [372, 246] on img at bounding box center [357, 273] width 108 height 81
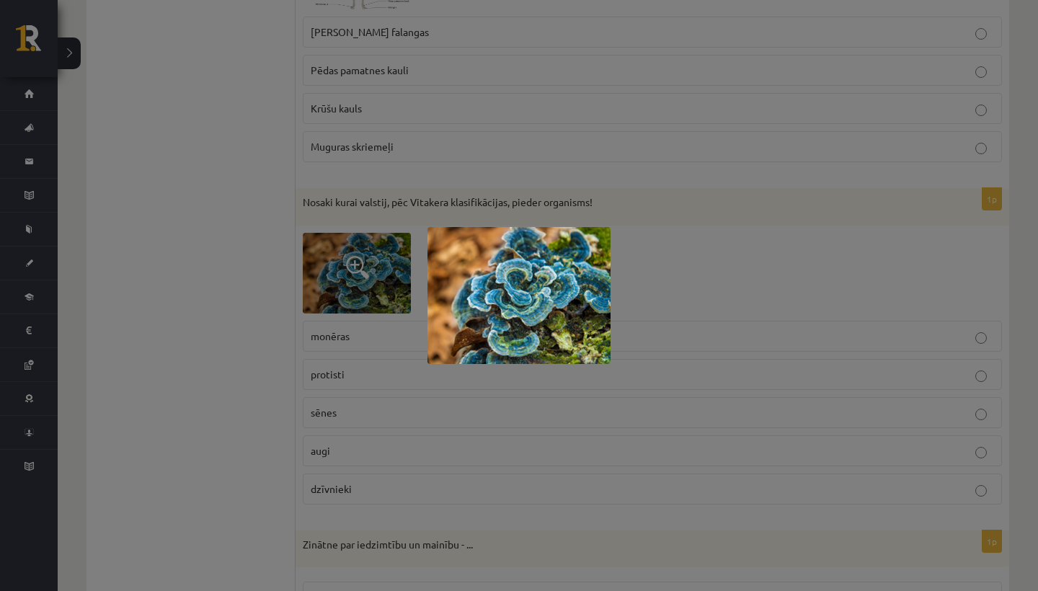
click at [349, 307] on div at bounding box center [519, 295] width 1038 height 591
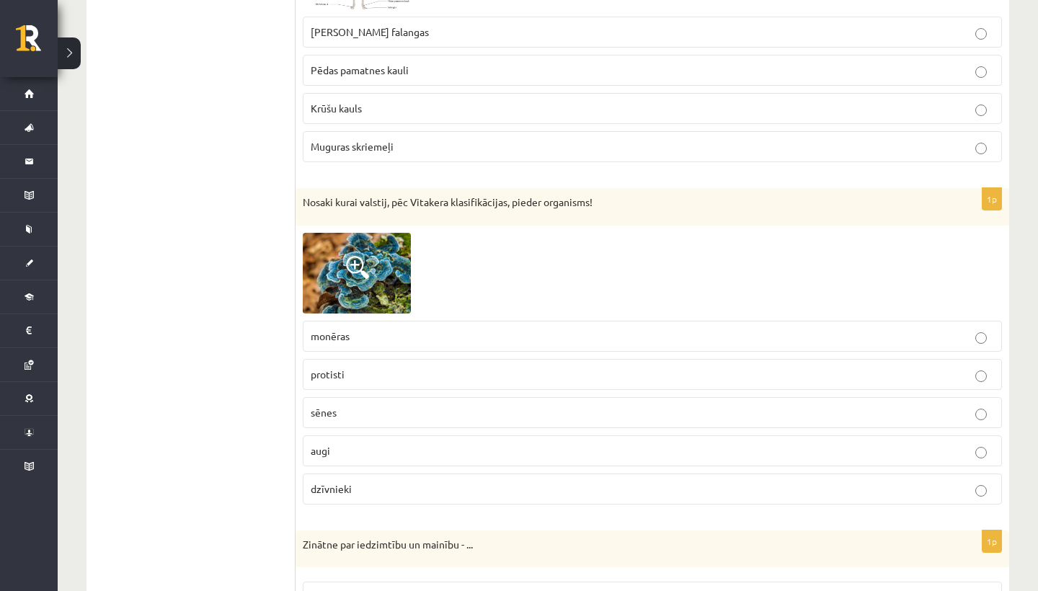
click at [353, 405] on p "sēnes" at bounding box center [652, 412] width 683 height 15
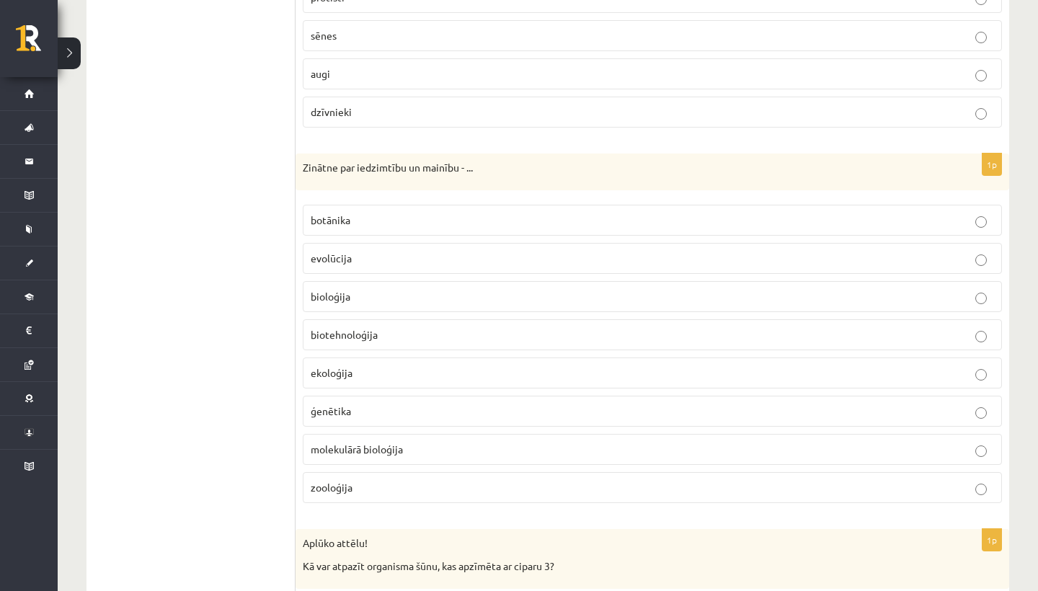
scroll to position [5145, 0]
click at [358, 395] on label "ģenētika" at bounding box center [652, 410] width 699 height 31
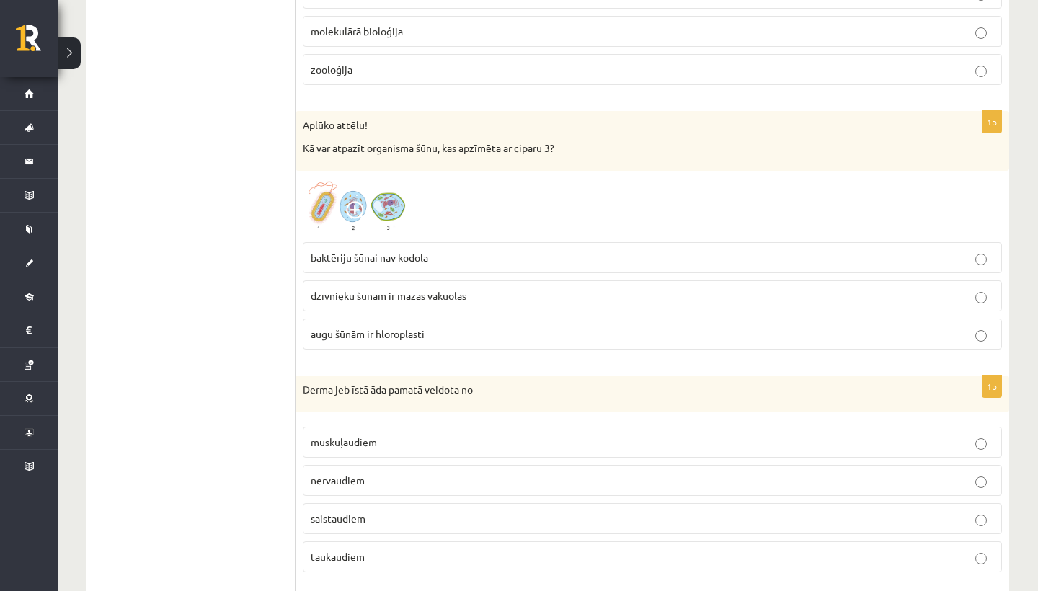
scroll to position [5563, 0]
click at [367, 200] on span at bounding box center [357, 211] width 23 height 23
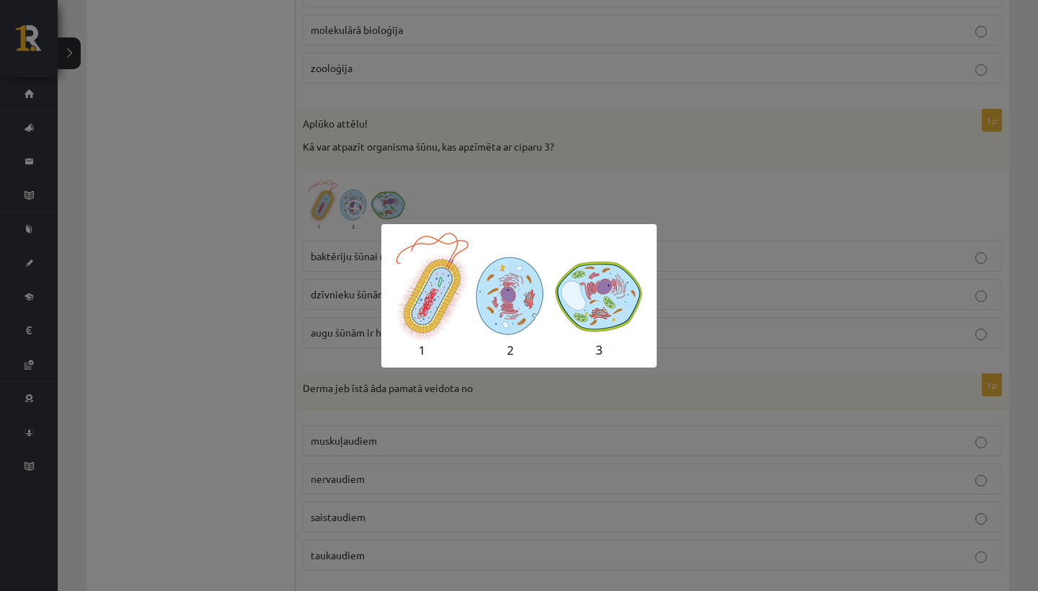
click at [687, 318] on div at bounding box center [519, 295] width 1038 height 591
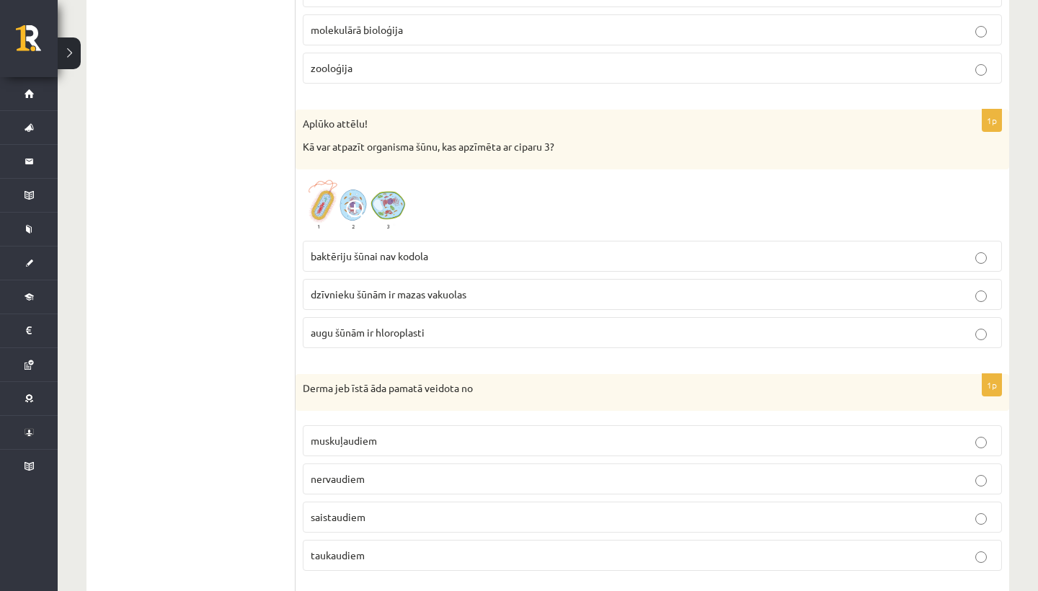
click at [654, 325] on p "augu šūnām ir hloroplasti" at bounding box center [652, 332] width 683 height 15
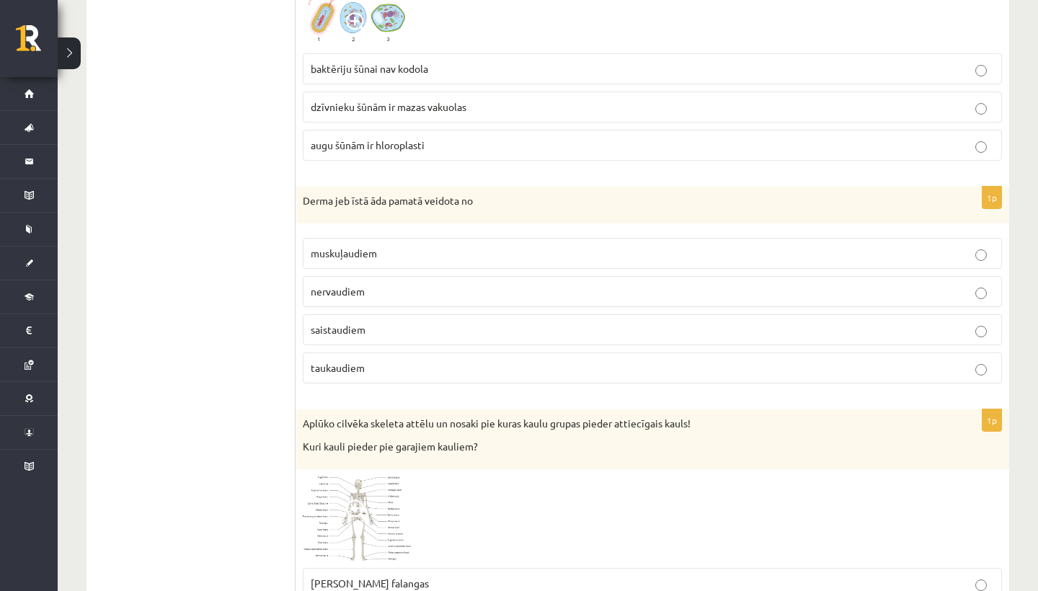
scroll to position [5756, 0]
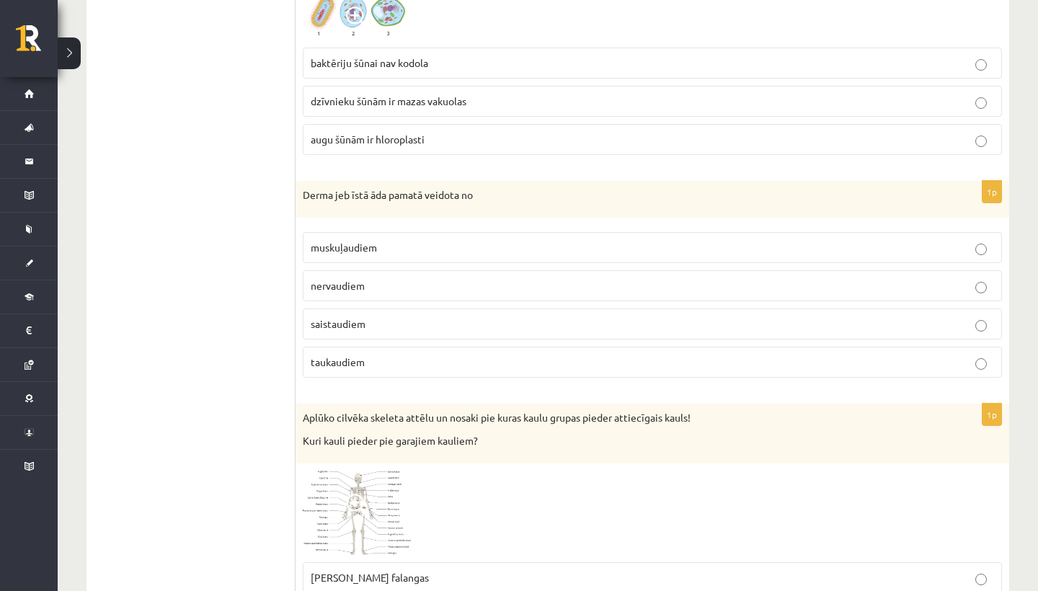
click at [406, 240] on p "muskuļaudiem" at bounding box center [652, 247] width 683 height 15
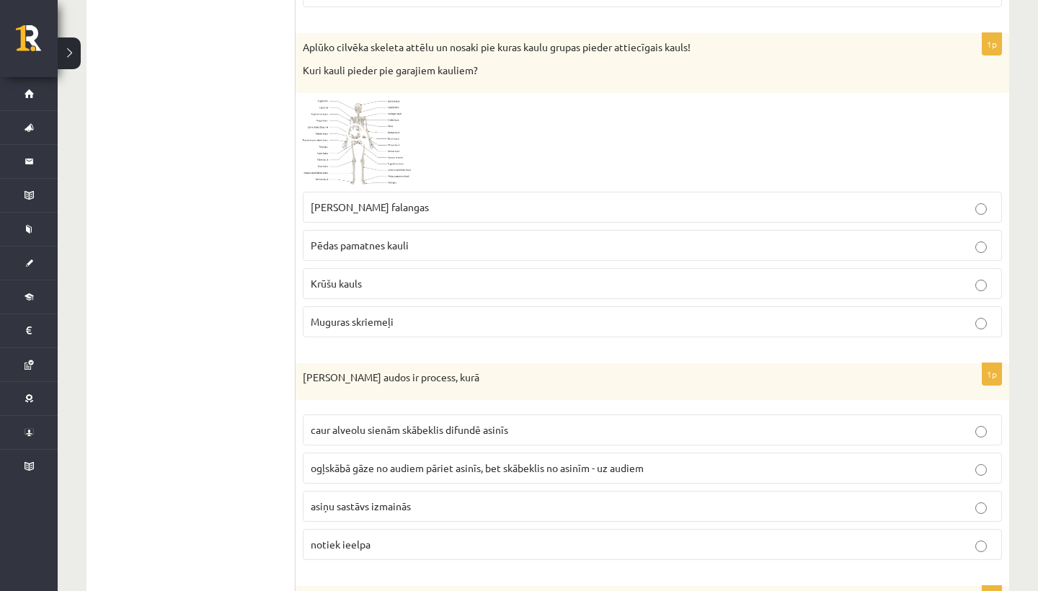
scroll to position [6120, 0]
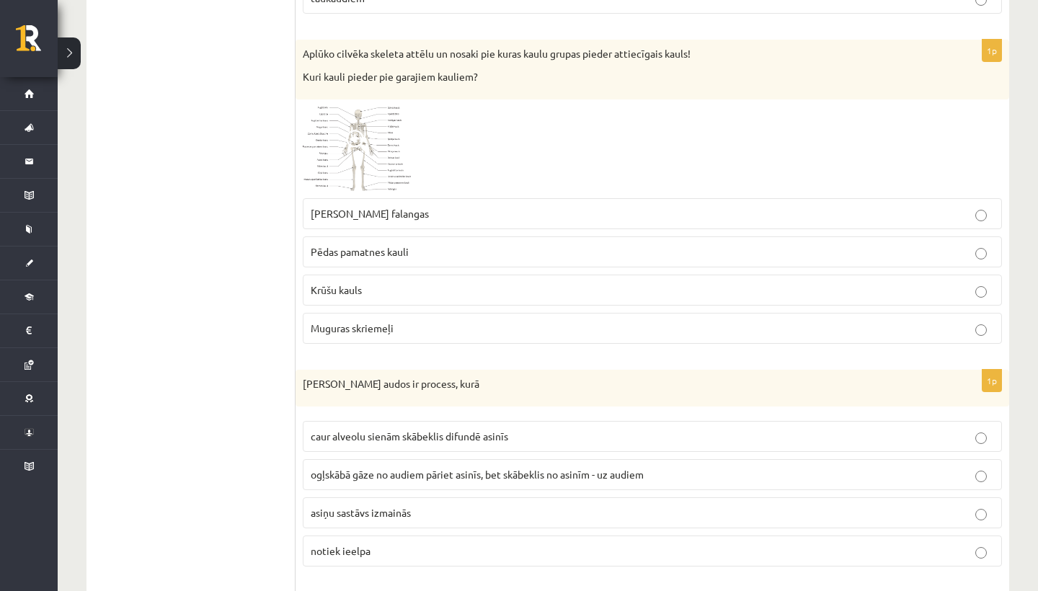
click at [355, 136] on span at bounding box center [357, 141] width 23 height 23
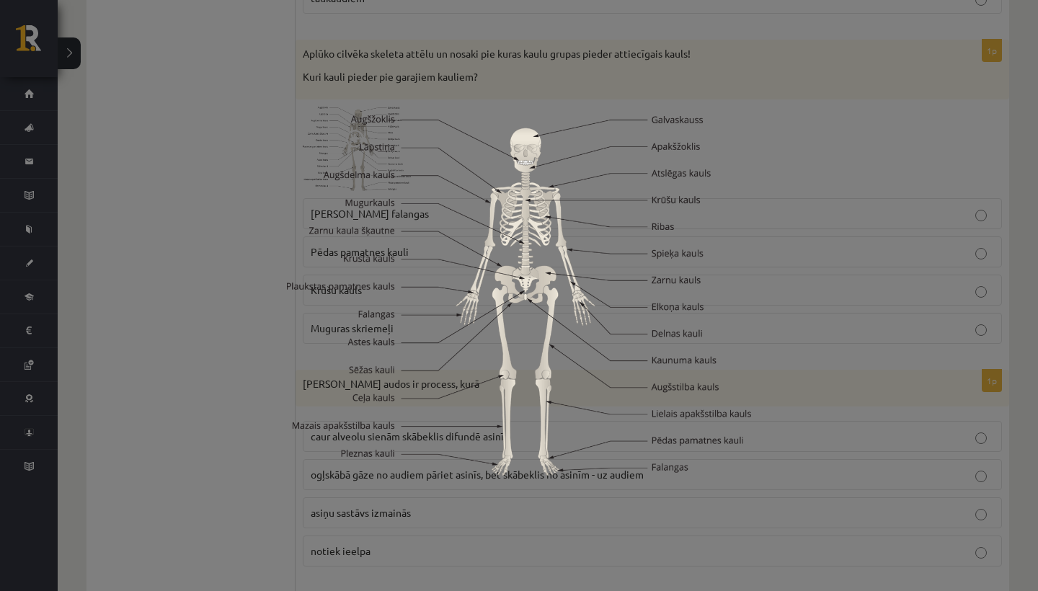
click at [646, 449] on img at bounding box center [519, 295] width 464 height 360
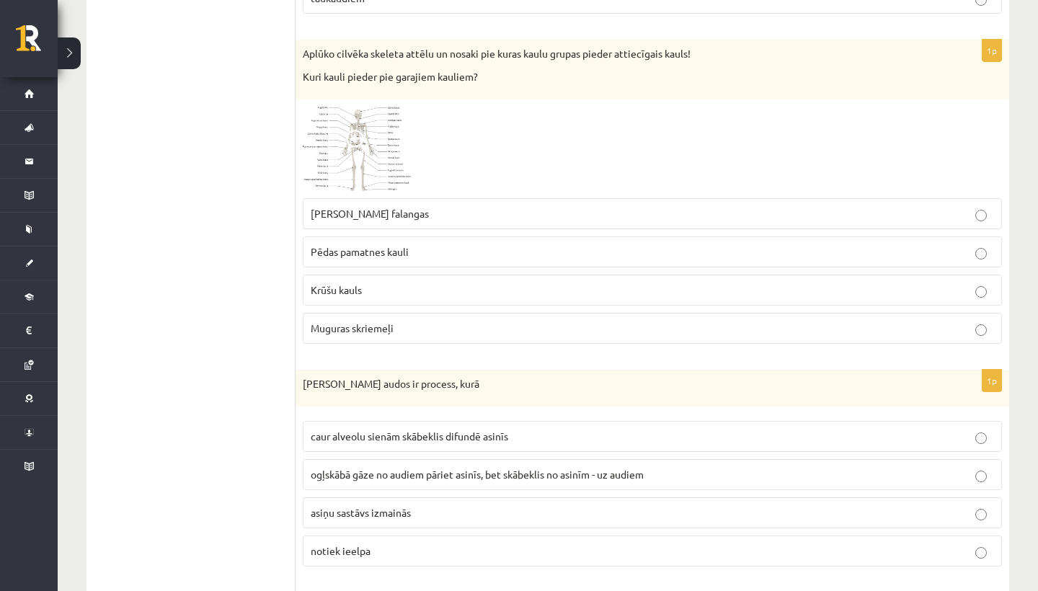
click at [352, 147] on img at bounding box center [357, 149] width 108 height 84
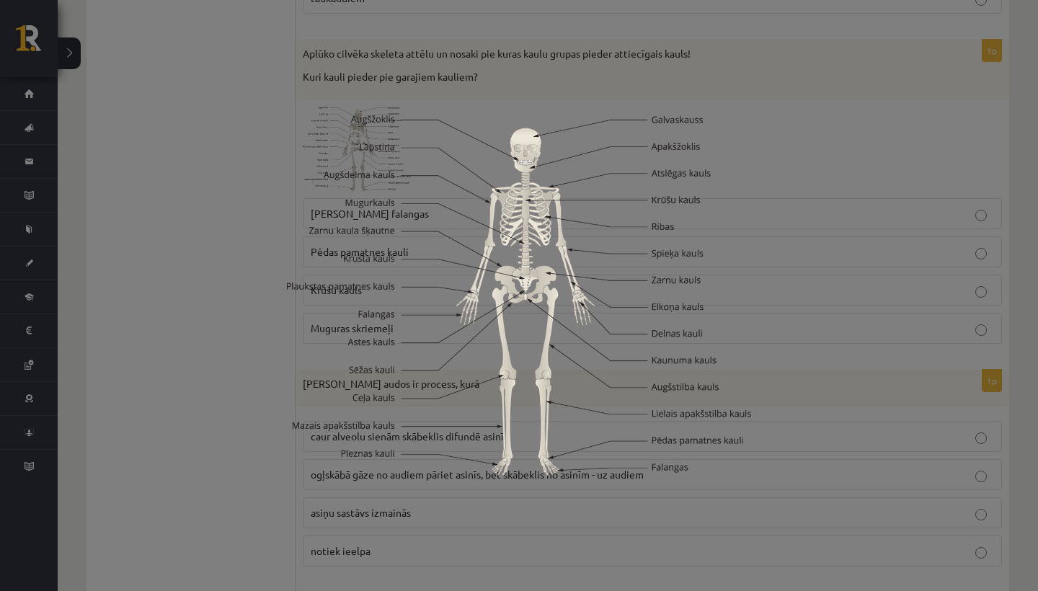
click at [530, 223] on img at bounding box center [519, 295] width 464 height 360
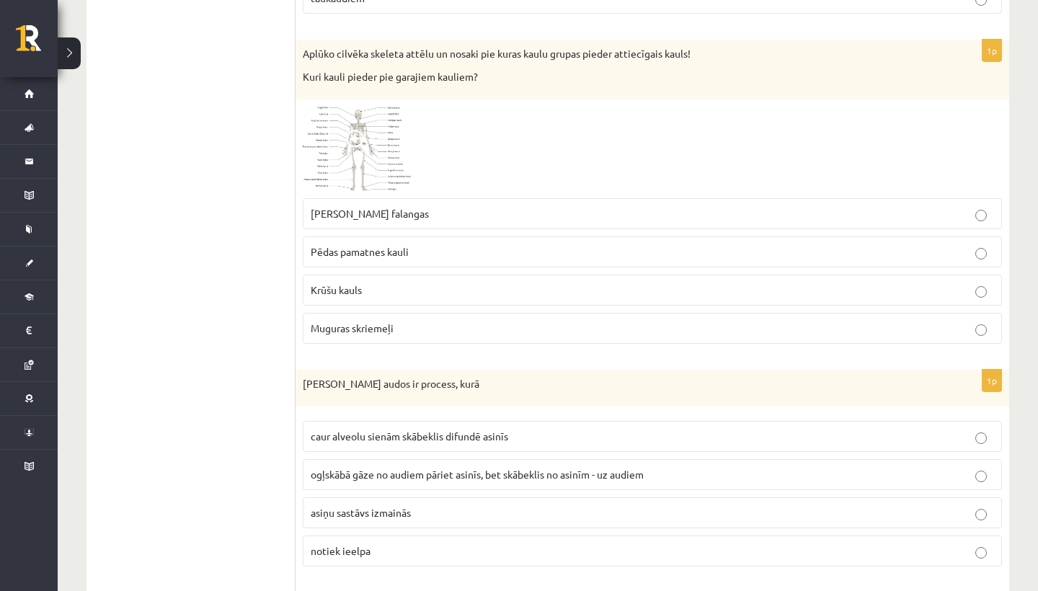
click at [349, 133] on span at bounding box center [357, 141] width 23 height 23
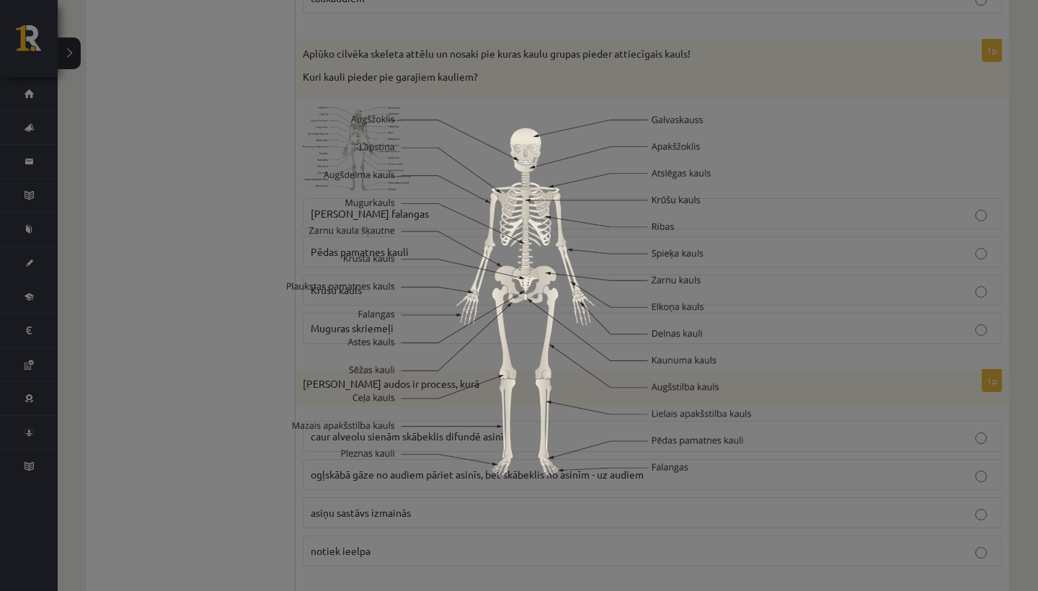
click at [375, 321] on img at bounding box center [519, 295] width 464 height 360
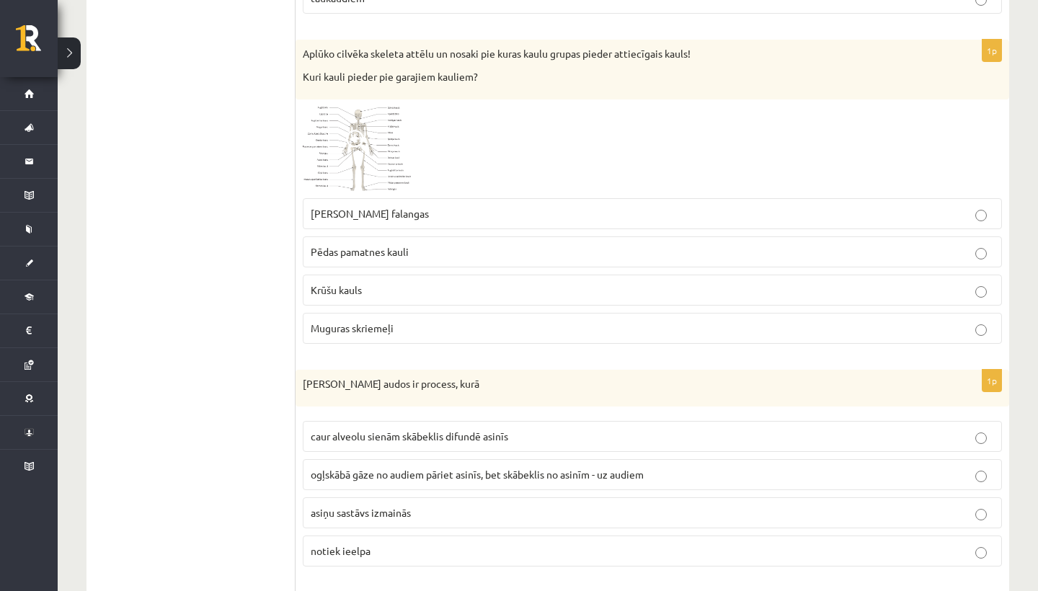
click at [379, 154] on img at bounding box center [357, 149] width 108 height 84
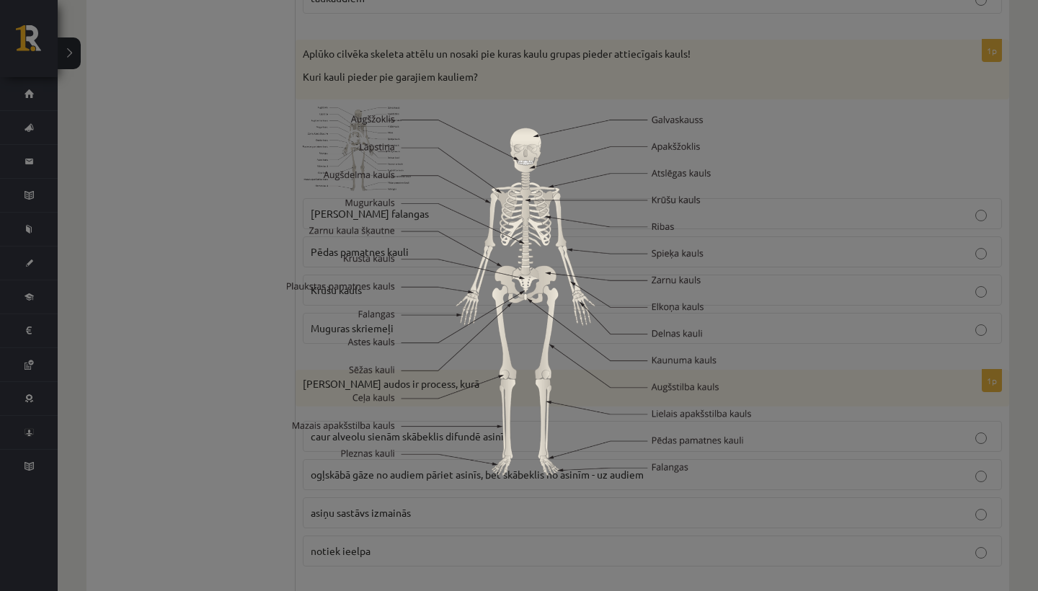
click at [381, 165] on img at bounding box center [519, 295] width 464 height 360
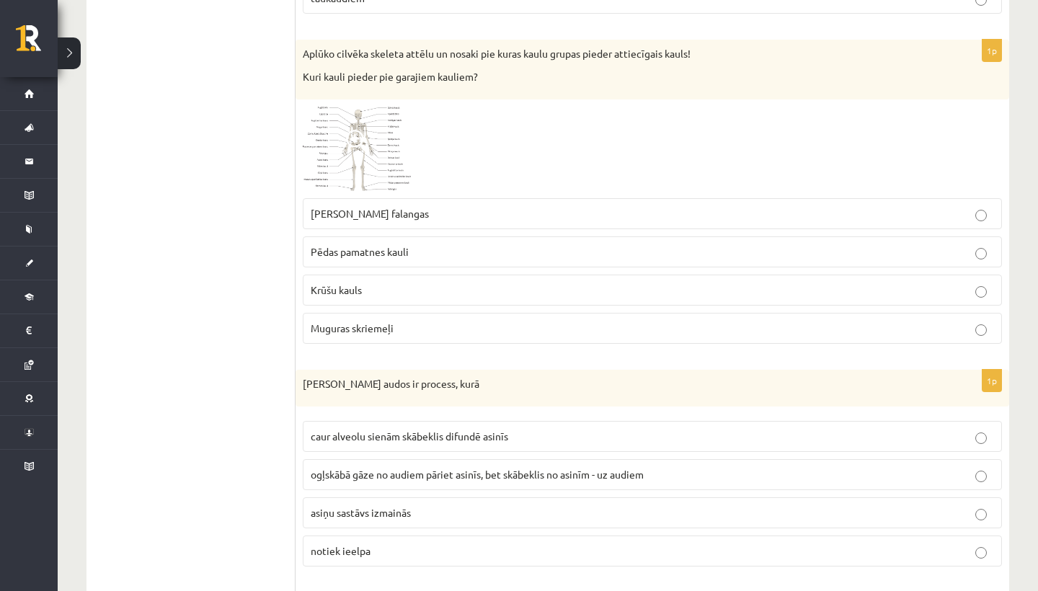
click at [378, 275] on label "Krūšu kauls" at bounding box center [652, 290] width 699 height 31
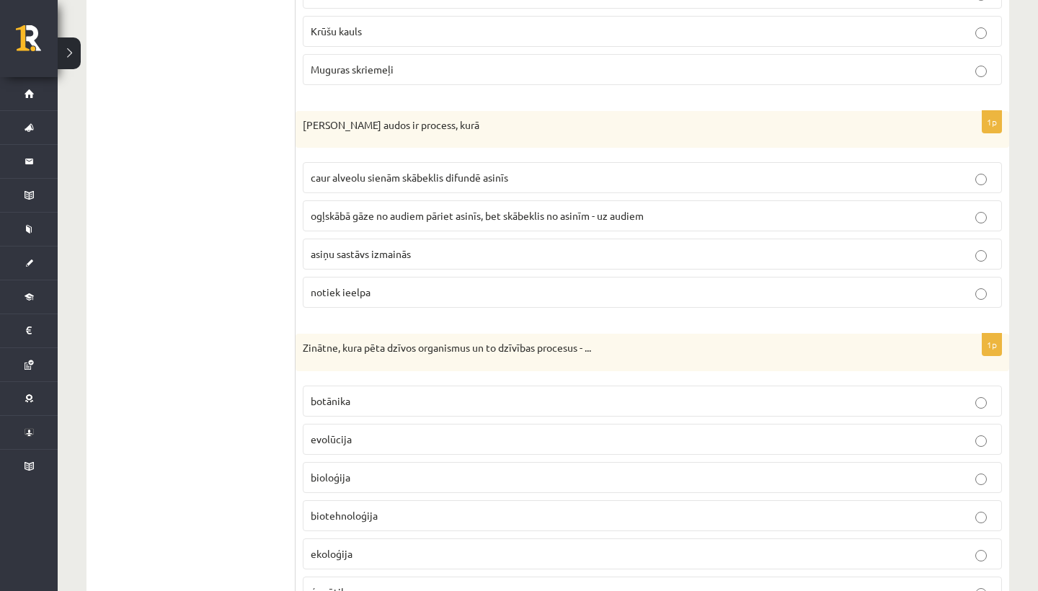
scroll to position [6379, 0]
click at [439, 209] on span "ogļskābā gāze no audiem pāriet asinīs, bet skābeklis no asinīm - uz audiem" at bounding box center [477, 215] width 333 height 13
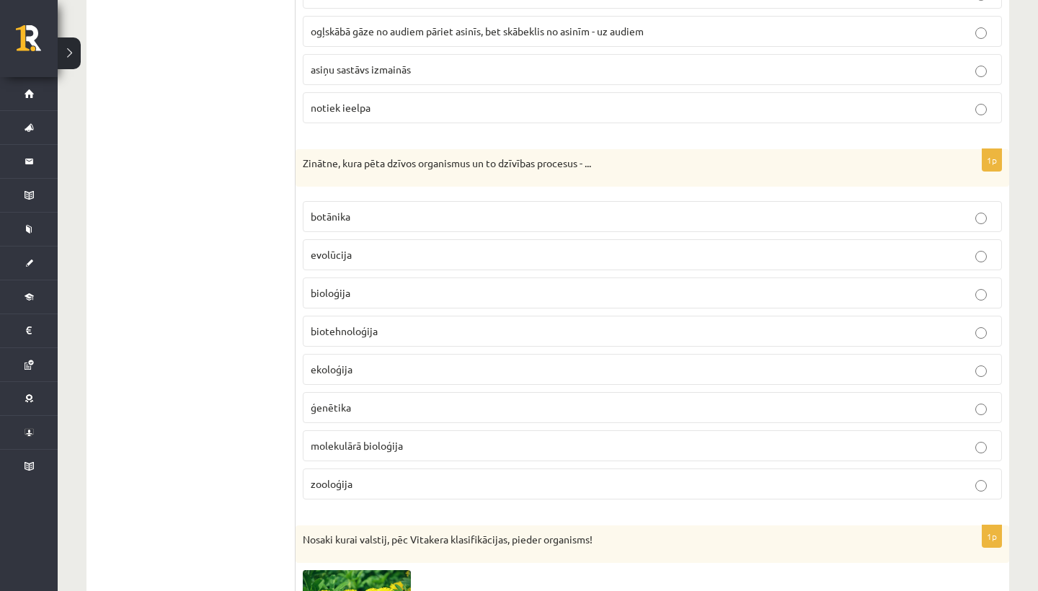
scroll to position [6564, 0]
click at [384, 476] on p "zooloģija" at bounding box center [652, 483] width 683 height 15
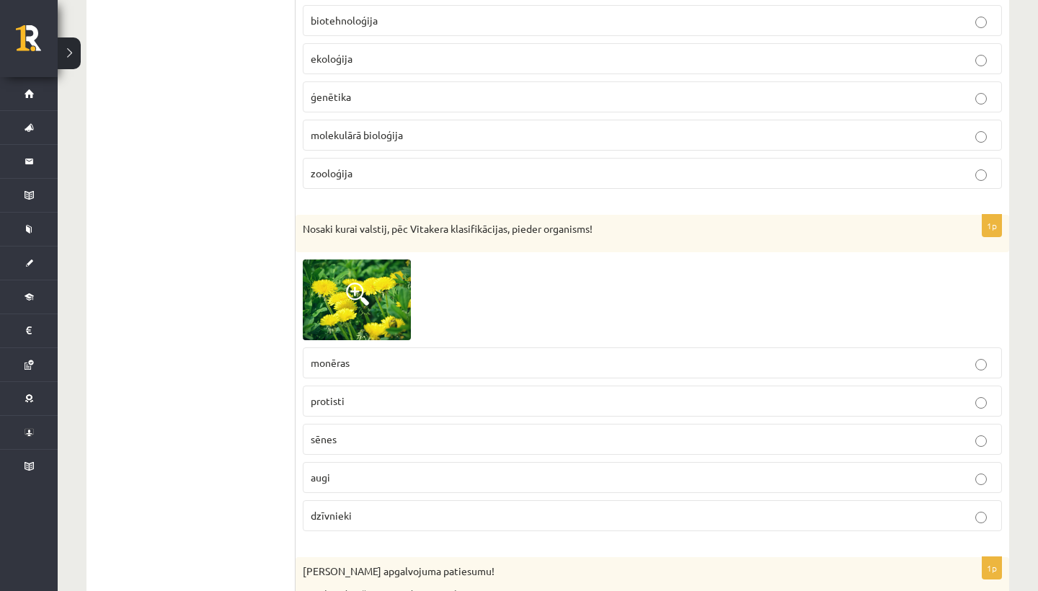
scroll to position [6875, 0]
click at [385, 469] on p "augi" at bounding box center [652, 476] width 683 height 15
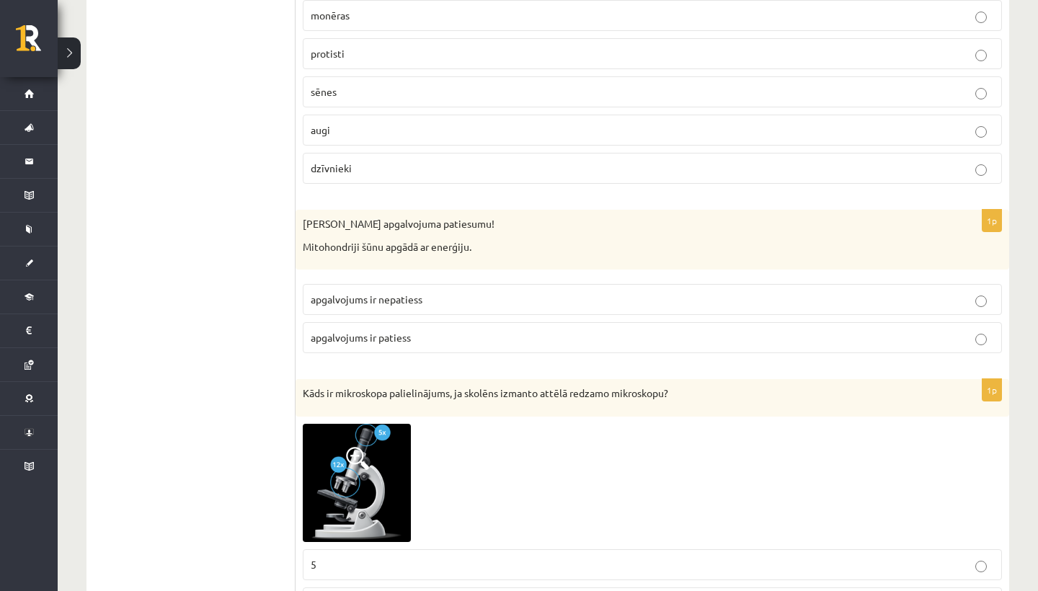
scroll to position [7221, 0]
click at [422, 293] on span "apgalvojums ir nepatiess" at bounding box center [367, 299] width 112 height 13
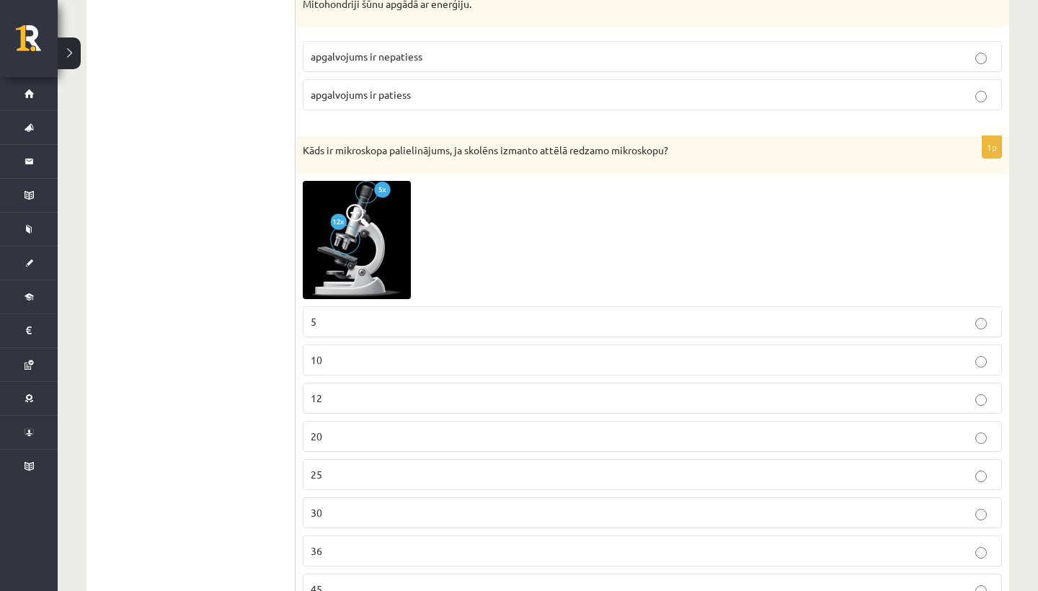
scroll to position [7464, 0]
click at [363, 233] on img at bounding box center [357, 240] width 108 height 118
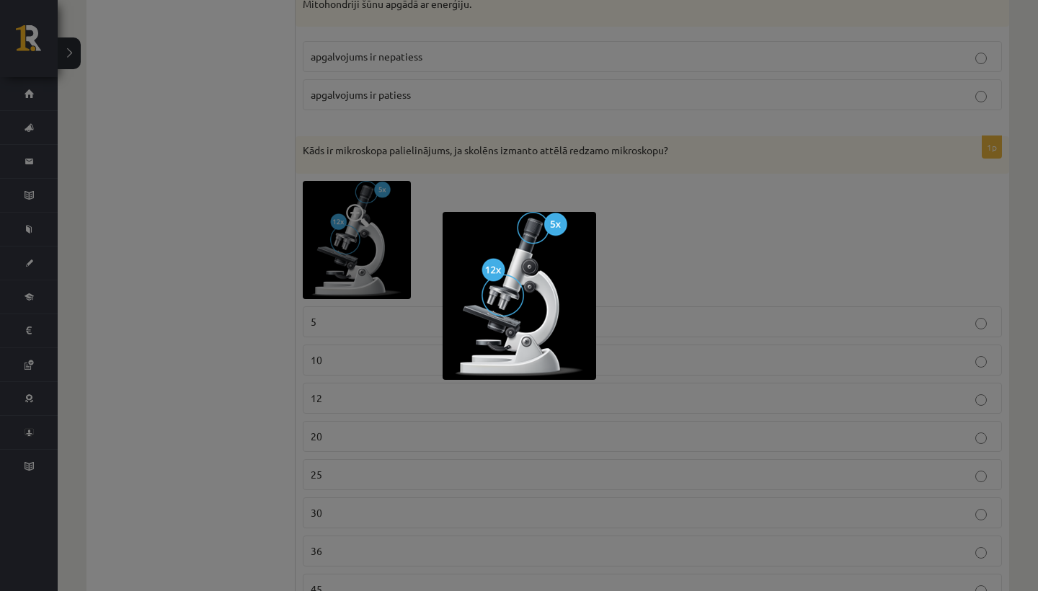
click at [476, 167] on div at bounding box center [519, 295] width 1038 height 591
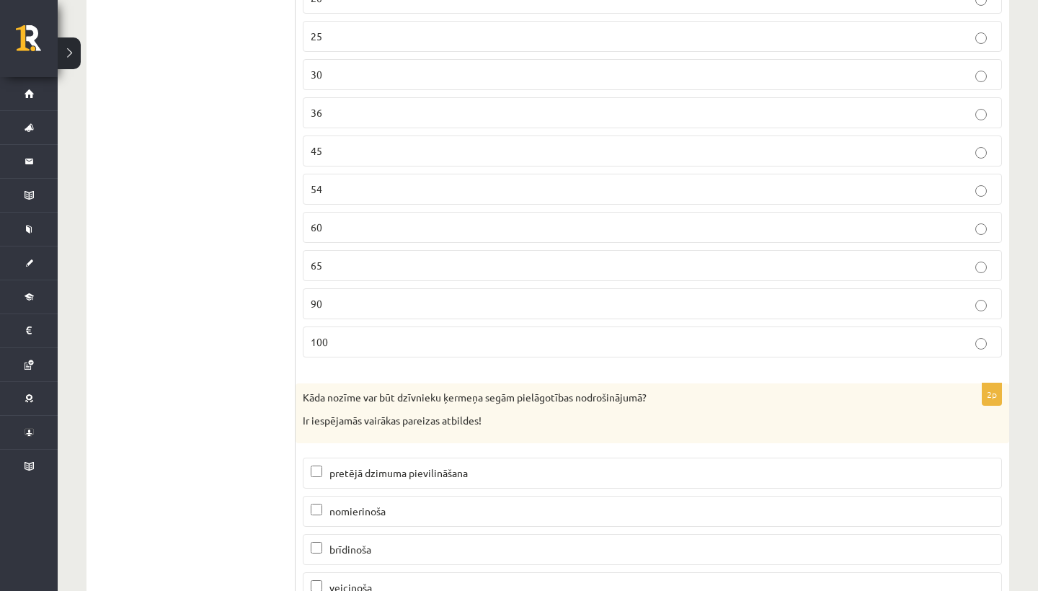
scroll to position [7886, 0]
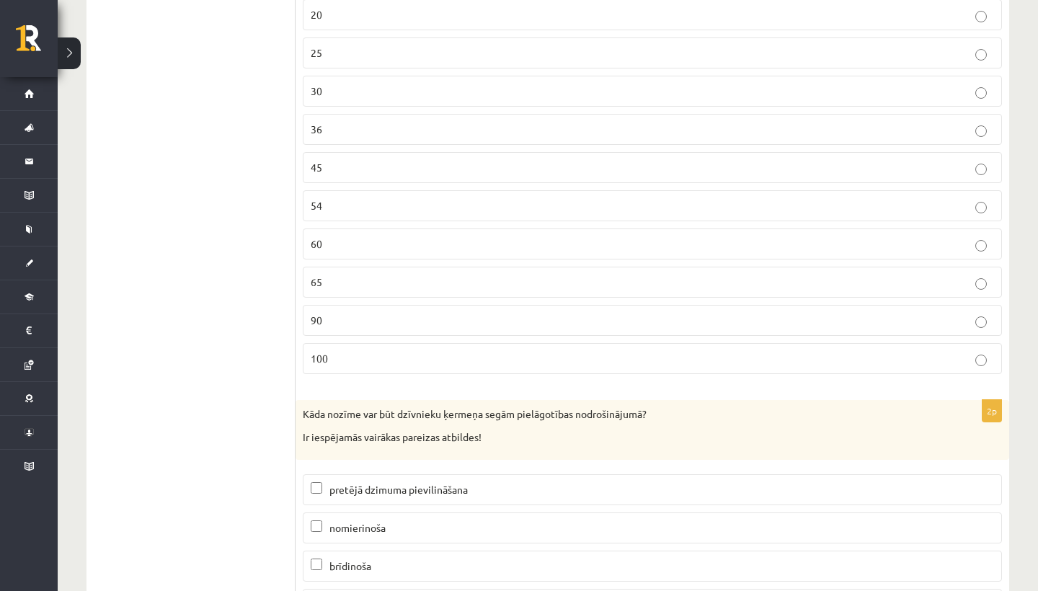
click at [460, 236] on p "60" at bounding box center [652, 243] width 683 height 15
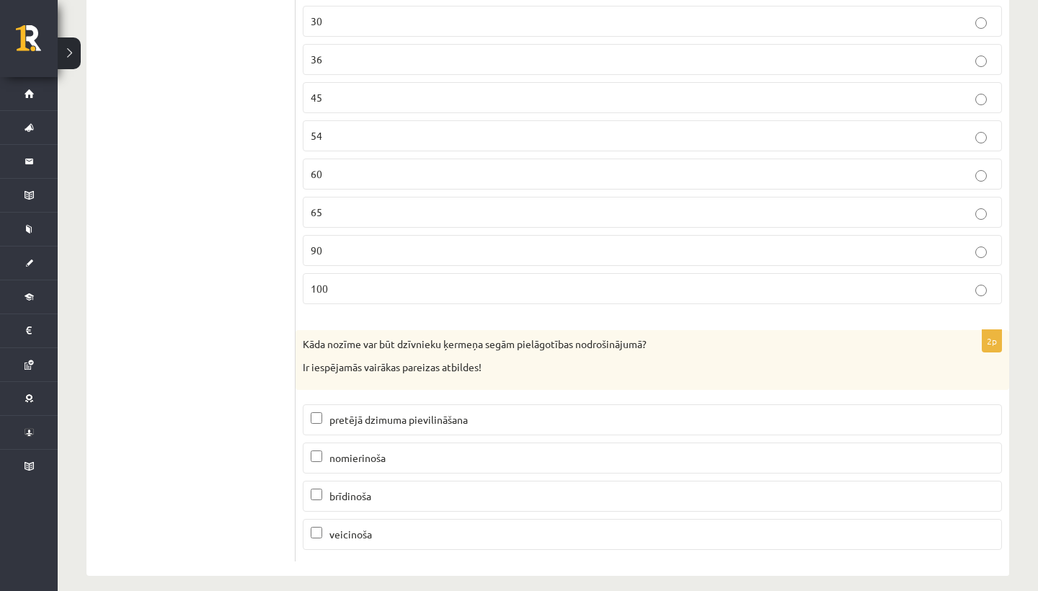
scroll to position [7954, 0]
click at [417, 490] on p "brīdinoša" at bounding box center [652, 497] width 683 height 15
click at [419, 528] on label "veicinoša" at bounding box center [652, 535] width 699 height 31
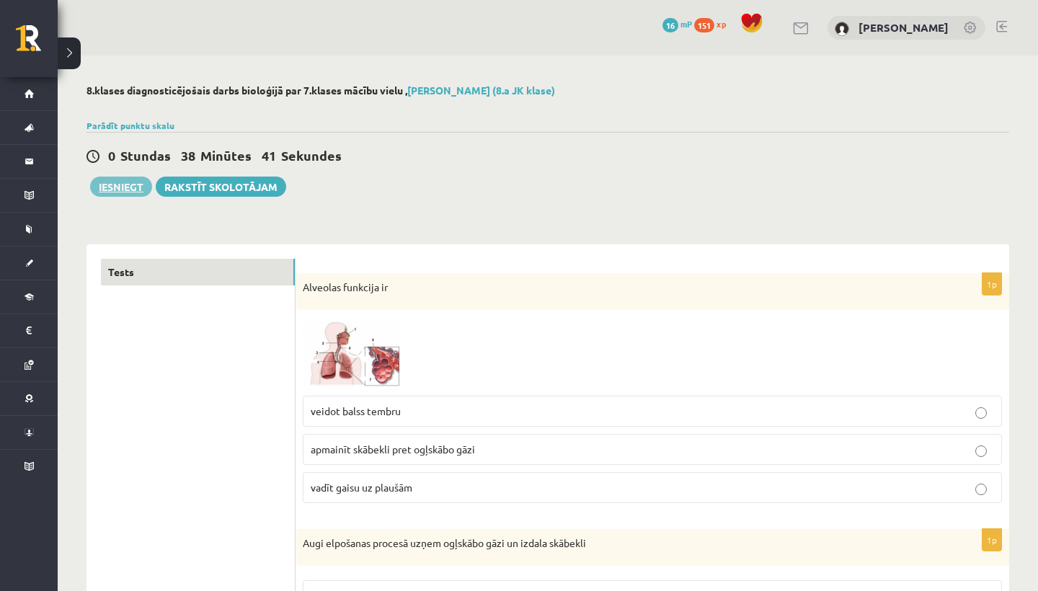
scroll to position [0, 0]
click at [128, 182] on button "Iesniegt" at bounding box center [121, 187] width 62 height 20
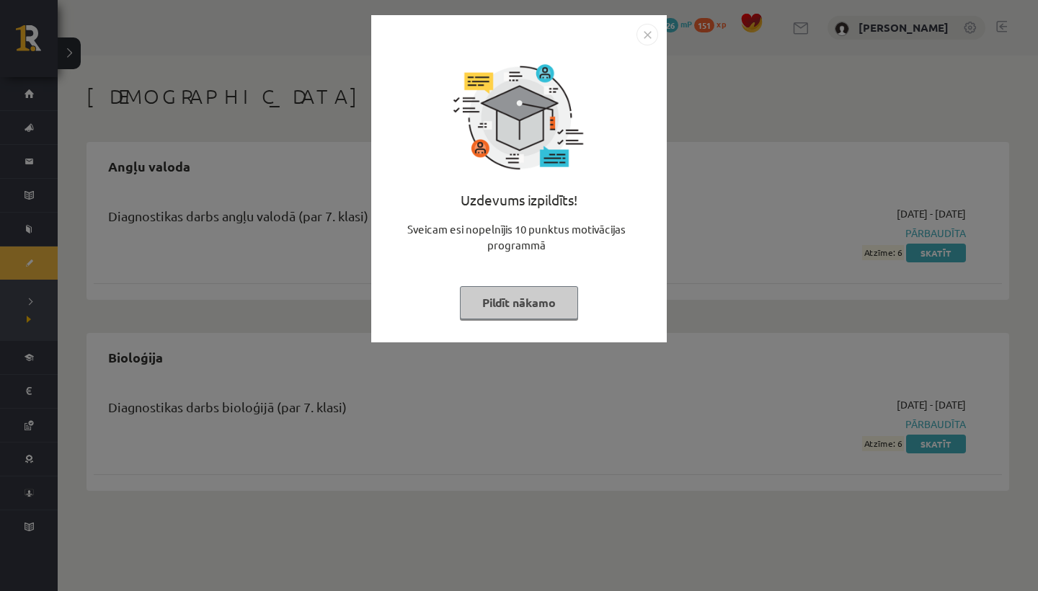
click at [647, 33] on img "Close" at bounding box center [647, 35] width 22 height 22
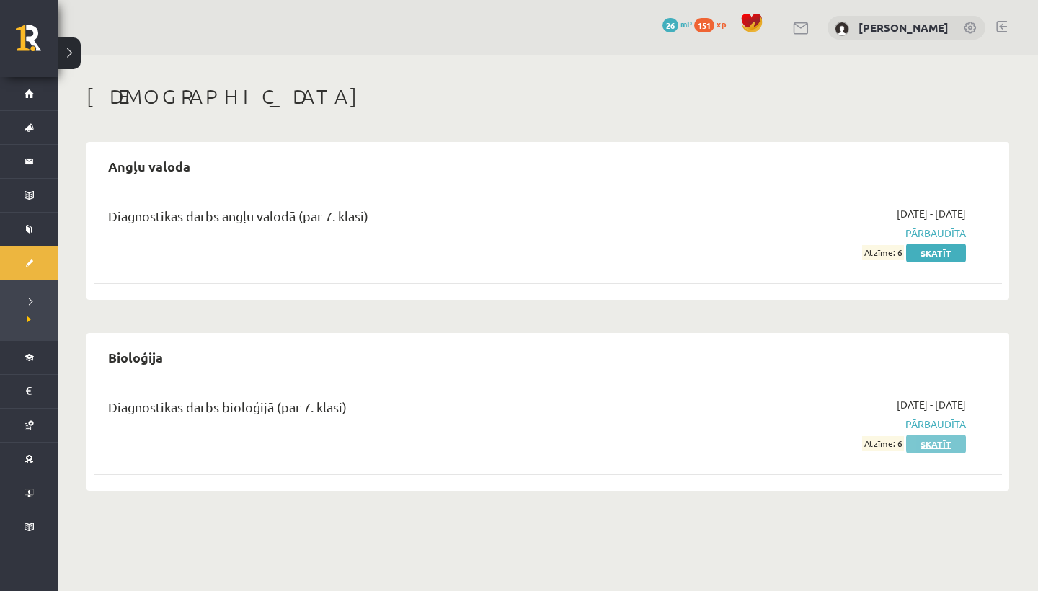
click at [955, 440] on link "Skatīt" at bounding box center [936, 443] width 60 height 19
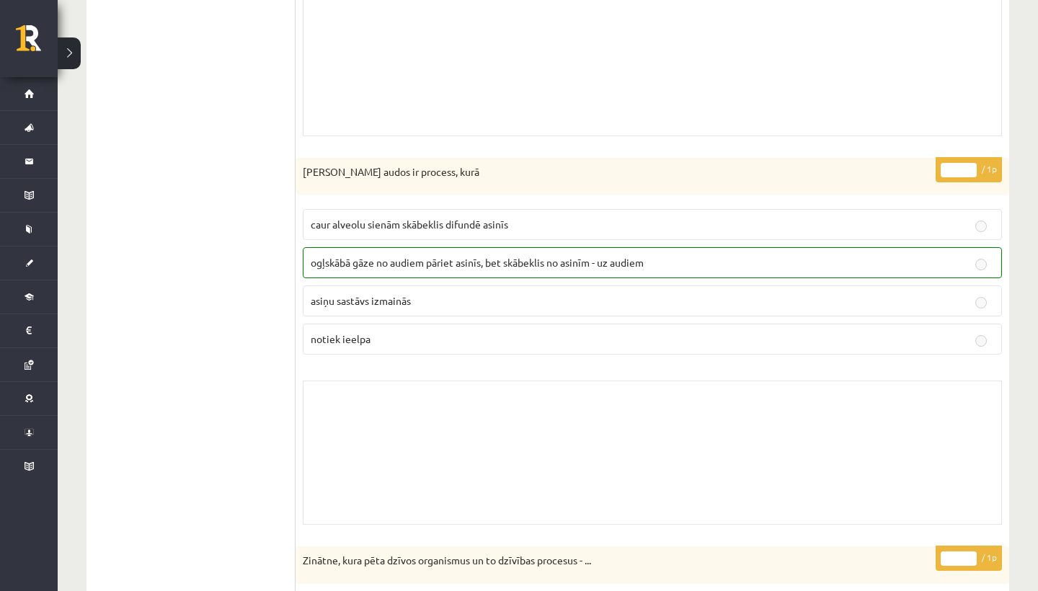
scroll to position [9623, 0]
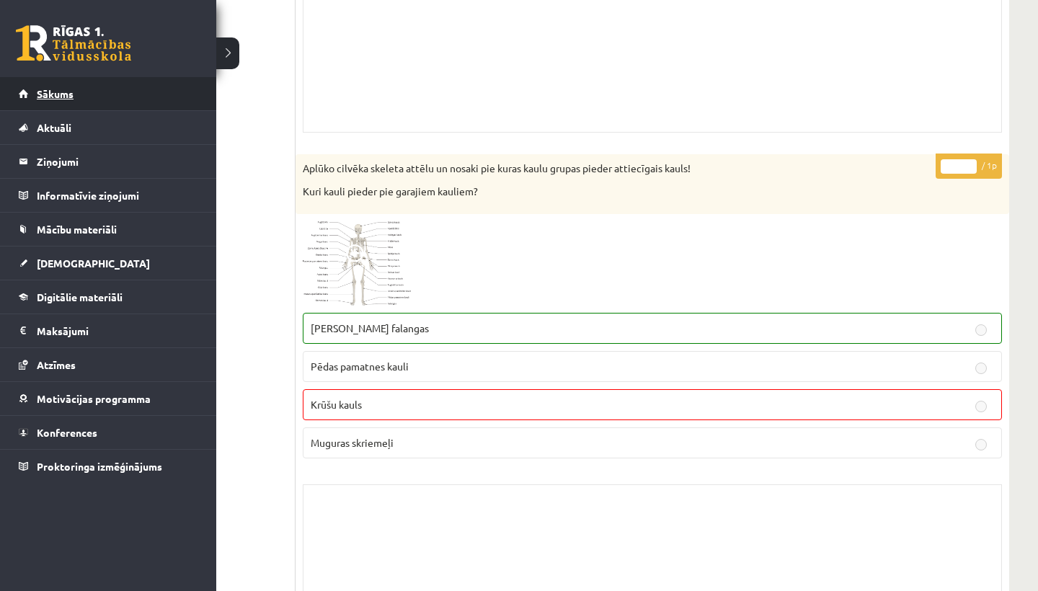
click at [40, 92] on span "Sākums" at bounding box center [55, 93] width 37 height 13
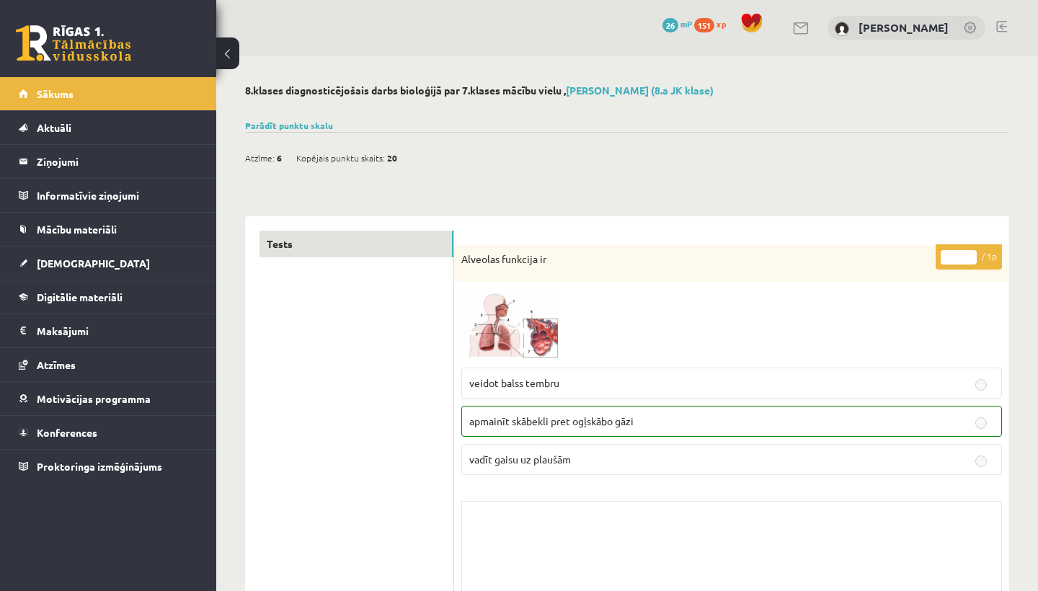
scroll to position [3595, 0]
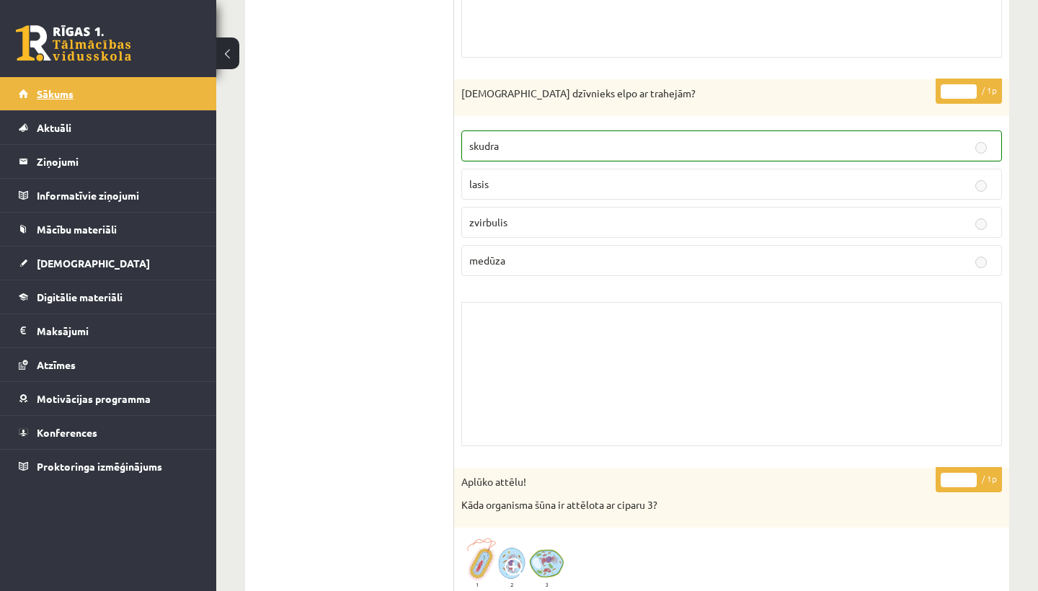
click at [41, 100] on link "Sākums" at bounding box center [108, 93] width 179 height 33
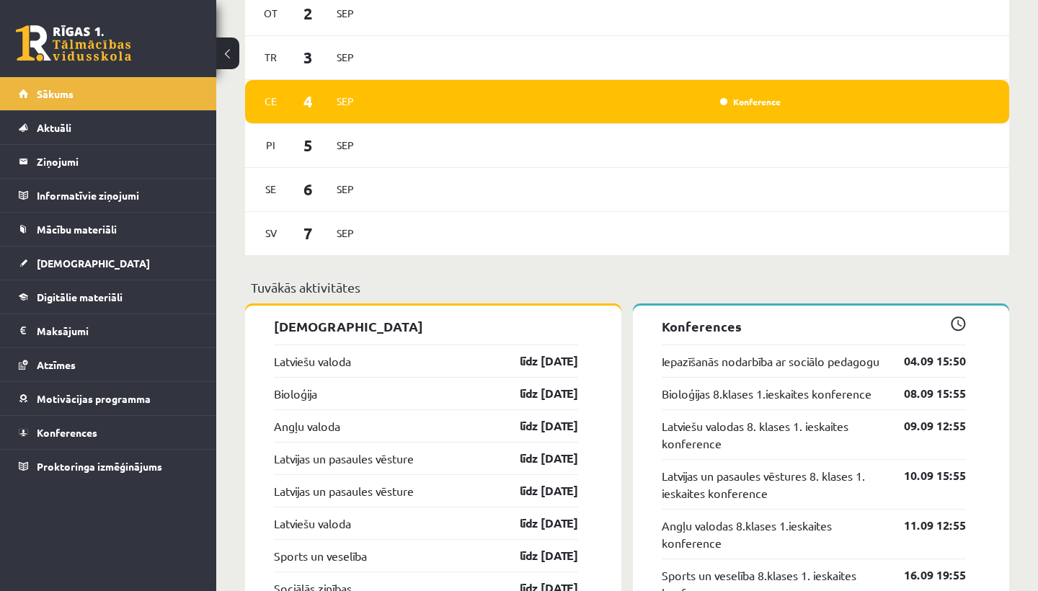
scroll to position [1156, 0]
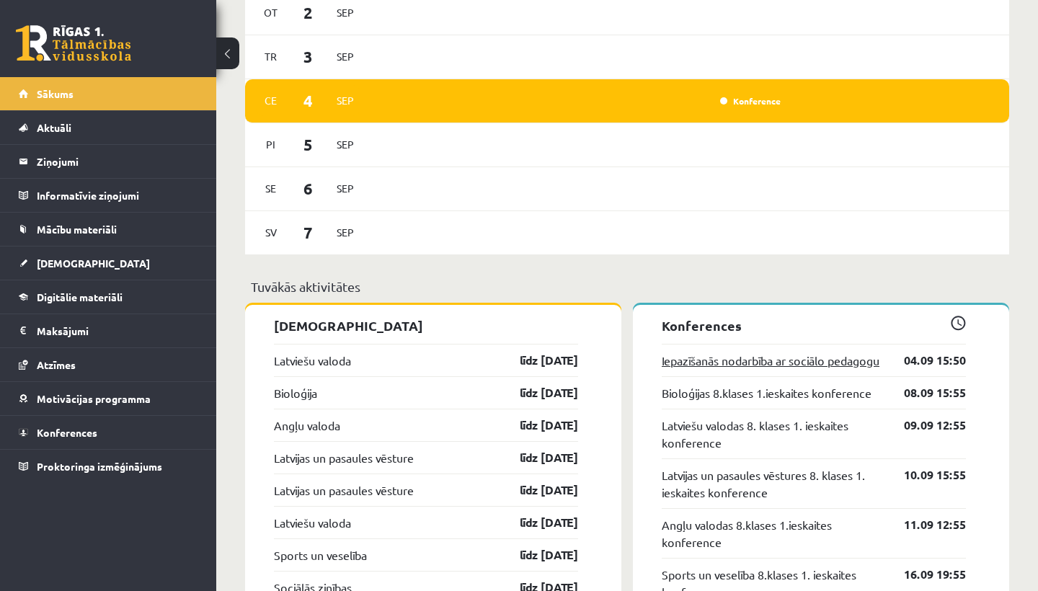
click at [712, 369] on link "Iepazīšanās nodarbība ar sociālo pedagogu" at bounding box center [770, 360] width 218 height 17
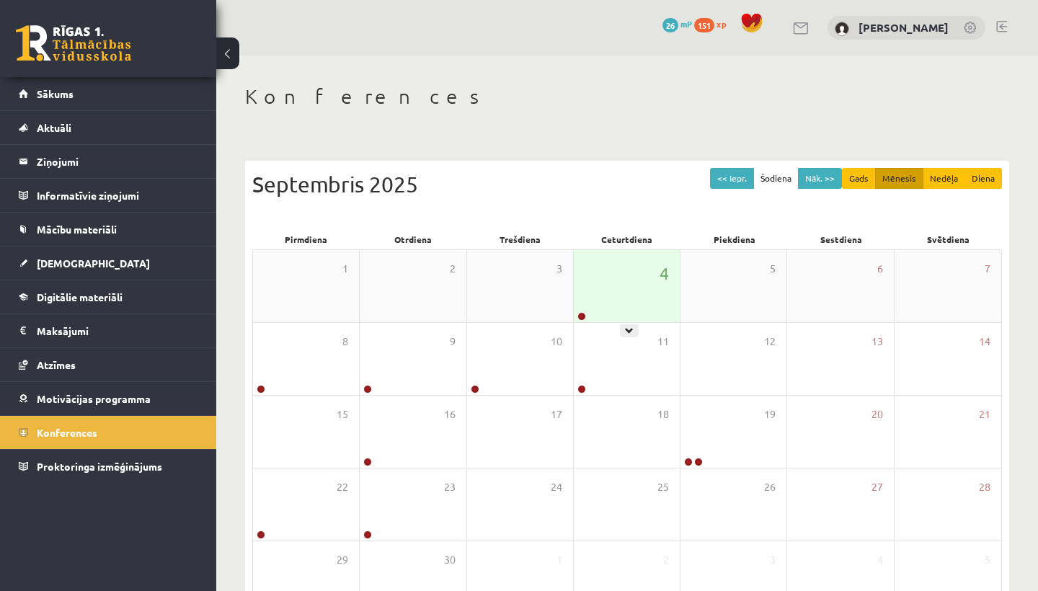
click at [605, 284] on div "4" at bounding box center [627, 286] width 106 height 72
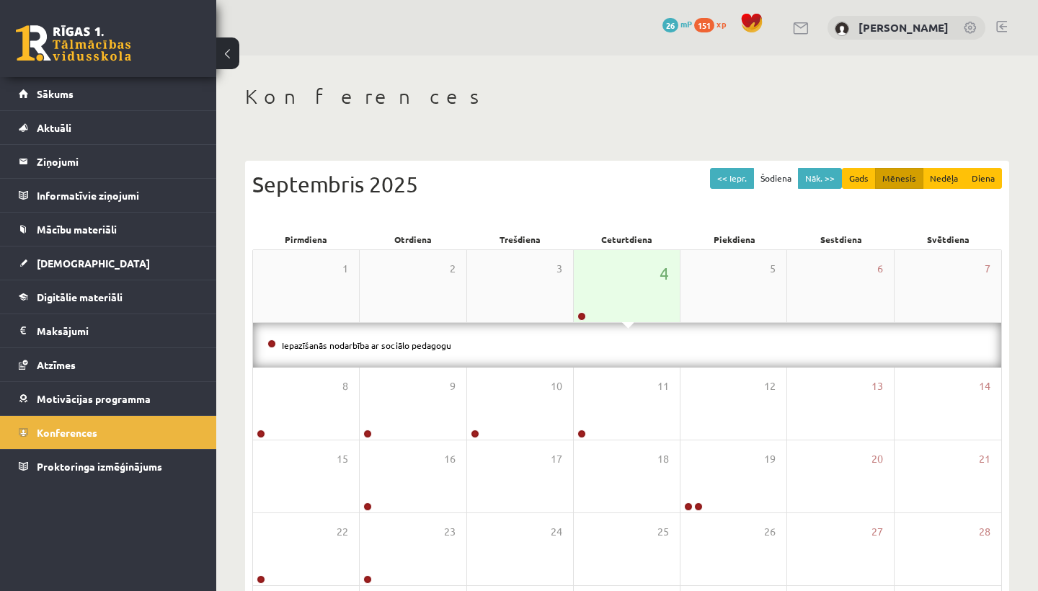
click at [641, 269] on div "4" at bounding box center [627, 286] width 106 height 72
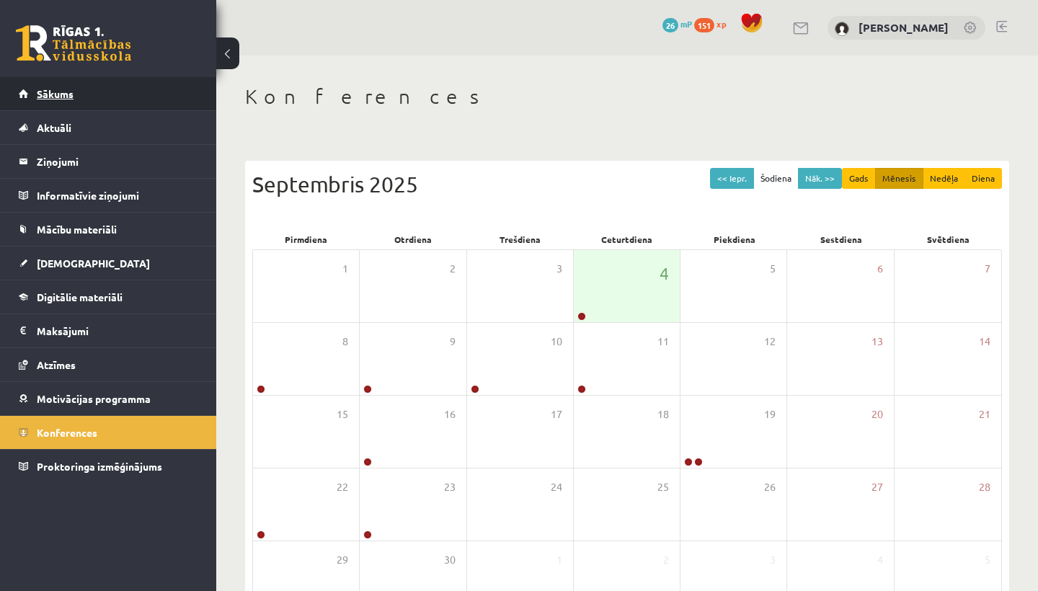
click at [160, 90] on link "Sākums" at bounding box center [108, 93] width 179 height 33
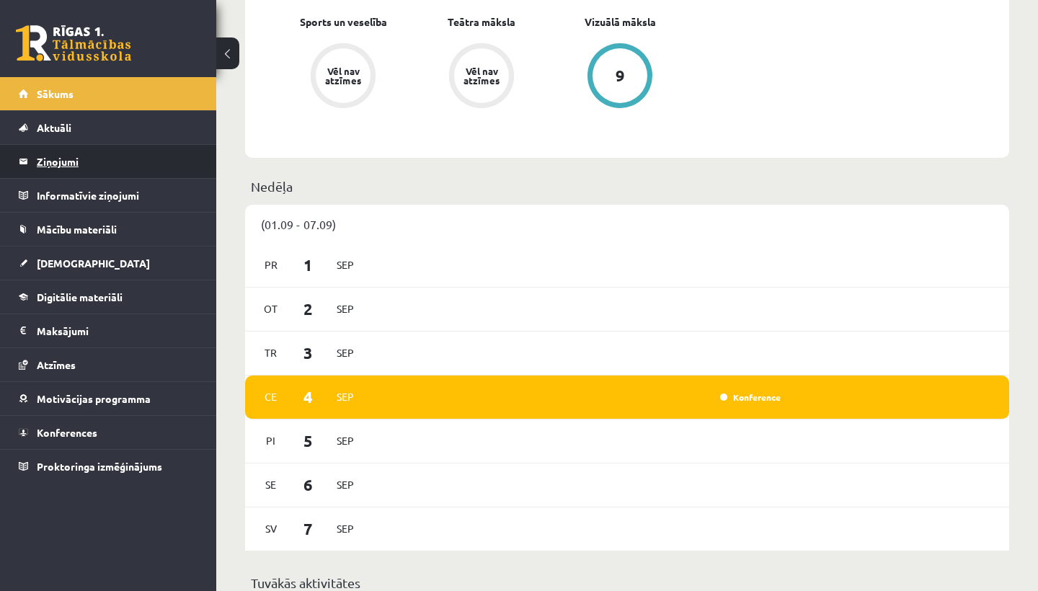
scroll to position [851, 0]
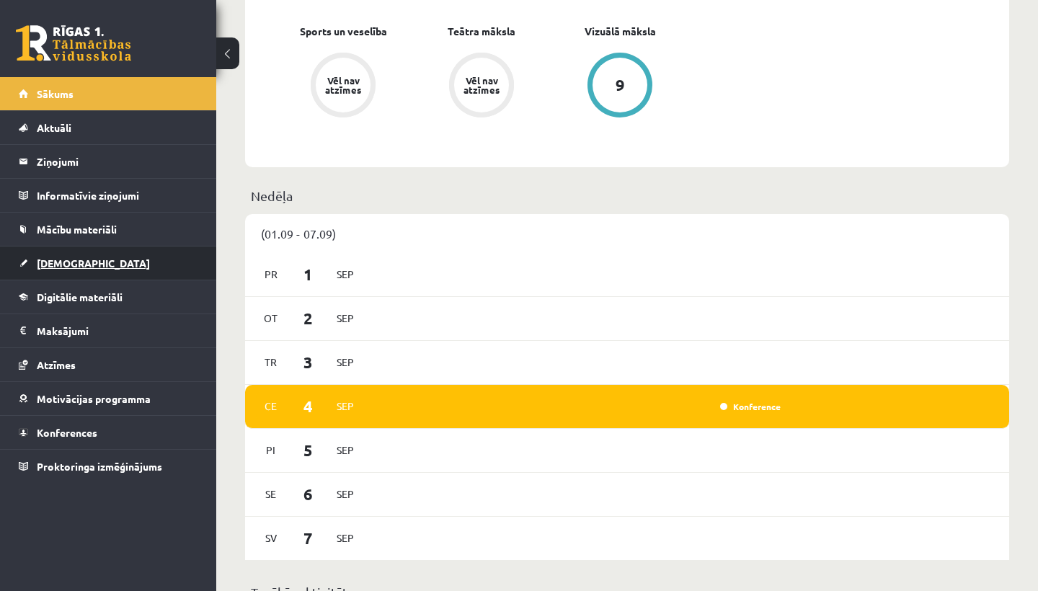
click at [100, 256] on link "[DEMOGRAPHIC_DATA]" at bounding box center [108, 262] width 179 height 33
